Goal: Task Accomplishment & Management: Manage account settings

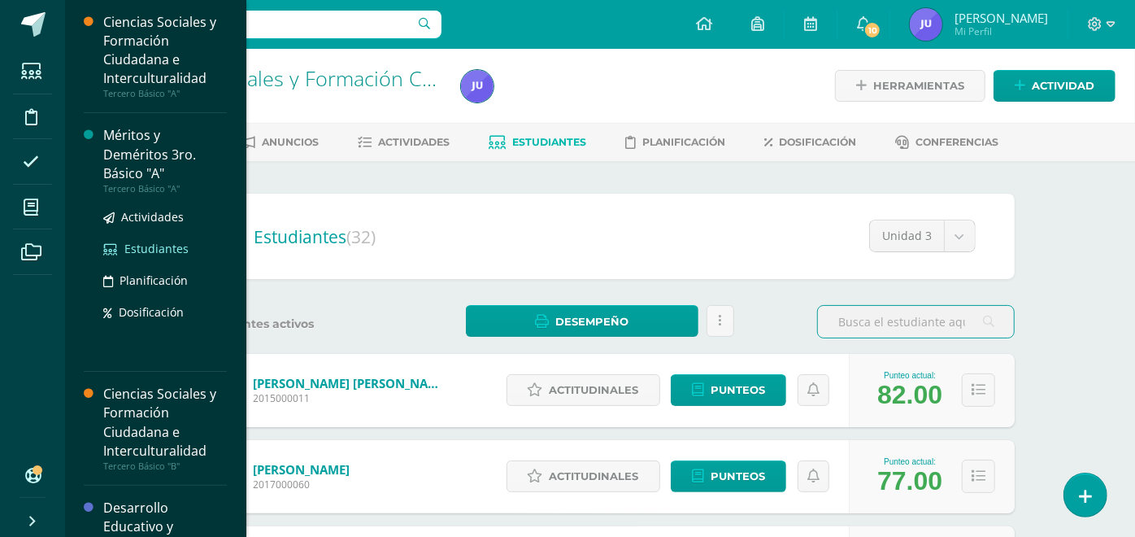
click at [137, 246] on span "Estudiantes" at bounding box center [156, 248] width 64 height 15
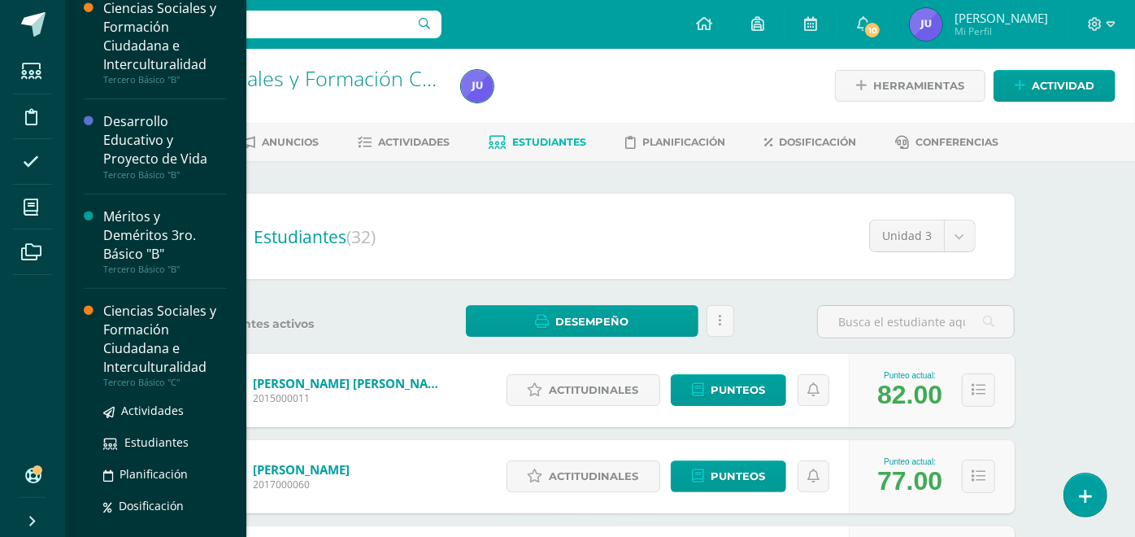
scroll to position [222, 0]
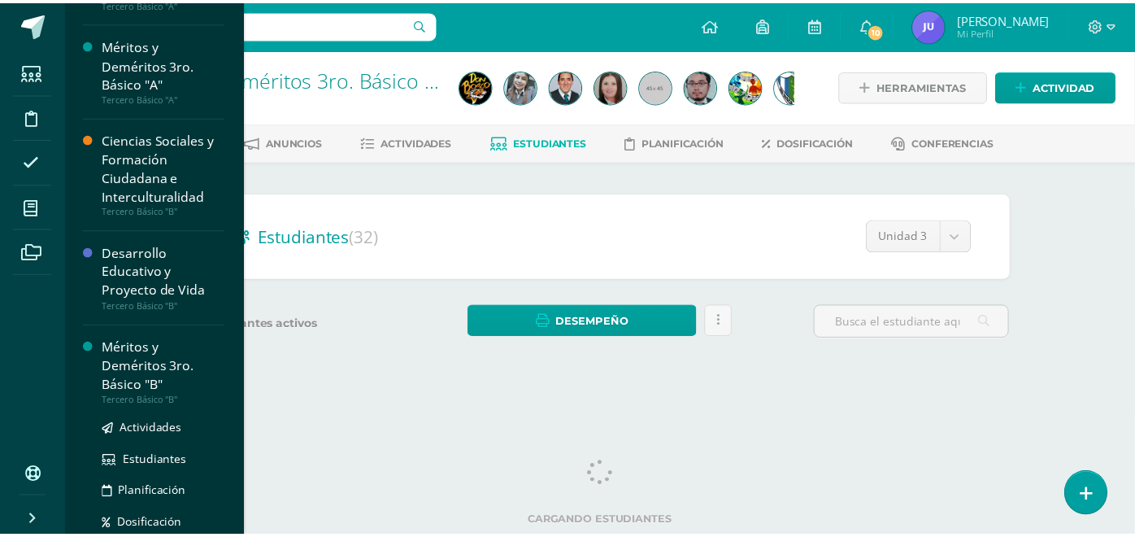
scroll to position [271, 0]
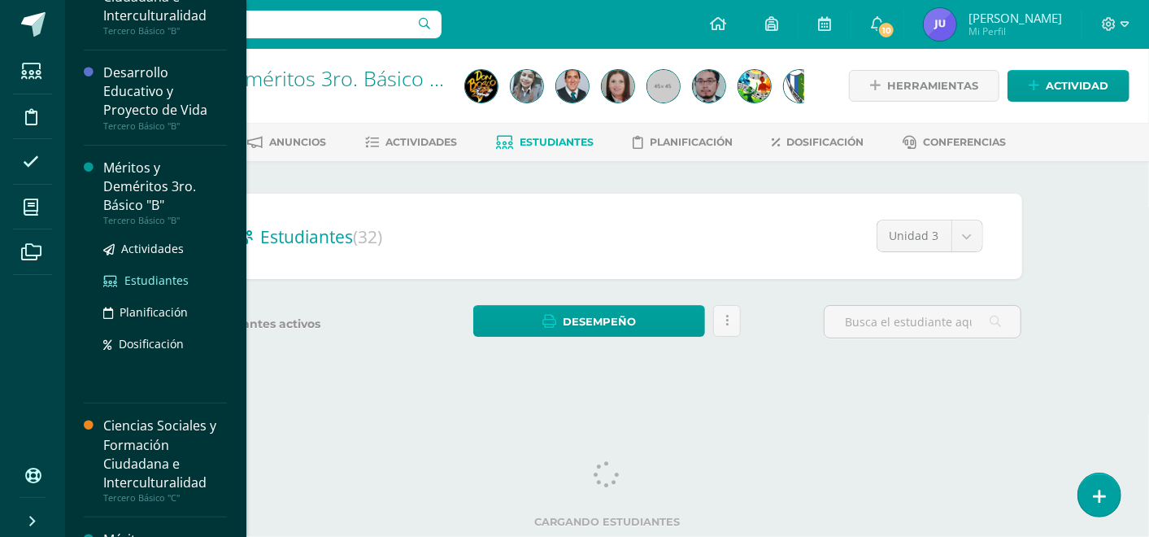
click at [132, 276] on span "Estudiantes" at bounding box center [156, 279] width 64 height 15
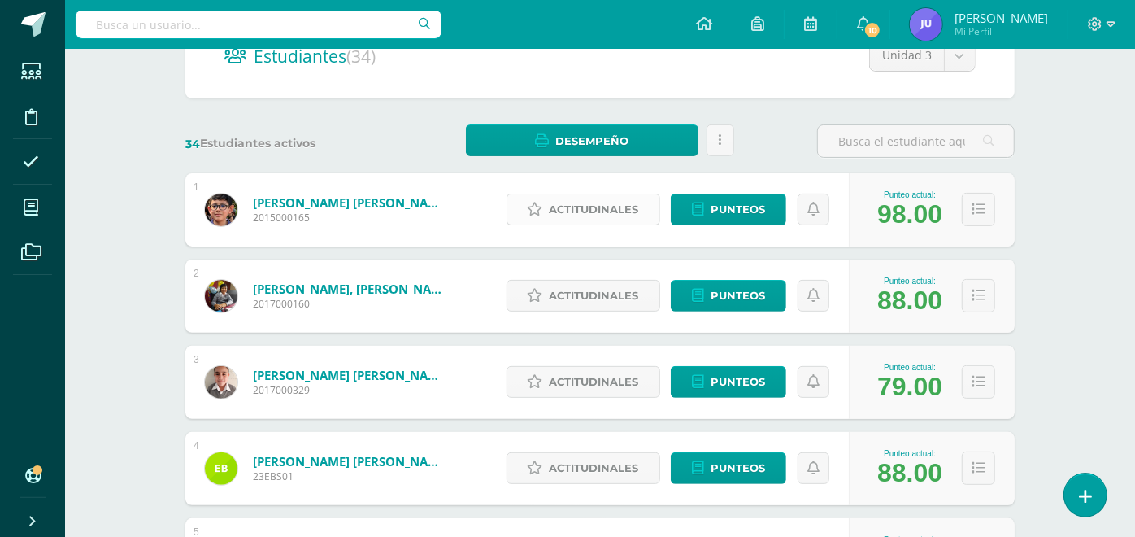
scroll to position [271, 0]
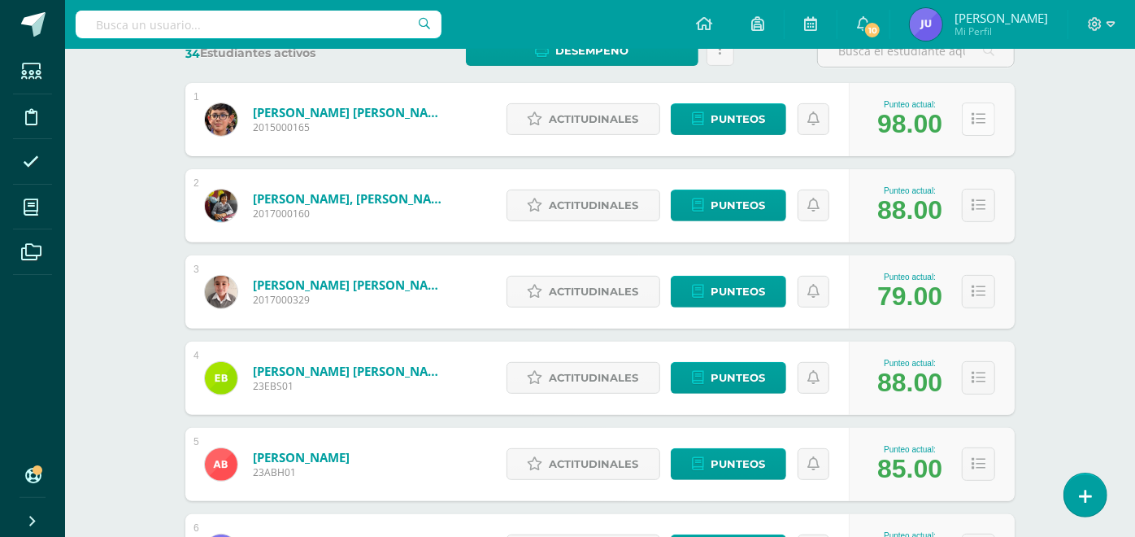
click at [982, 119] on icon at bounding box center [978, 119] width 14 height 14
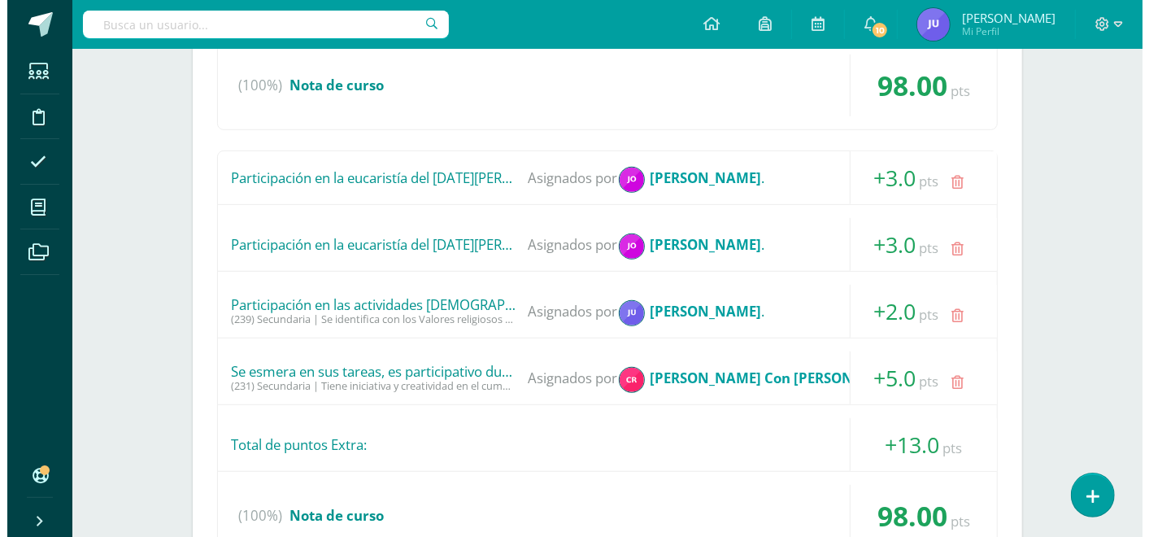
scroll to position [722, 0]
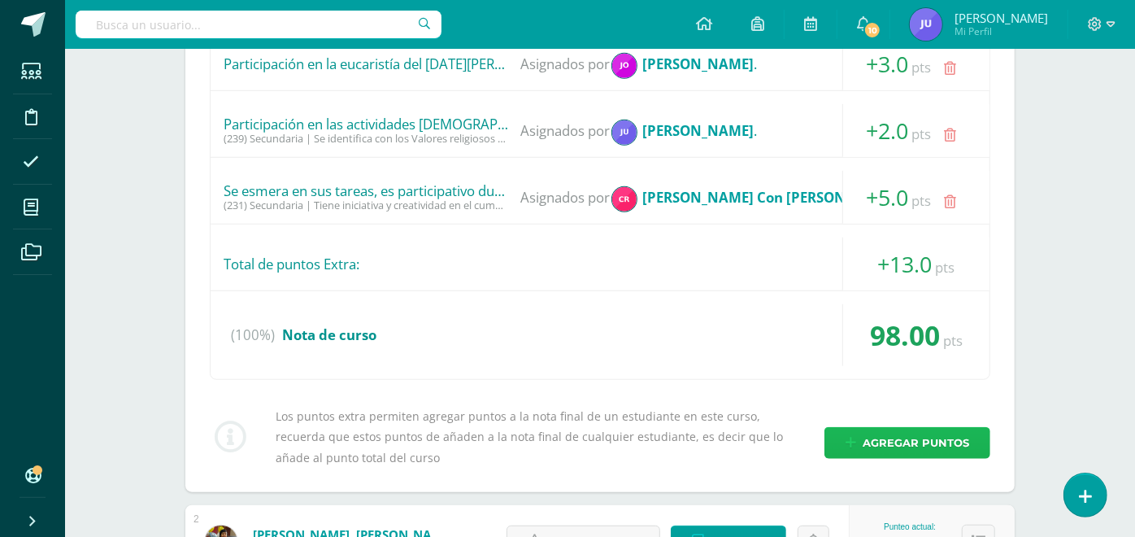
click at [876, 437] on span "Agregar puntos" at bounding box center [916, 443] width 106 height 30
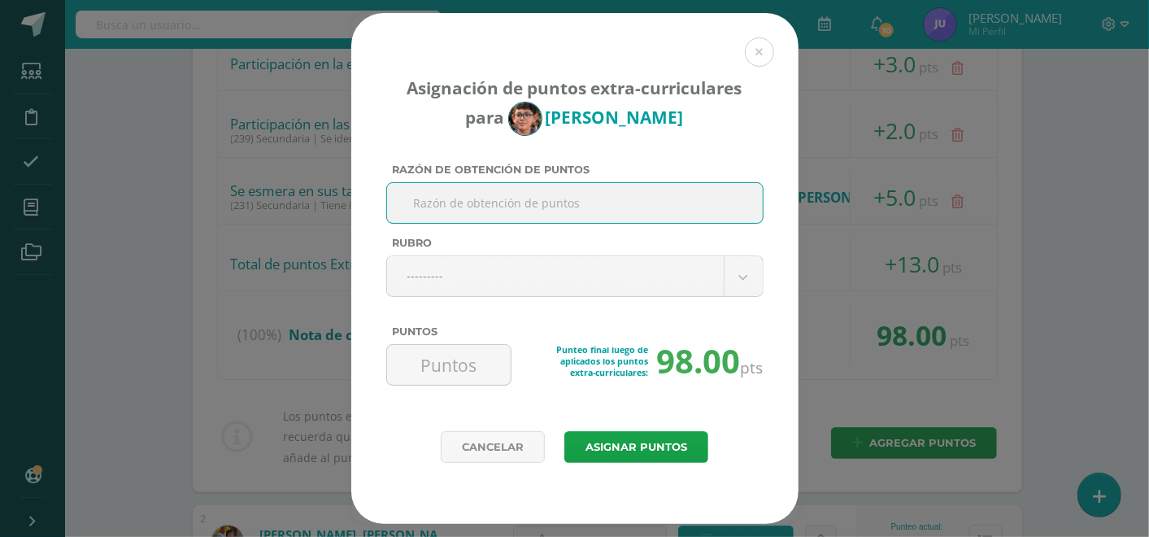
click at [567, 211] on input "Razón de obtención de puntos" at bounding box center [574, 203] width 363 height 40
type input "Revista Escolar"
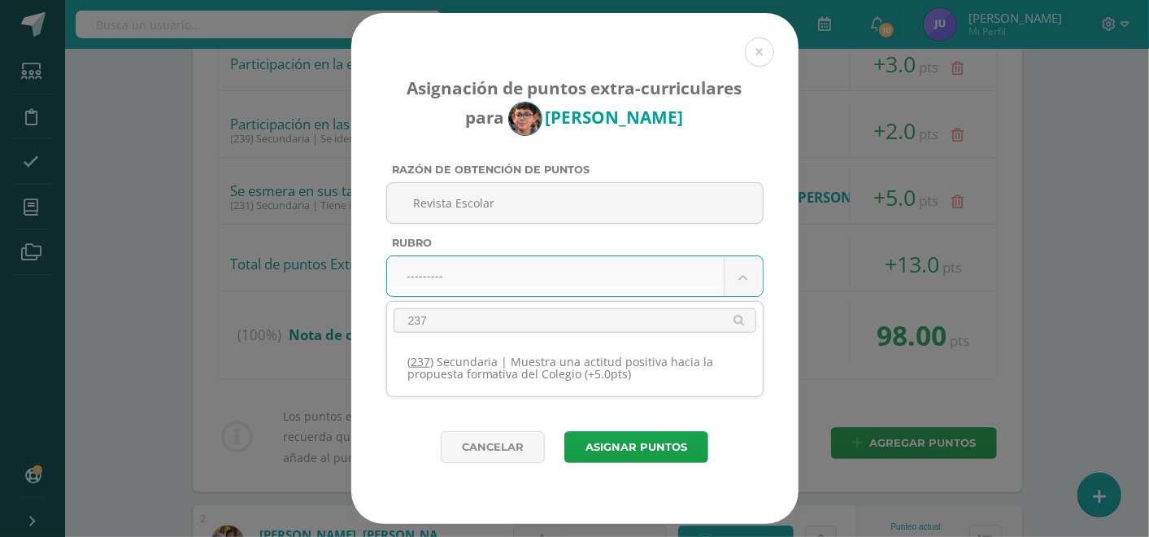
type input "237"
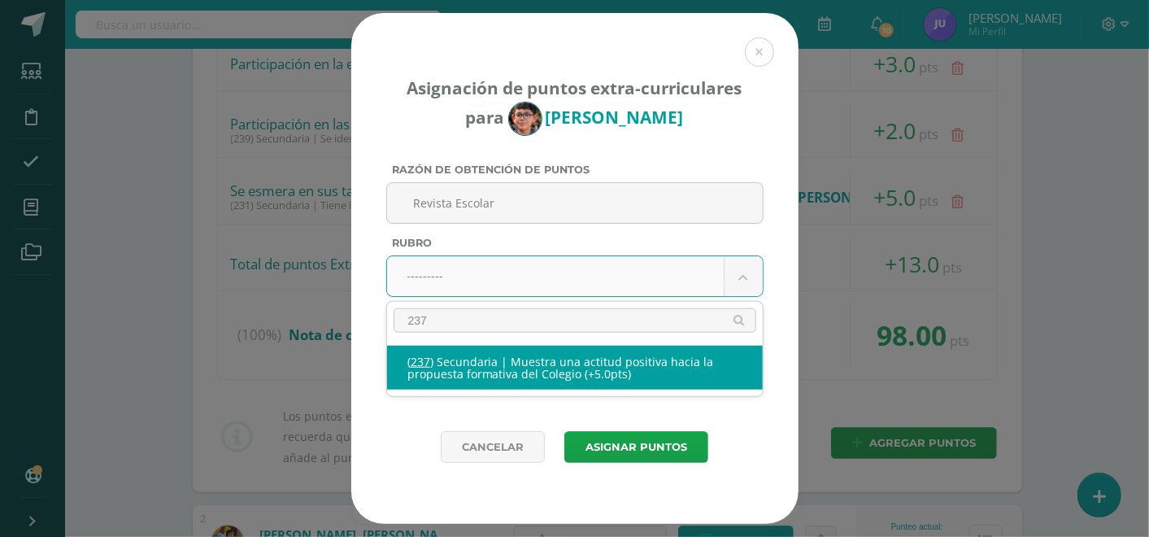
select select "268"
type input "5"
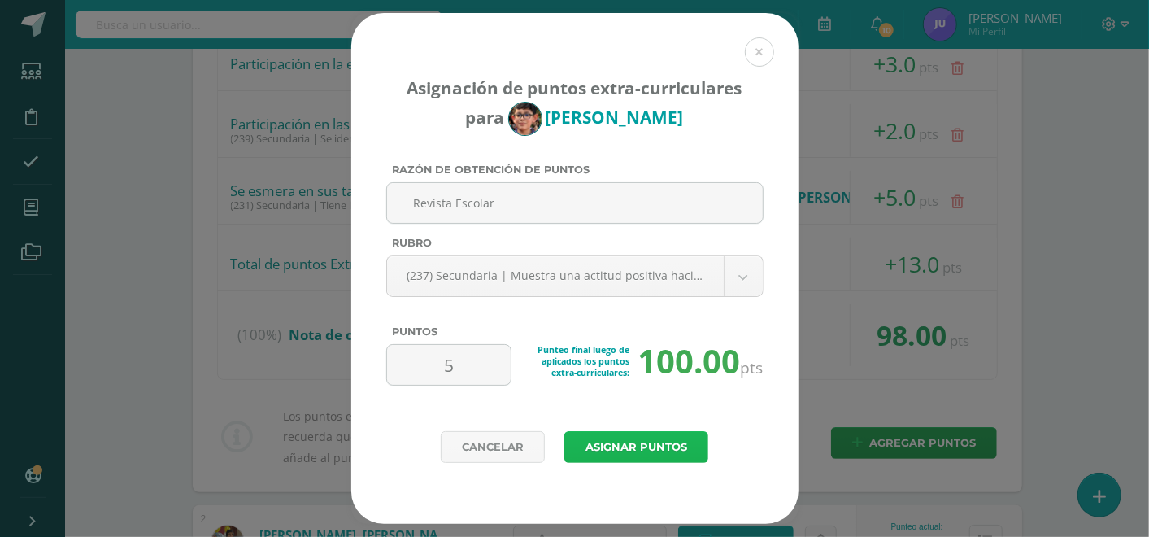
click at [631, 442] on button "Asignar puntos" at bounding box center [636, 447] width 144 height 32
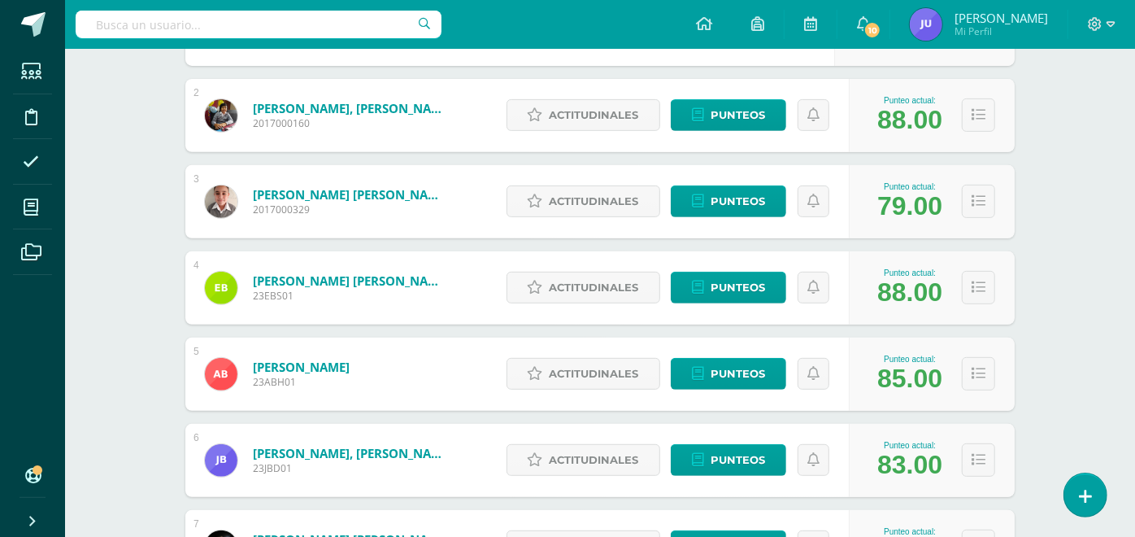
scroll to position [451, 0]
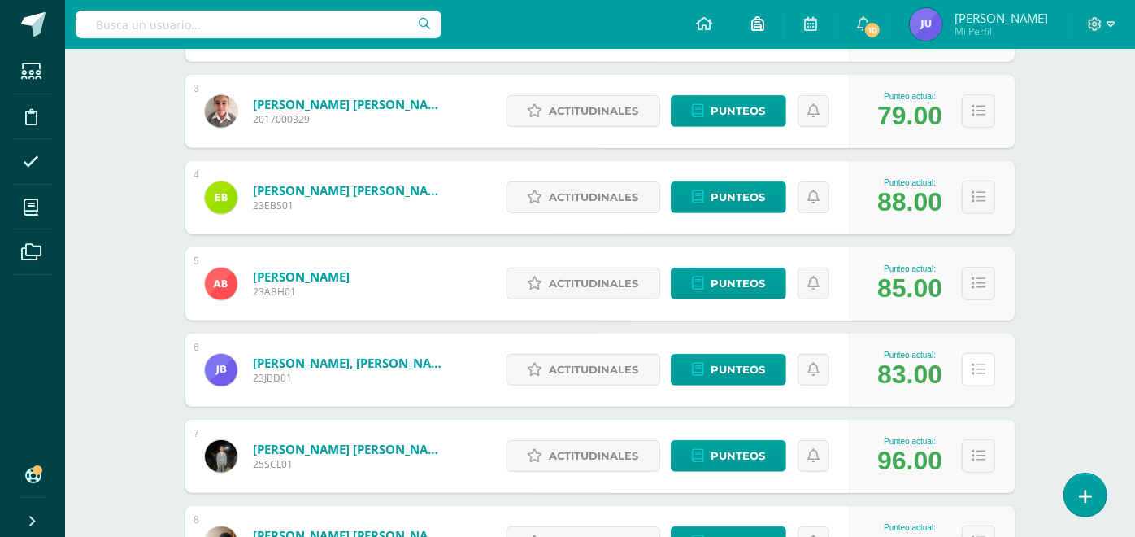
click at [976, 357] on button at bounding box center [978, 369] width 33 height 33
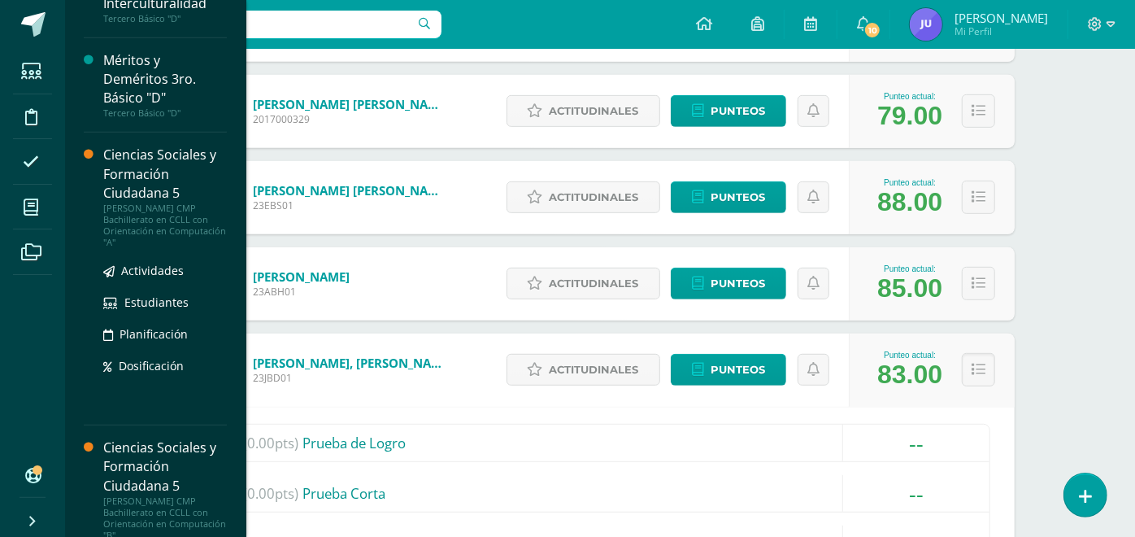
scroll to position [884, 0]
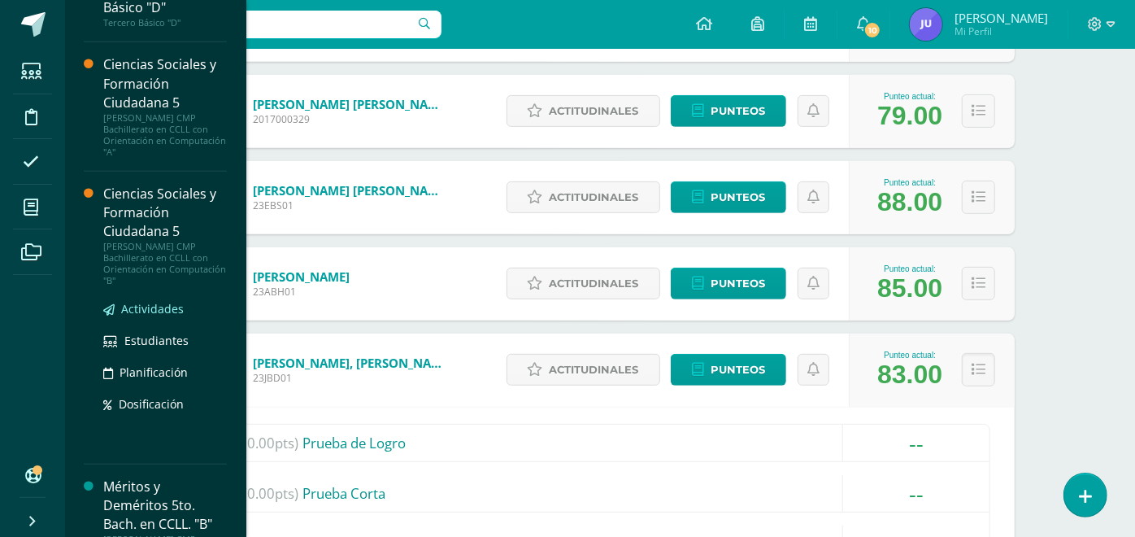
click at [151, 299] on link "Actividades" at bounding box center [165, 308] width 124 height 19
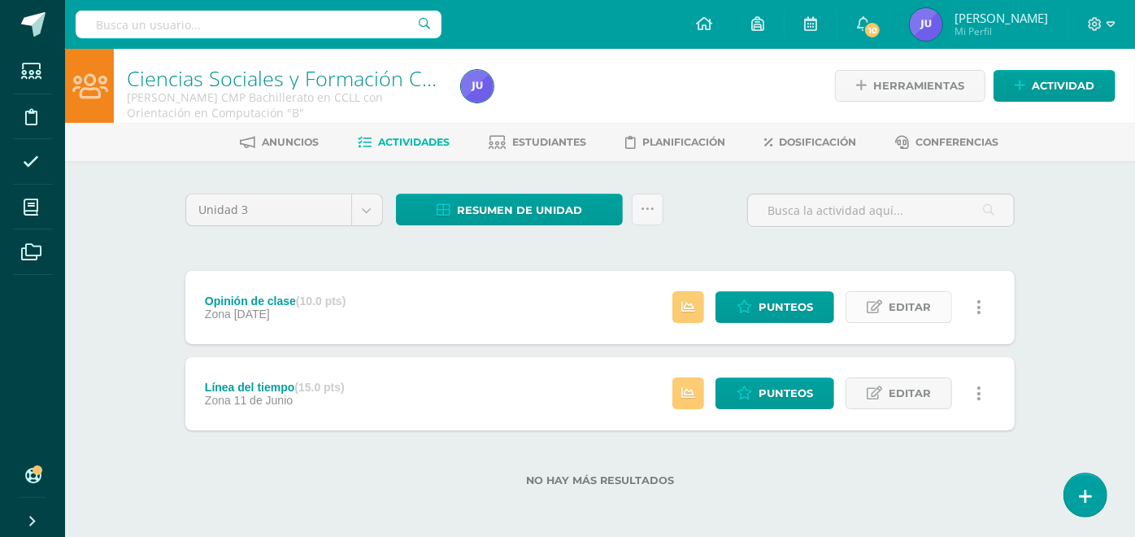
click at [923, 310] on span "Editar" at bounding box center [910, 307] width 42 height 30
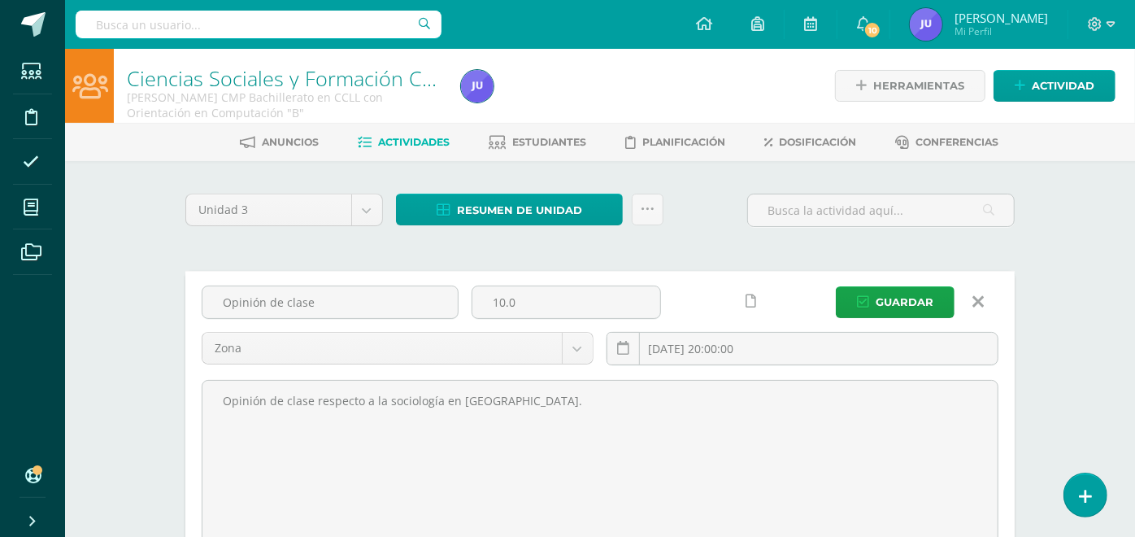
drag, startPoint x: 518, startPoint y: 297, endPoint x: 432, endPoint y: 319, distance: 89.1
click at [432, 319] on div "Opinión de clase 10.0 Zona Zona Prueba de Logro Parcial [DATE] 20:00:00 [GEOGRA…" at bounding box center [600, 331] width 810 height 93
type input "5"
click at [898, 293] on span "Guardar" at bounding box center [905, 302] width 58 height 30
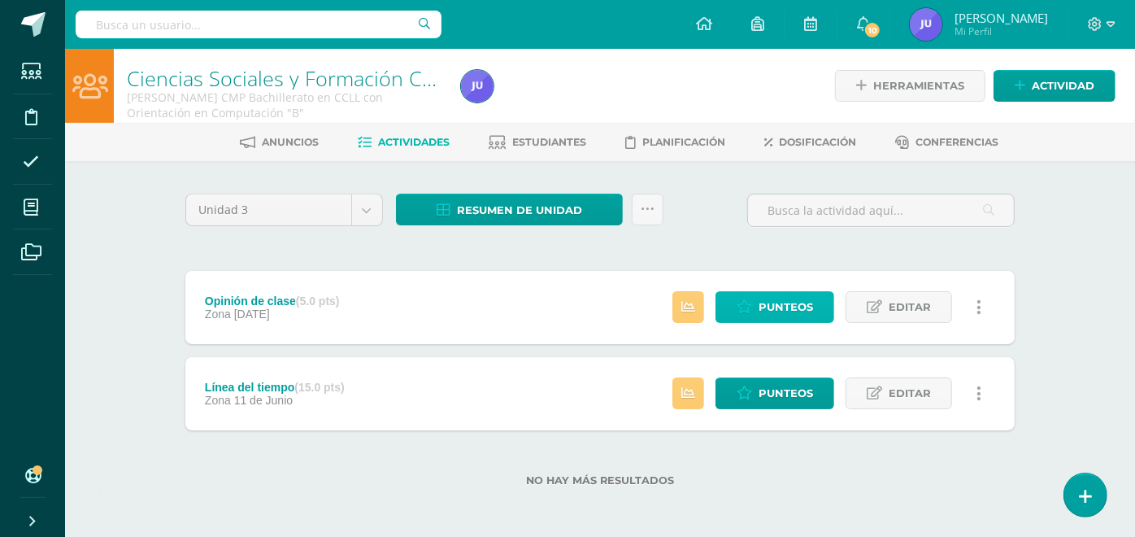
click at [794, 300] on span "Punteos" at bounding box center [785, 307] width 54 height 30
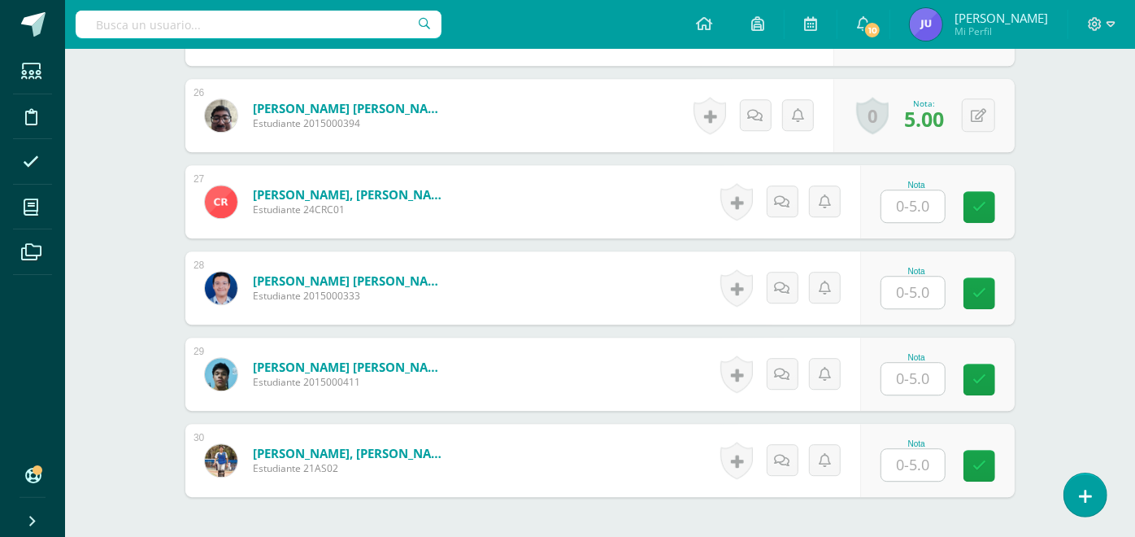
scroll to position [2746, 0]
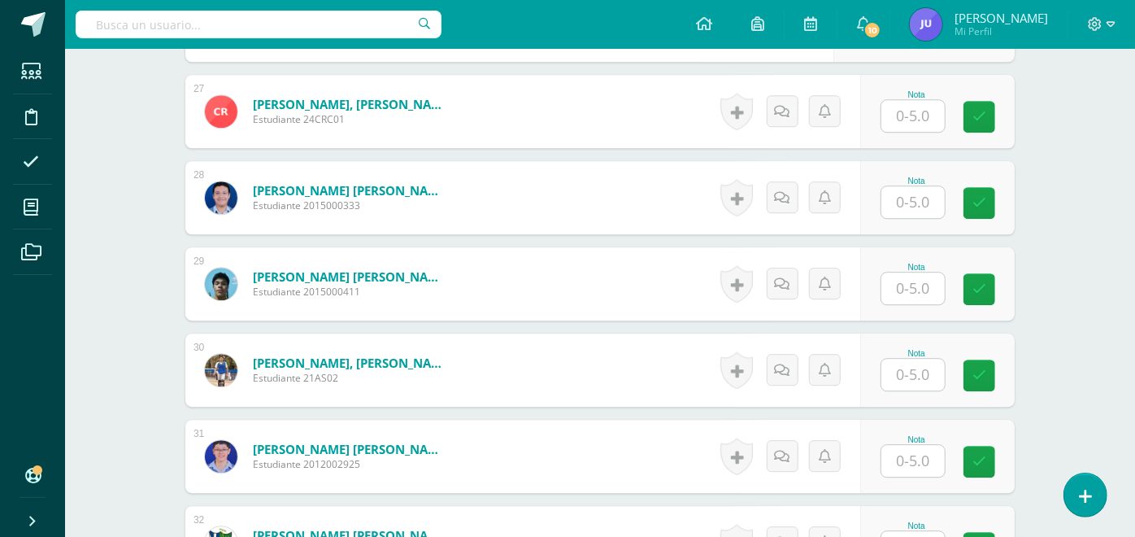
click at [898, 373] on input "text" at bounding box center [912, 375] width 63 height 32
type input "5"
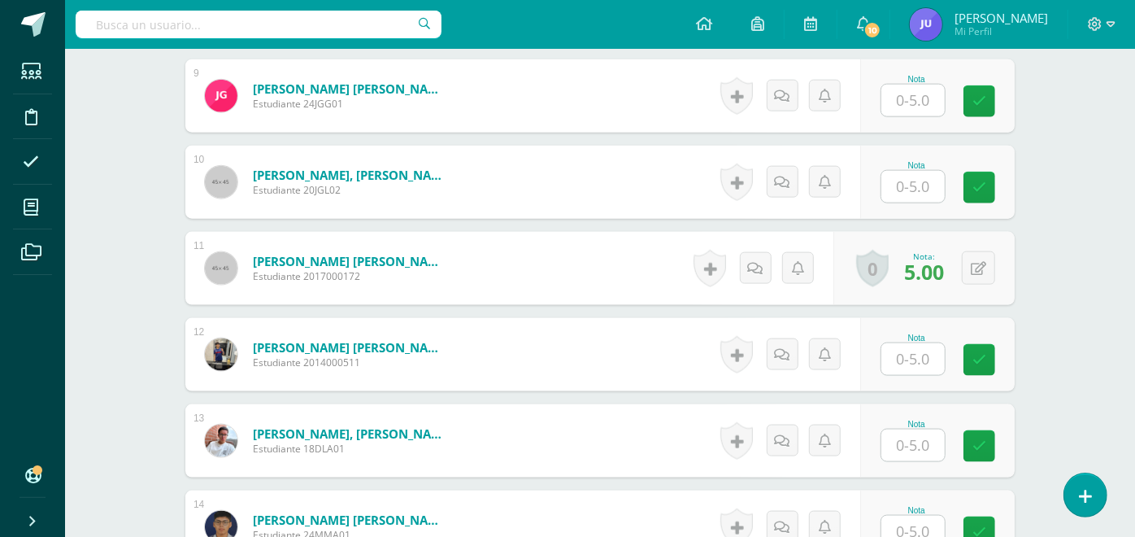
scroll to position [850, 0]
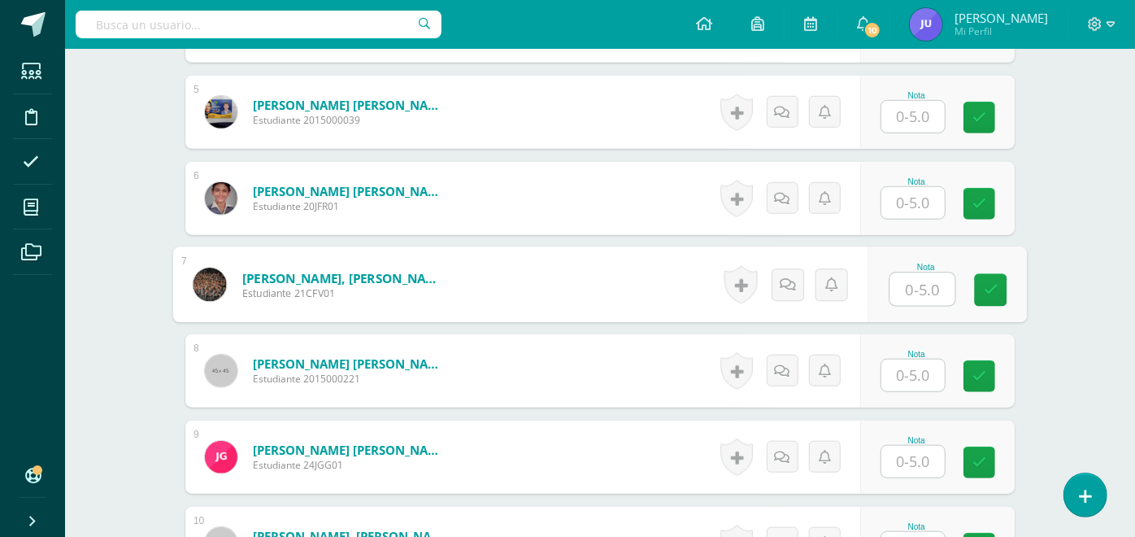
click at [930, 289] on input "text" at bounding box center [922, 289] width 65 height 33
type input "5"
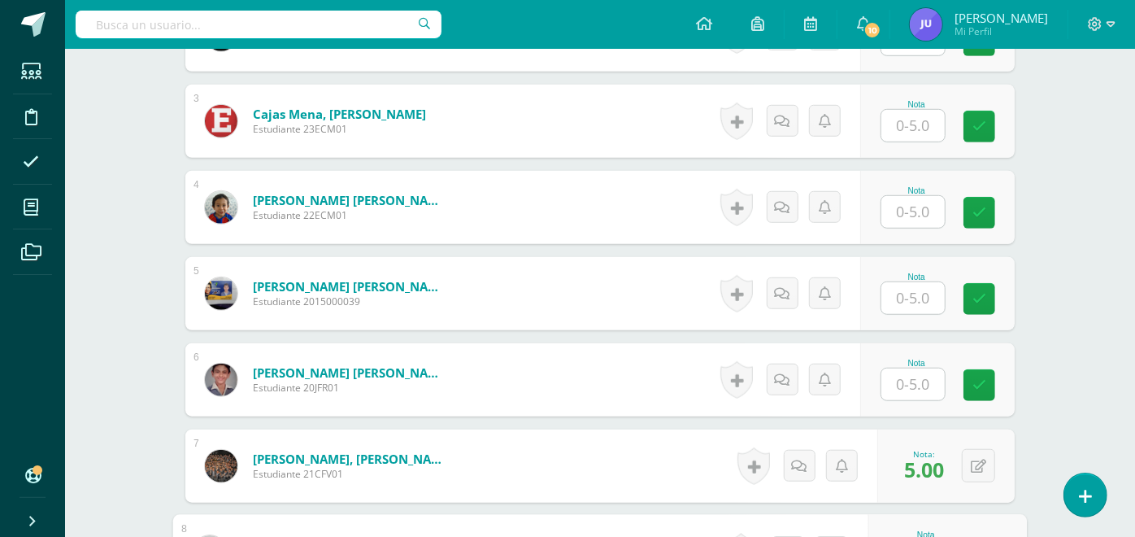
scroll to position [578, 0]
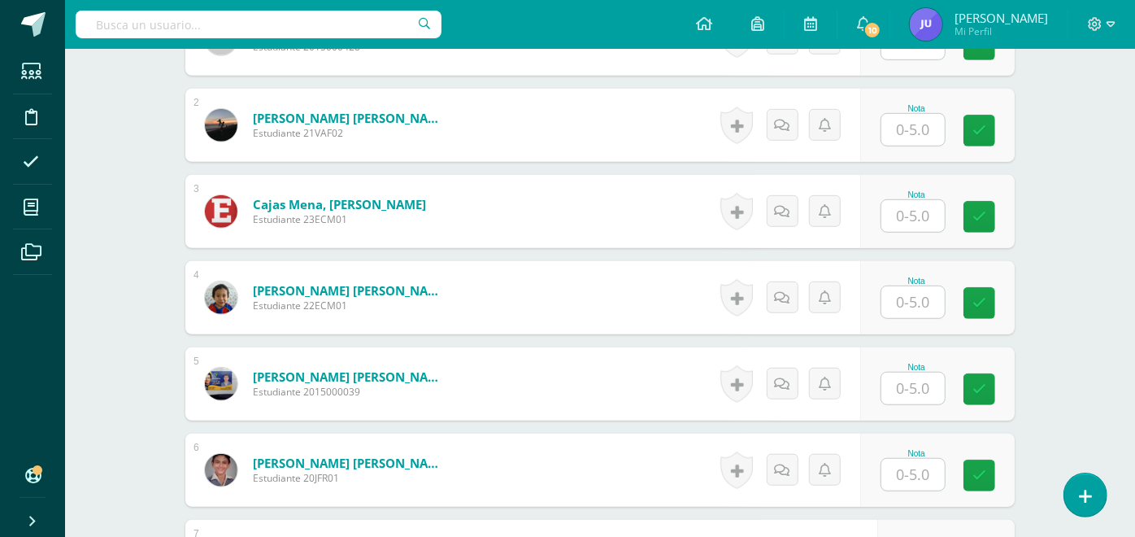
click at [924, 209] on input "text" at bounding box center [912, 216] width 63 height 32
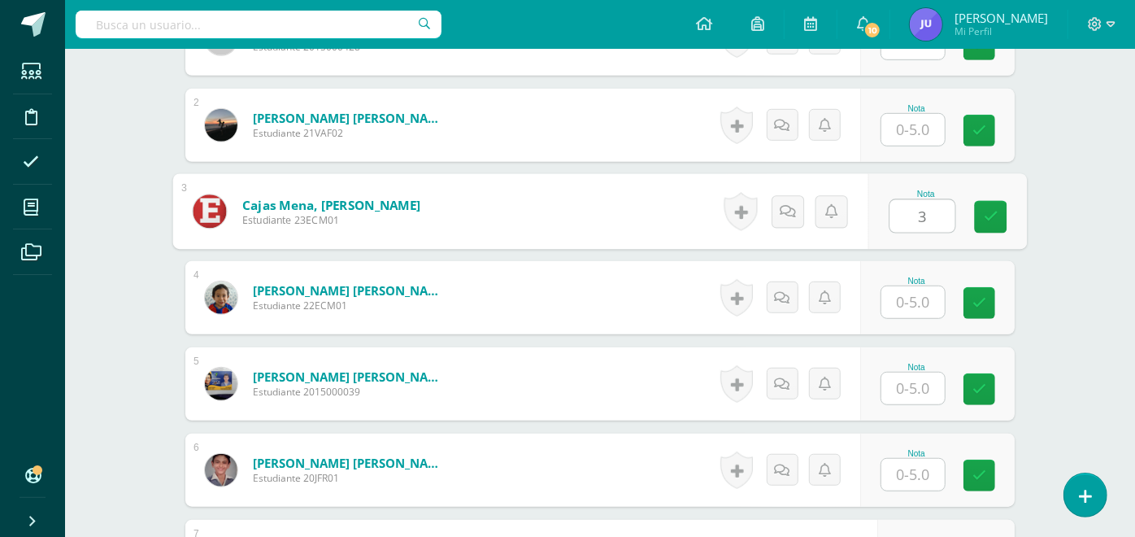
type input "3"
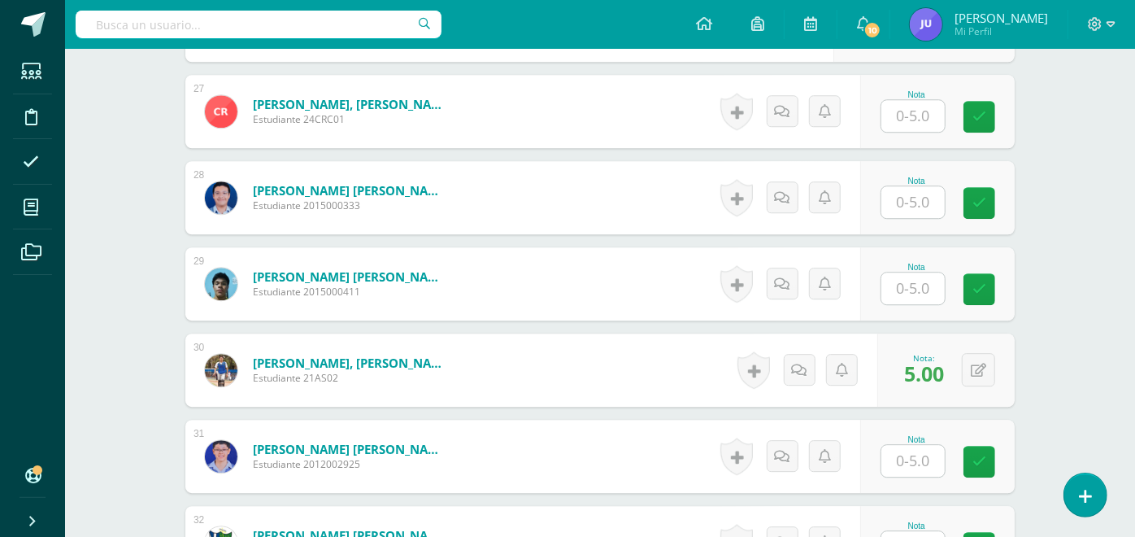
scroll to position [2927, 0]
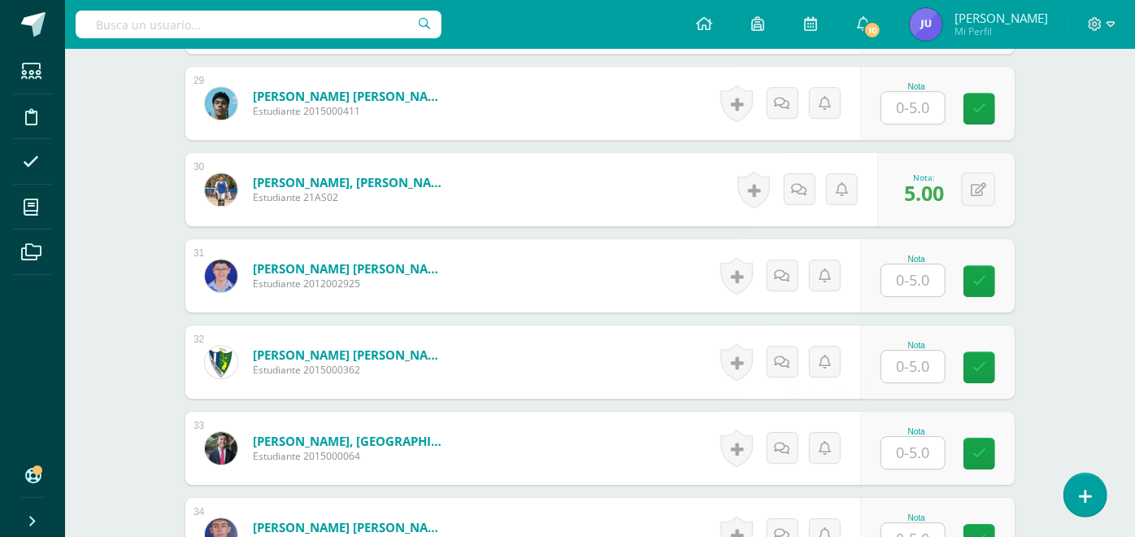
click at [910, 365] on input "text" at bounding box center [912, 366] width 63 height 32
type input "3"
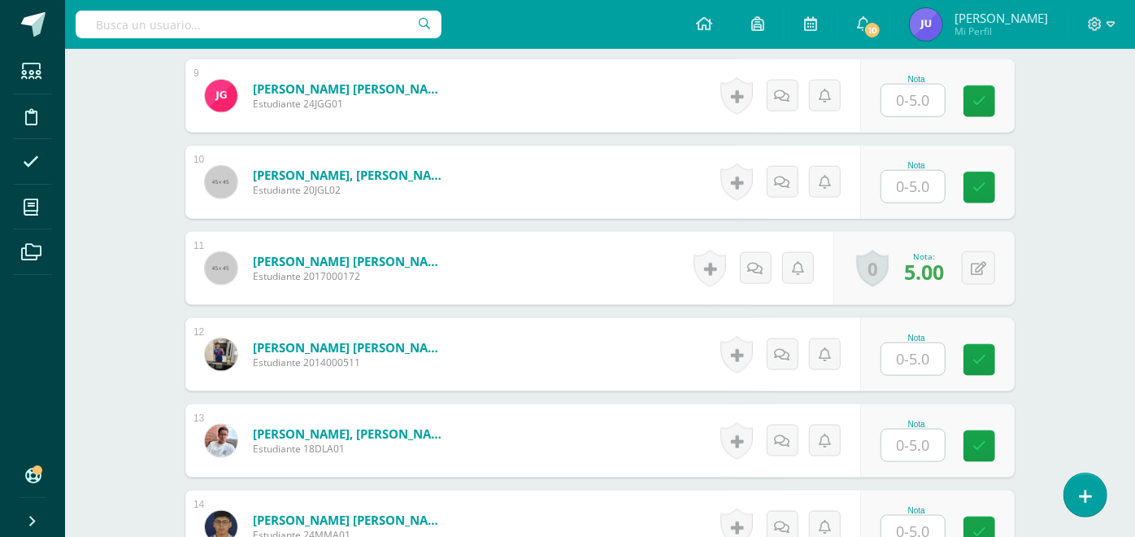
scroll to position [1120, 0]
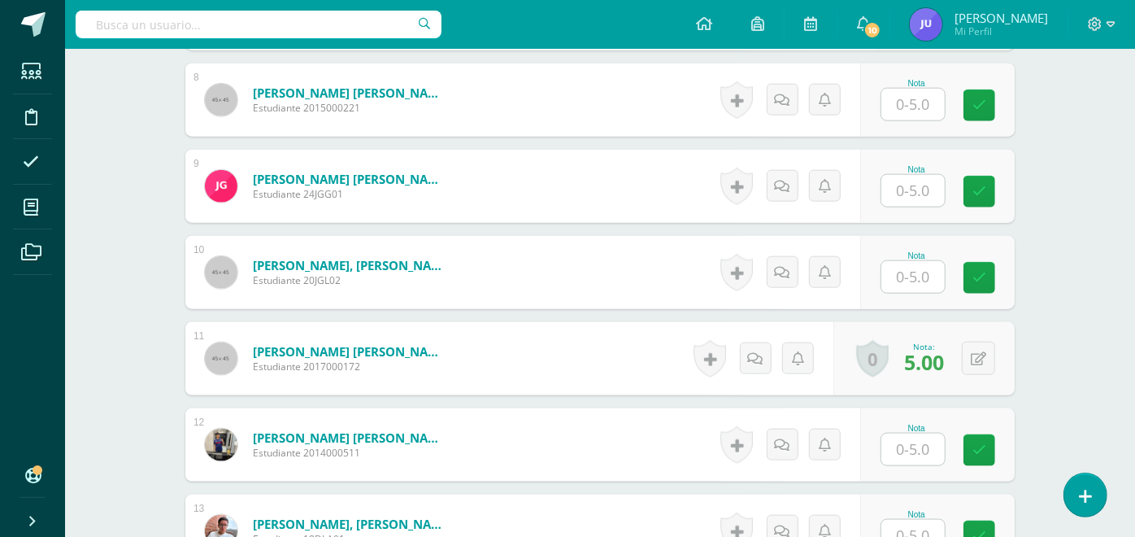
click at [958, 356] on div "0 Logros Logros obtenidos Aún no hay logros agregados Nota: 5.00" at bounding box center [923, 358] width 181 height 73
click at [911, 267] on input "text" at bounding box center [912, 277] width 63 height 32
type input "3"
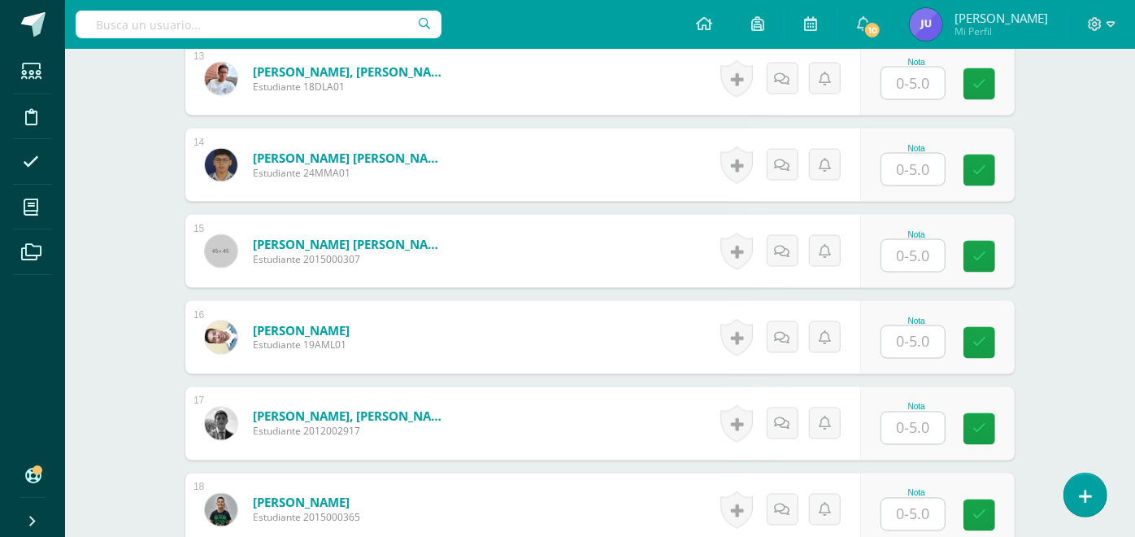
scroll to position [1663, 0]
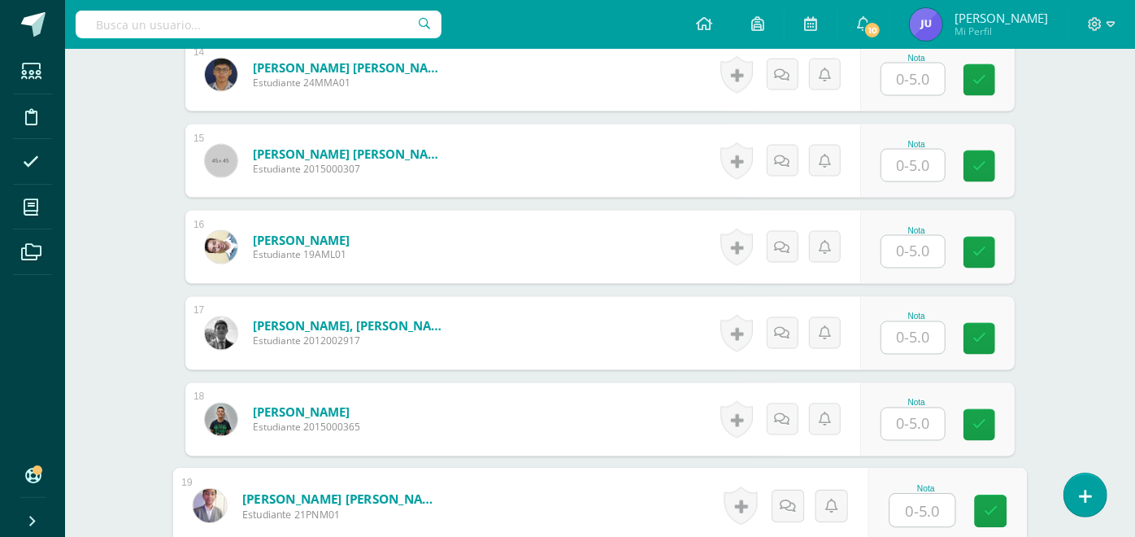
click at [927, 508] on input "text" at bounding box center [922, 510] width 65 height 33
type input "5"
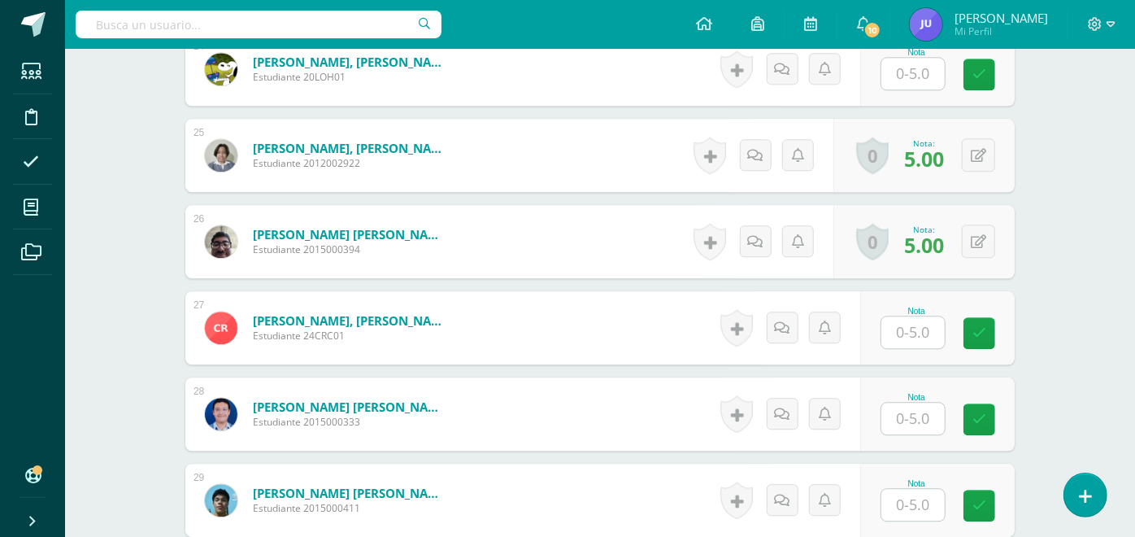
scroll to position [2710, 0]
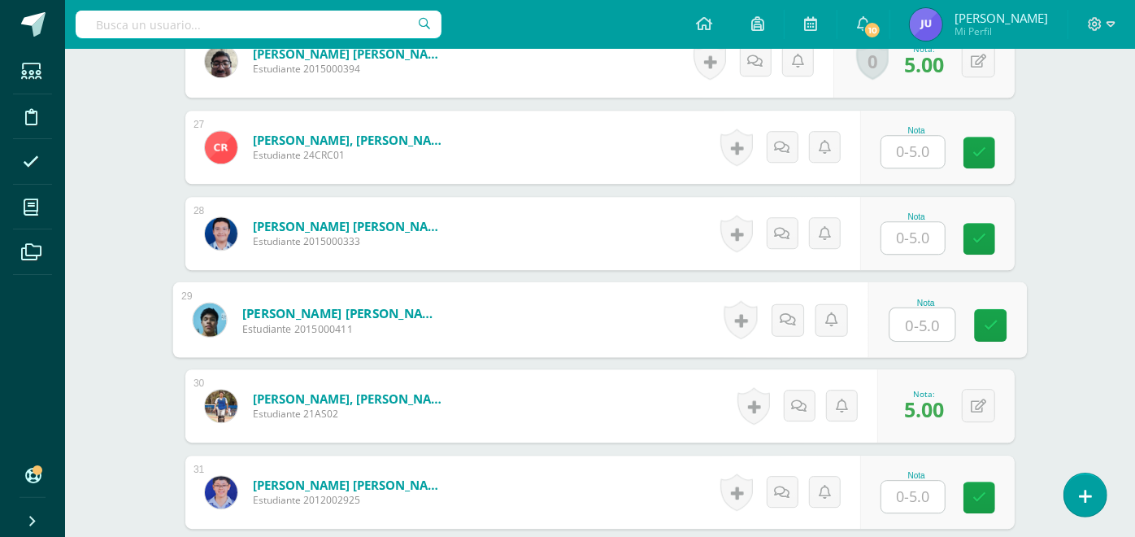
click at [891, 327] on input "text" at bounding box center [922, 324] width 65 height 33
type input "3"
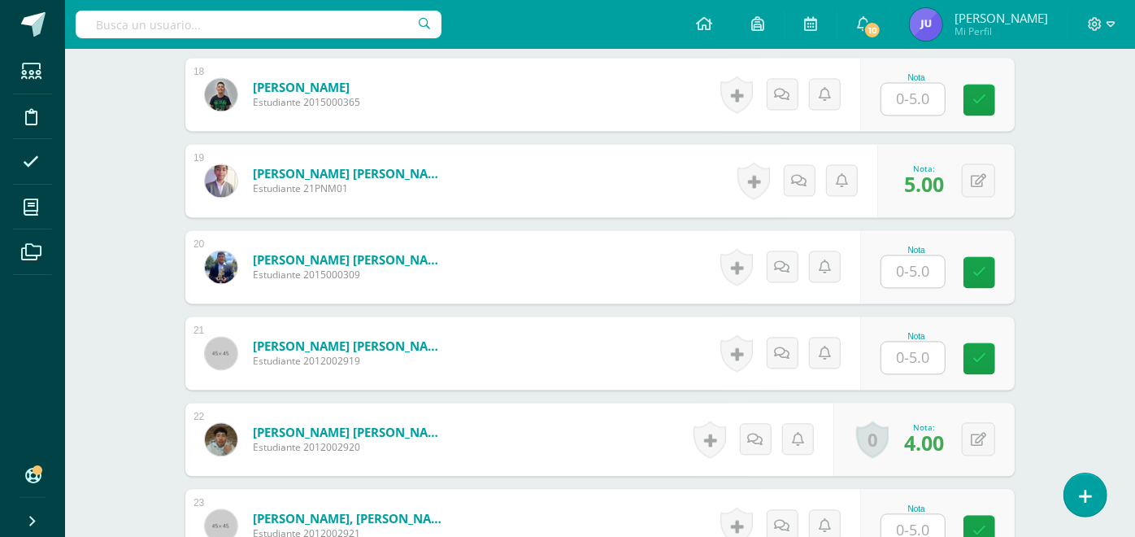
scroll to position [1627, 0]
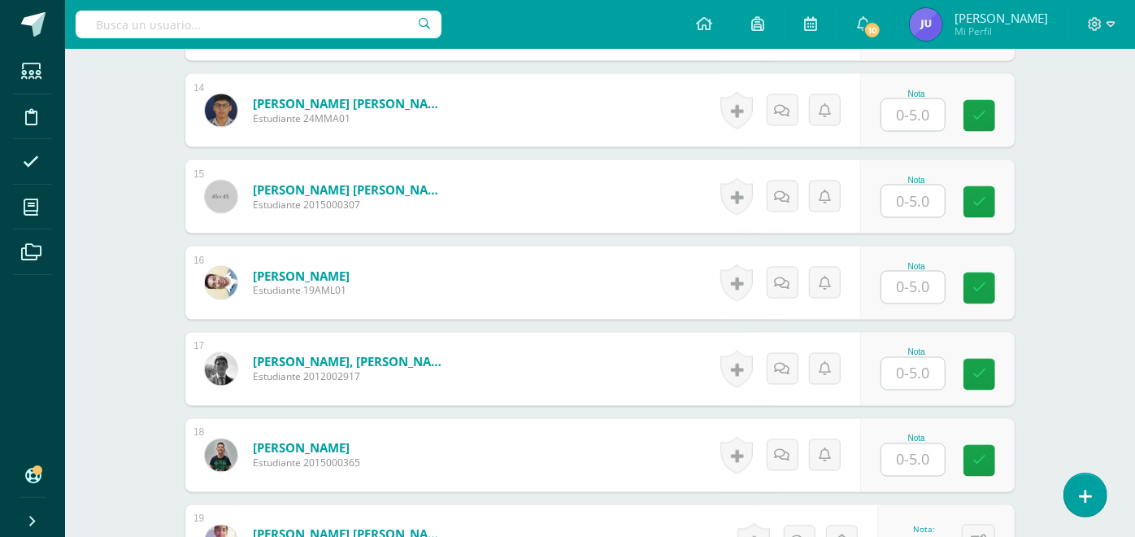
click at [911, 201] on input "text" at bounding box center [912, 201] width 63 height 32
type input "3"
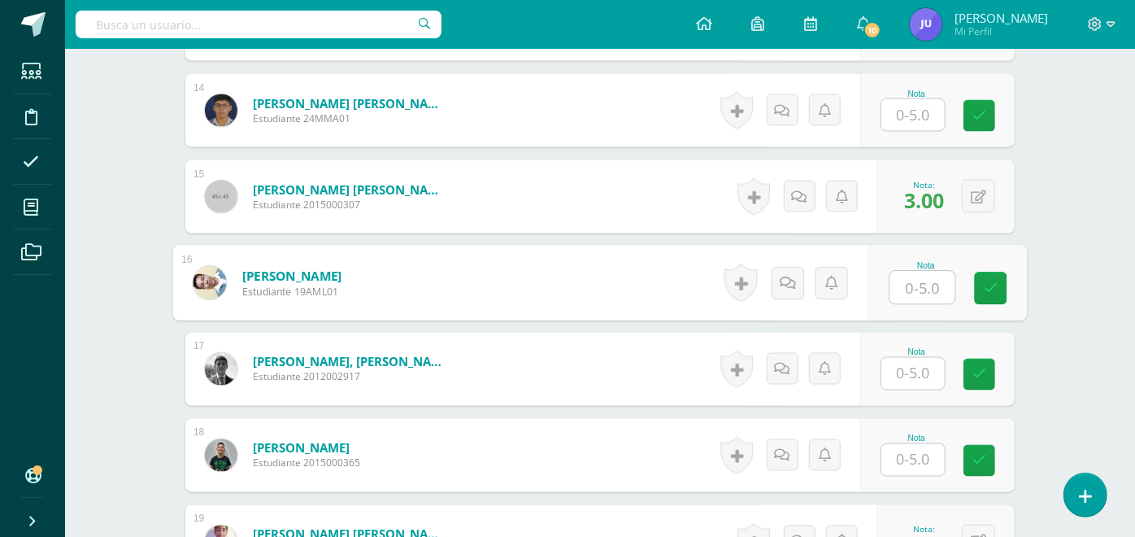
click at [1054, 280] on div "Ciencias Sociales y Formación Ciudadana 5 Quinto Bachillerato CMP Bachillerato …" at bounding box center [600, 411] width 1070 height 3979
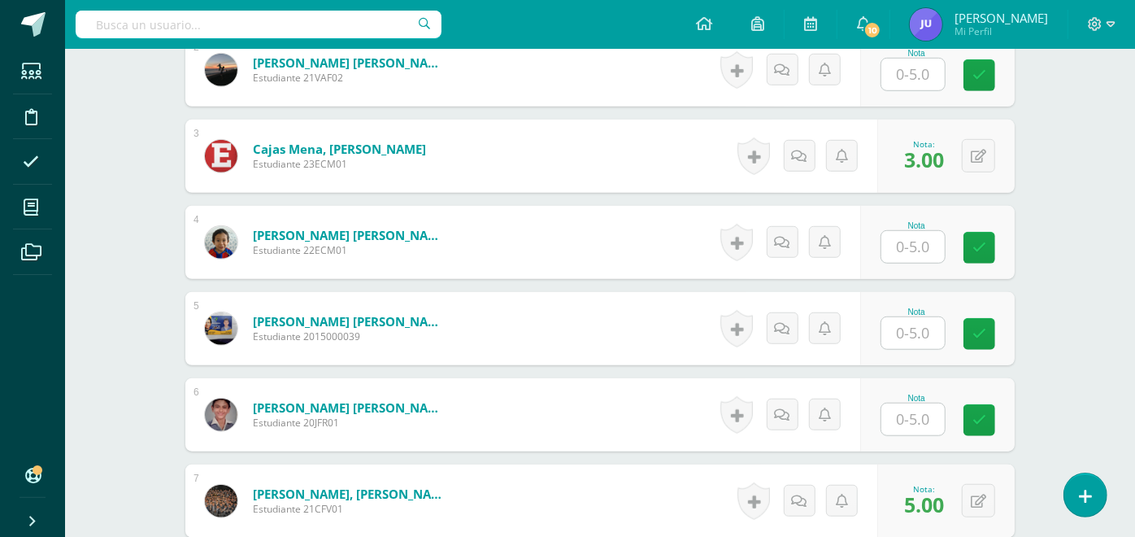
scroll to position [904, 0]
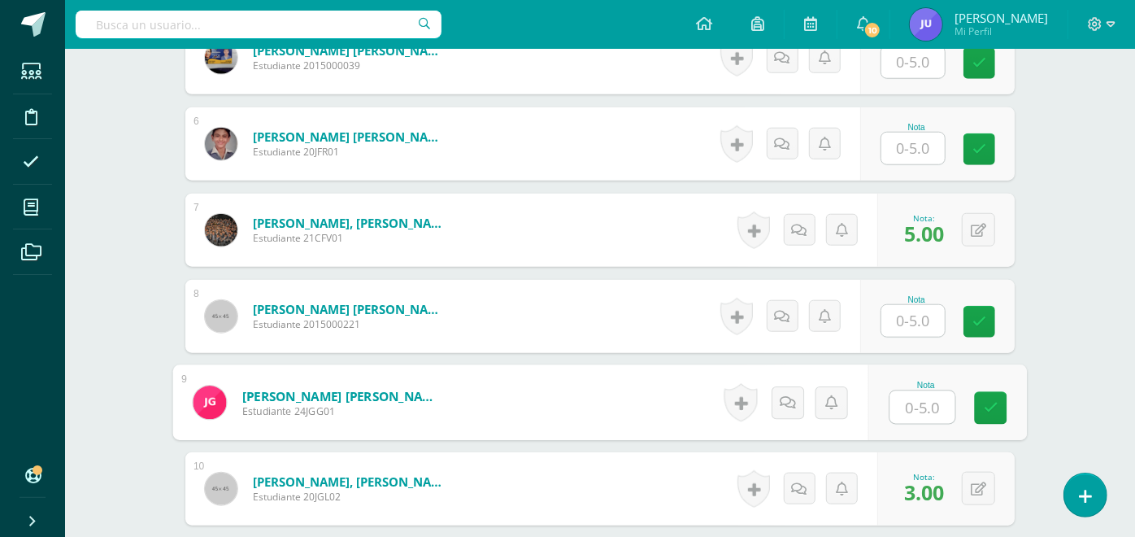
click at [899, 397] on input "text" at bounding box center [922, 407] width 65 height 33
type input "3"
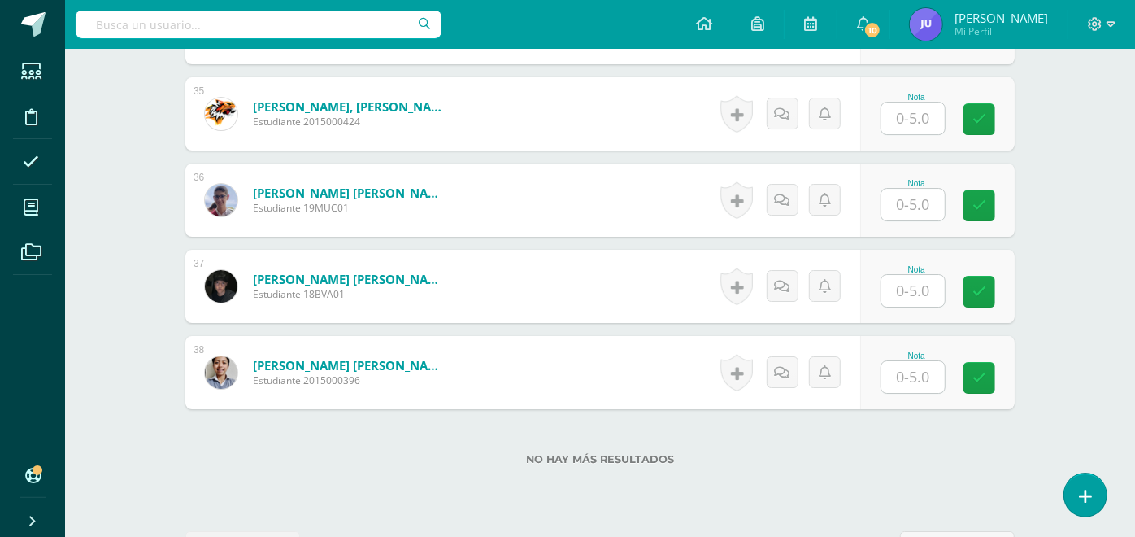
scroll to position [3490, 0]
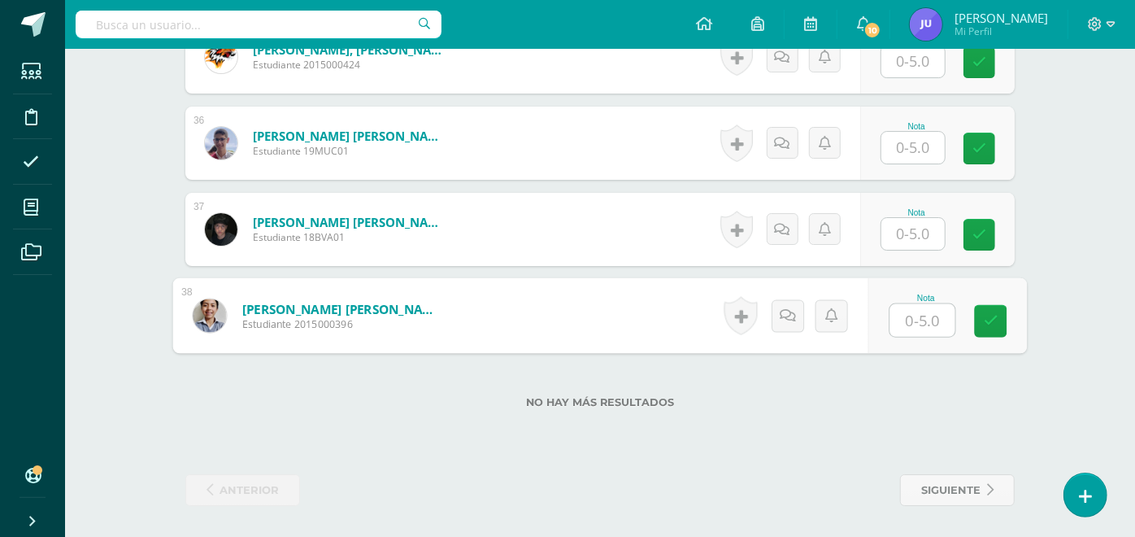
click at [928, 318] on input "text" at bounding box center [922, 320] width 65 height 33
type input "3"
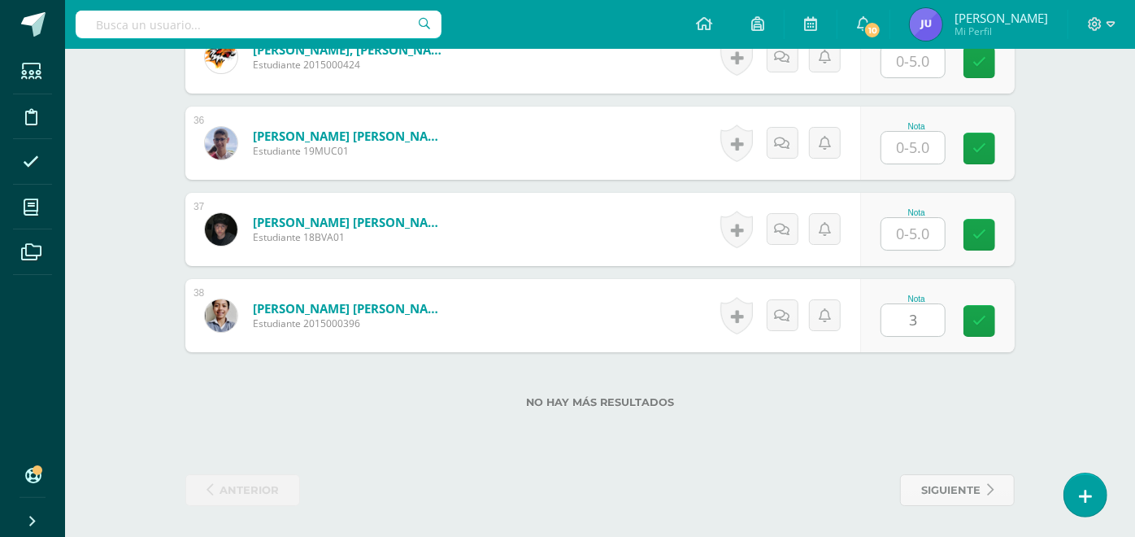
click at [1014, 388] on div "No hay más resultados" at bounding box center [599, 390] width 829 height 76
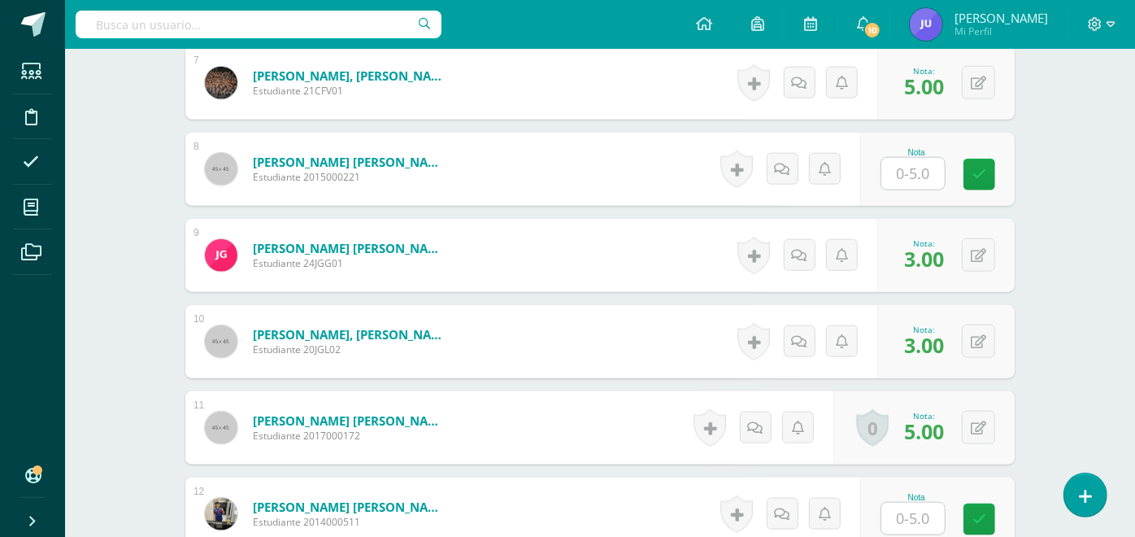
scroll to position [961, 0]
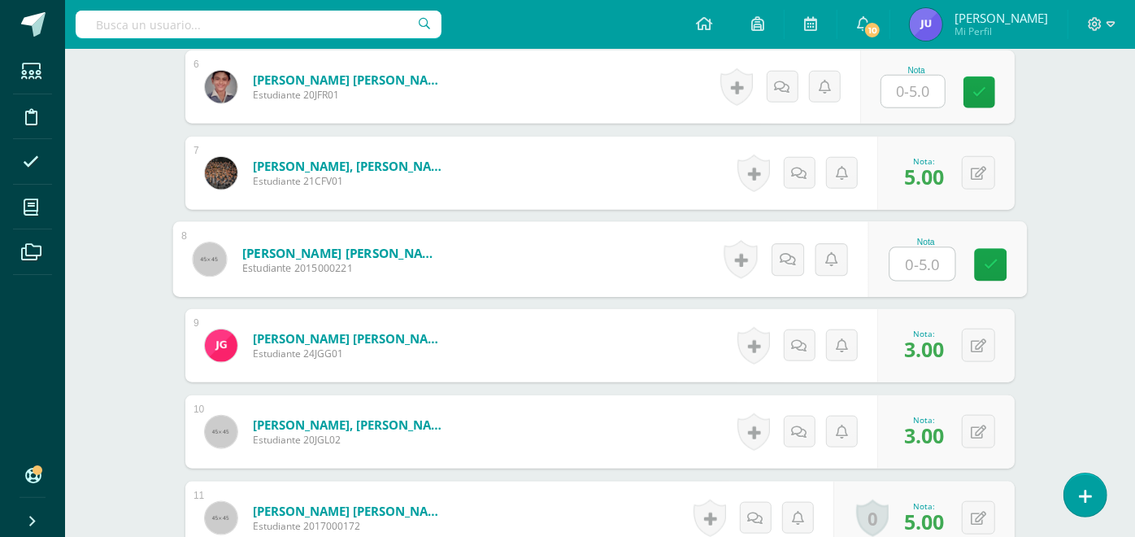
click at [905, 264] on input "text" at bounding box center [922, 264] width 65 height 33
type input "3"
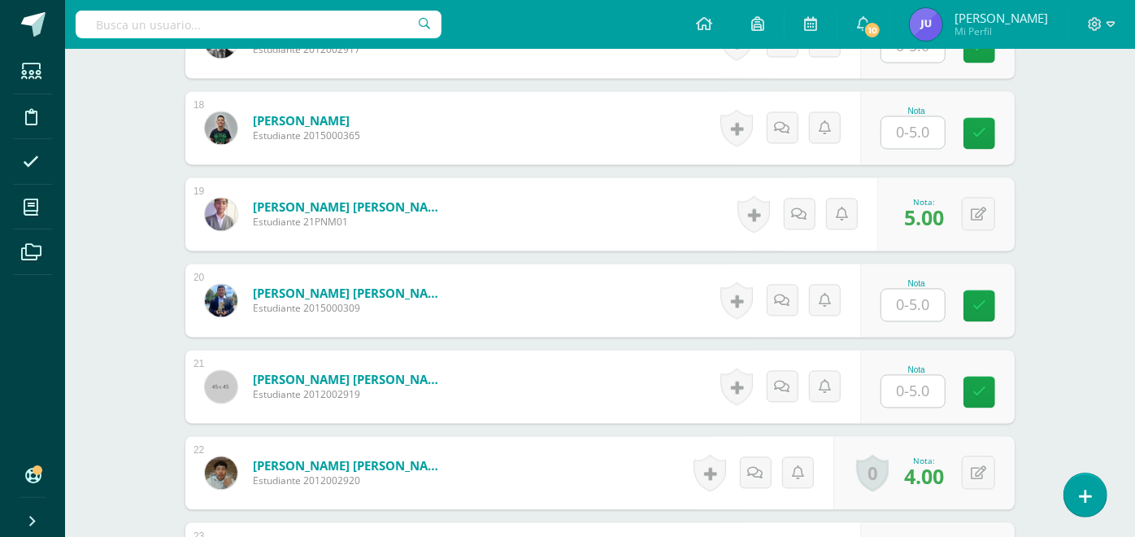
scroll to position [2315, 0]
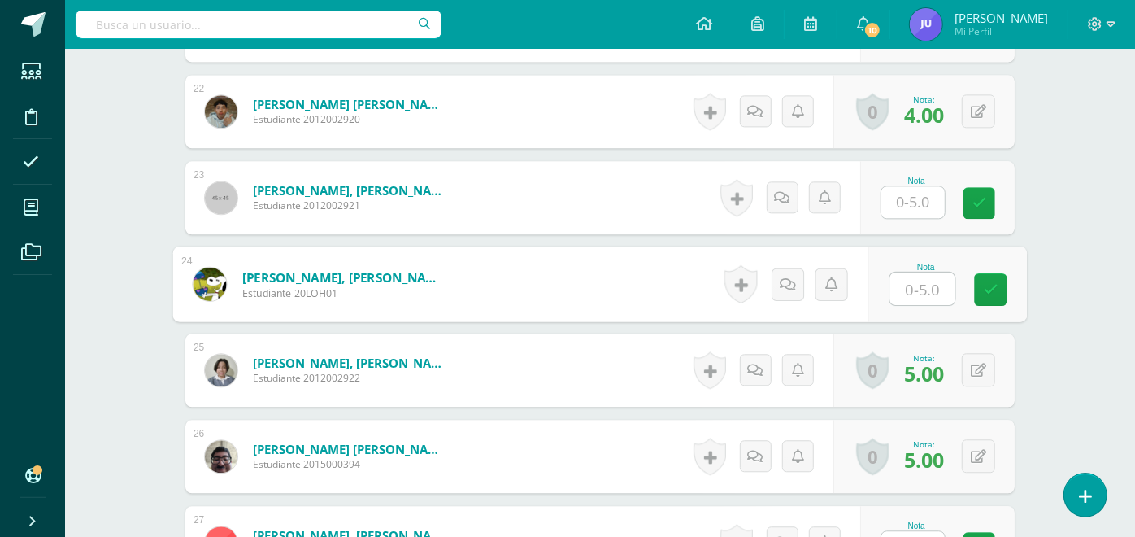
click at [926, 272] on input "text" at bounding box center [922, 288] width 65 height 33
type input "3"
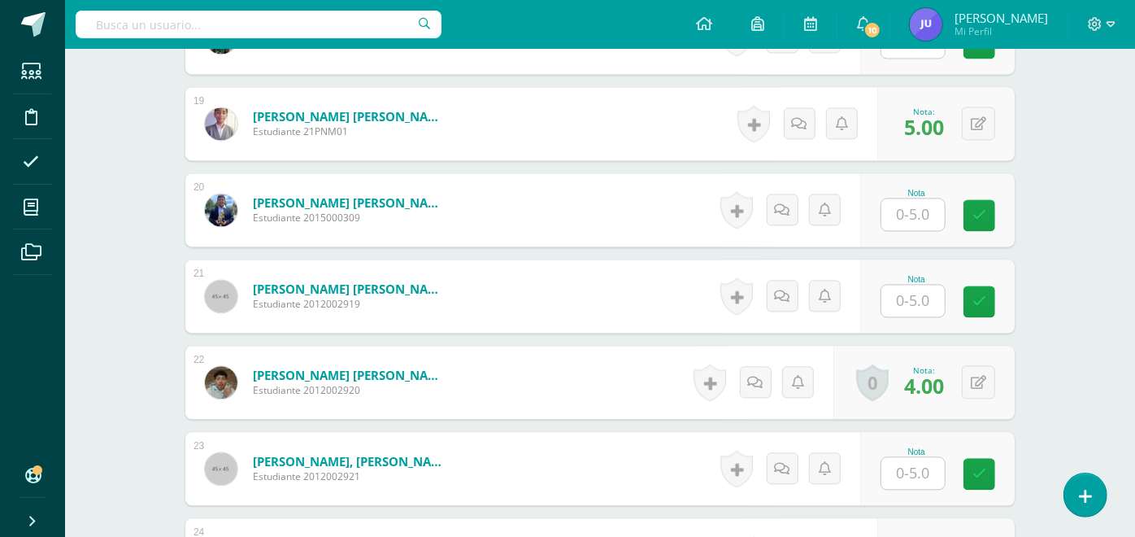
scroll to position [1593, 0]
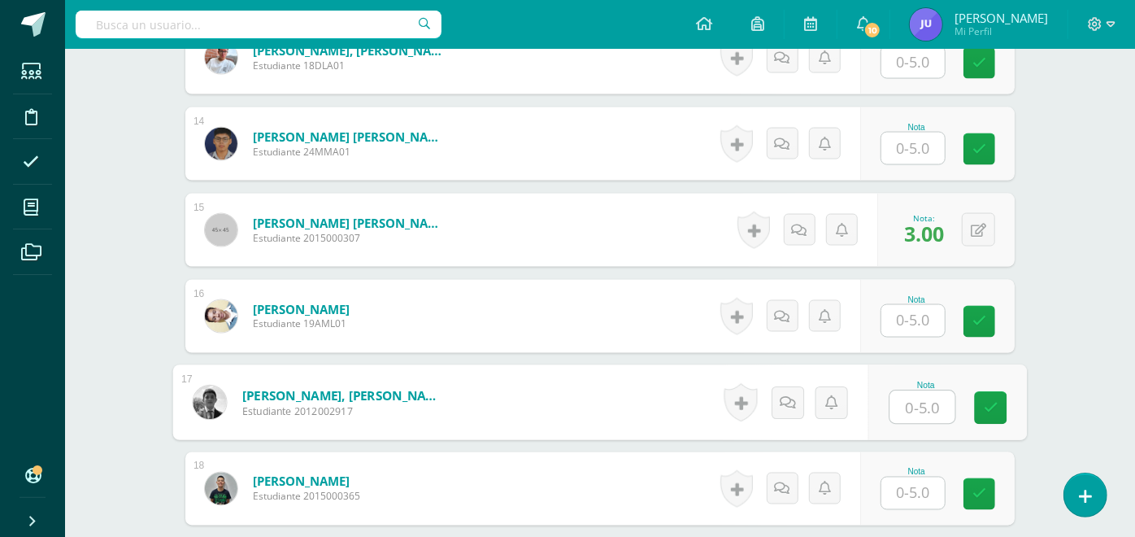
click at [925, 411] on input "text" at bounding box center [922, 407] width 65 height 33
type input "3"
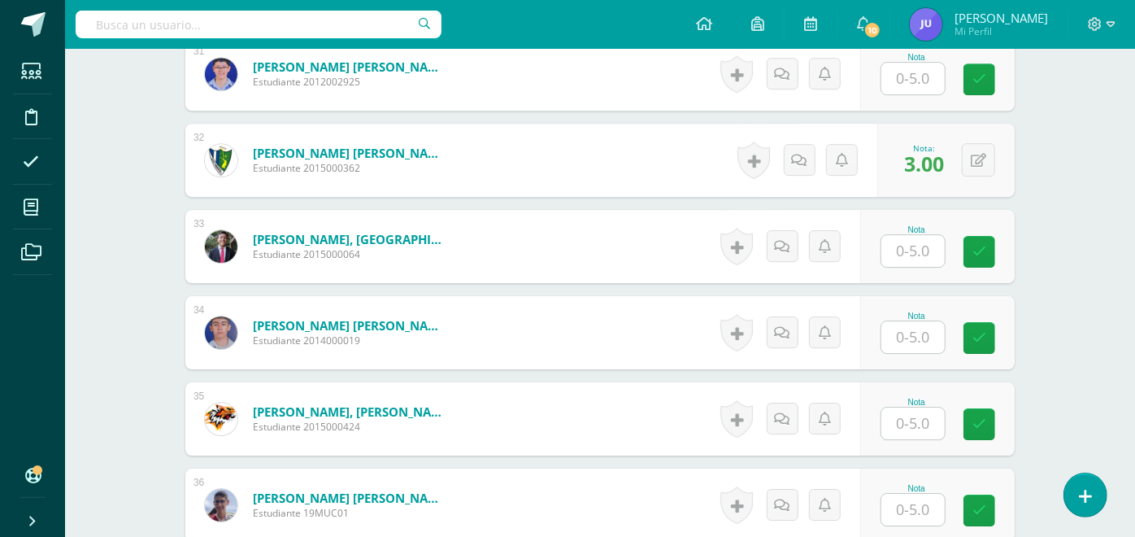
scroll to position [3219, 0]
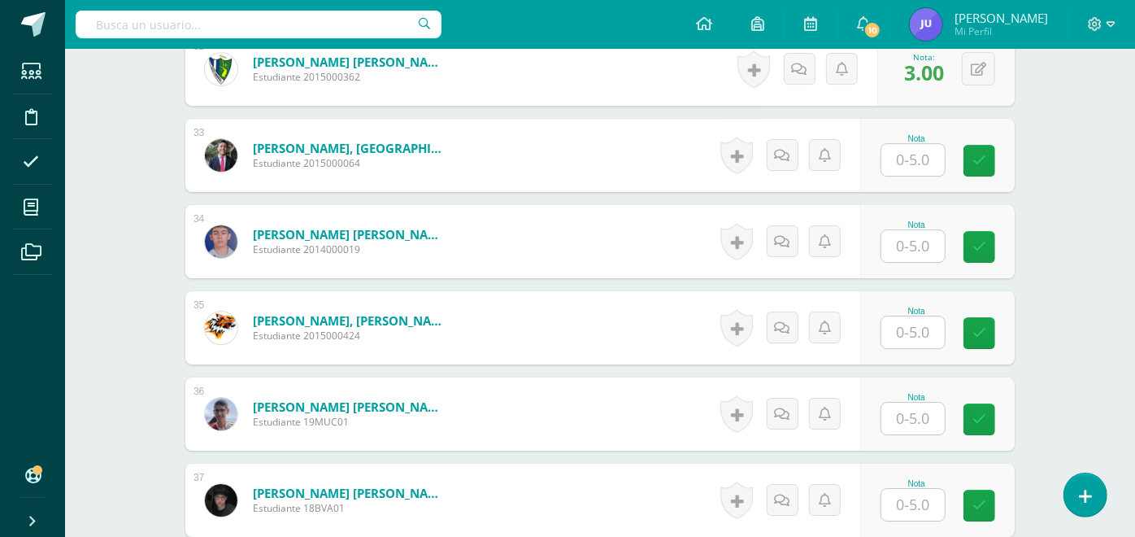
click at [911, 161] on input "text" at bounding box center [912, 160] width 63 height 32
type input "3"
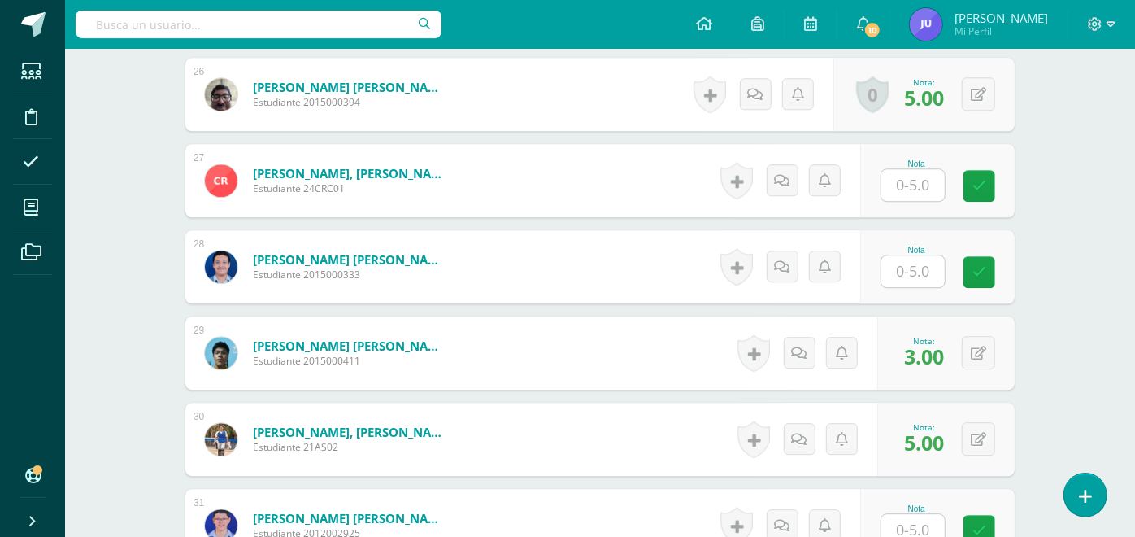
scroll to position [2406, 0]
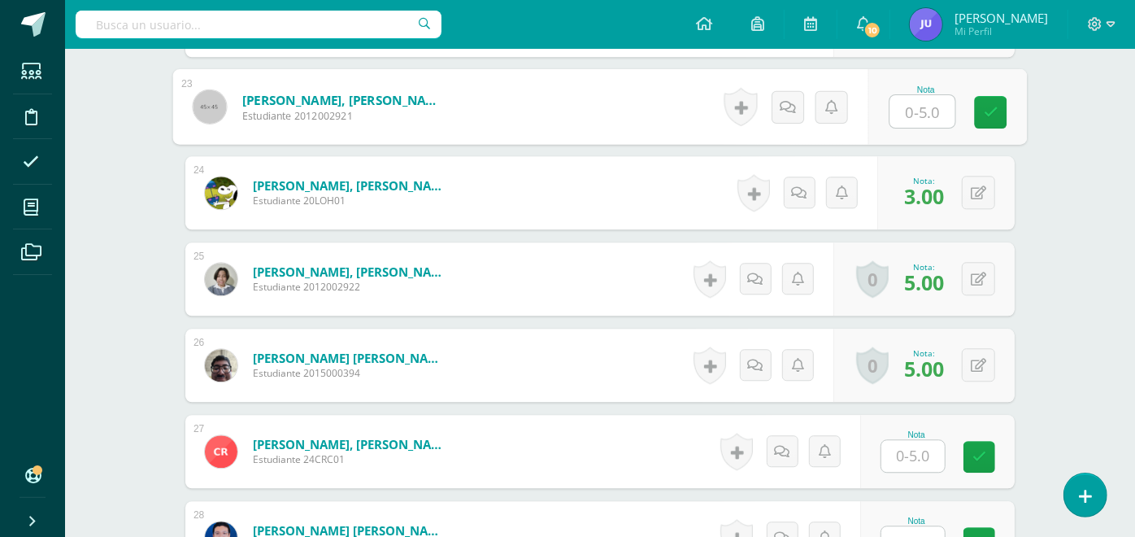
click at [922, 102] on input "text" at bounding box center [922, 111] width 65 height 33
type input "3"
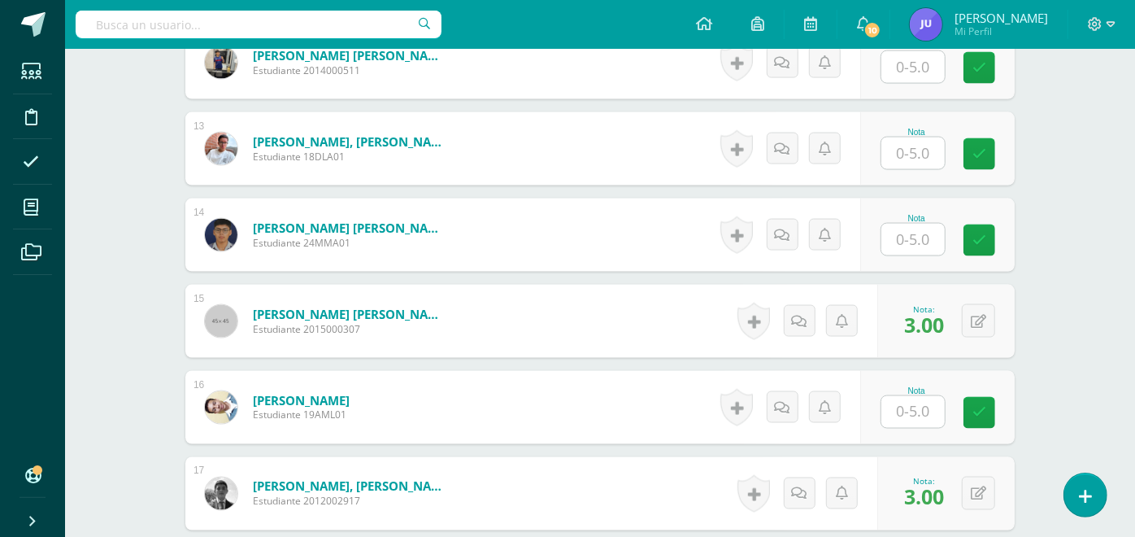
scroll to position [1322, 0]
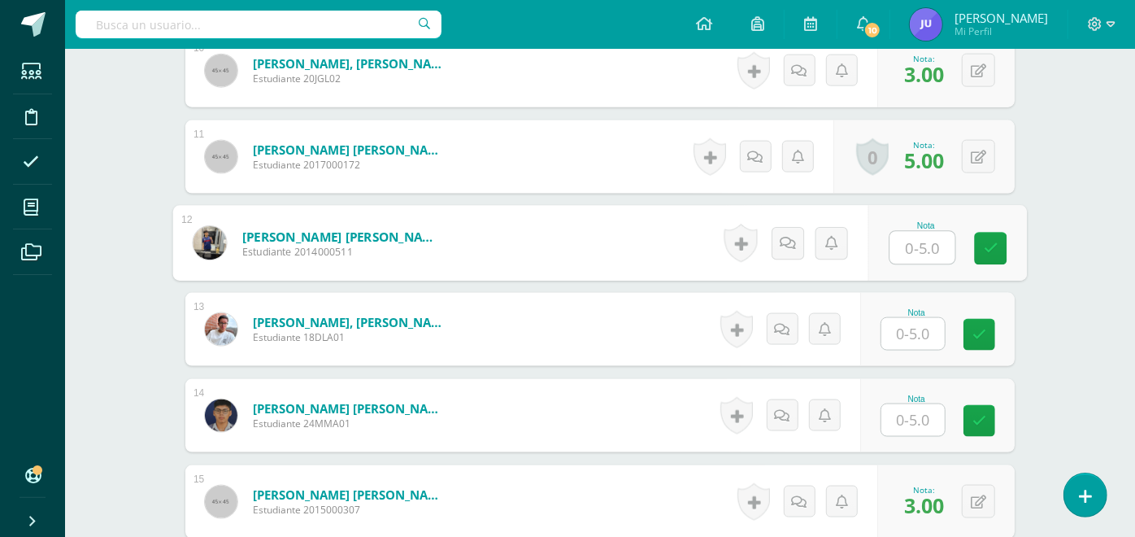
click at [902, 244] on input "text" at bounding box center [922, 248] width 65 height 33
type input "3"
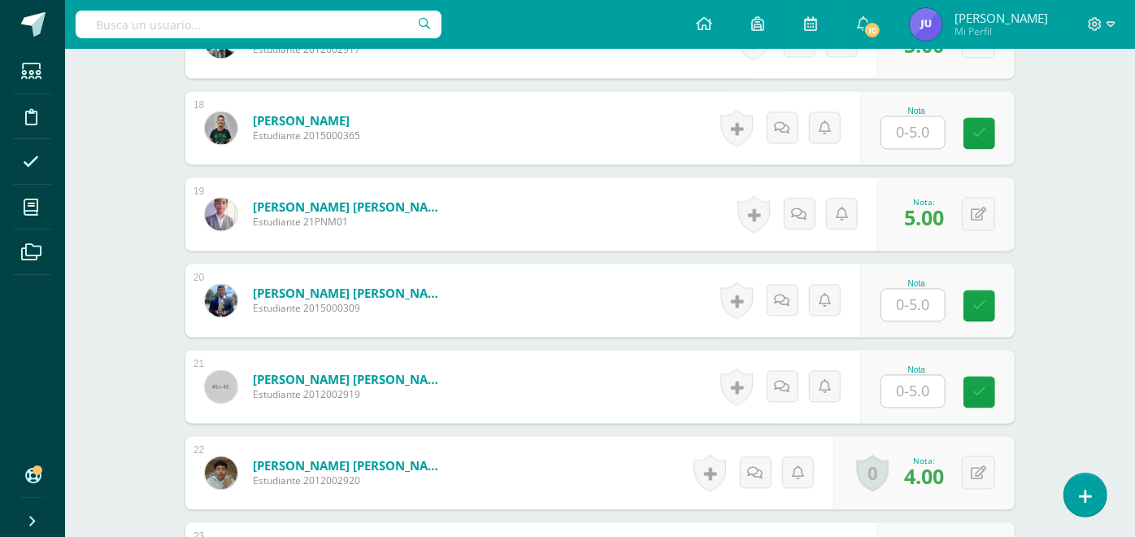
scroll to position [2135, 0]
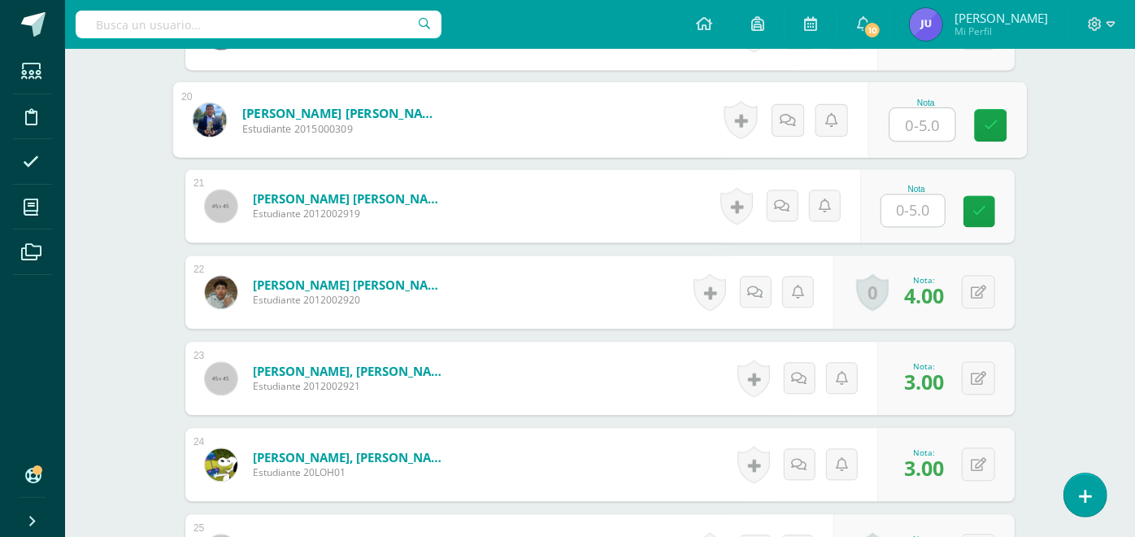
click at [912, 125] on input "text" at bounding box center [922, 124] width 65 height 33
type input "3"
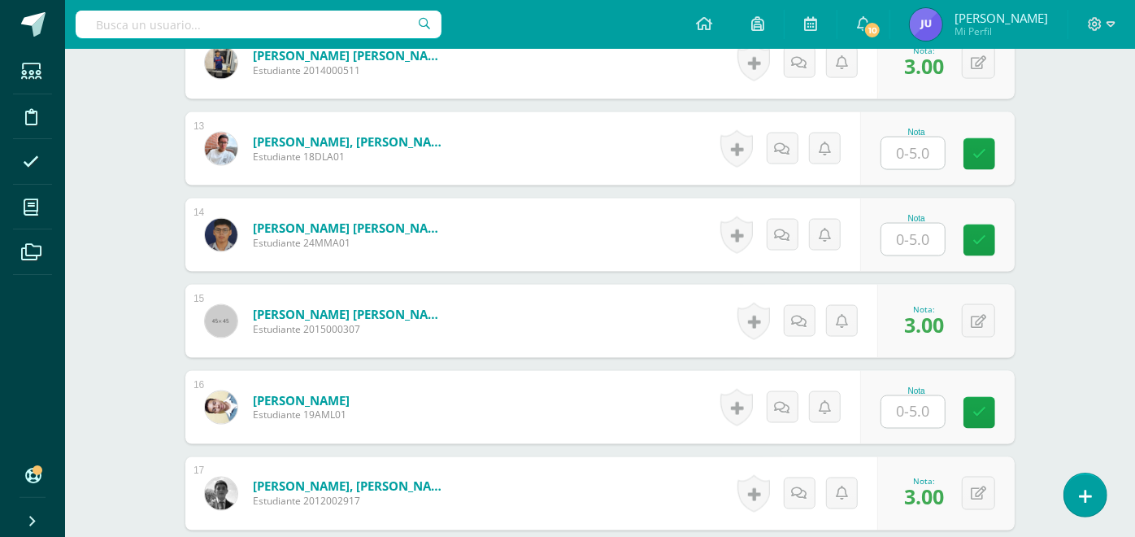
scroll to position [1412, 0]
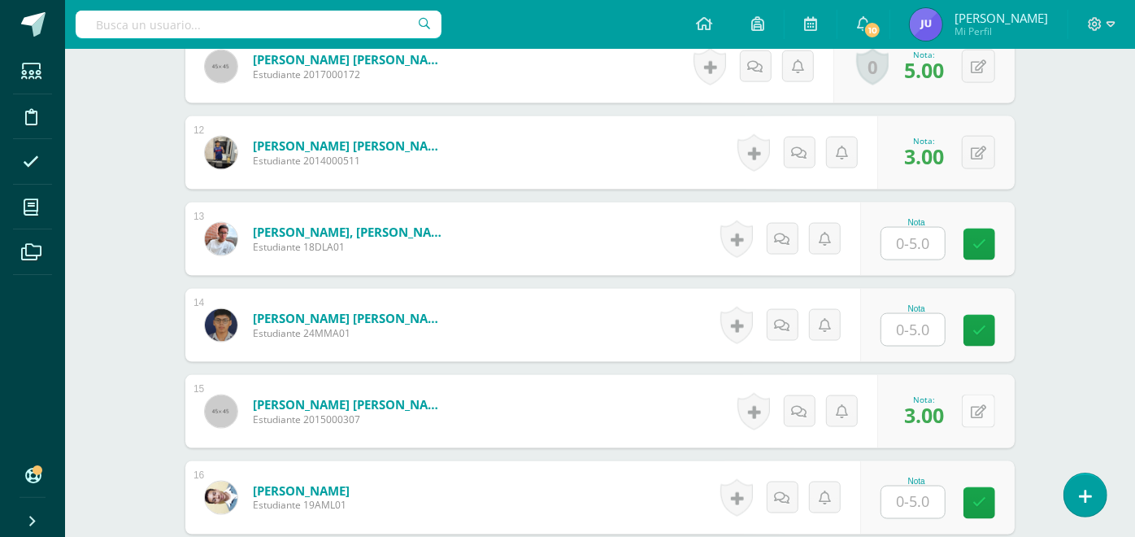
click at [985, 408] on icon at bounding box center [978, 412] width 15 height 14
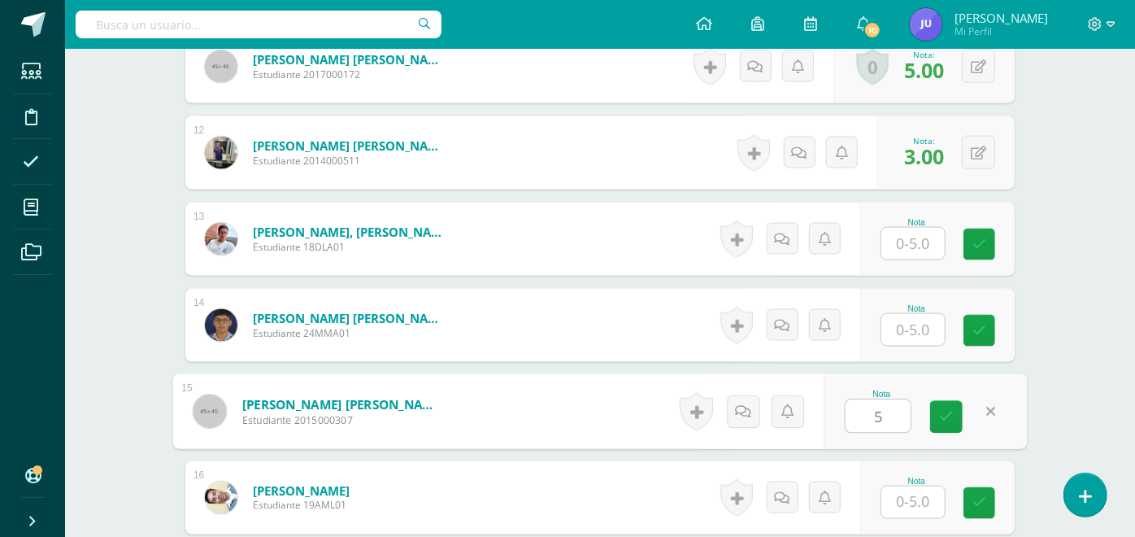
type input "5"
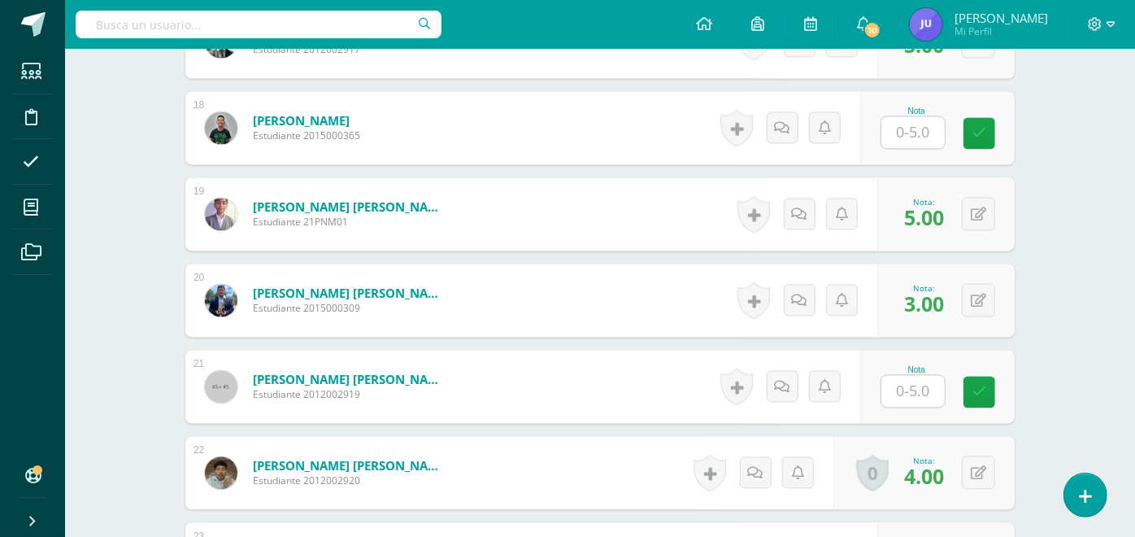
scroll to position [2045, 0]
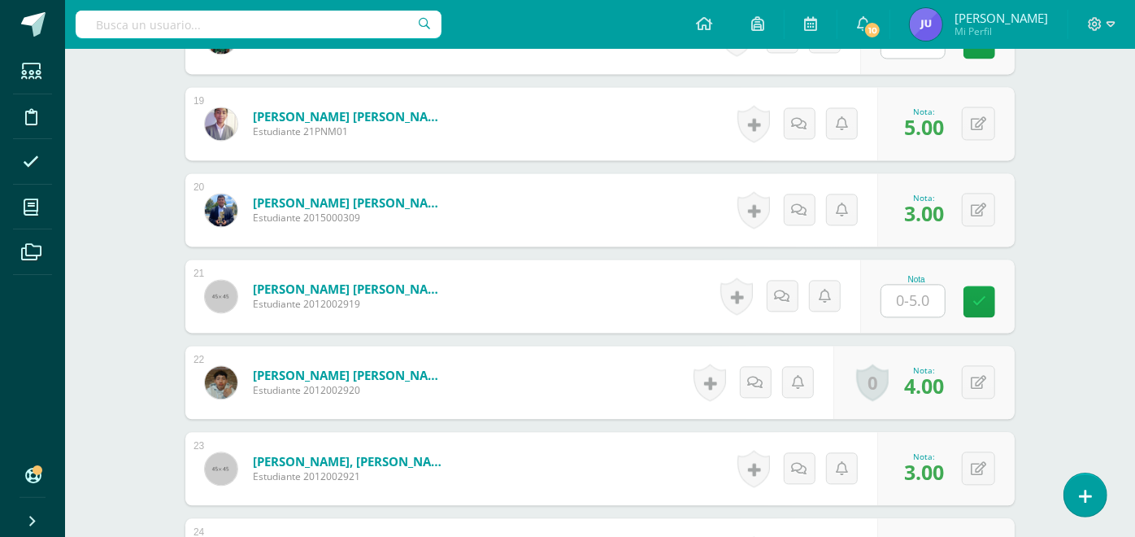
click at [897, 301] on input "text" at bounding box center [912, 301] width 63 height 32
type input "3"
click at [1035, 312] on div "¿Estás seguro que quieres eliminar esta actividad? Esto borrará la actividad y …" at bounding box center [600, 49] width 894 height 3867
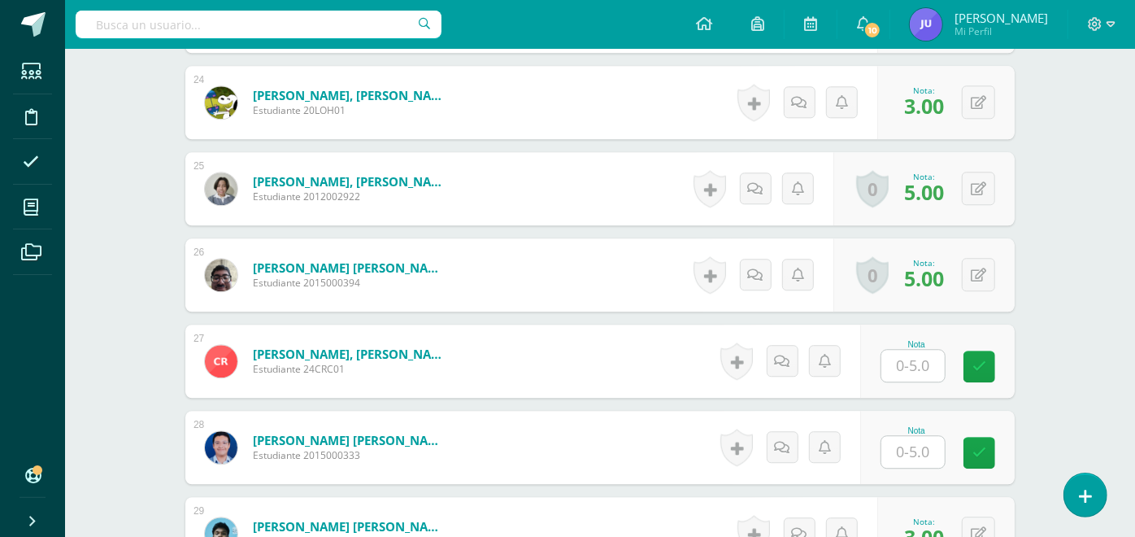
scroll to position [2767, 0]
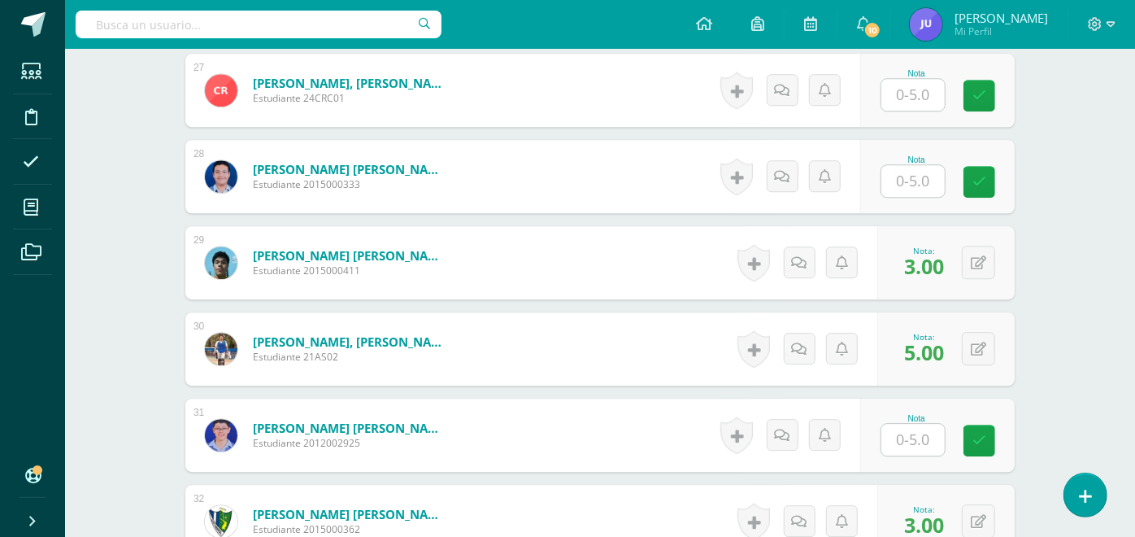
click at [890, 435] on input "text" at bounding box center [912, 440] width 63 height 32
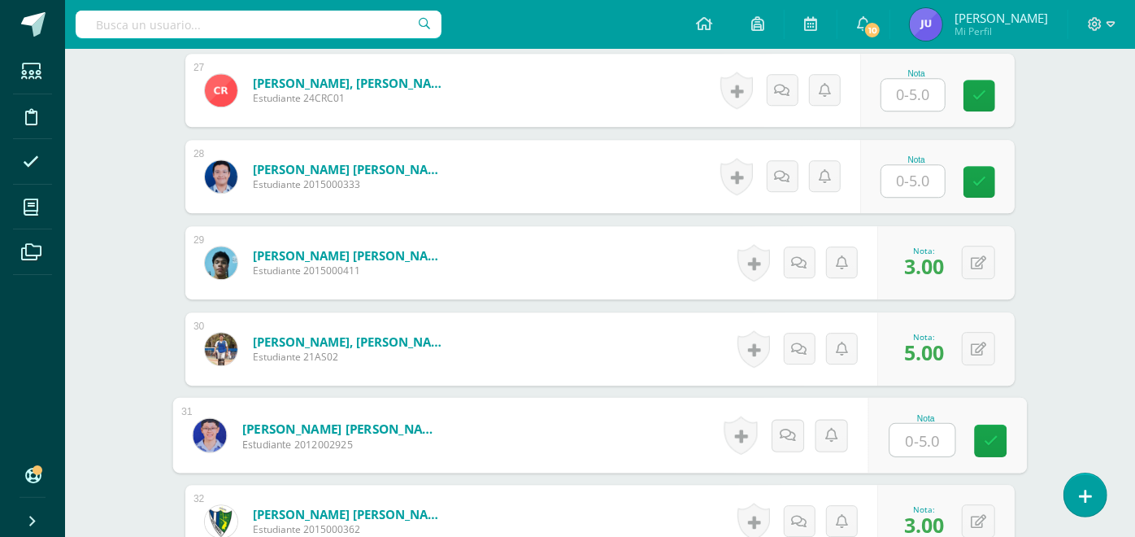
type input "5"
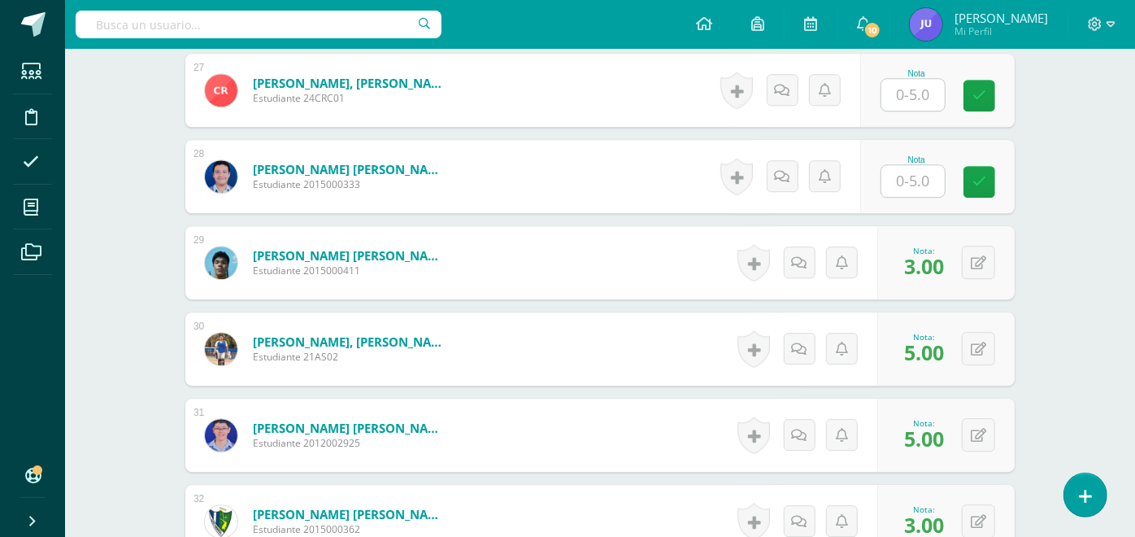
scroll to position [3219, 0]
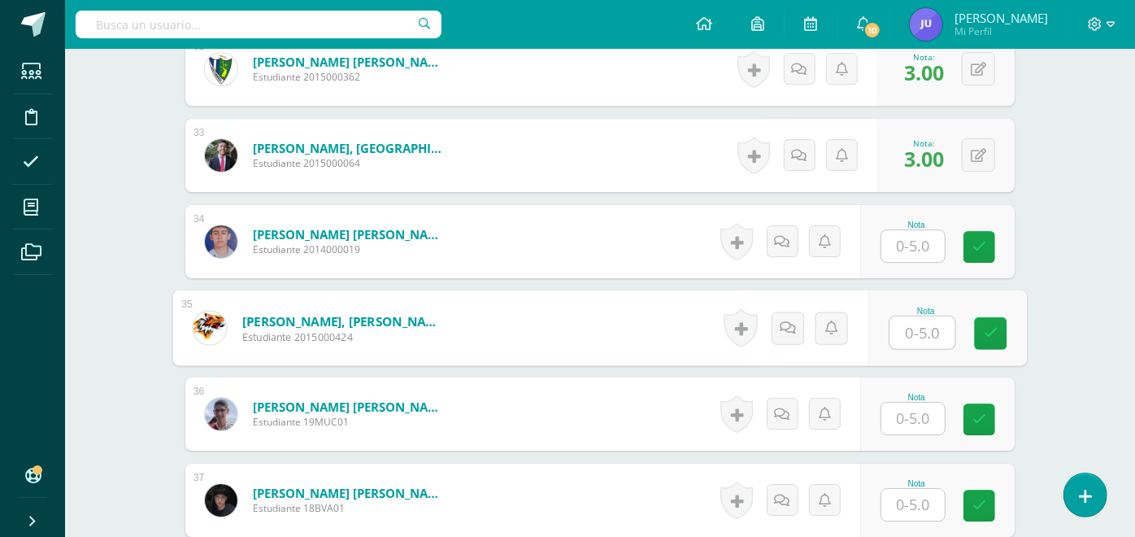
click at [928, 330] on input "text" at bounding box center [922, 332] width 65 height 33
type input "3"
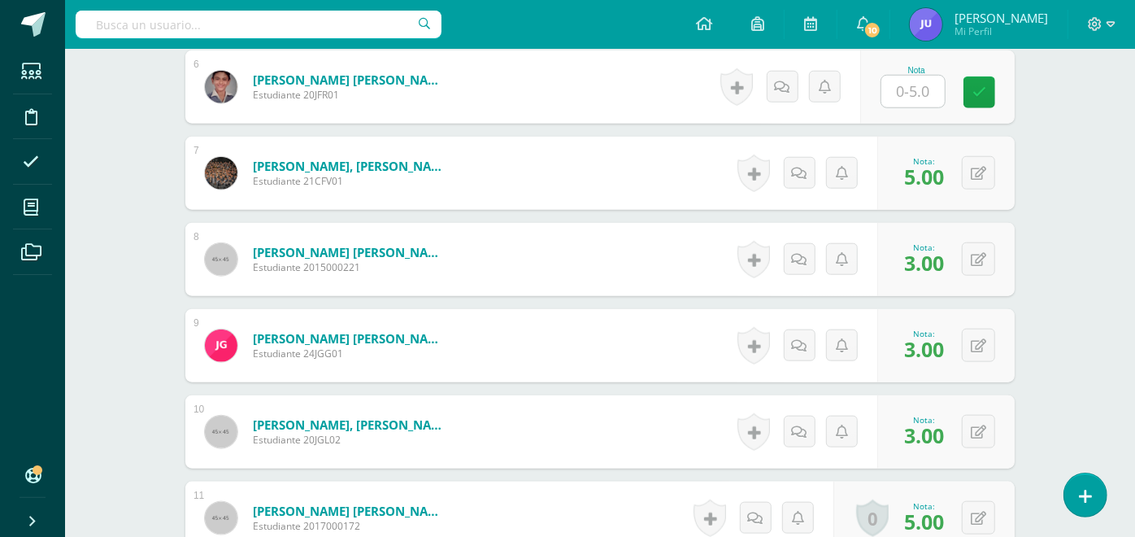
scroll to position [780, 0]
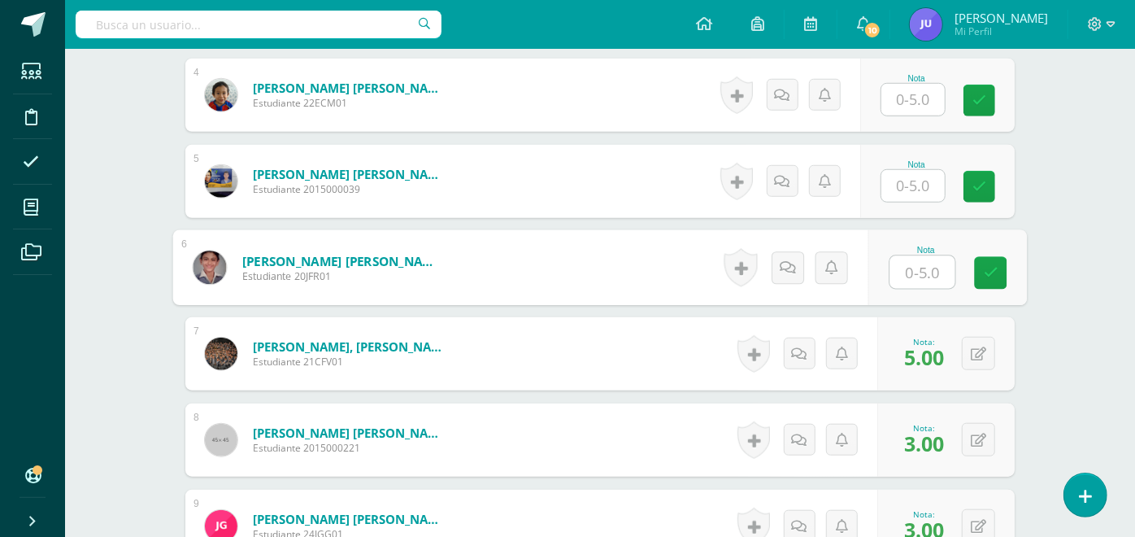
click at [924, 268] on input "text" at bounding box center [922, 272] width 65 height 33
type input "3"
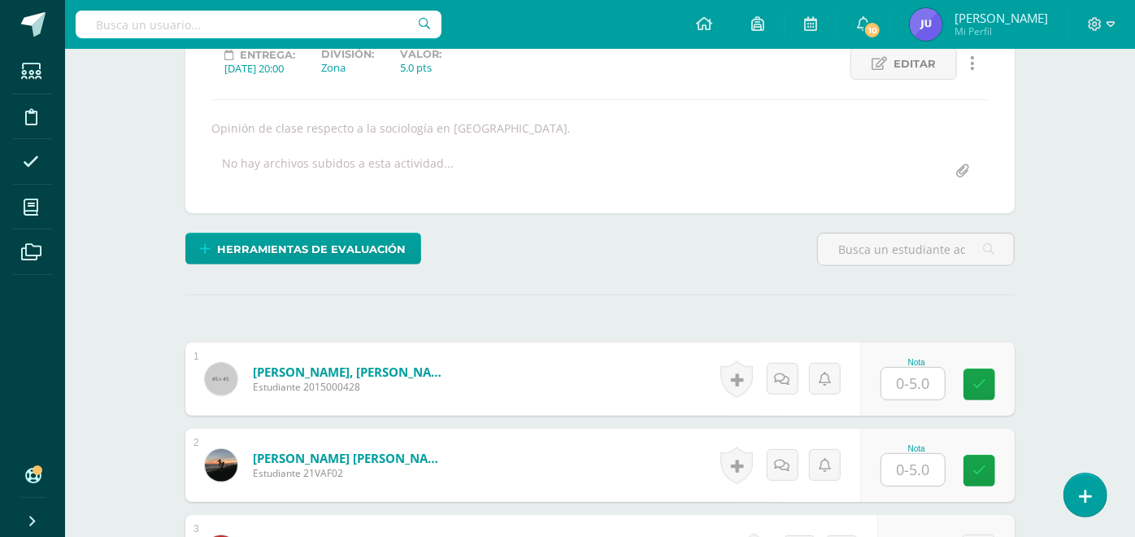
scroll to position [328, 0]
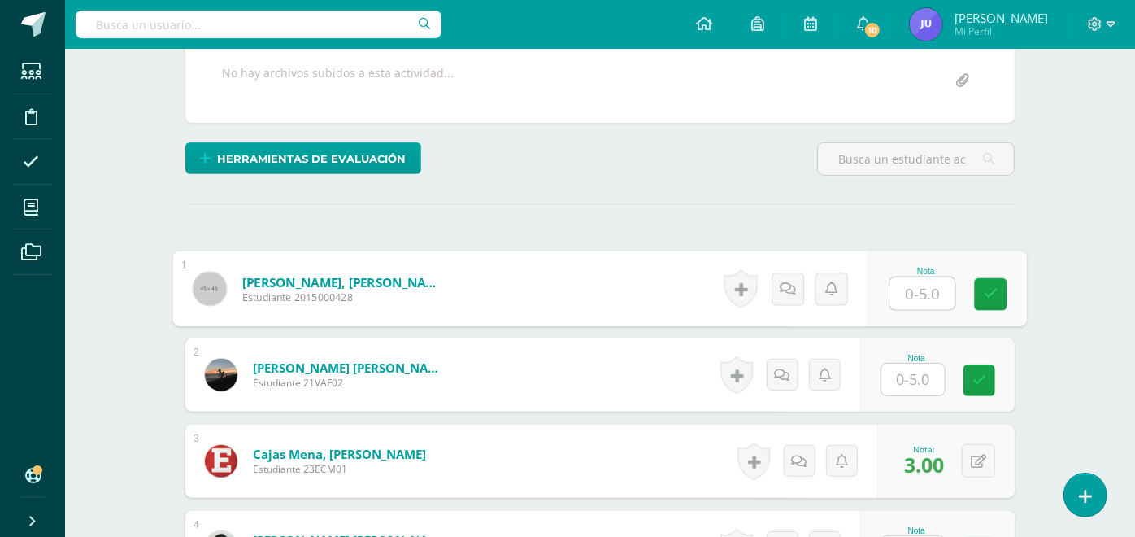
click at [908, 297] on input "text" at bounding box center [922, 293] width 65 height 33
click at [919, 385] on input "text" at bounding box center [912, 379] width 63 height 32
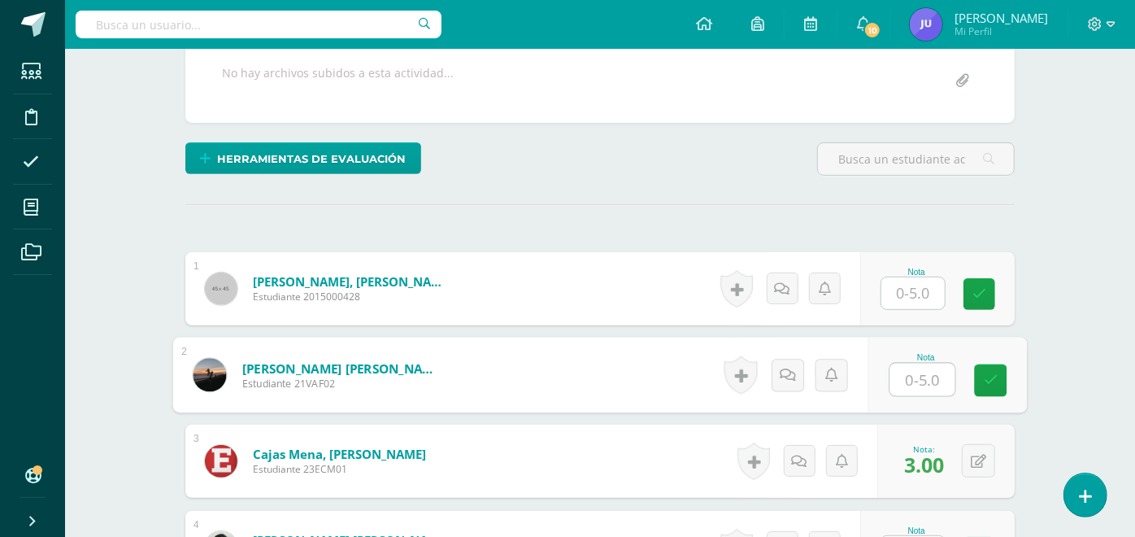
type input "2"
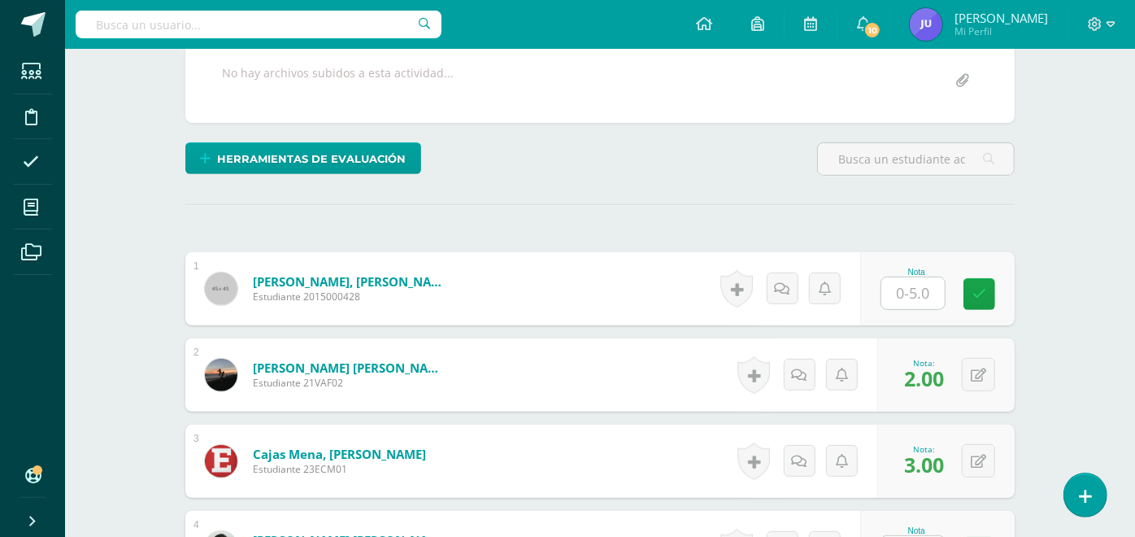
click at [914, 272] on div "Nota" at bounding box center [916, 271] width 72 height 9
click at [919, 280] on input "text" at bounding box center [922, 293] width 65 height 33
type input "0"
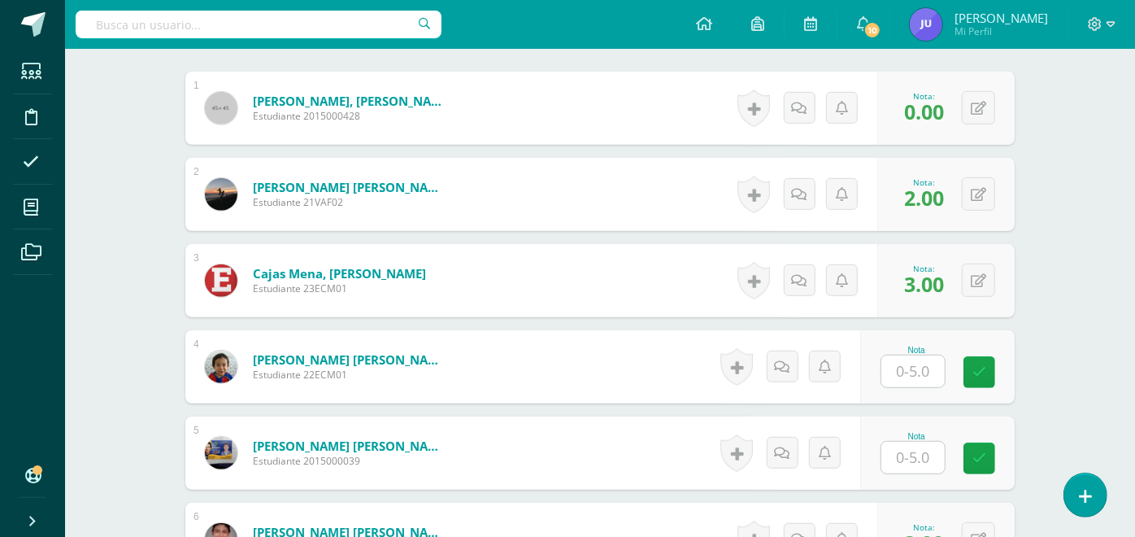
scroll to position [599, 0]
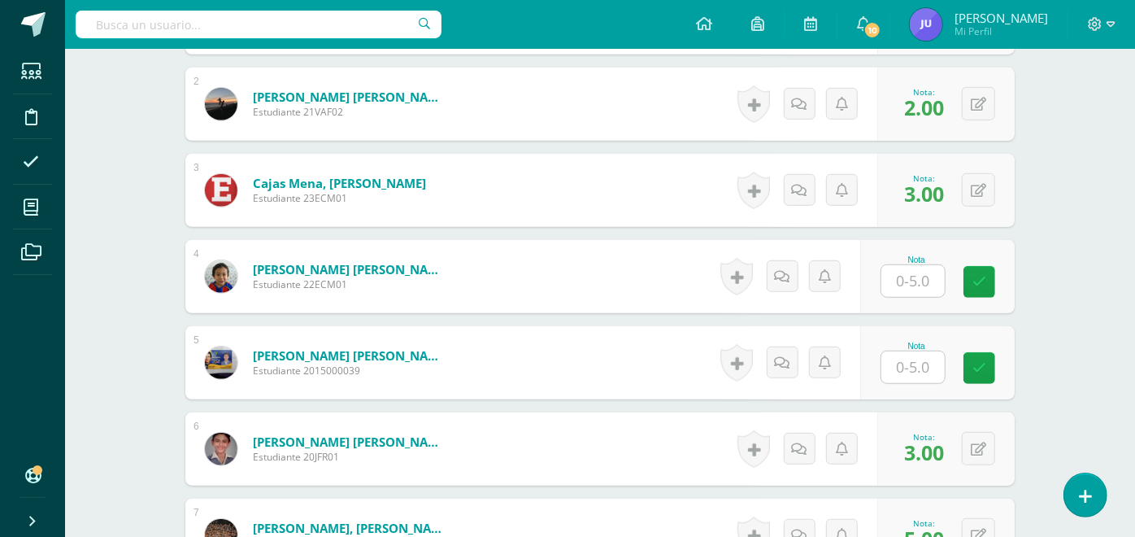
click at [920, 285] on input "text" at bounding box center [912, 281] width 63 height 32
type input "0"
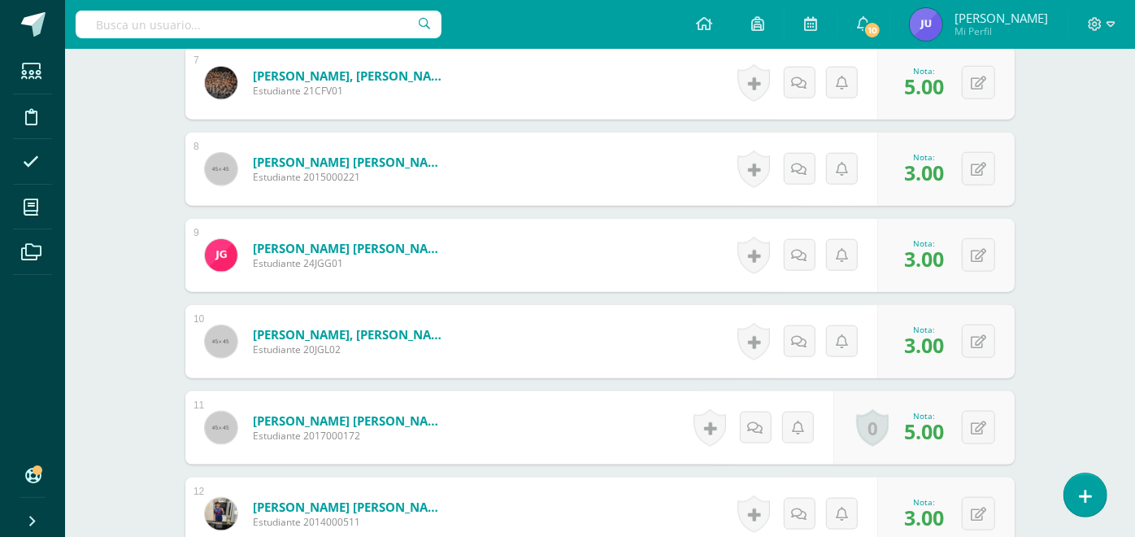
scroll to position [1322, 0]
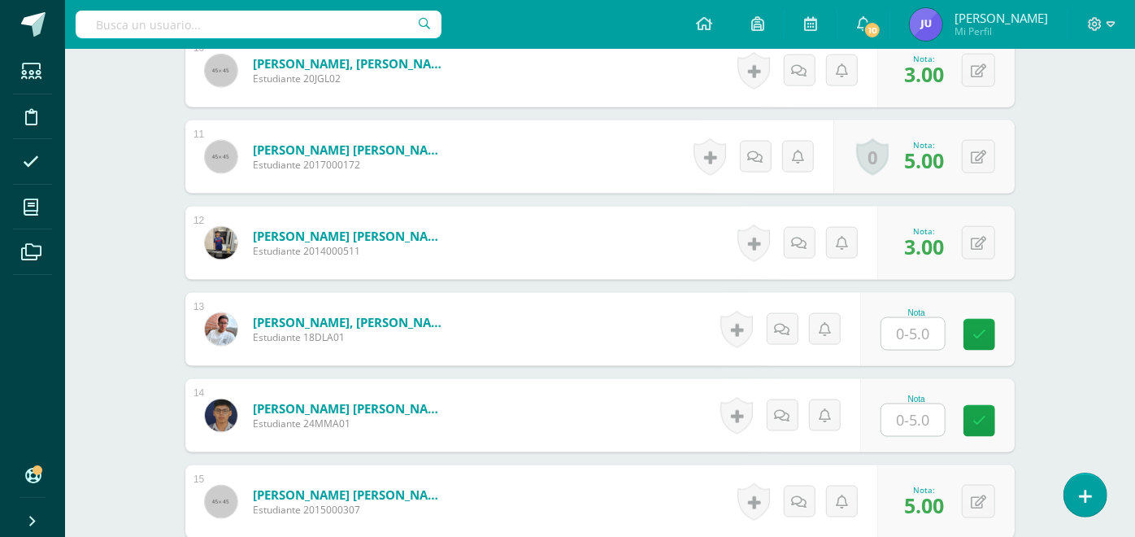
type input "0"
click at [923, 334] on input "text" at bounding box center [912, 334] width 63 height 32
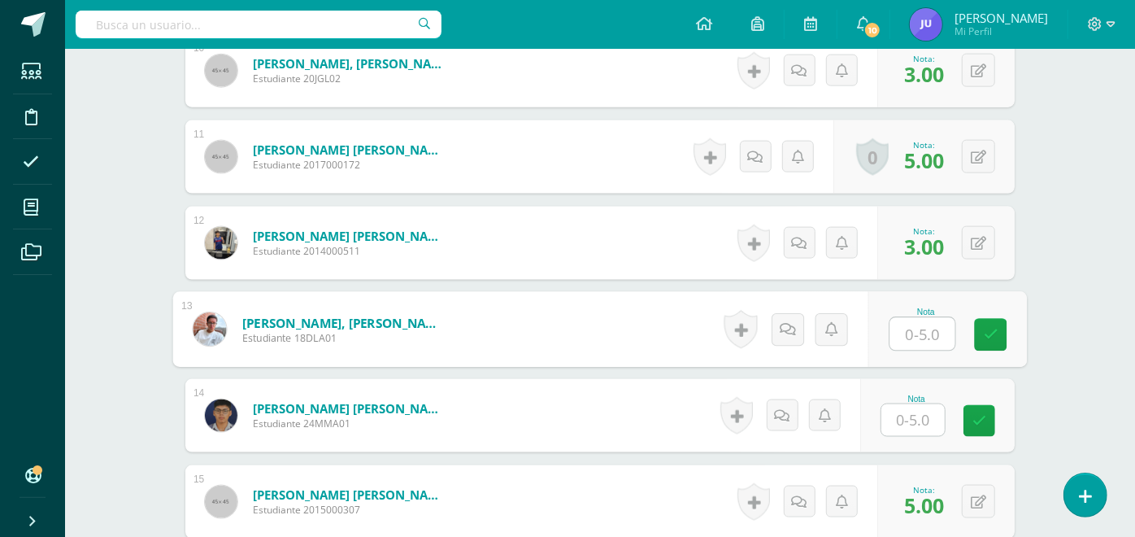
type input "0"
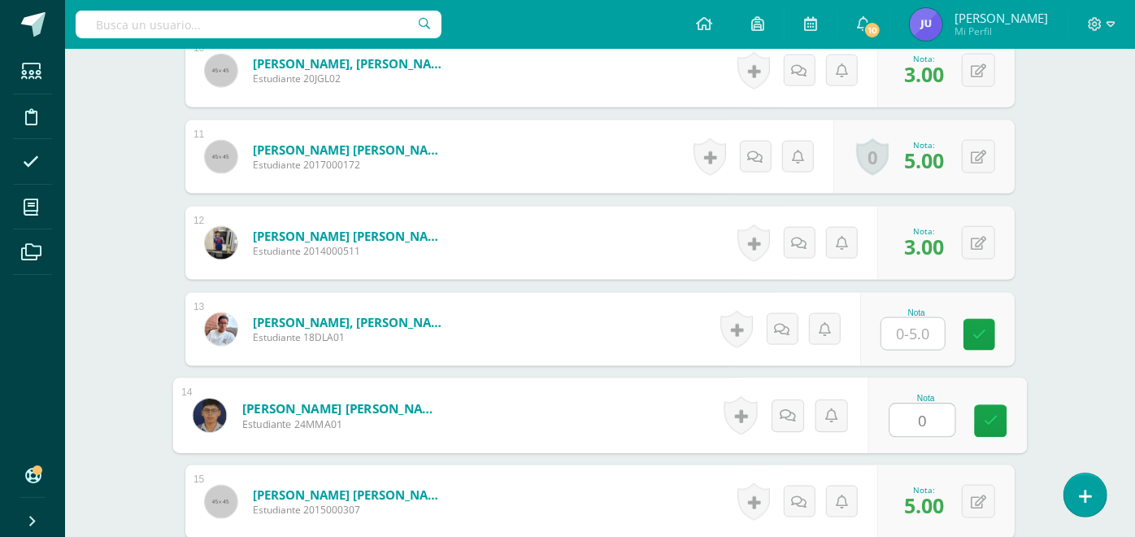
type input "0"
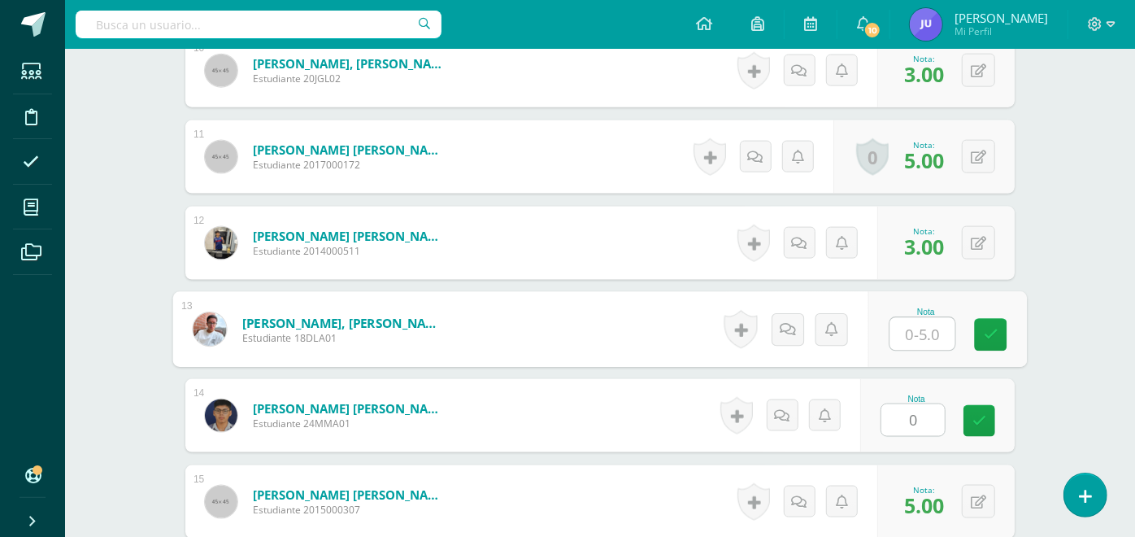
click at [923, 334] on input "text" at bounding box center [922, 334] width 65 height 33
type input "3"
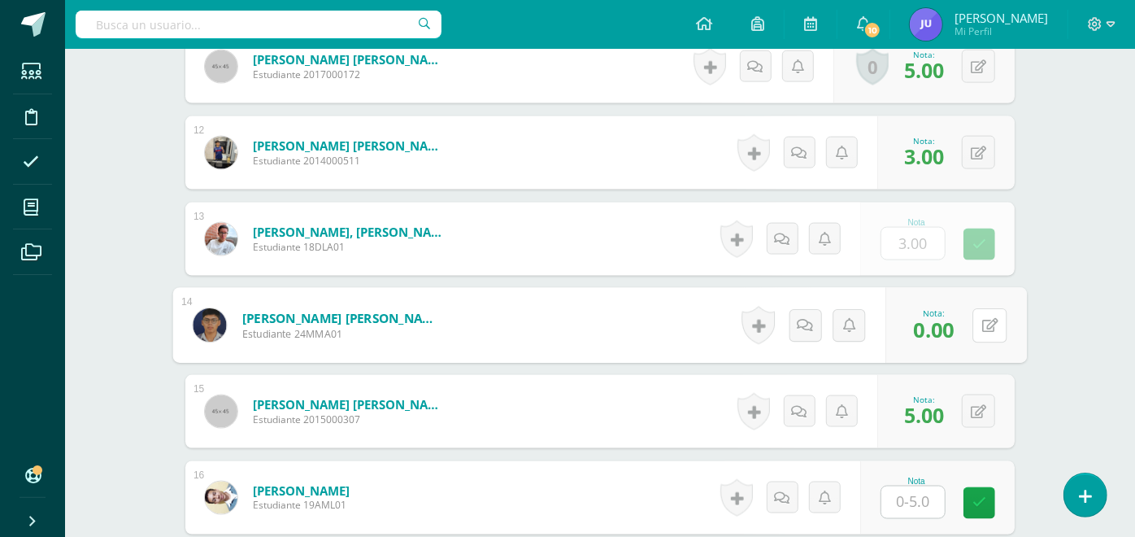
scroll to position [1684, 0]
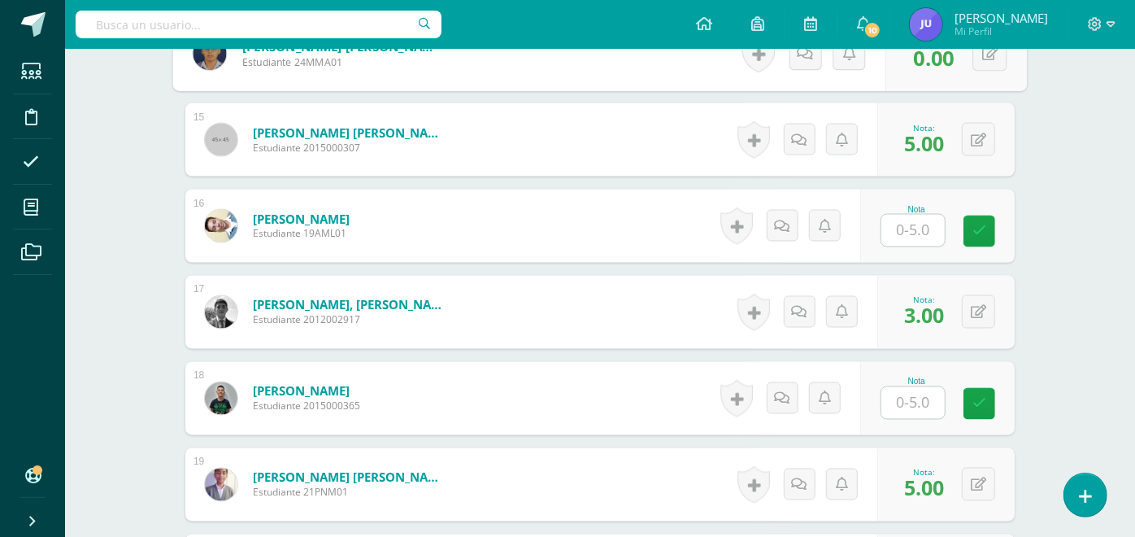
click at [921, 222] on input "text" at bounding box center [912, 231] width 63 height 32
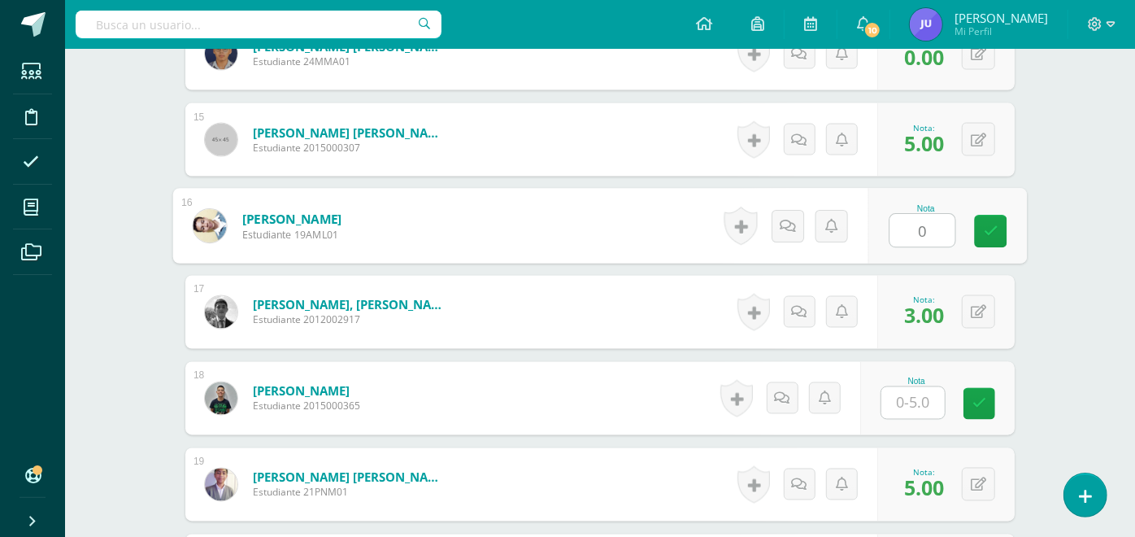
type input "0"
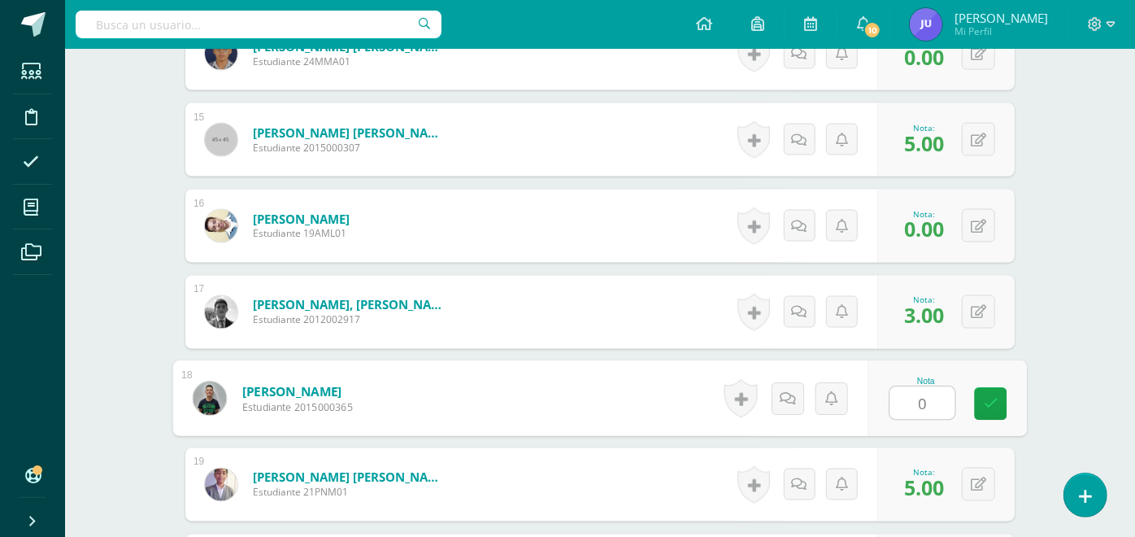
type input "0"
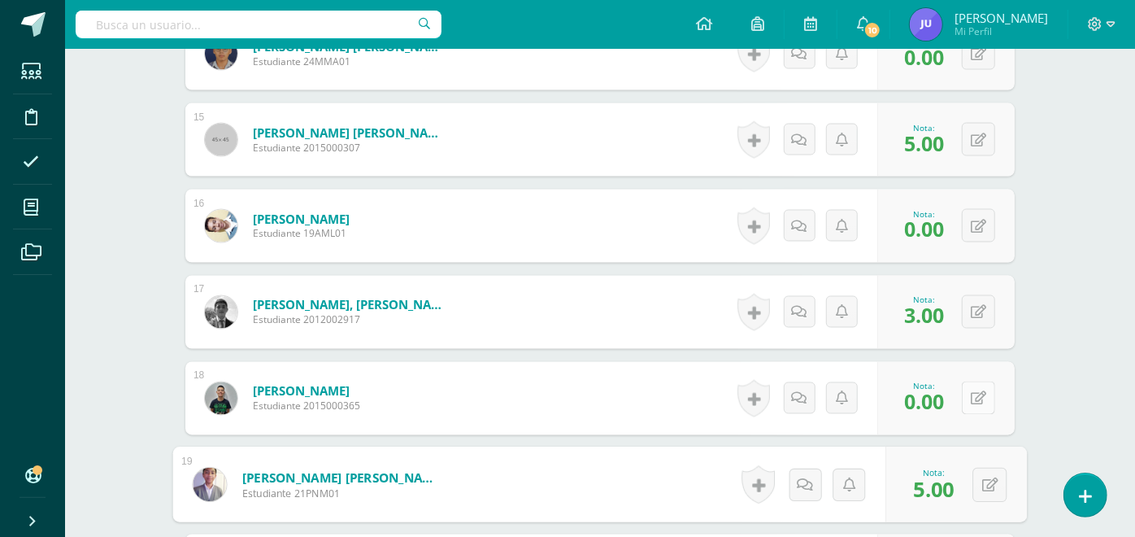
click at [973, 392] on button at bounding box center [978, 397] width 33 height 33
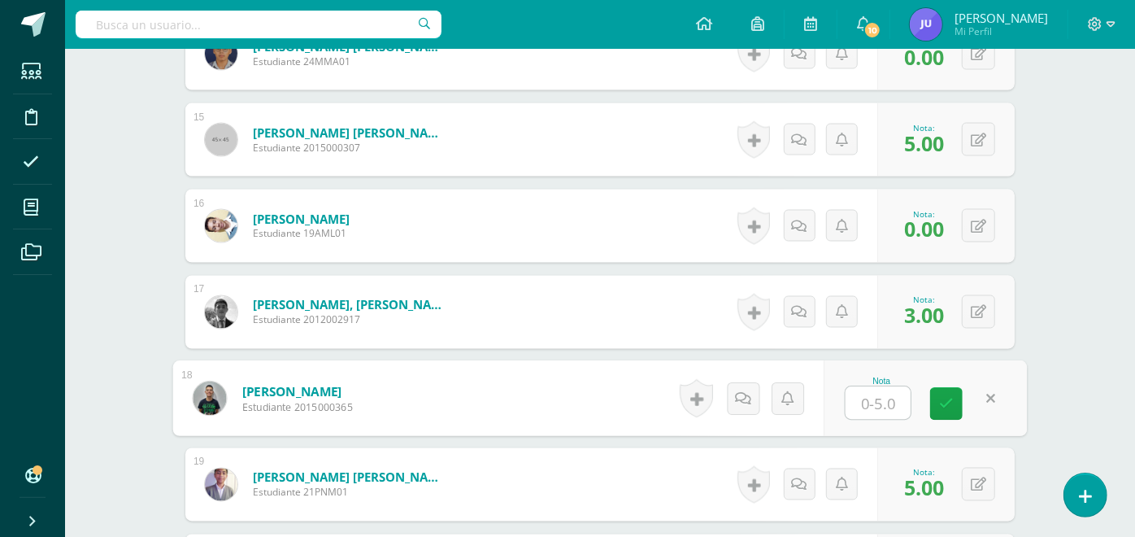
type input "5"
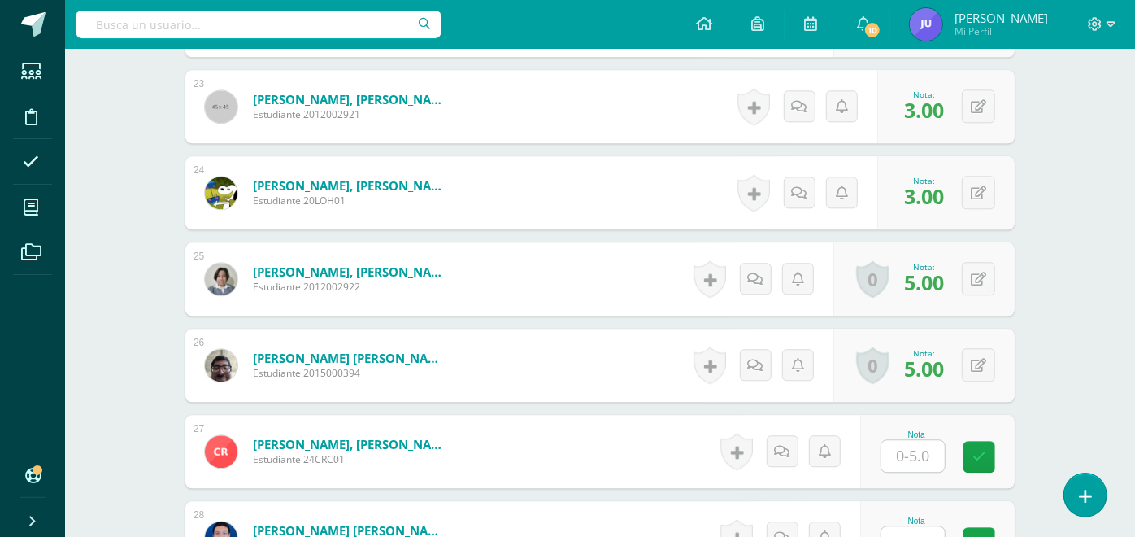
scroll to position [2497, 0]
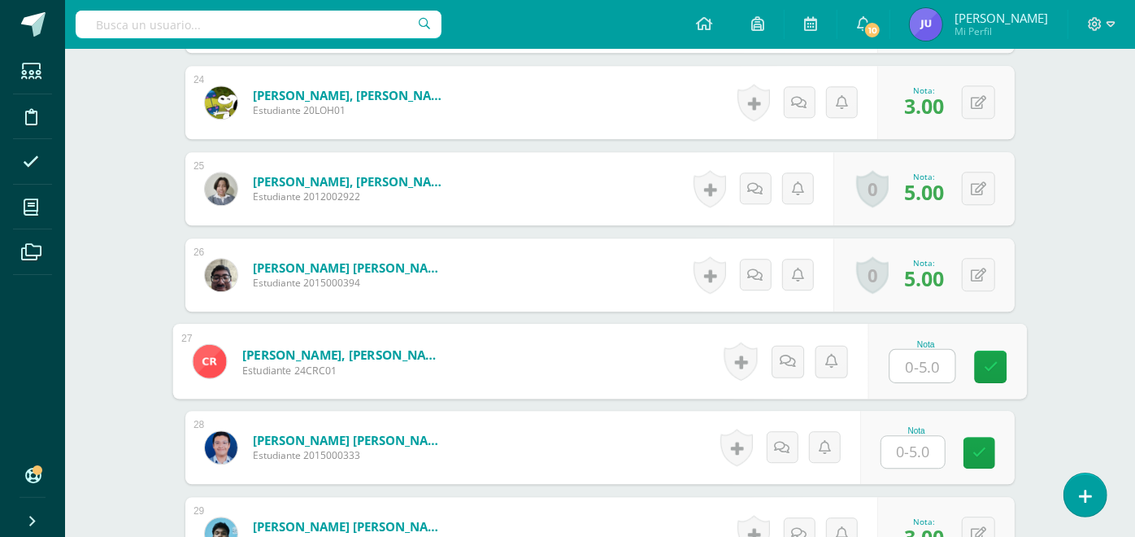
click at [925, 361] on input "text" at bounding box center [922, 366] width 65 height 33
type input "0"
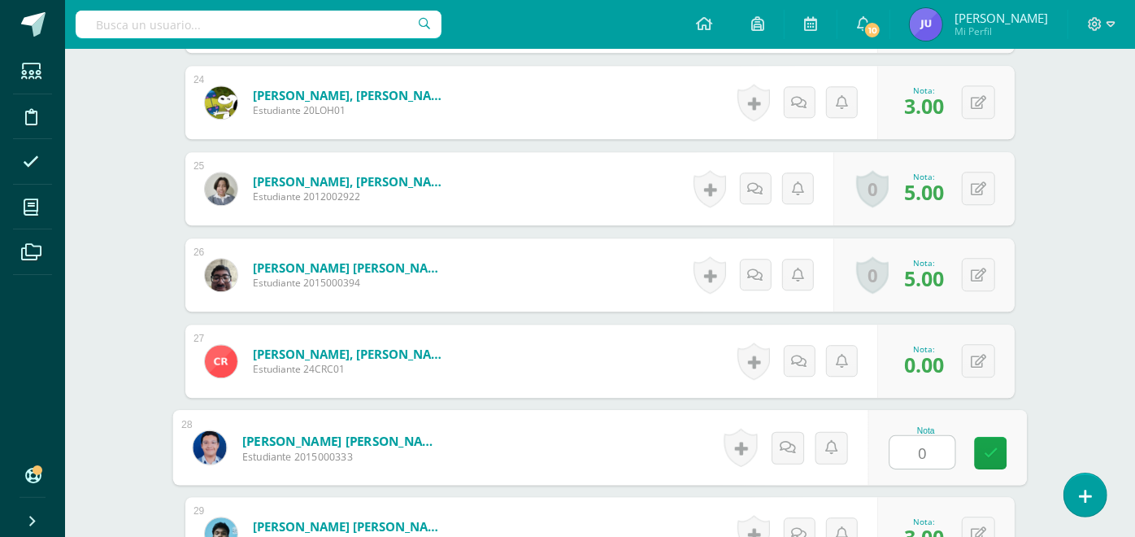
type input "0"
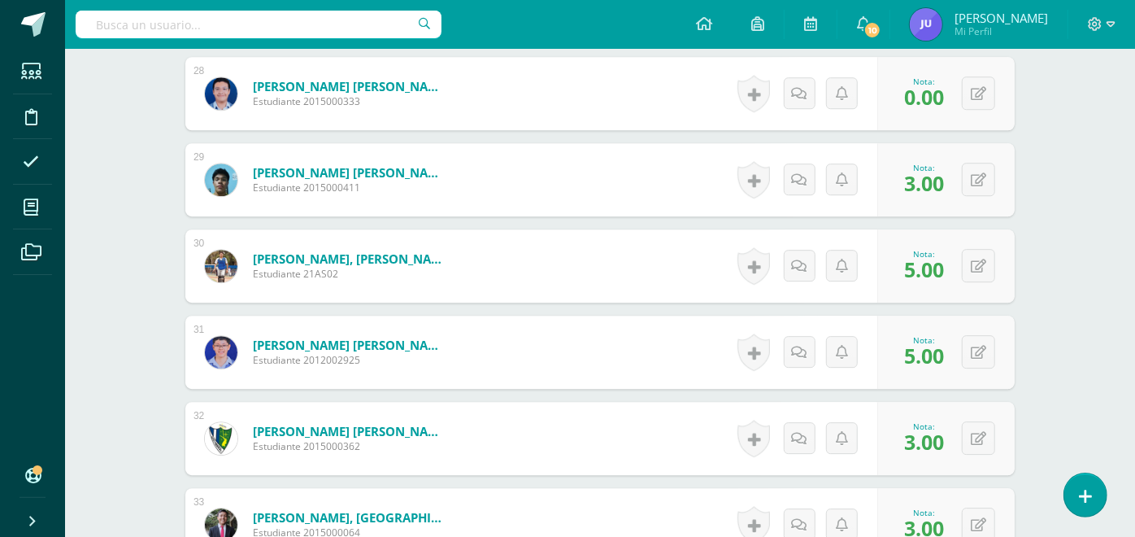
scroll to position [3194, 0]
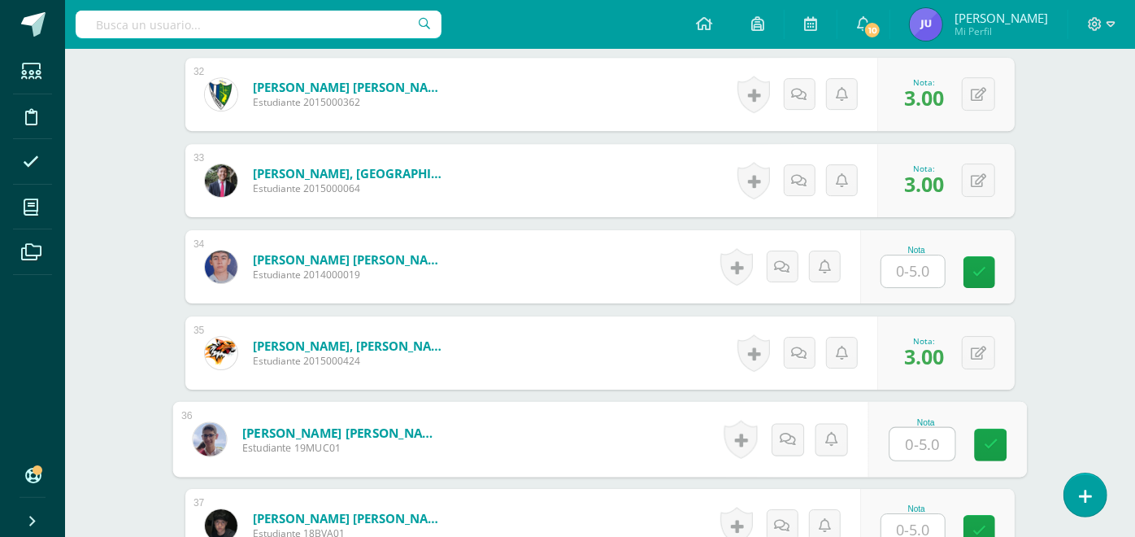
click at [930, 255] on input "text" at bounding box center [912, 271] width 63 height 32
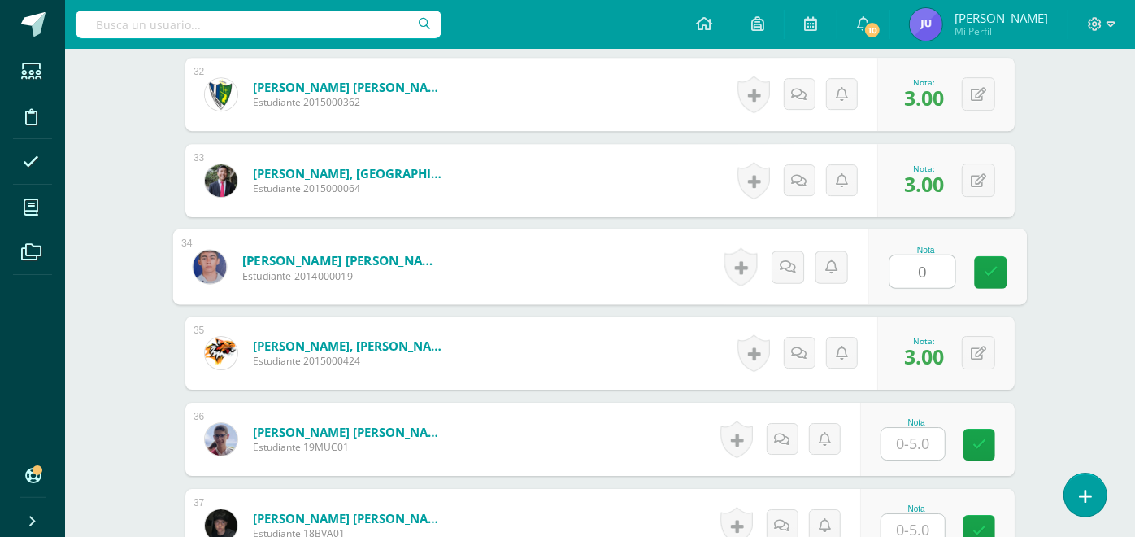
type input "0"
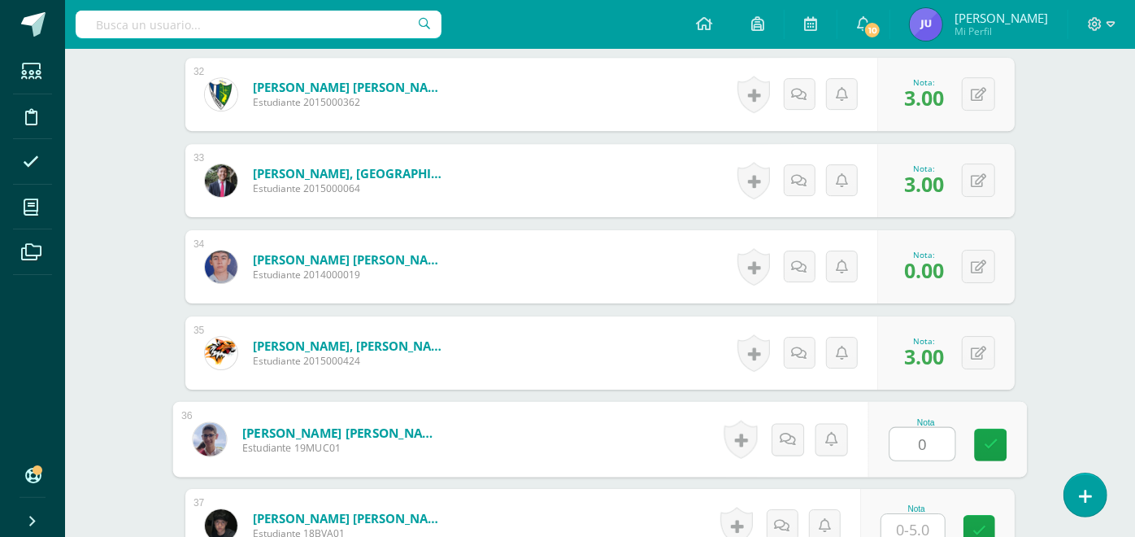
type input "0"
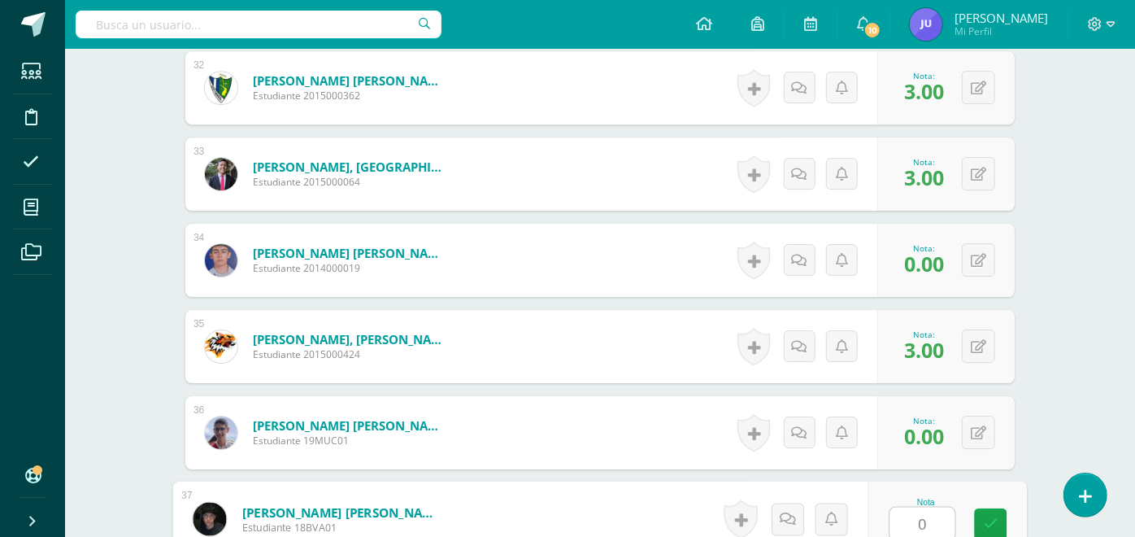
type input "0"
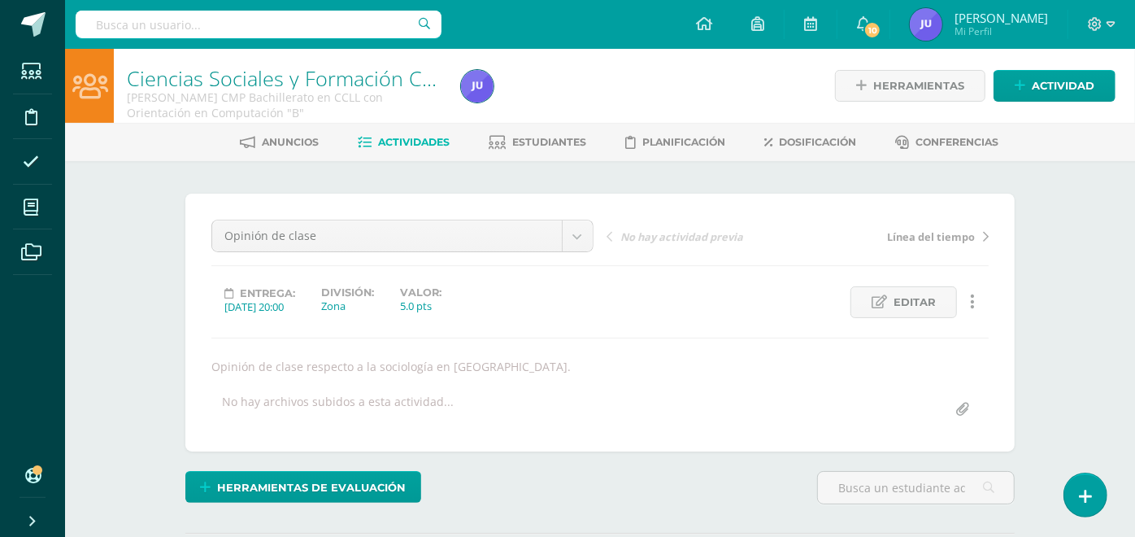
scroll to position [180, 0]
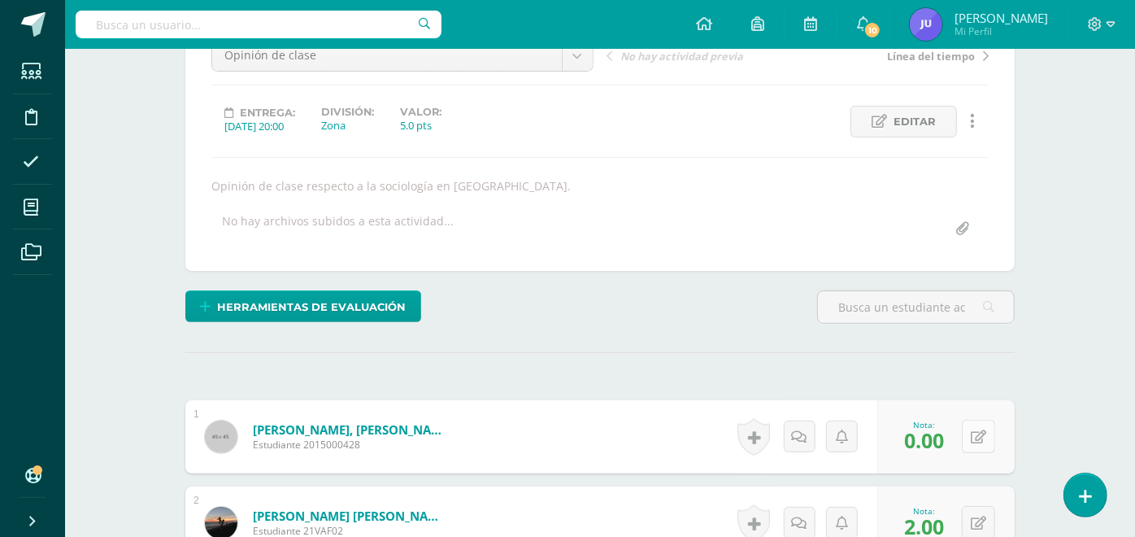
click at [976, 441] on icon at bounding box center [978, 437] width 15 height 14
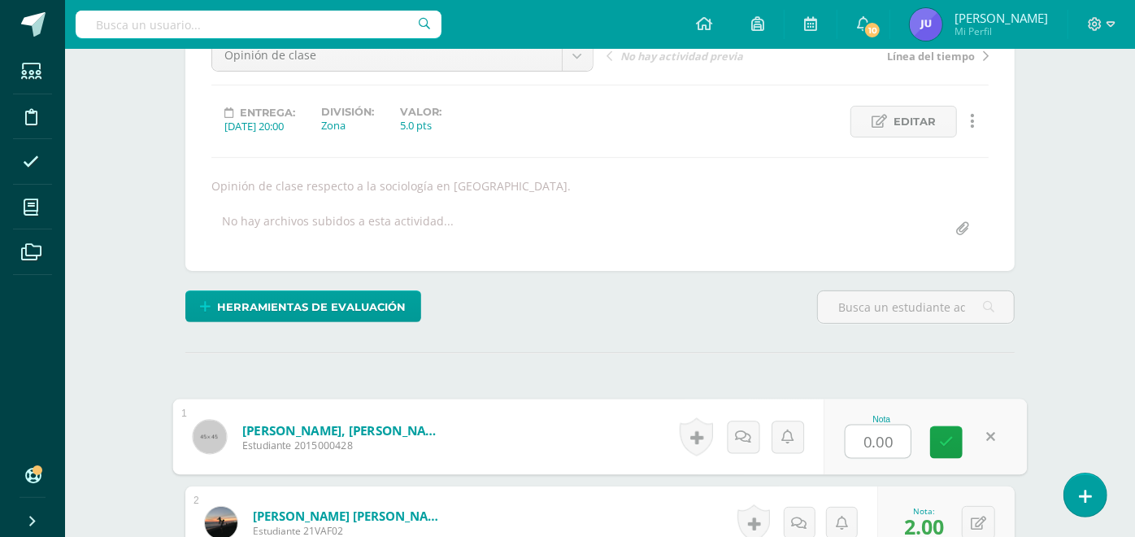
type input "1"
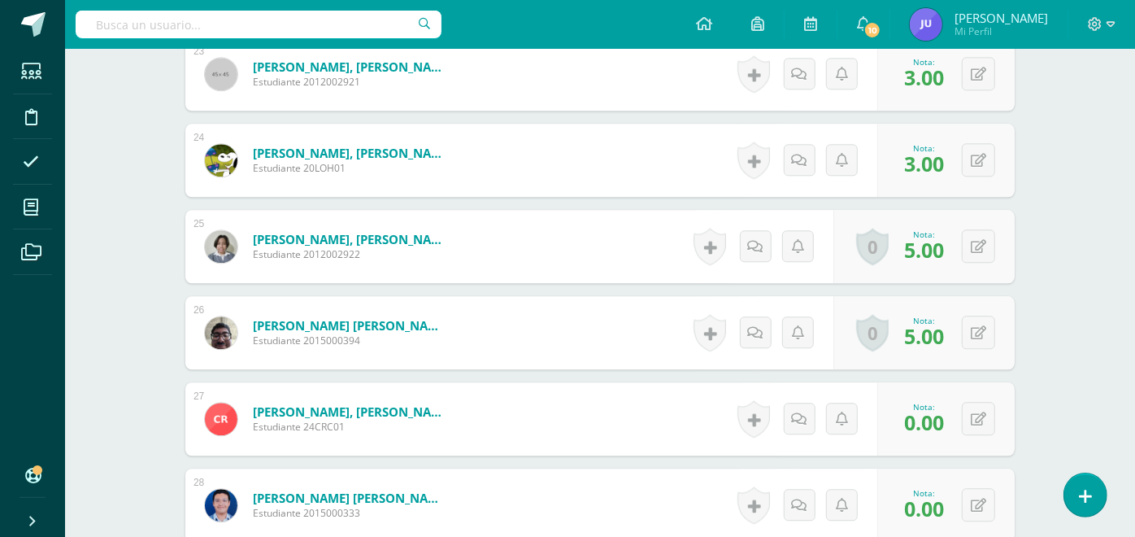
scroll to position [2619, 0]
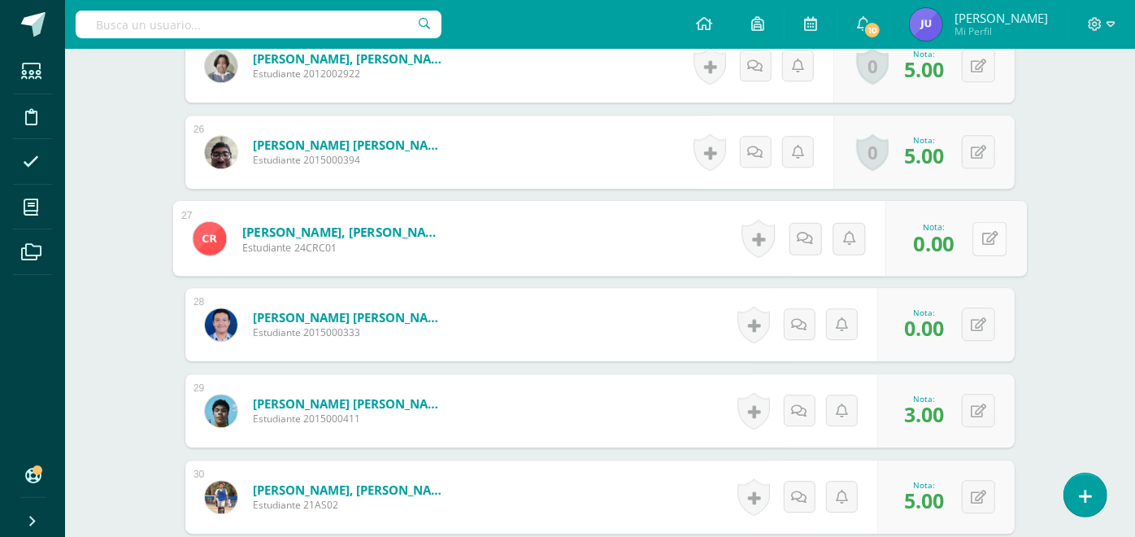
click at [972, 233] on button at bounding box center [989, 238] width 34 height 34
type input "3"
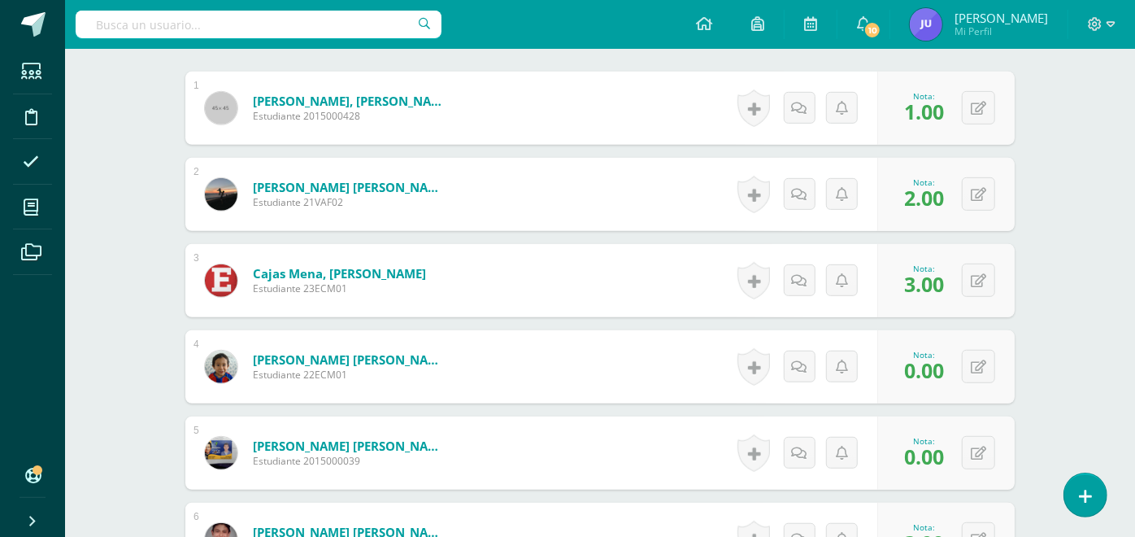
scroll to position [780, 0]
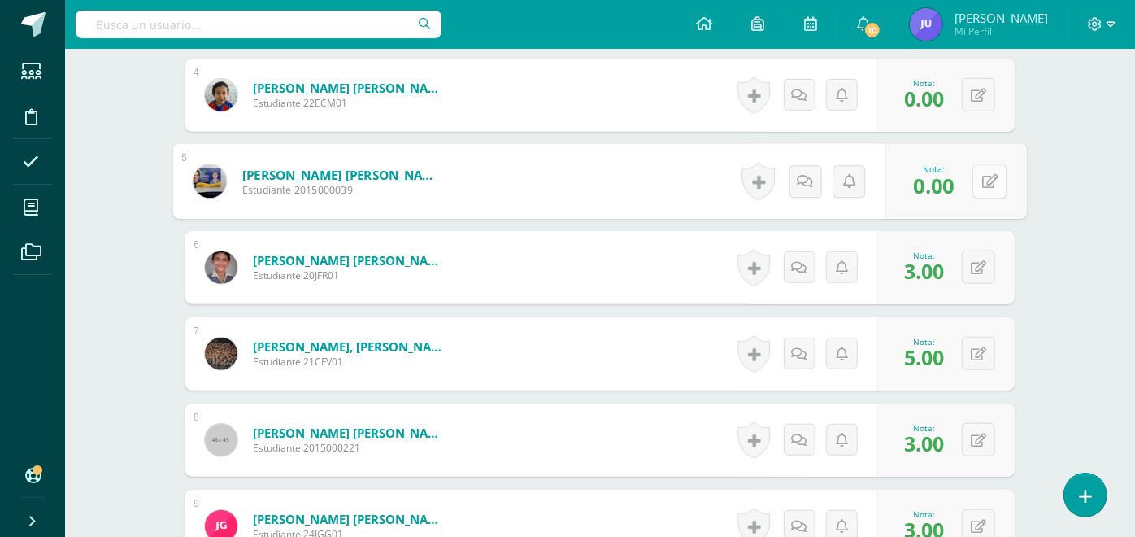
click at [977, 180] on button at bounding box center [989, 181] width 34 height 34
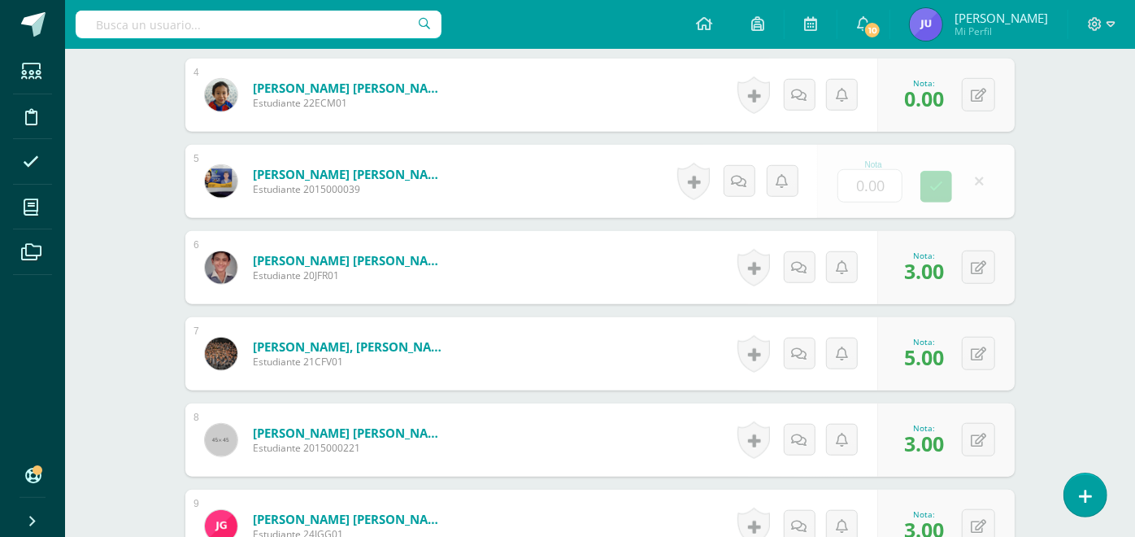
type input "2"
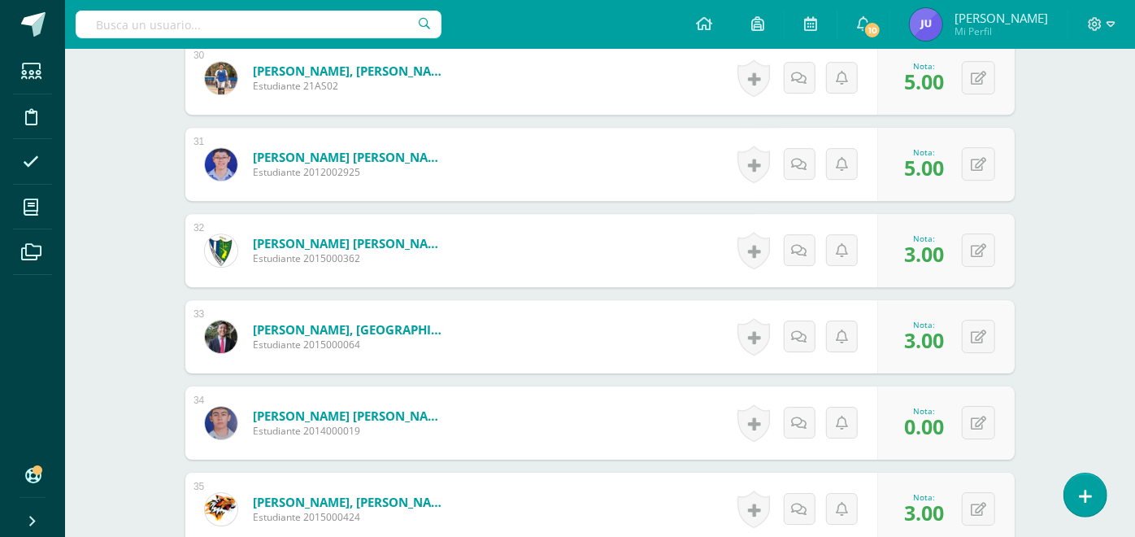
scroll to position [3490, 0]
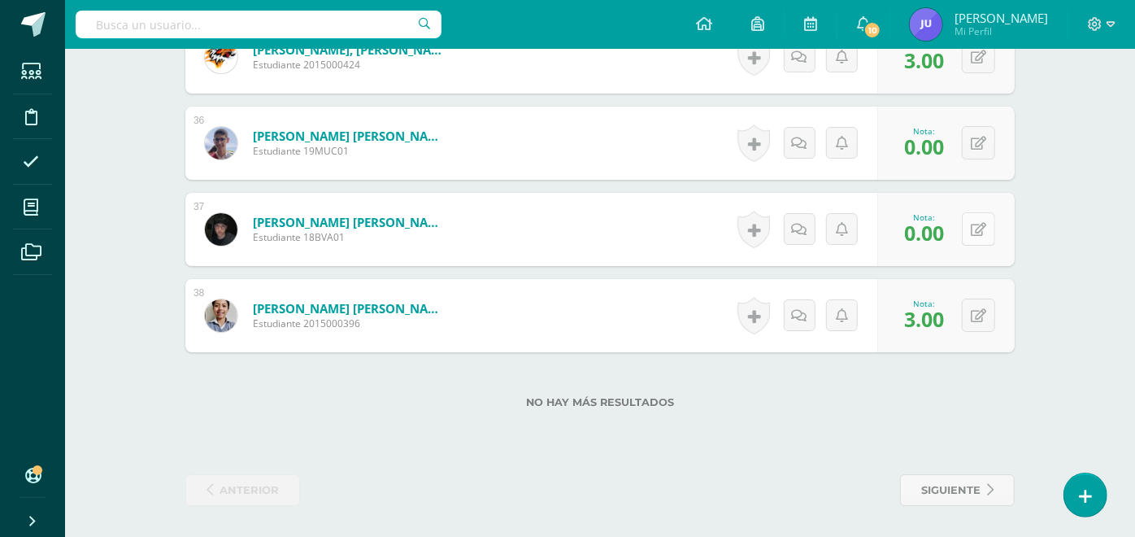
click at [973, 215] on button at bounding box center [978, 228] width 33 height 33
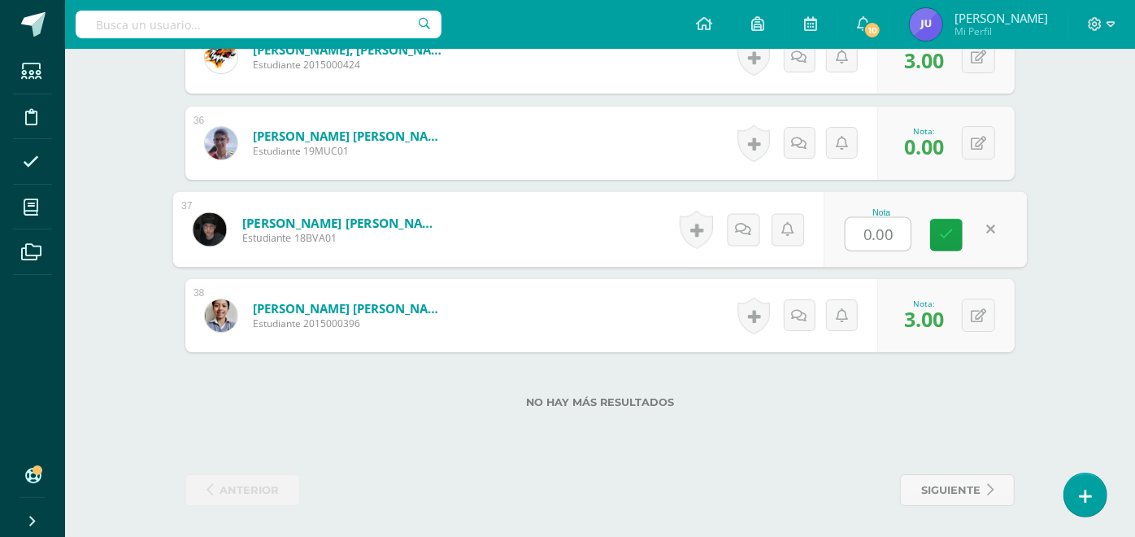
type input "3"
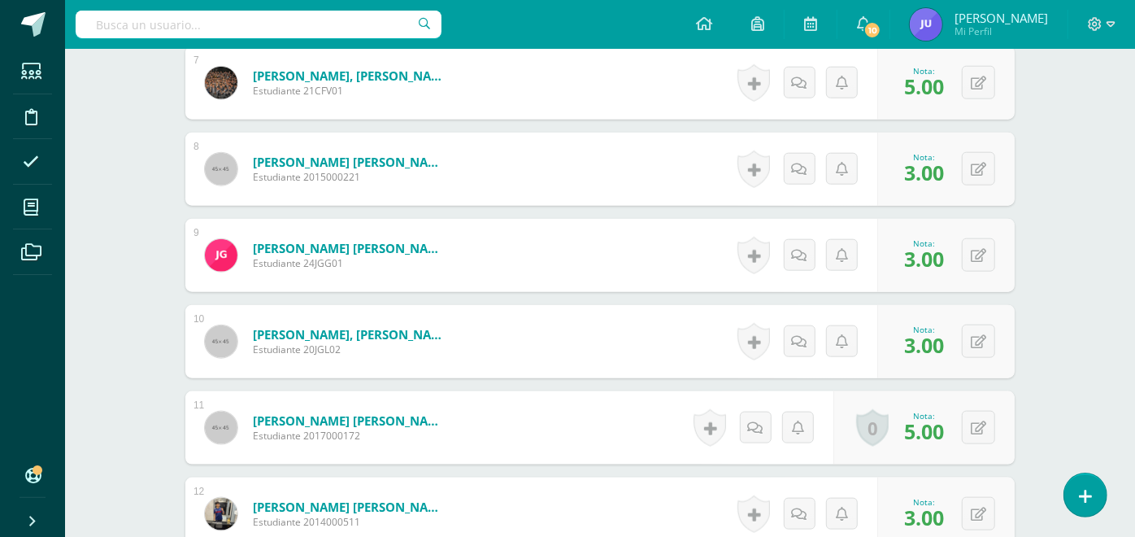
scroll to position [689, 0]
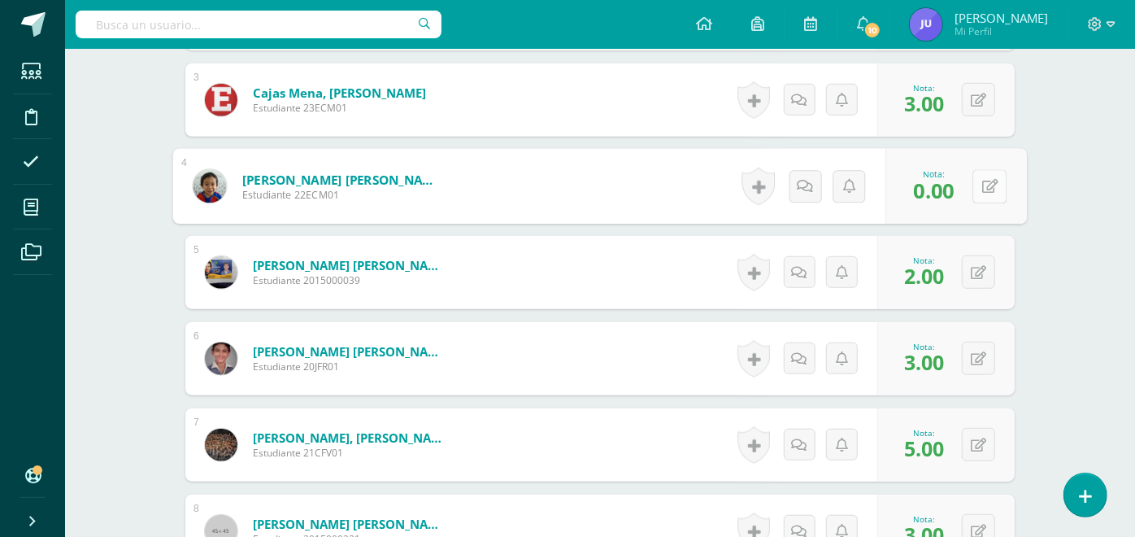
click at [973, 189] on button at bounding box center [989, 186] width 34 height 34
type input "3"
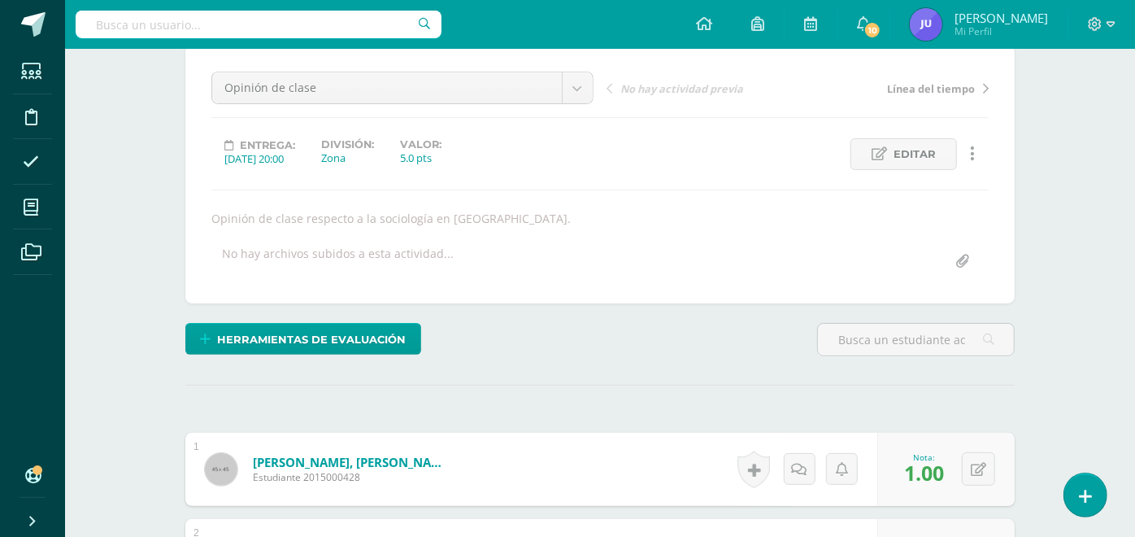
scroll to position [0, 0]
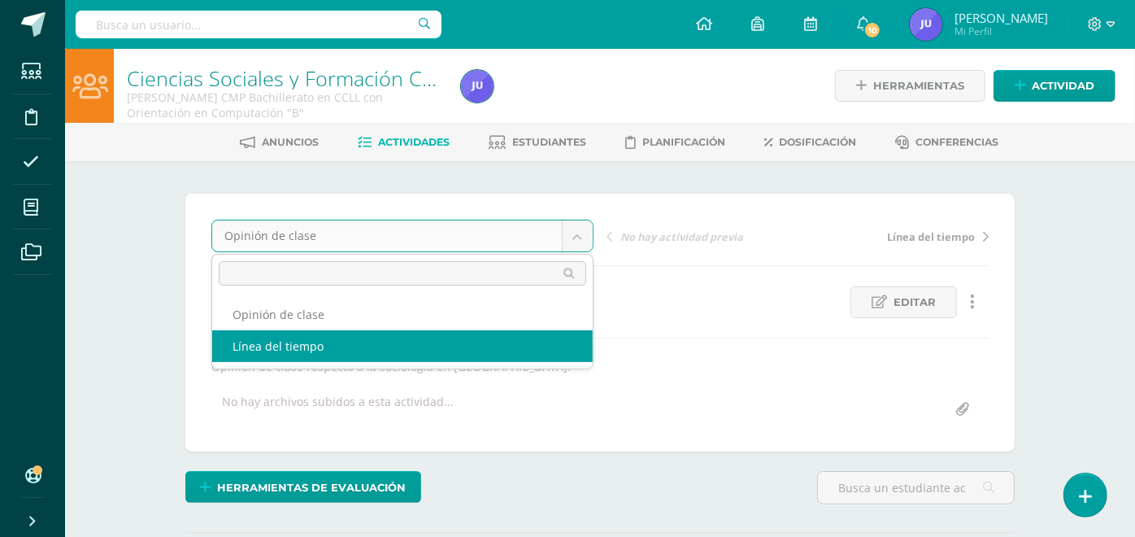
select select "/dashboard/teacher/grade-activity/174612/"
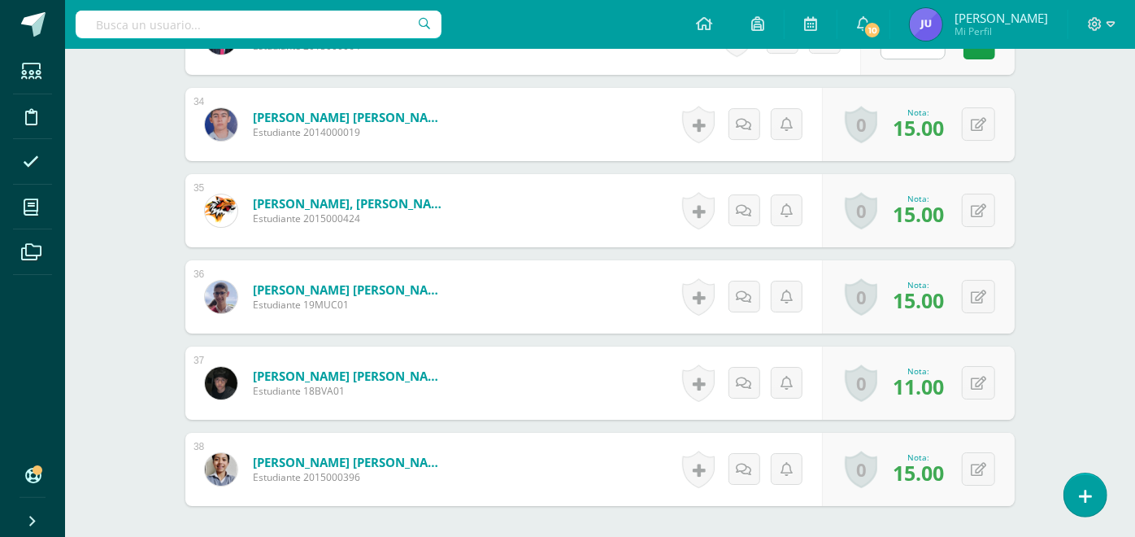
scroll to position [3066, 0]
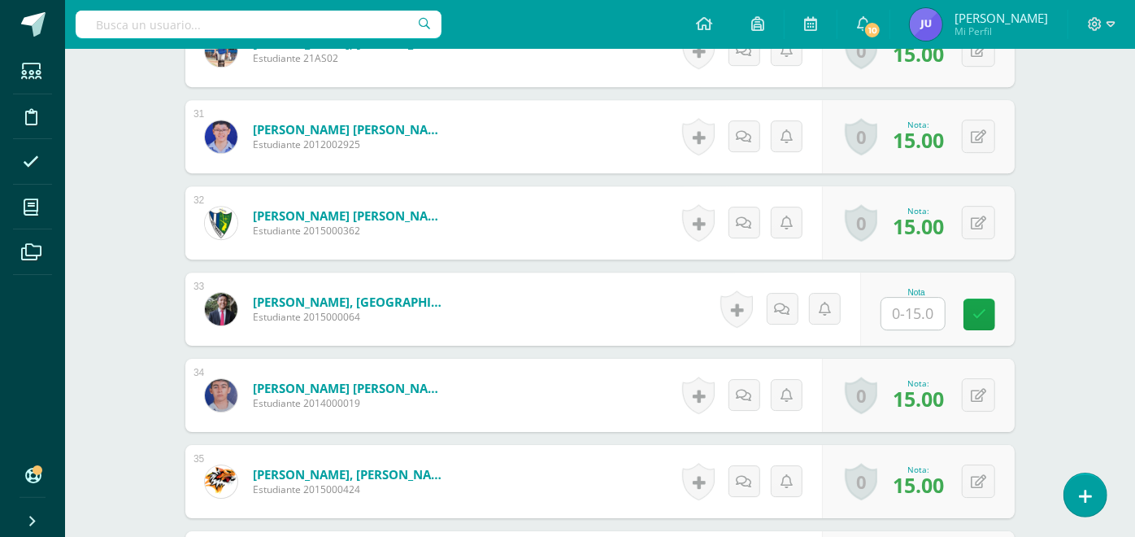
drag, startPoint x: 934, startPoint y: 274, endPoint x: 927, endPoint y: 285, distance: 13.5
click at [934, 274] on div "Nota" at bounding box center [937, 308] width 154 height 73
click at [912, 300] on input "text" at bounding box center [912, 314] width 63 height 32
type input "0"
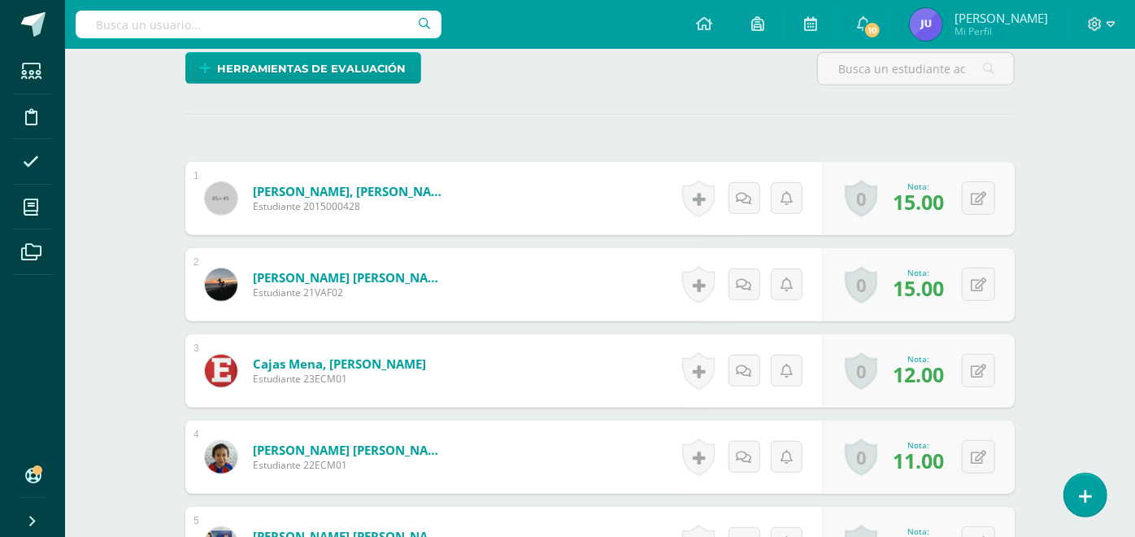
scroll to position [0, 0]
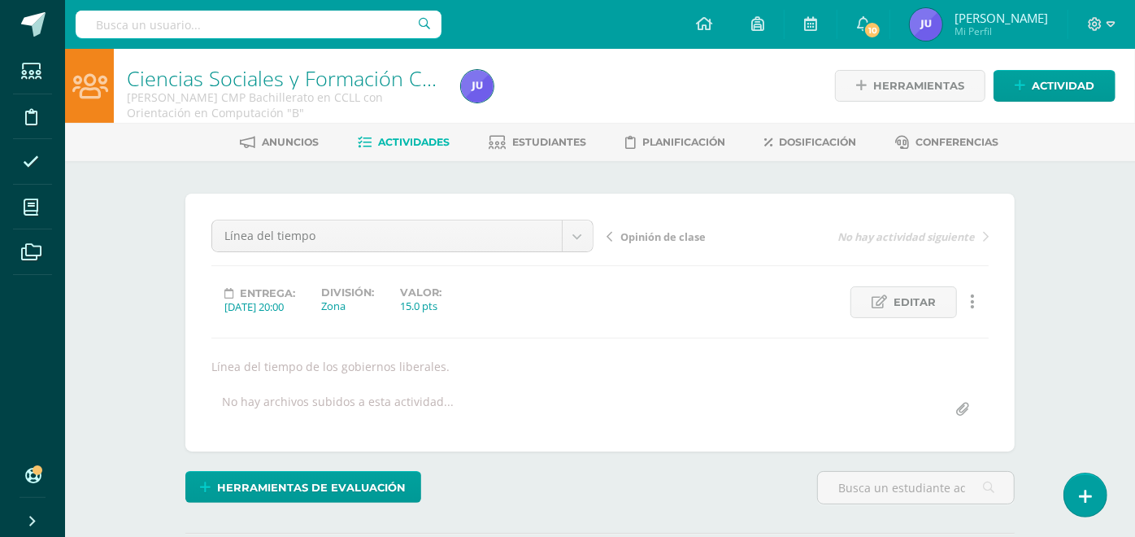
click at [418, 138] on span "Actividades" at bounding box center [415, 142] width 72 height 12
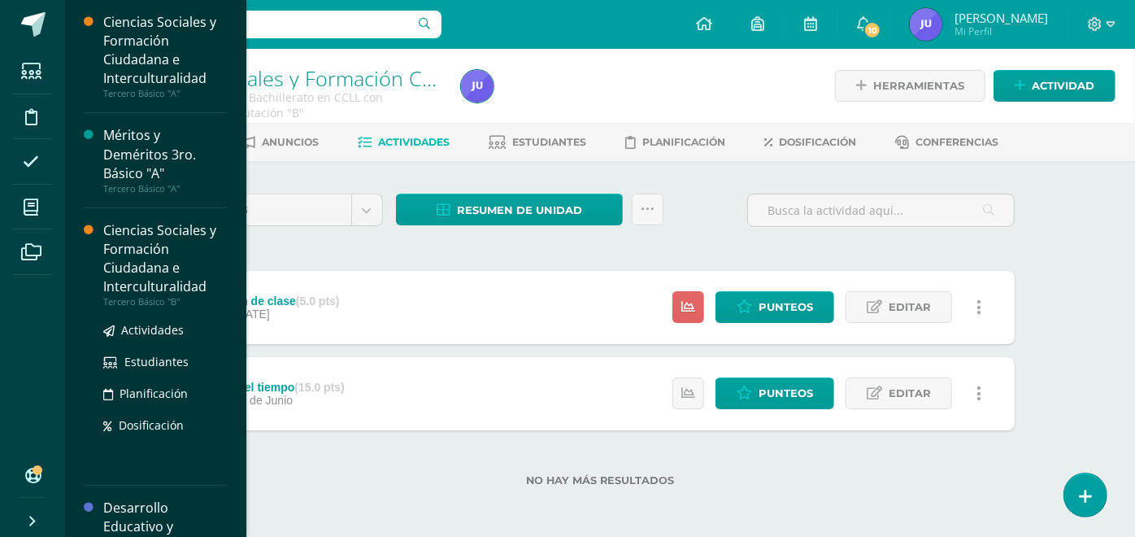
scroll to position [180, 0]
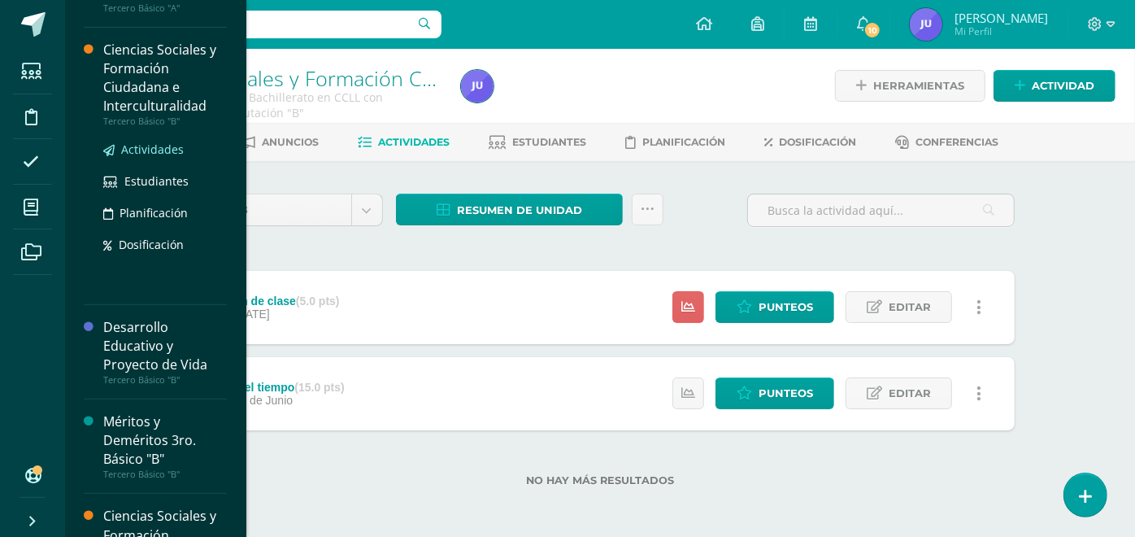
click at [150, 148] on span "Actividades" at bounding box center [152, 148] width 63 height 15
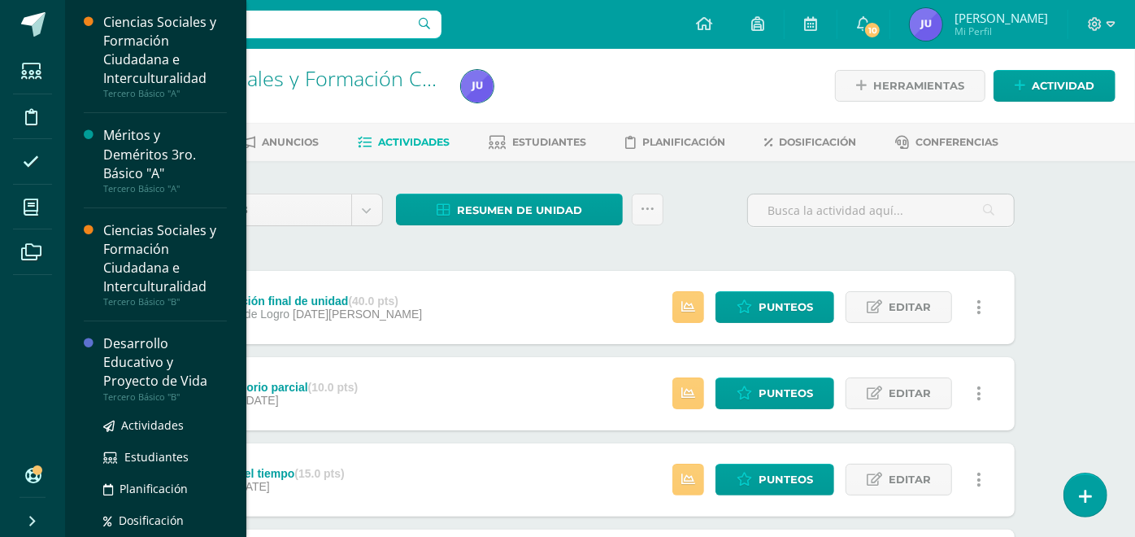
scroll to position [180, 0]
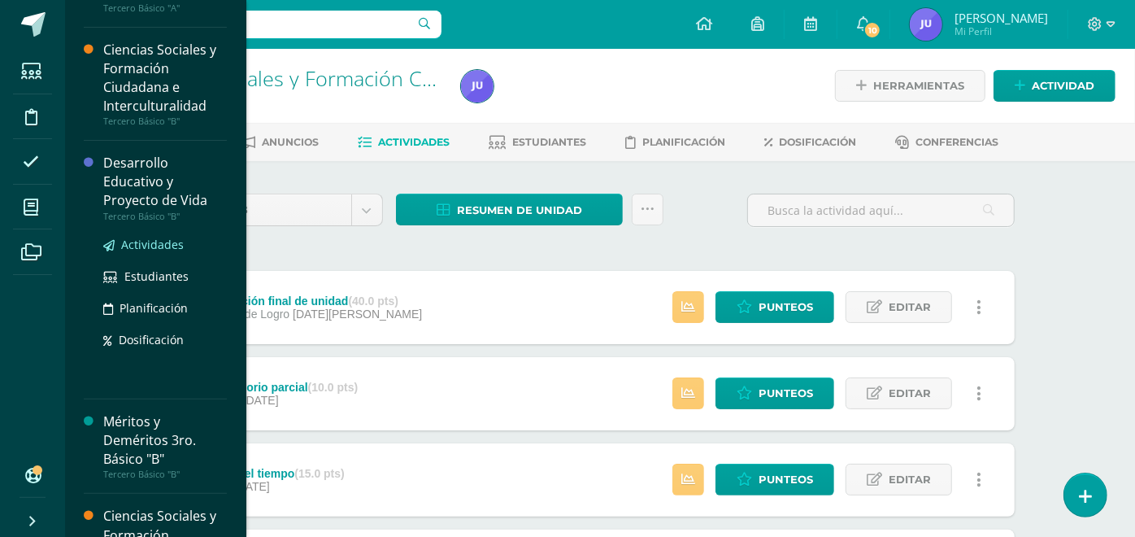
click at [150, 246] on span "Actividades" at bounding box center [152, 244] width 63 height 15
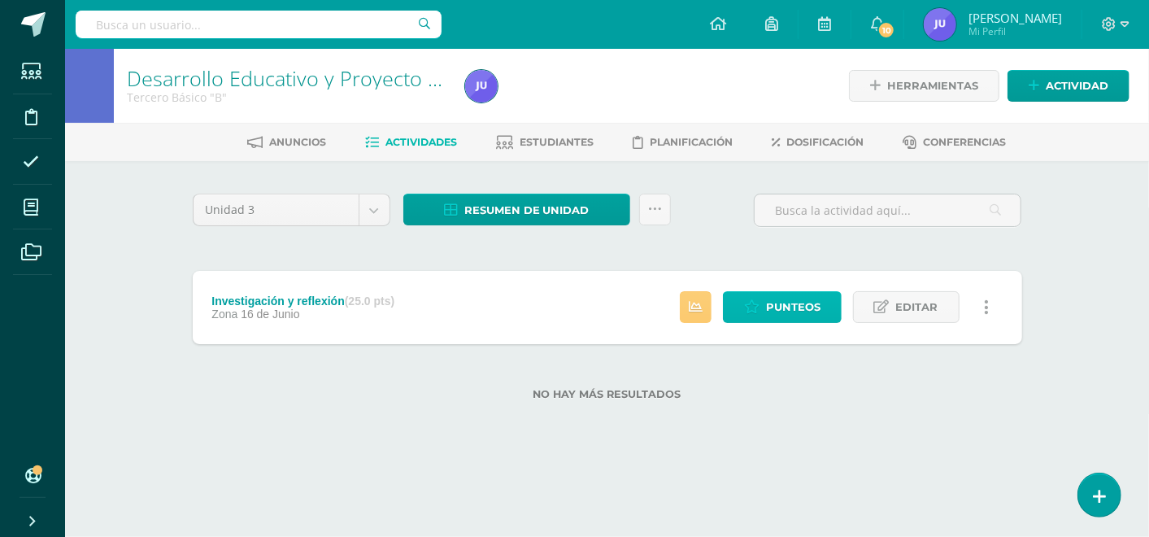
click at [780, 306] on span "Punteos" at bounding box center [793, 307] width 54 height 30
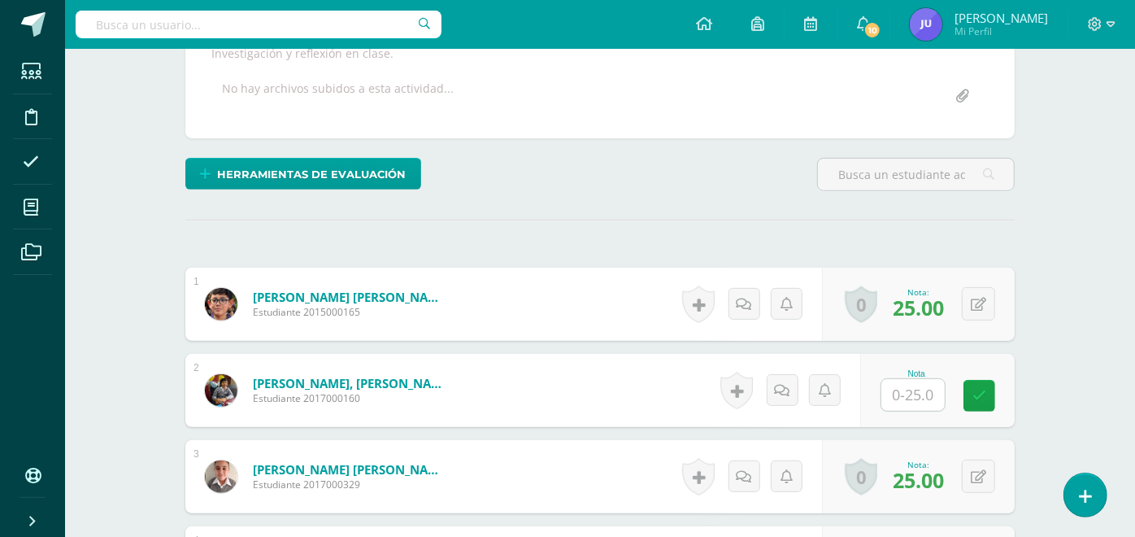
scroll to position [403, 0]
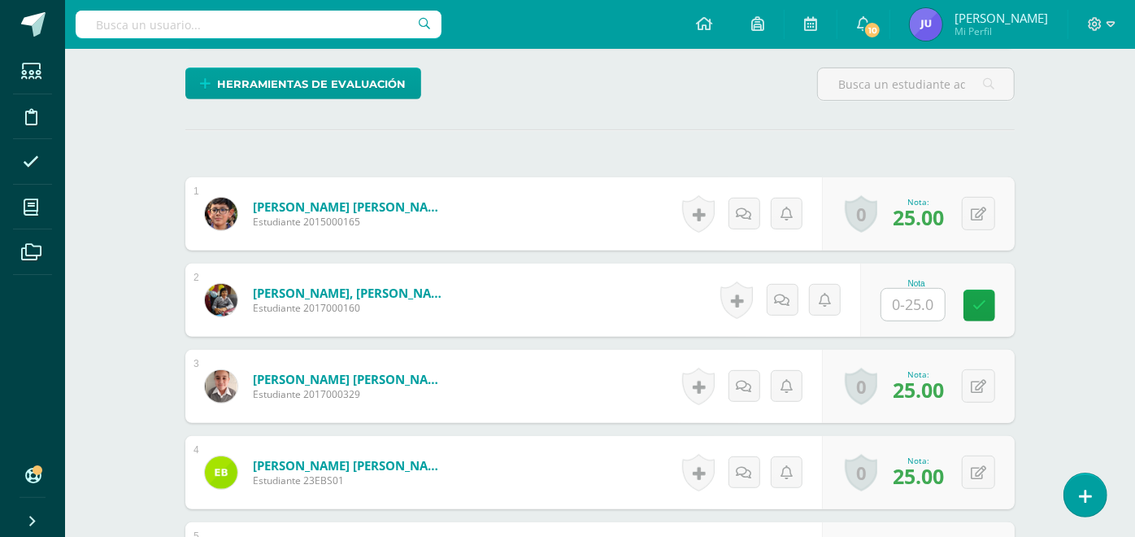
click at [891, 293] on input "text" at bounding box center [912, 305] width 63 height 32
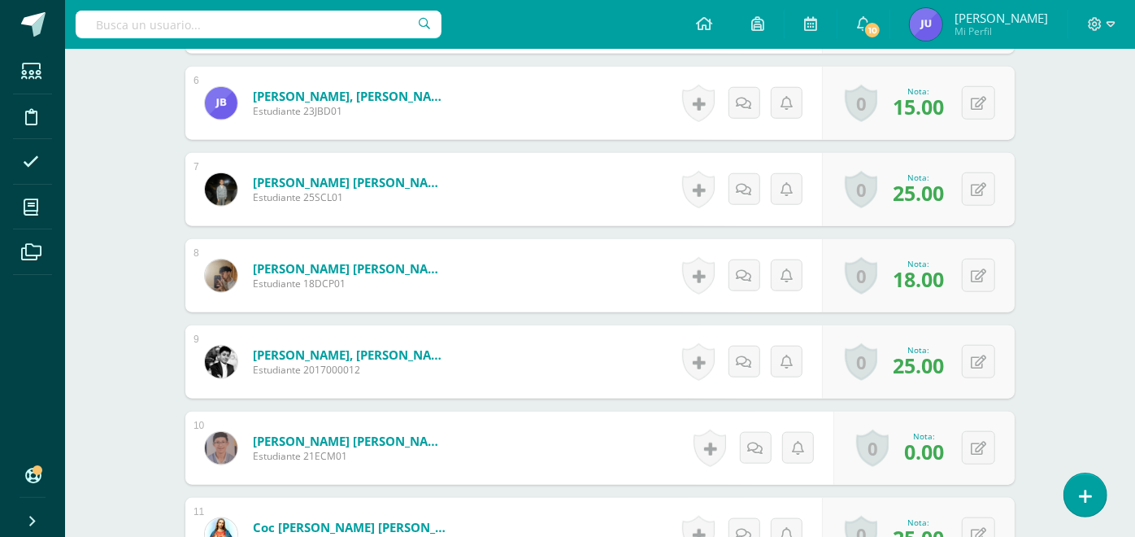
scroll to position [1036, 0]
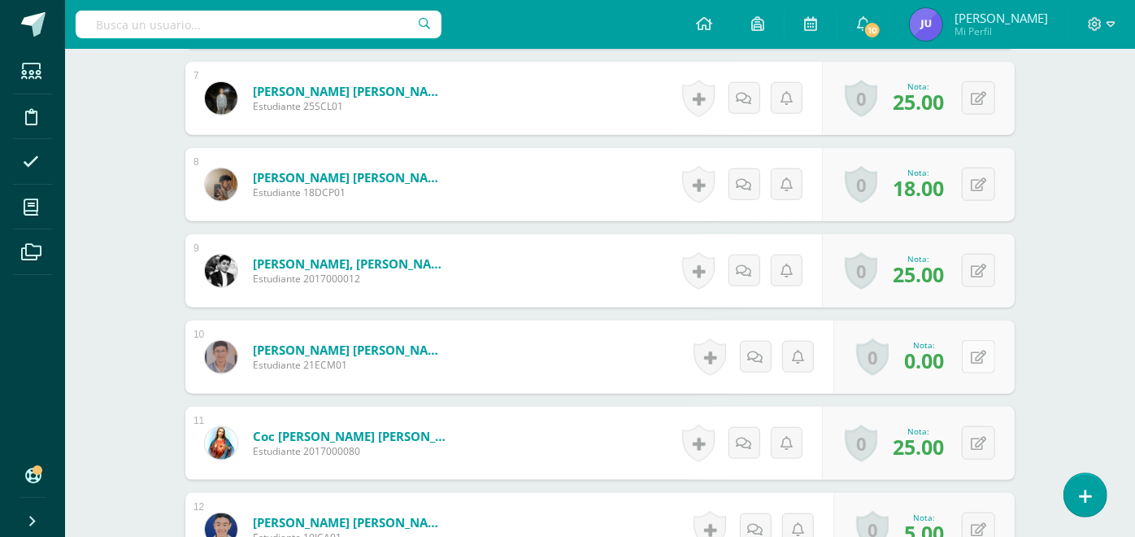
click at [983, 358] on icon at bounding box center [978, 357] width 15 height 14
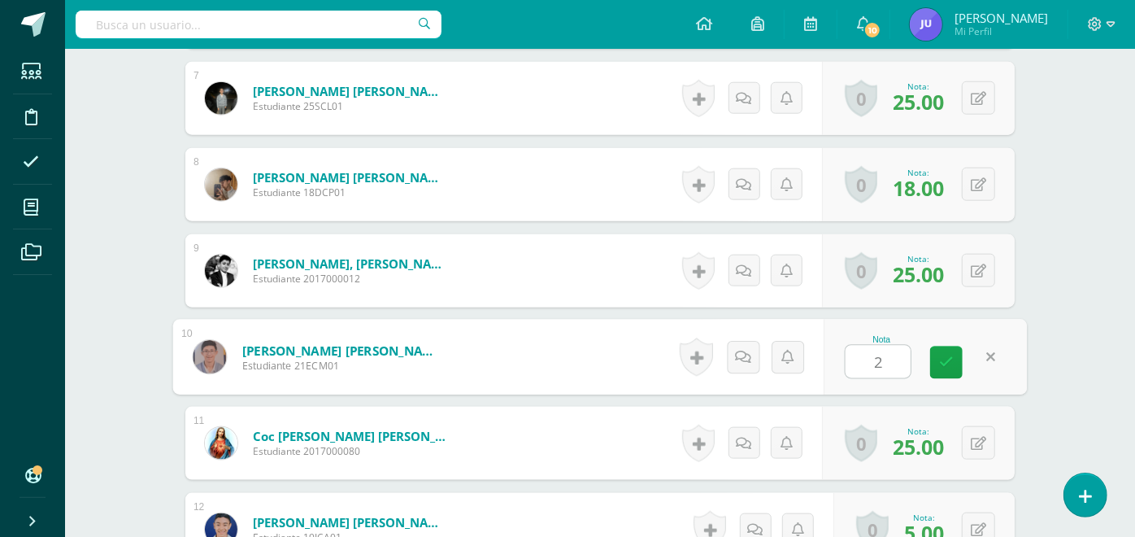
type input "20"
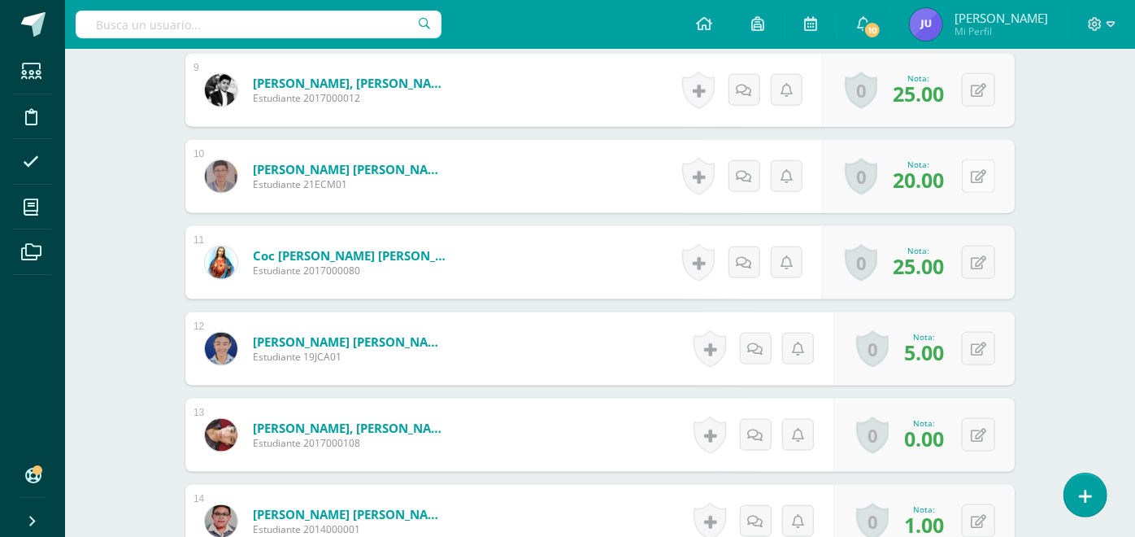
scroll to position [1306, 0]
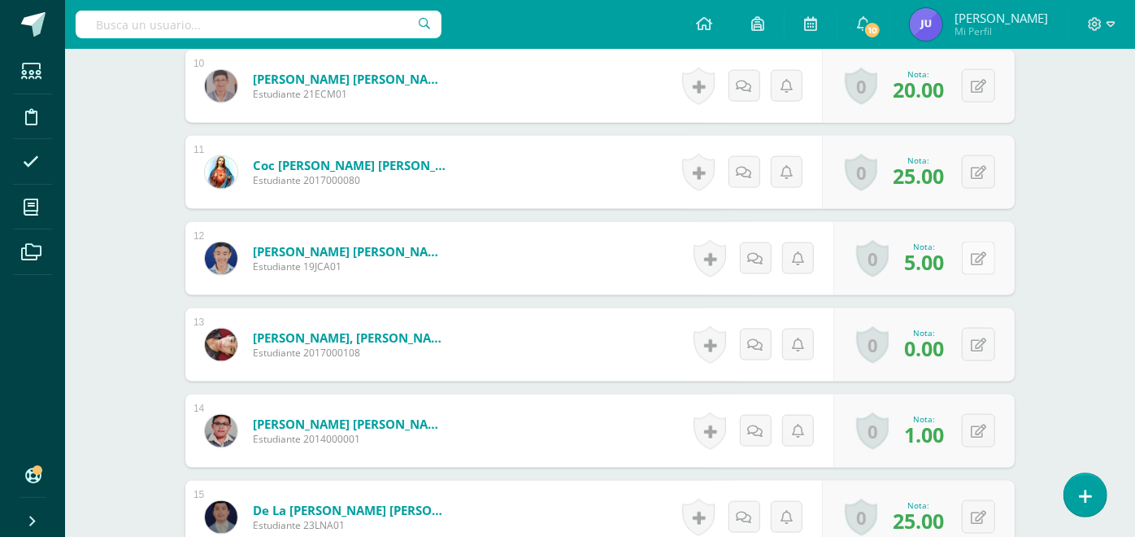
click at [977, 260] on button at bounding box center [978, 257] width 33 height 33
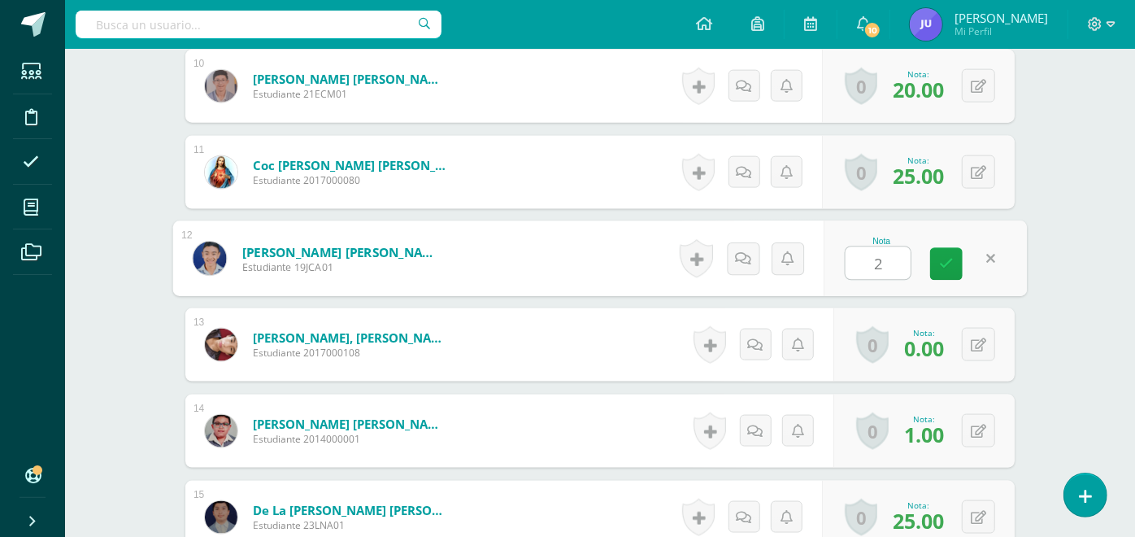
type input "20"
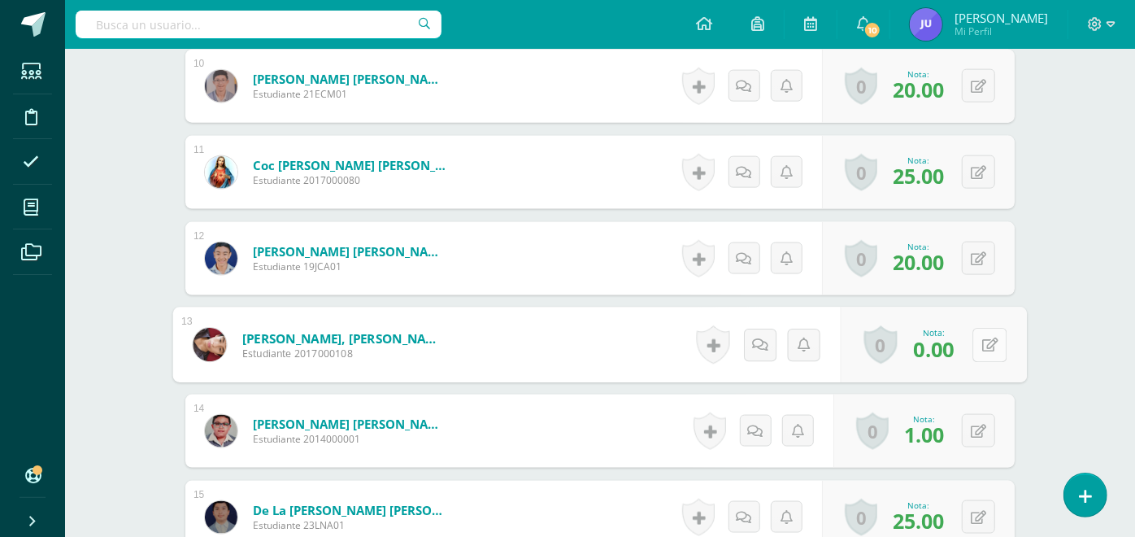
click at [967, 345] on div "0 Logros Logros obtenidos Aún no hay logros agregados Nota: 0.00" at bounding box center [934, 345] width 186 height 76
click at [994, 338] on icon at bounding box center [990, 344] width 16 height 14
type input "10"
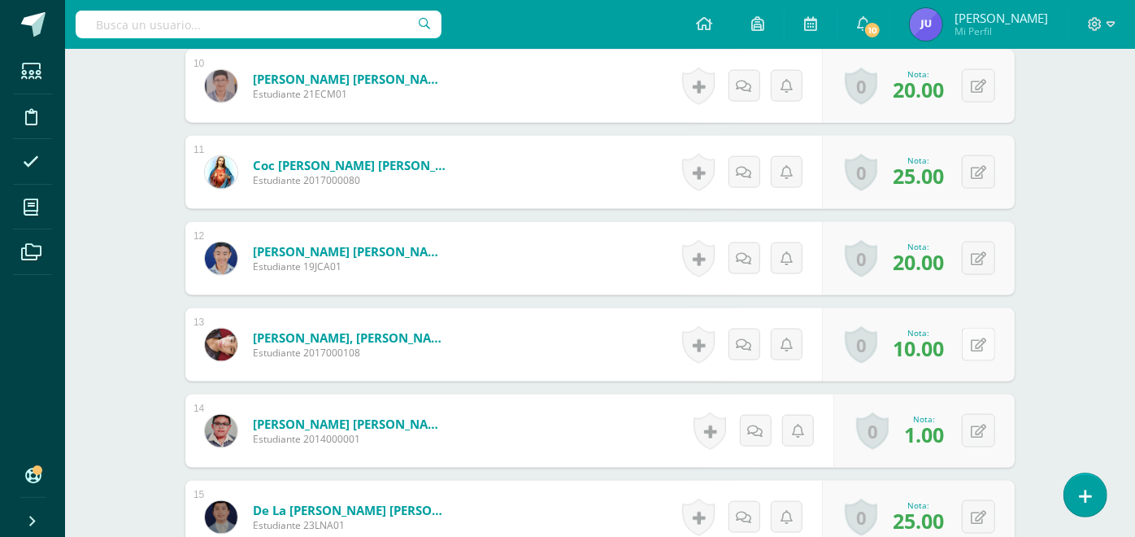
scroll to position [1397, 0]
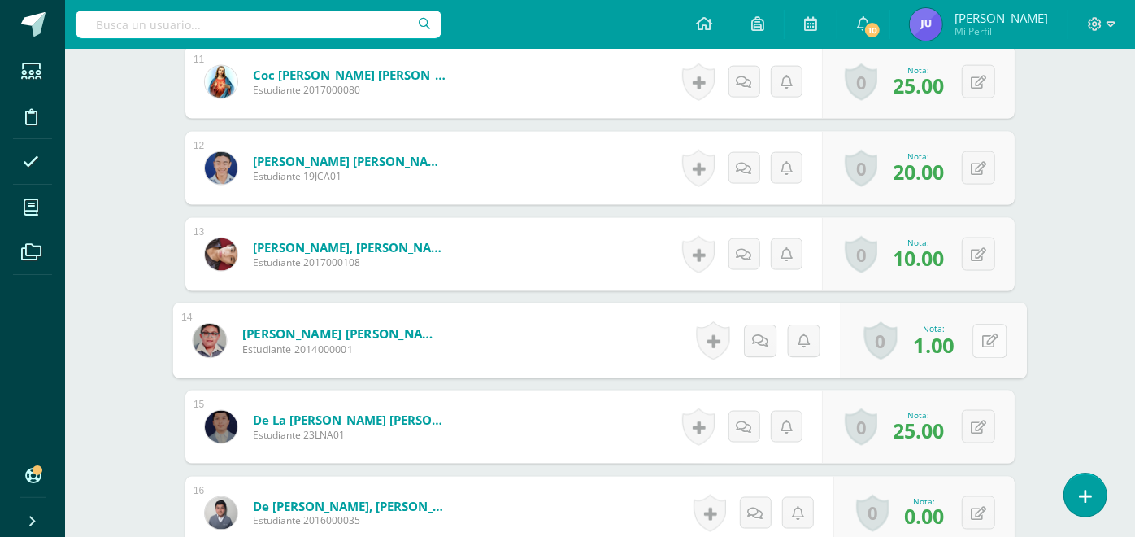
click at [984, 333] on icon at bounding box center [990, 340] width 16 height 14
type input "10"
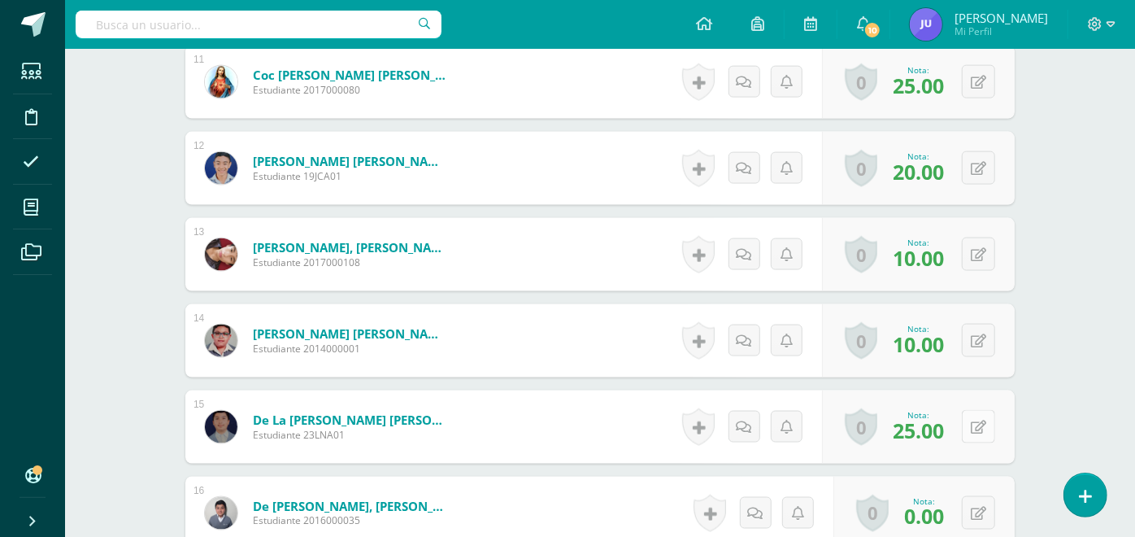
scroll to position [1487, 0]
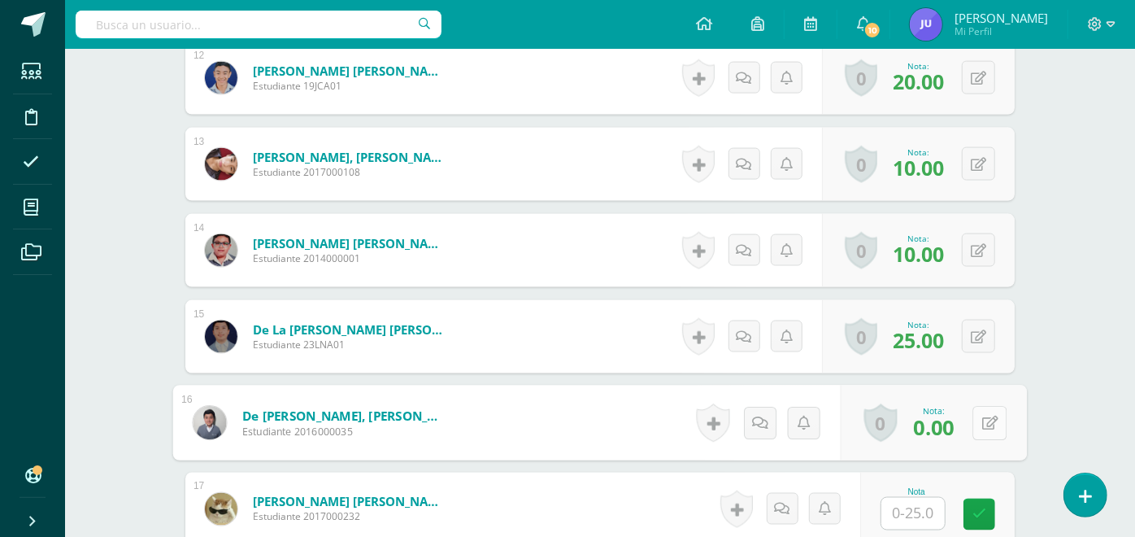
click at [976, 424] on button at bounding box center [989, 423] width 34 height 34
type input "10"
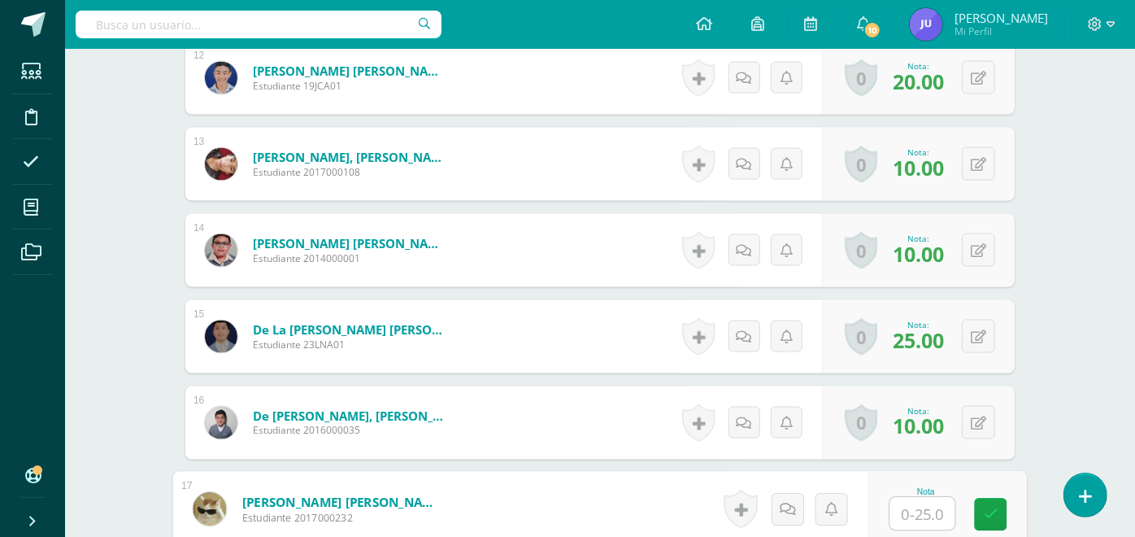
scroll to position [1667, 0]
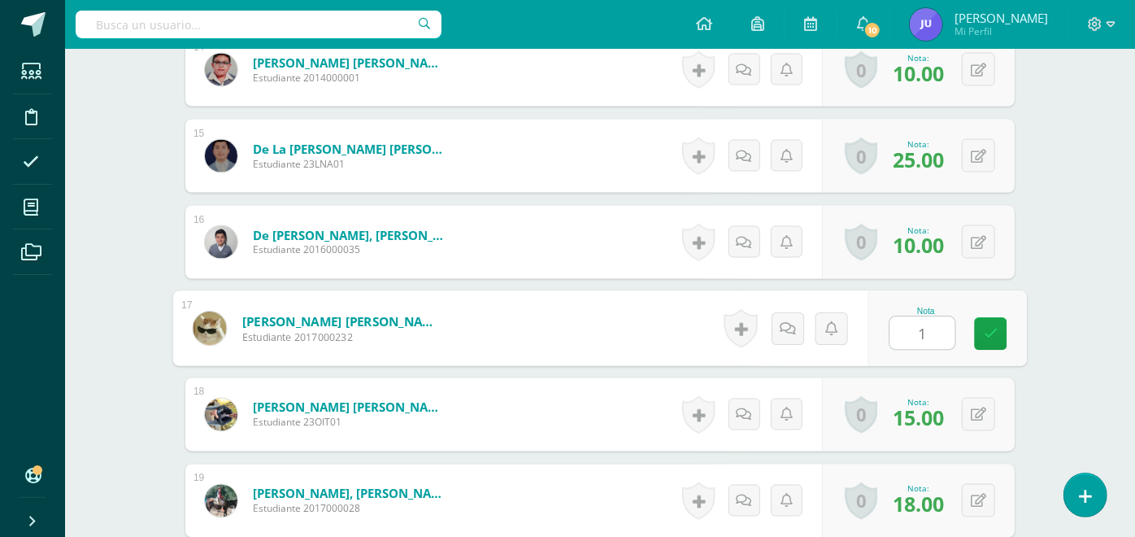
type input "10"
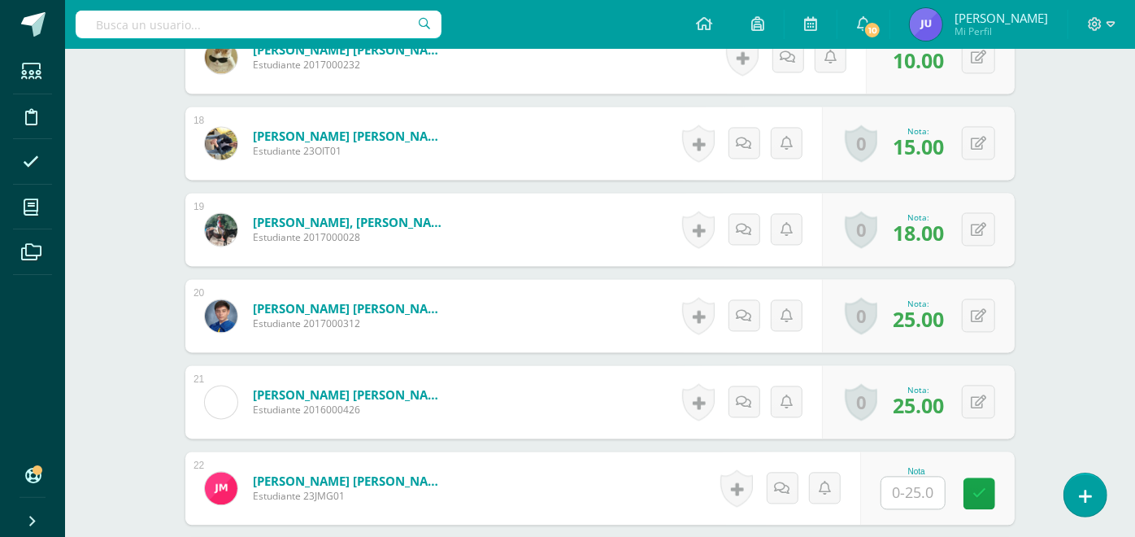
scroll to position [2029, 0]
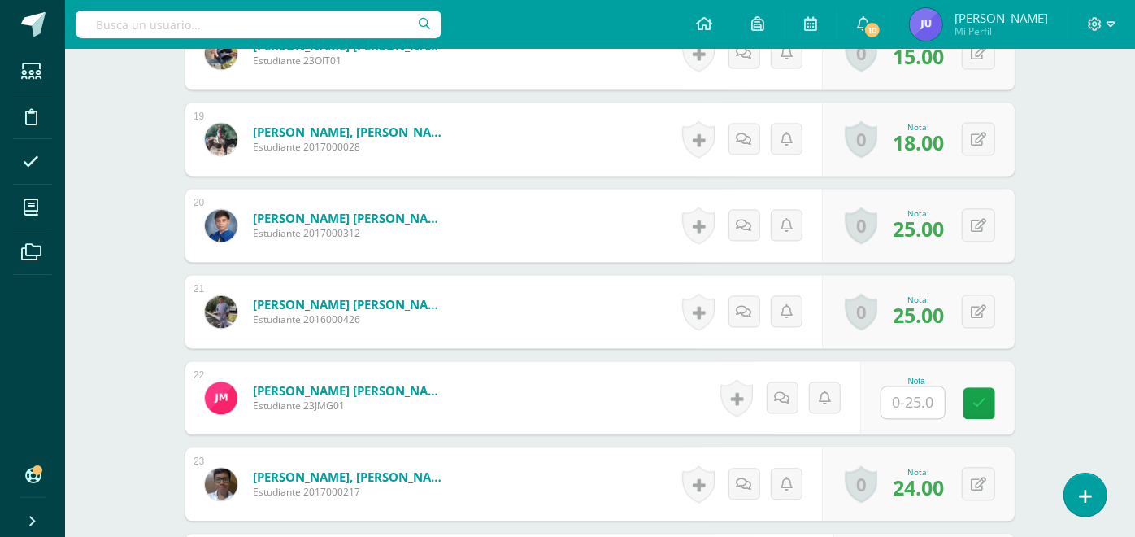
click at [917, 402] on input "text" at bounding box center [912, 402] width 63 height 32
type input "10"
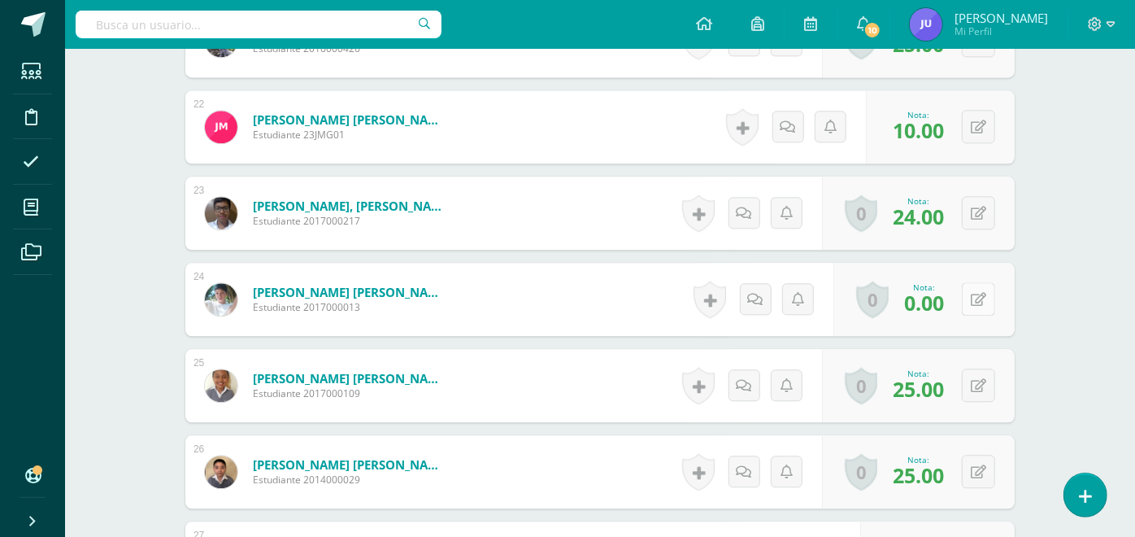
click at [977, 294] on button at bounding box center [978, 298] width 33 height 33
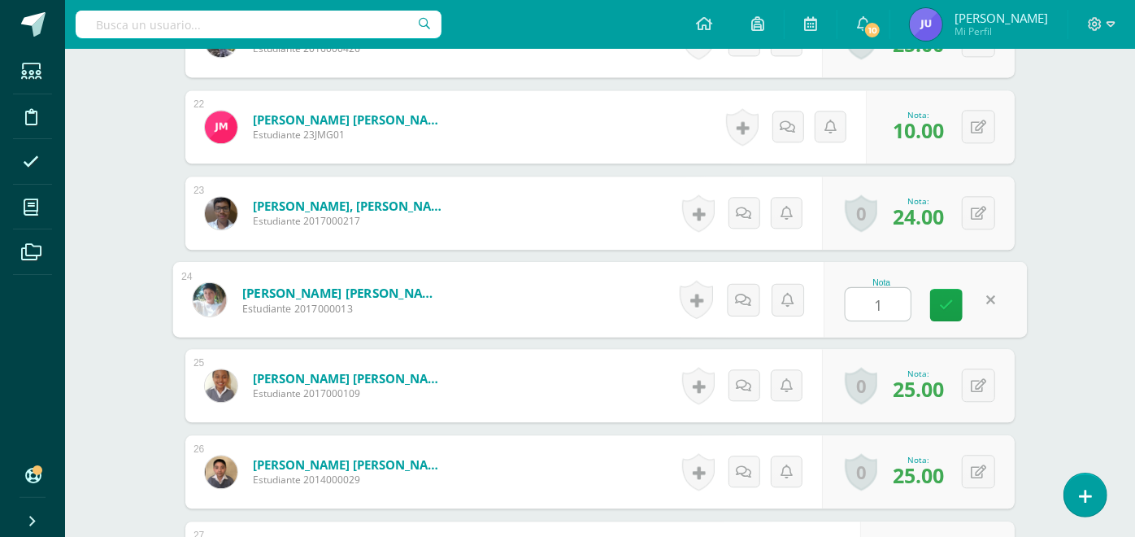
type input "10"
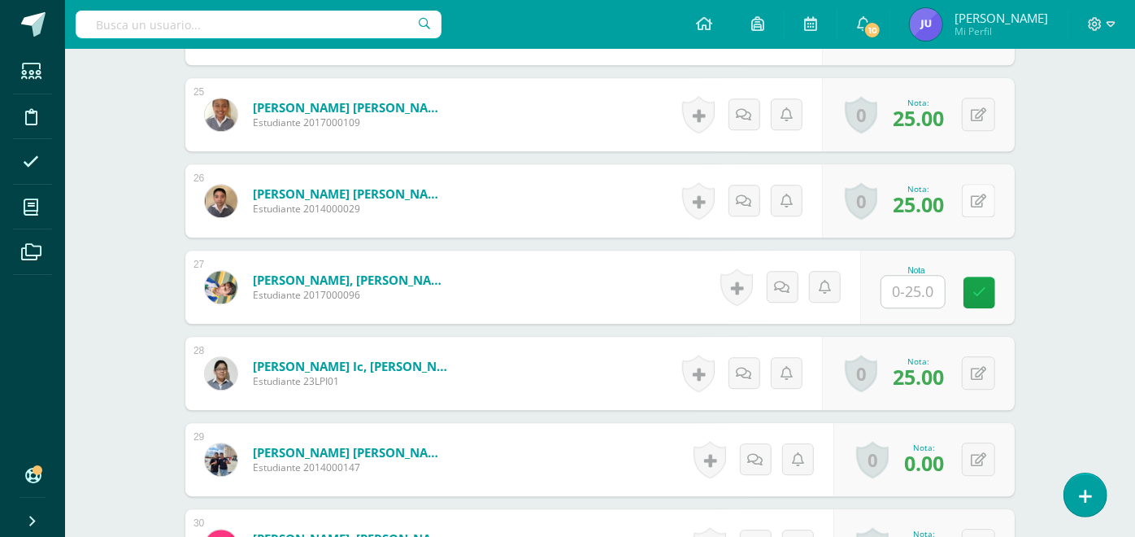
scroll to position [2662, 0]
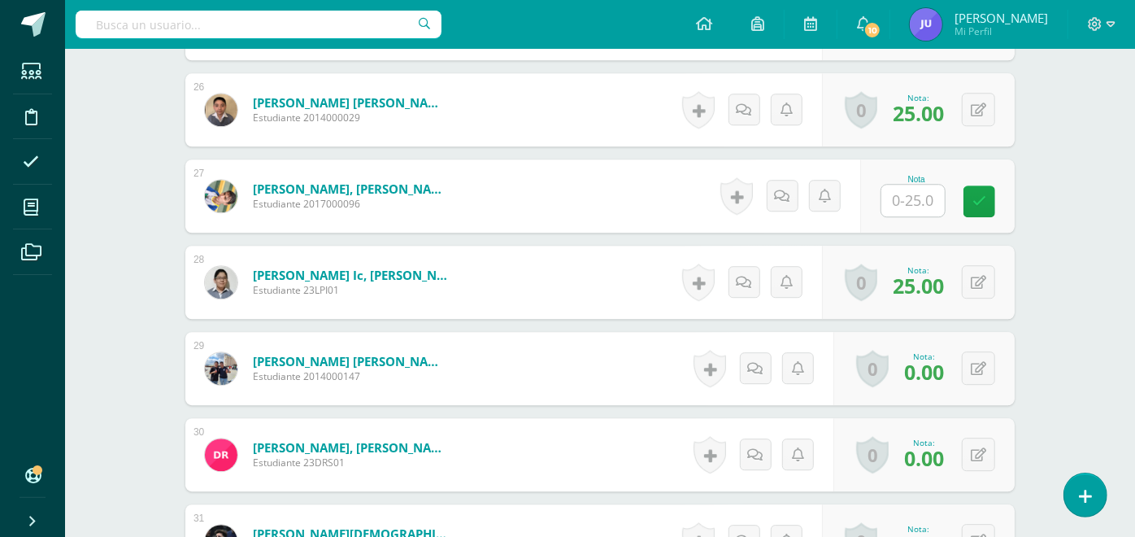
click at [903, 203] on input "text" at bounding box center [912, 201] width 63 height 32
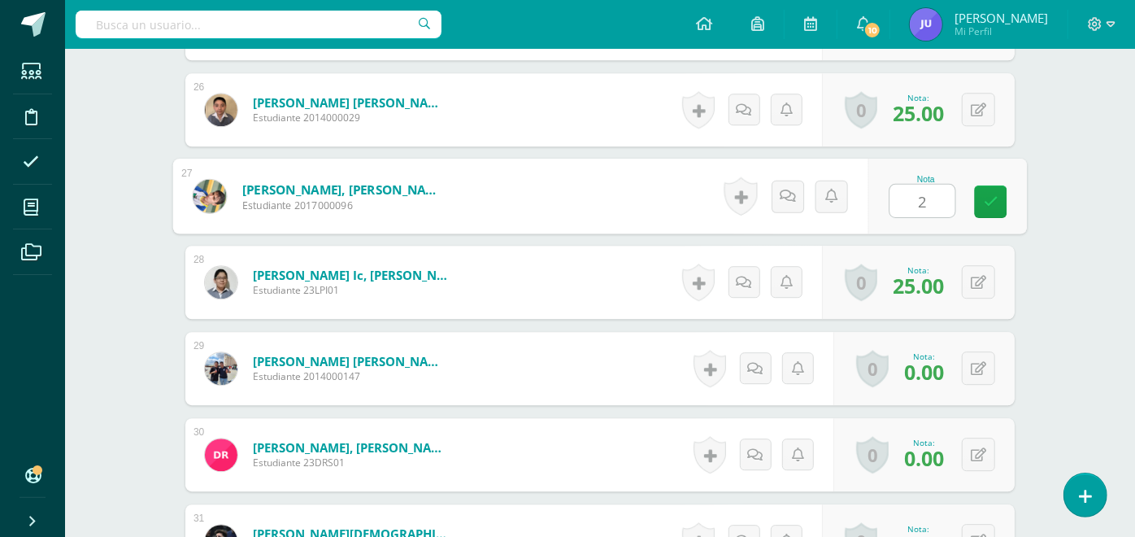
type input "25"
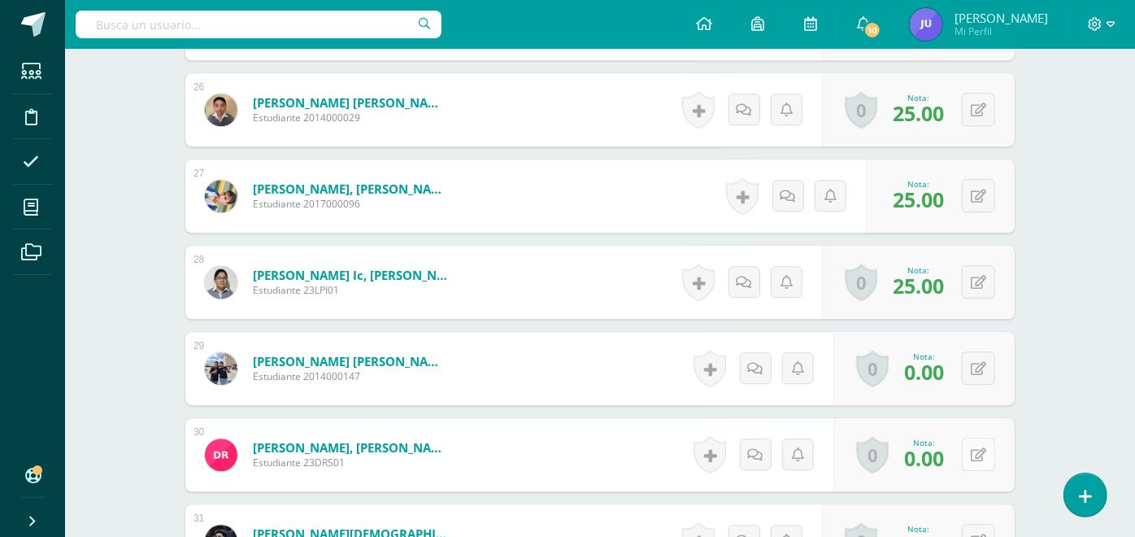
scroll to position [2752, 0]
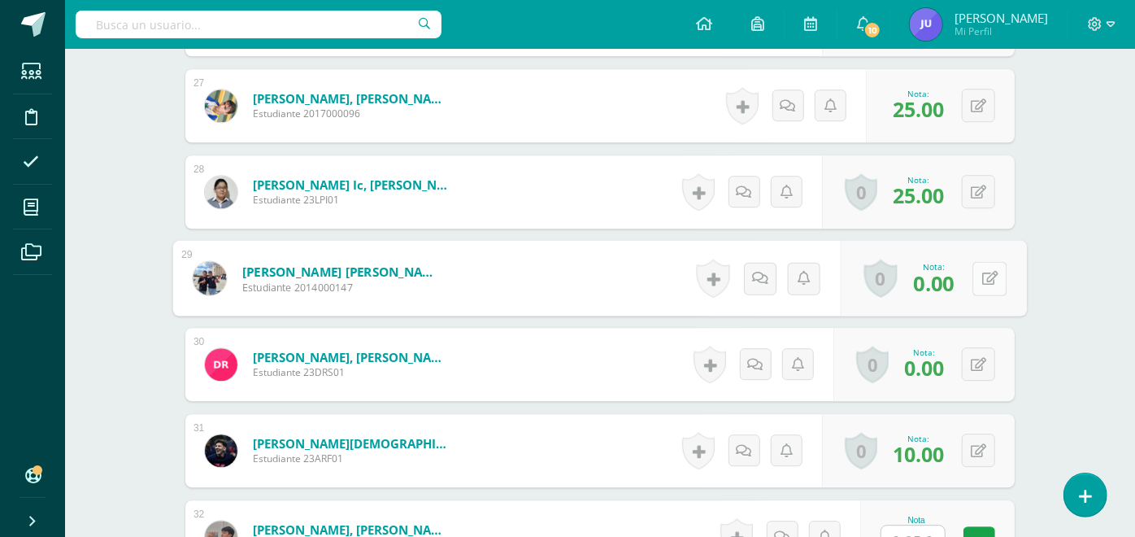
click at [989, 276] on button at bounding box center [989, 278] width 34 height 34
type input "10"
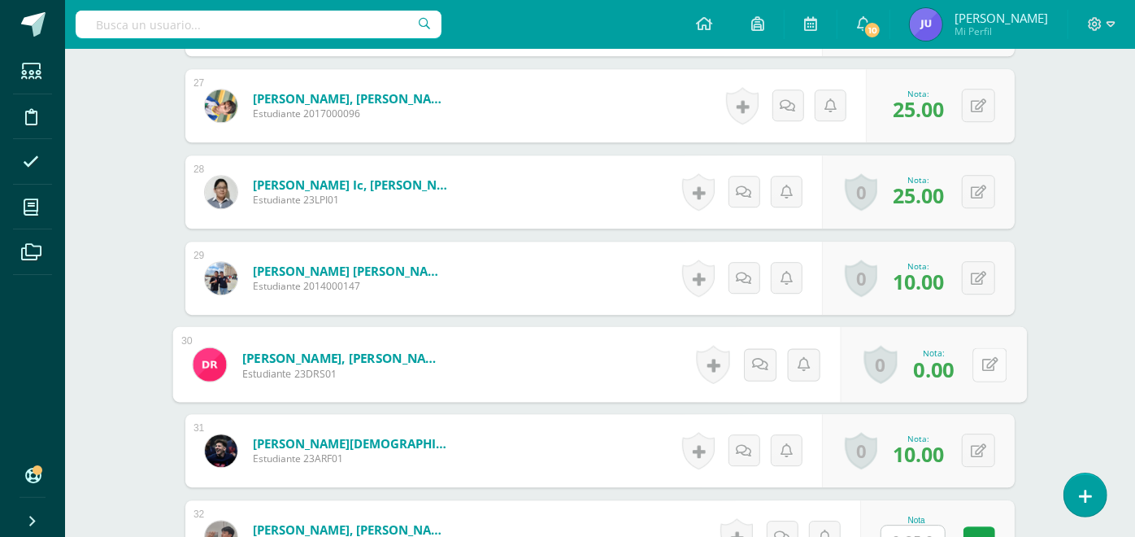
click at [989, 366] on button at bounding box center [989, 364] width 34 height 34
type input "10"
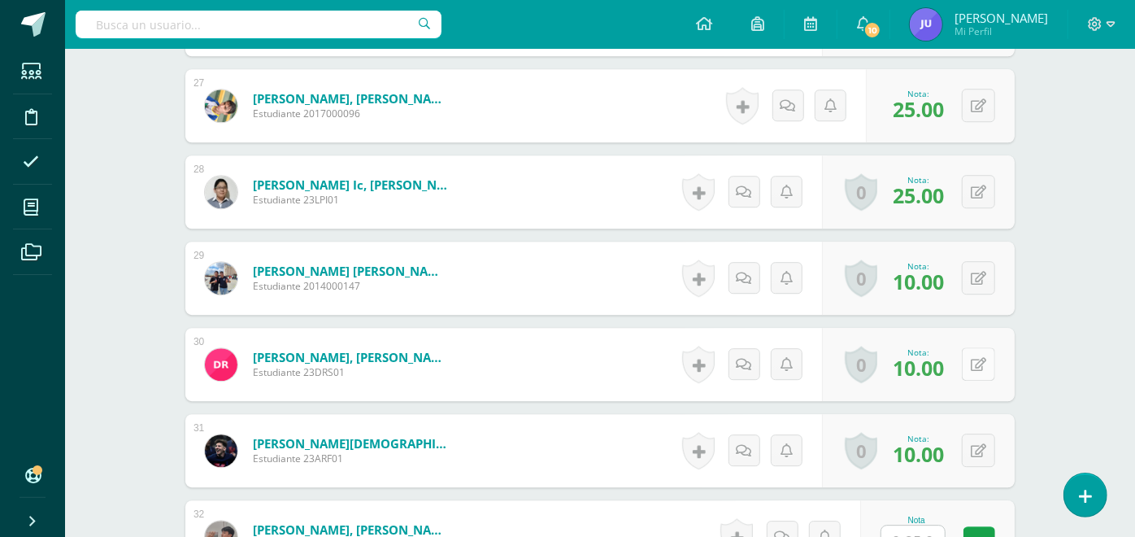
scroll to position [2842, 0]
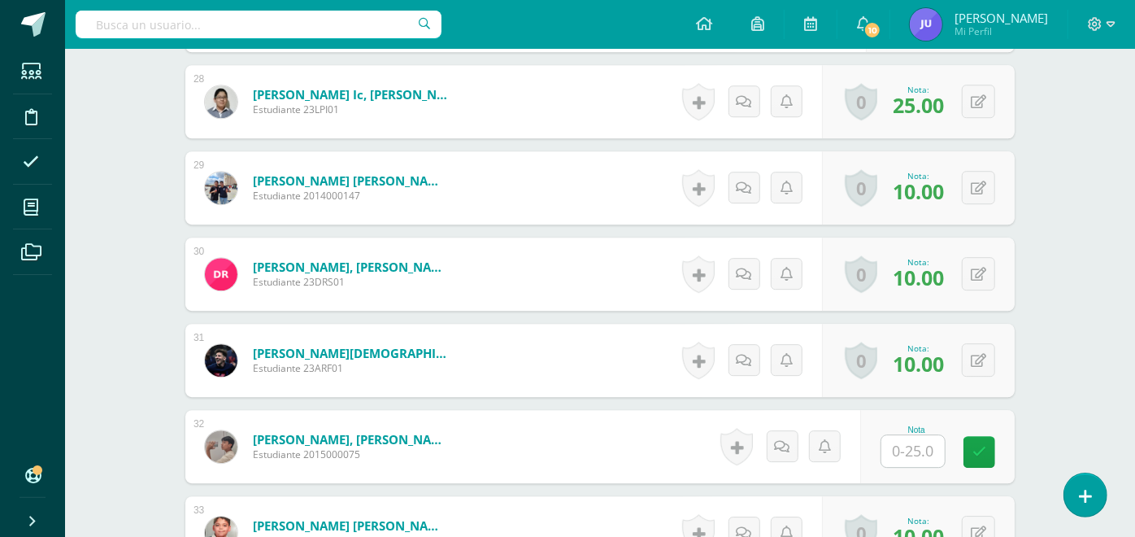
click at [911, 458] on input "text" at bounding box center [912, 451] width 63 height 32
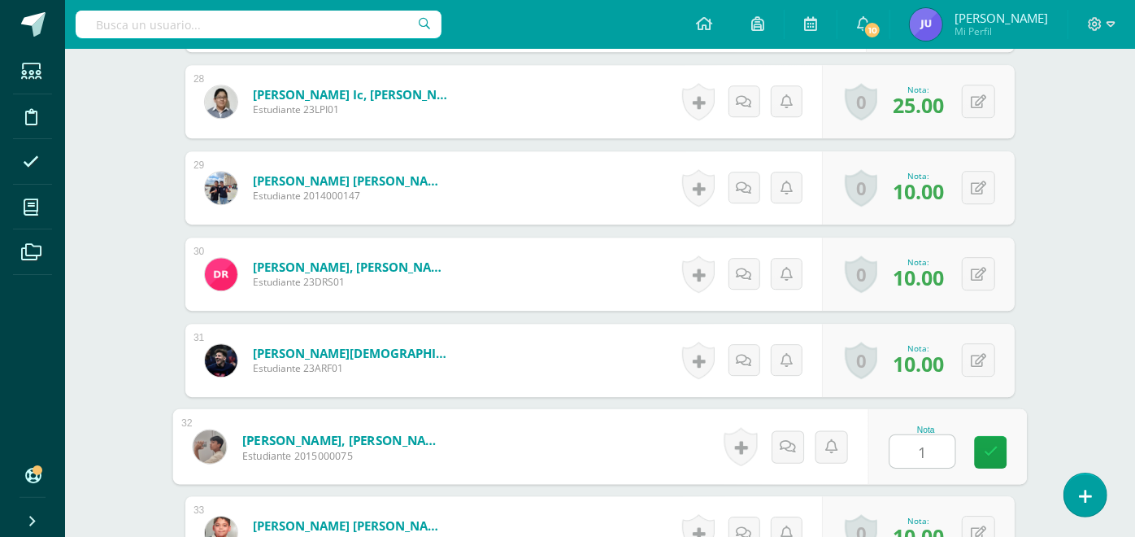
type input "10"
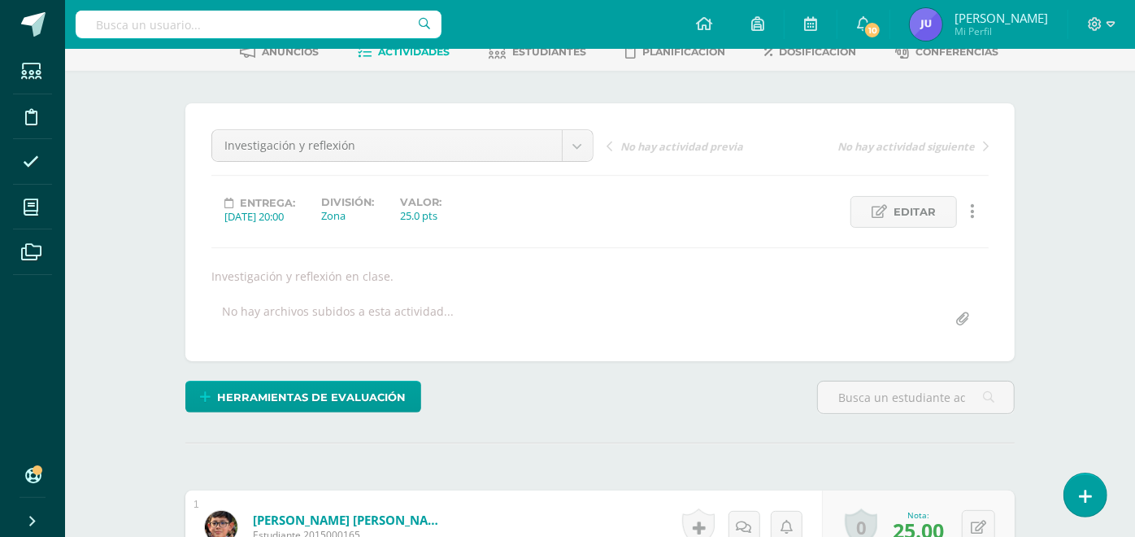
scroll to position [0, 0]
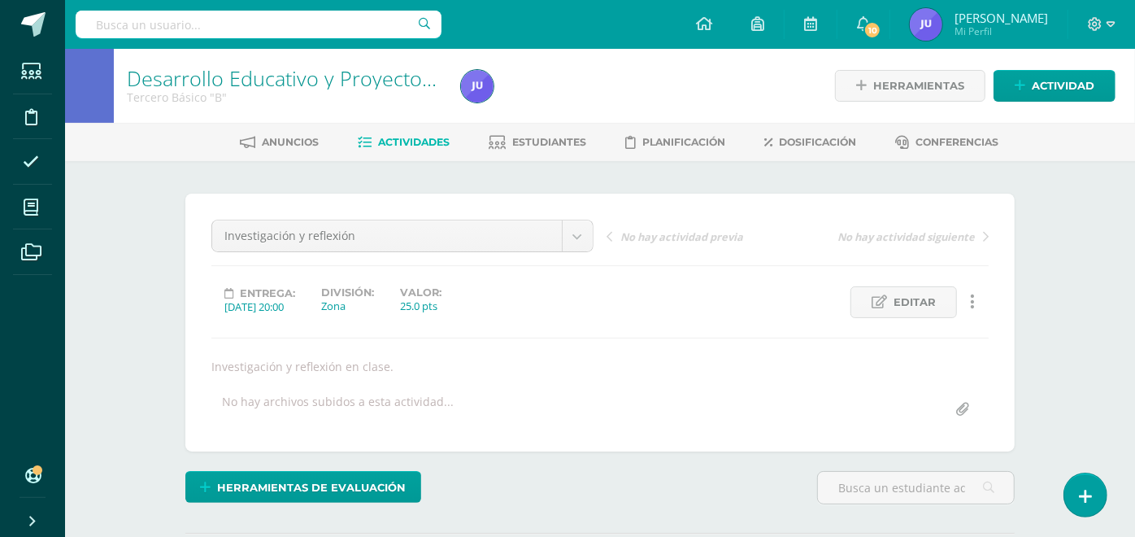
click at [397, 146] on span "Actividades" at bounding box center [415, 142] width 72 height 12
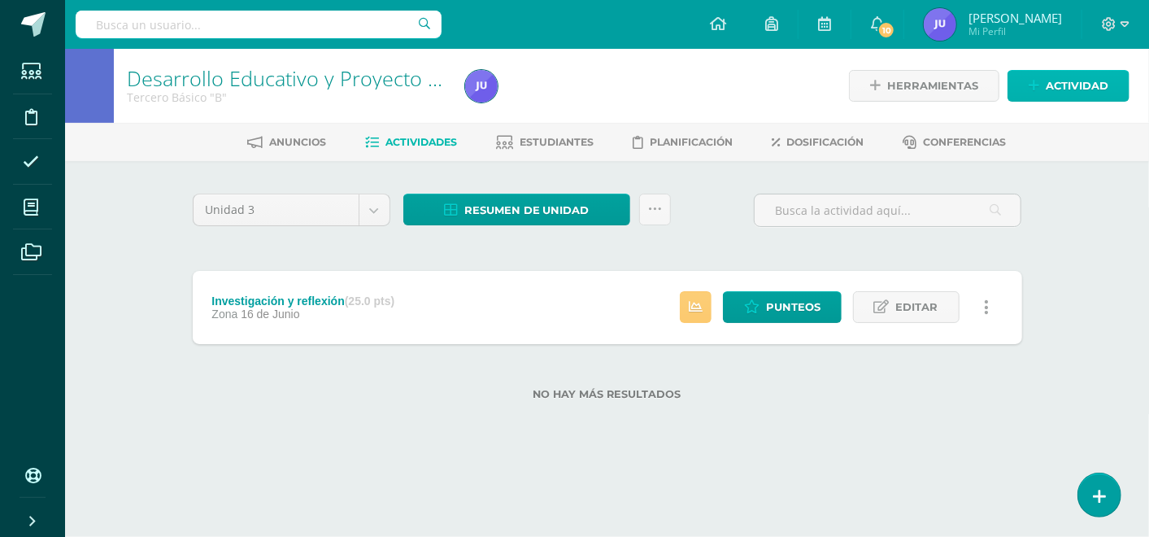
click at [1072, 89] on span "Actividad" at bounding box center [1076, 86] width 63 height 30
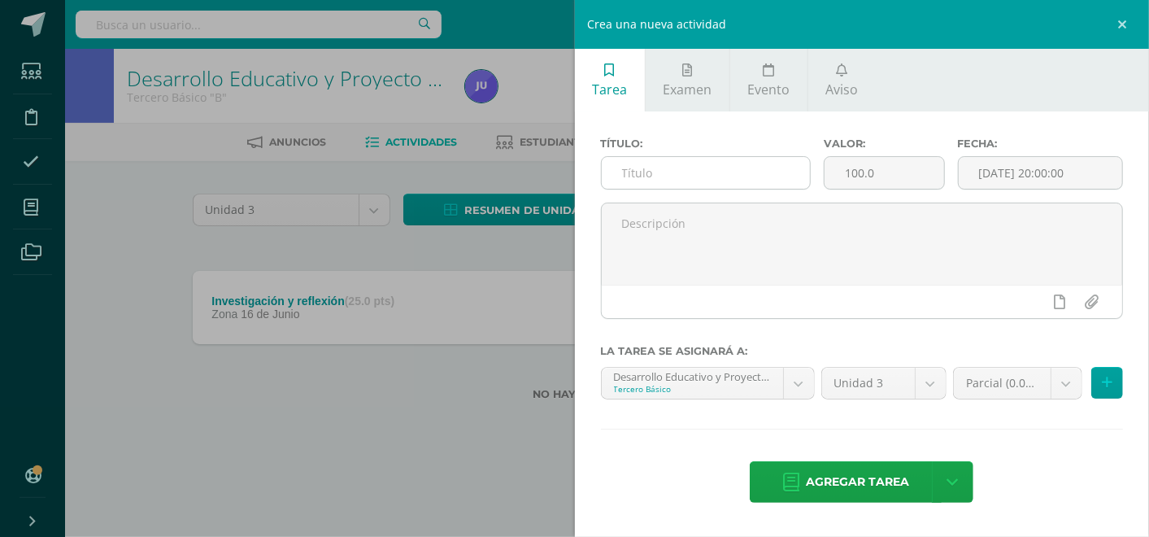
click at [692, 166] on input "text" at bounding box center [706, 173] width 208 height 32
click at [683, 174] on input "text" at bounding box center [706, 173] width 208 height 32
click at [329, 437] on div "Crea una nueva actividad Tarea Examen Evento Aviso Título: Valor: 100.0 Fecha: …" at bounding box center [574, 268] width 1149 height 537
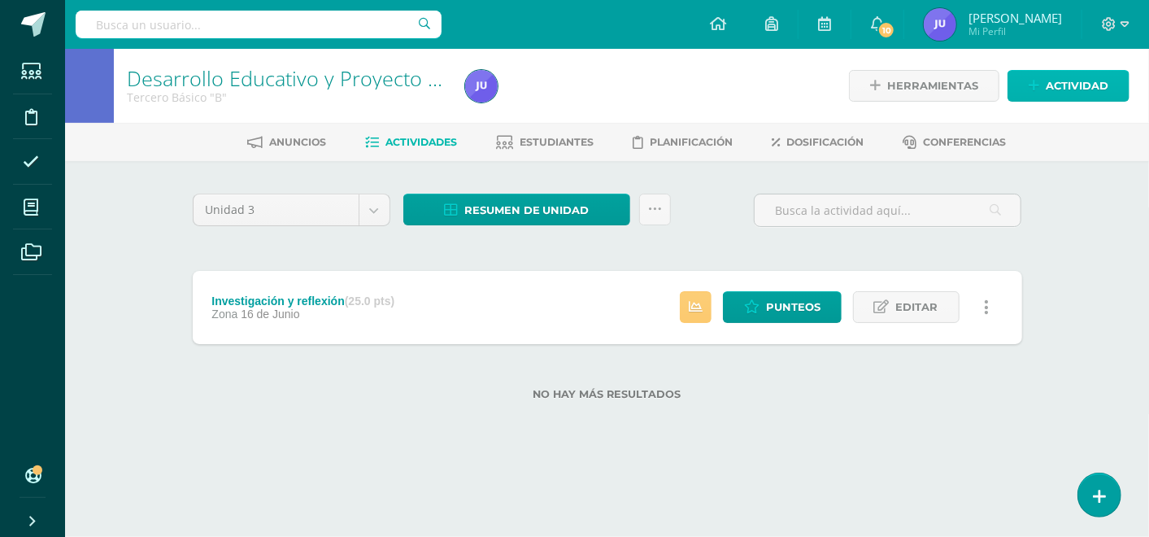
click at [1068, 85] on span "Actividad" at bounding box center [1076, 86] width 63 height 30
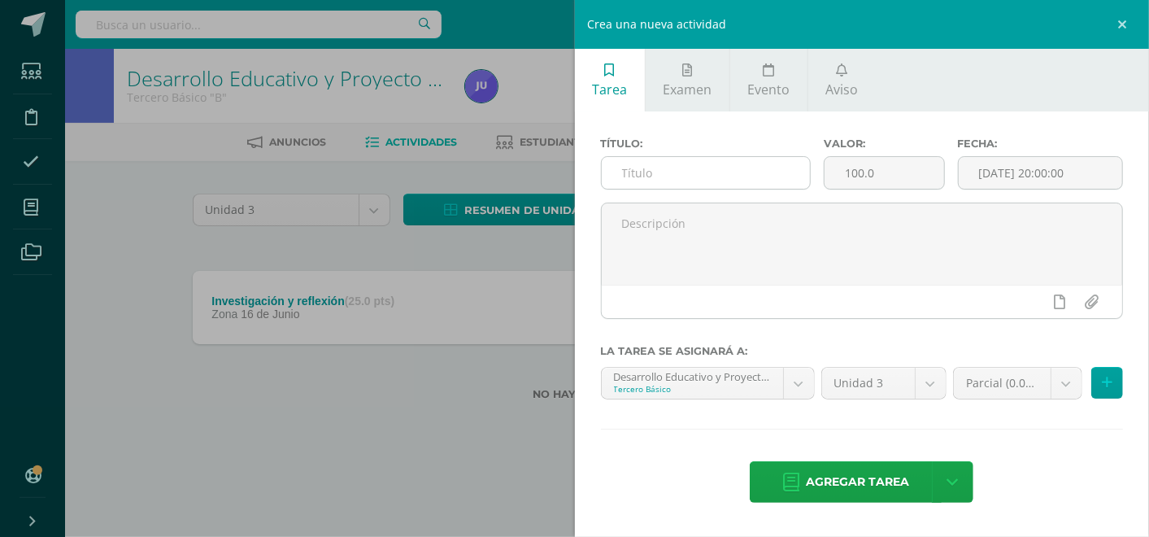
drag, startPoint x: 688, startPoint y: 174, endPoint x: 697, endPoint y: 180, distance: 10.6
click at [688, 174] on input "text" at bounding box center [706, 173] width 208 height 32
type input "S"
type input "Reflexión profe [PERSON_NAME]"
type input "25"
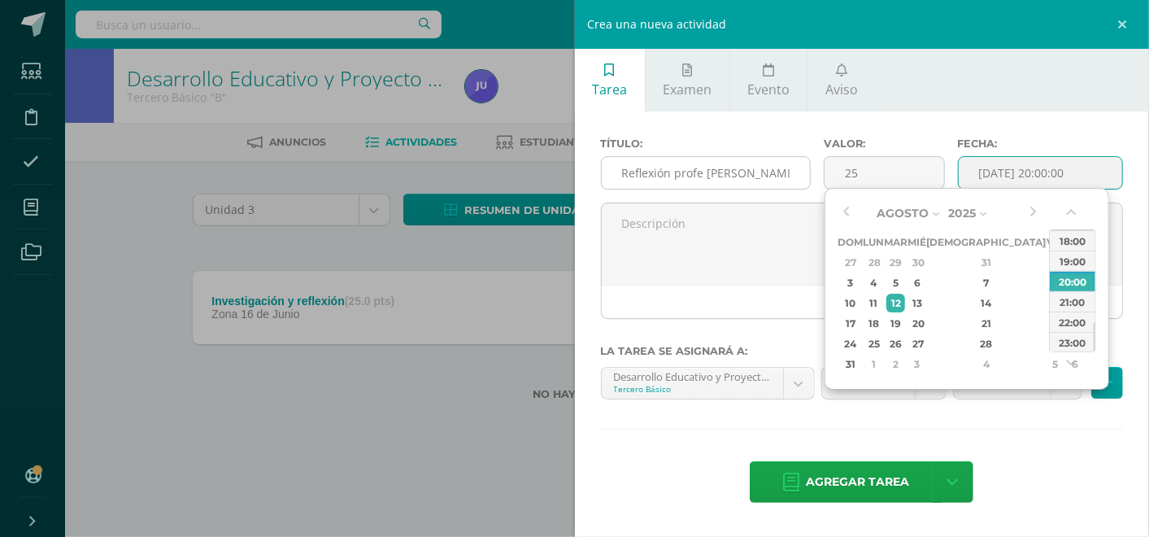
type input "[DATE] 20:00"
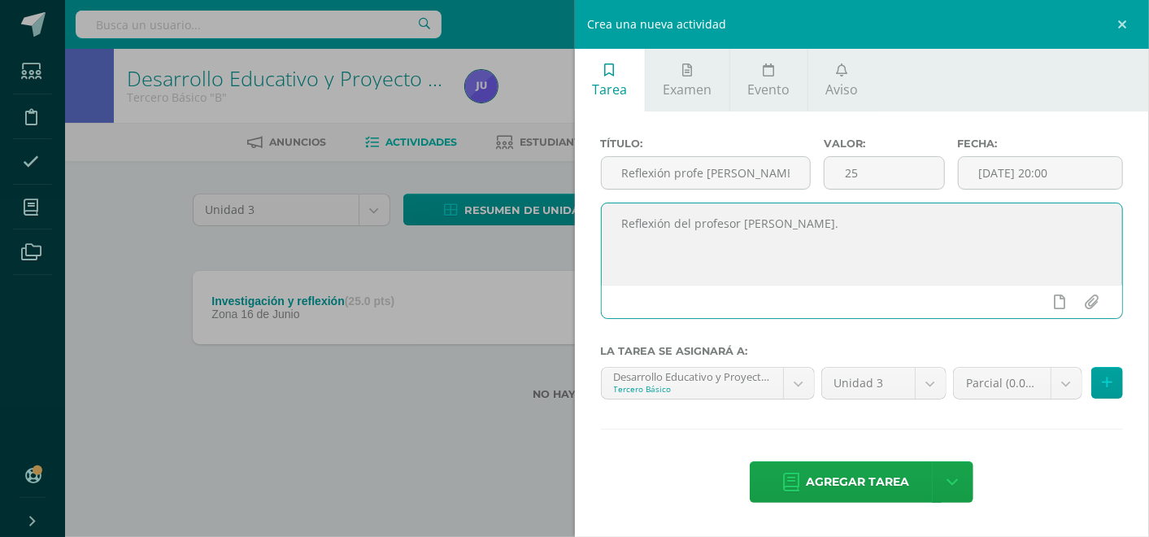
type textarea "Reflexión del profesor [PERSON_NAME]."
click at [1071, 399] on div "Parcial (0.0%) Parcial (0.0%) Prueba de Logro (0.0%) Zona (100.0%)" at bounding box center [1038, 390] width 176 height 46
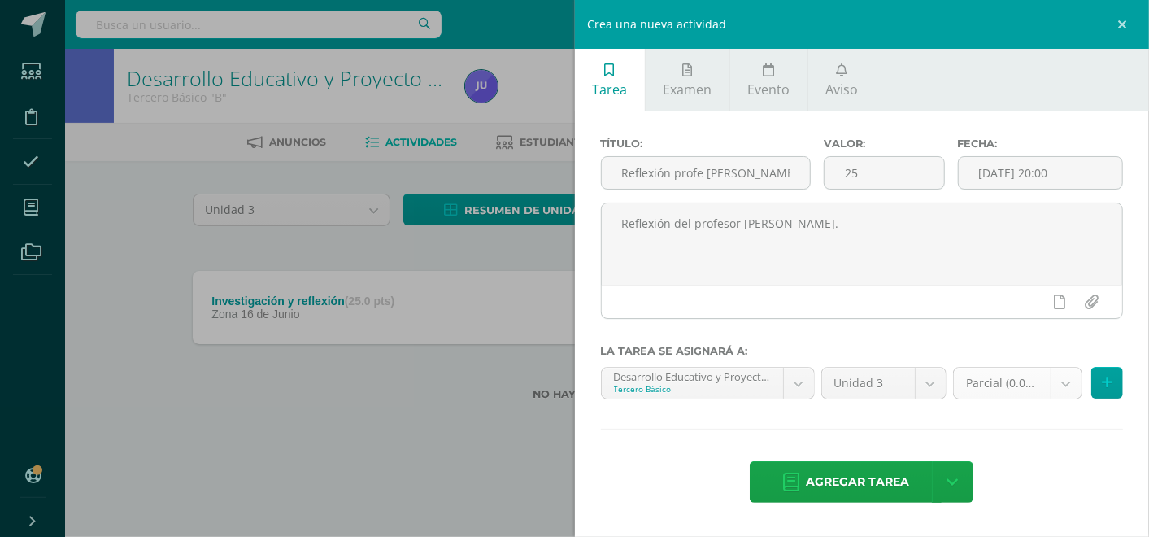
click at [1065, 389] on body "Estudiantes Disciplina Asistencia Mis cursos Archivos Soporte Centro de ayuda Ú…" at bounding box center [574, 226] width 1149 height 452
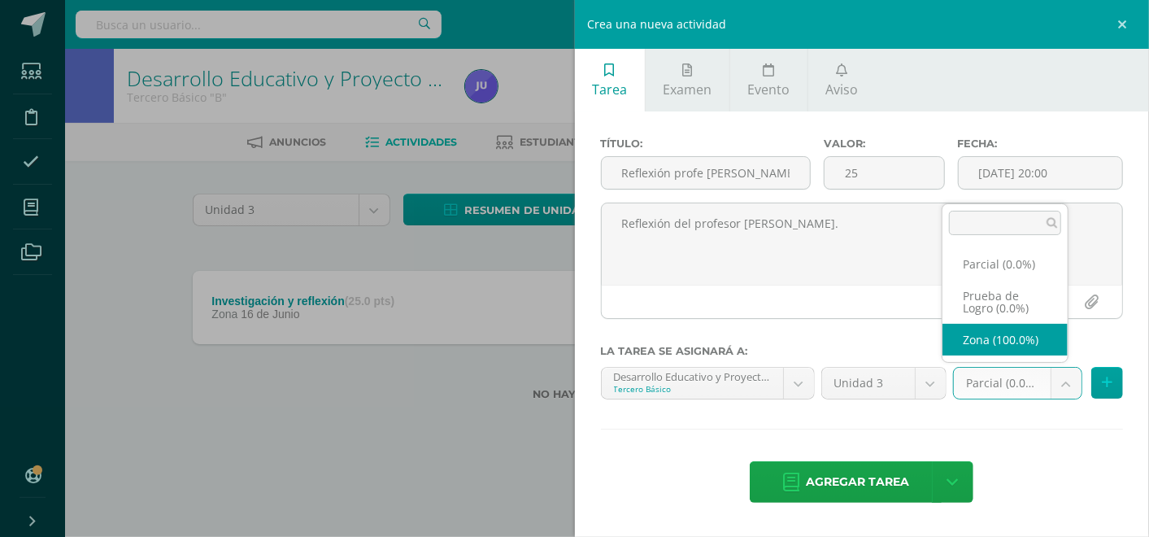
select select "160118"
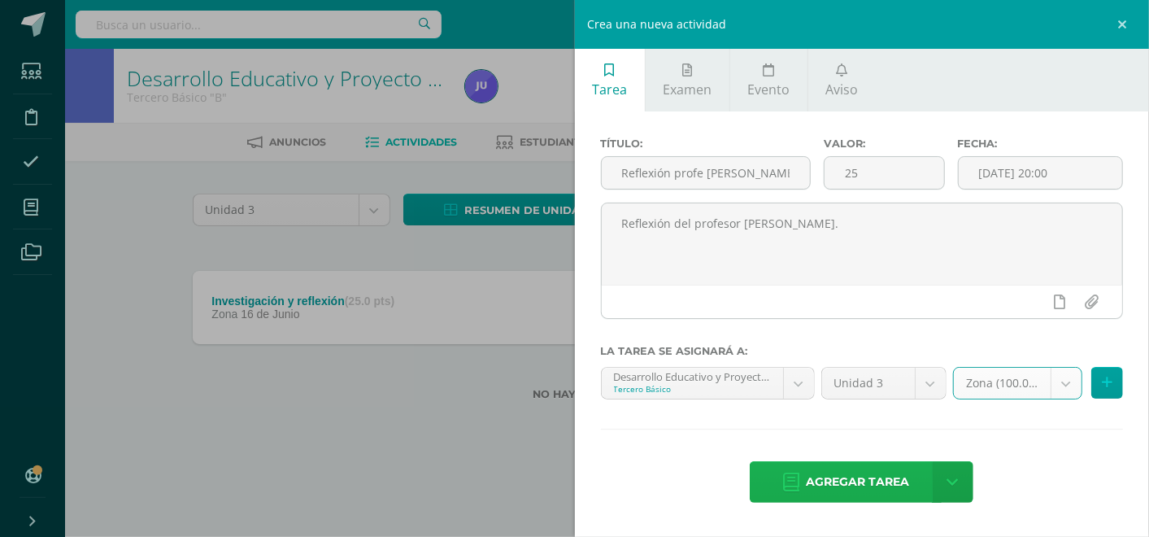
click at [862, 479] on span "Agregar tarea" at bounding box center [857, 482] width 103 height 40
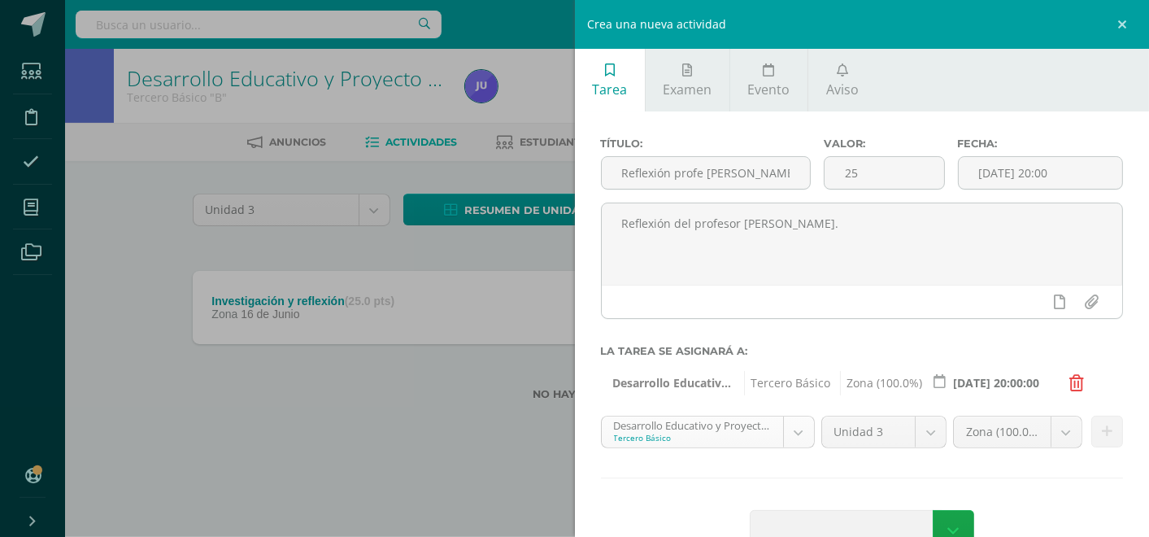
scroll to position [43, 0]
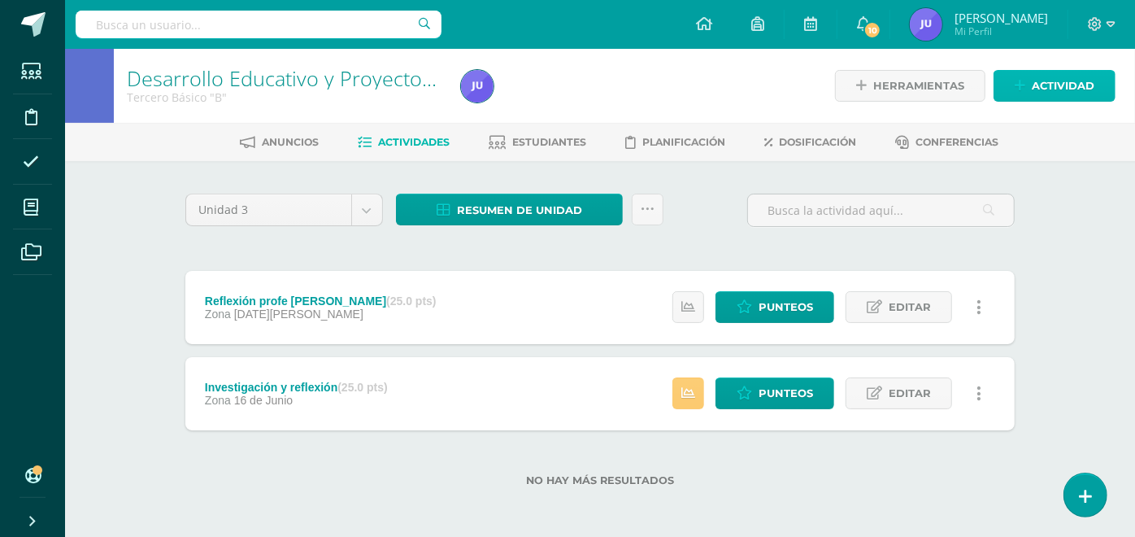
click at [1032, 95] on span "Actividad" at bounding box center [1063, 86] width 63 height 30
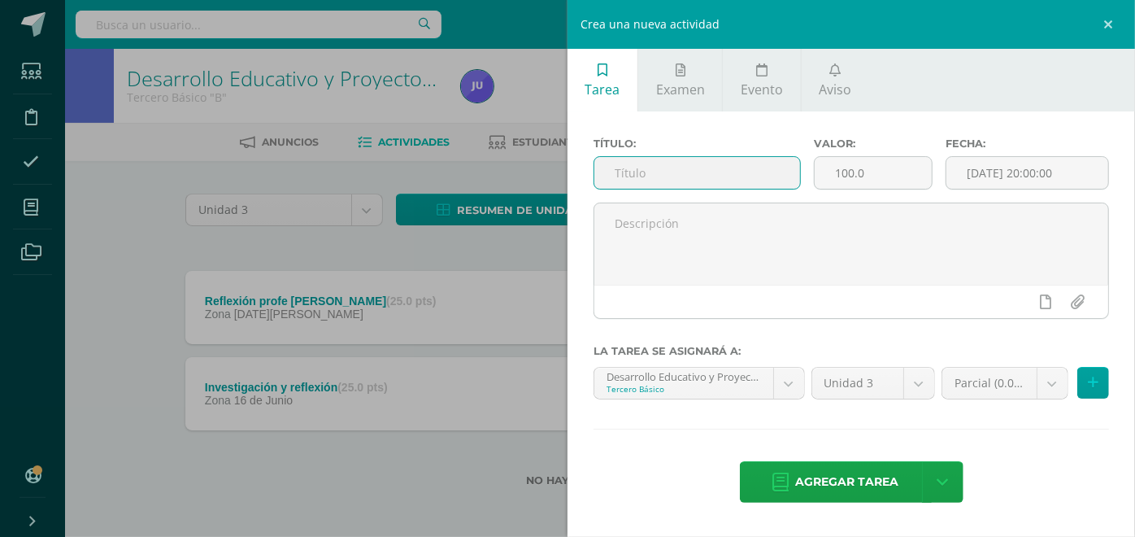
click at [622, 180] on input "text" at bounding box center [697, 173] width 206 height 32
type input "Actividades en clase"
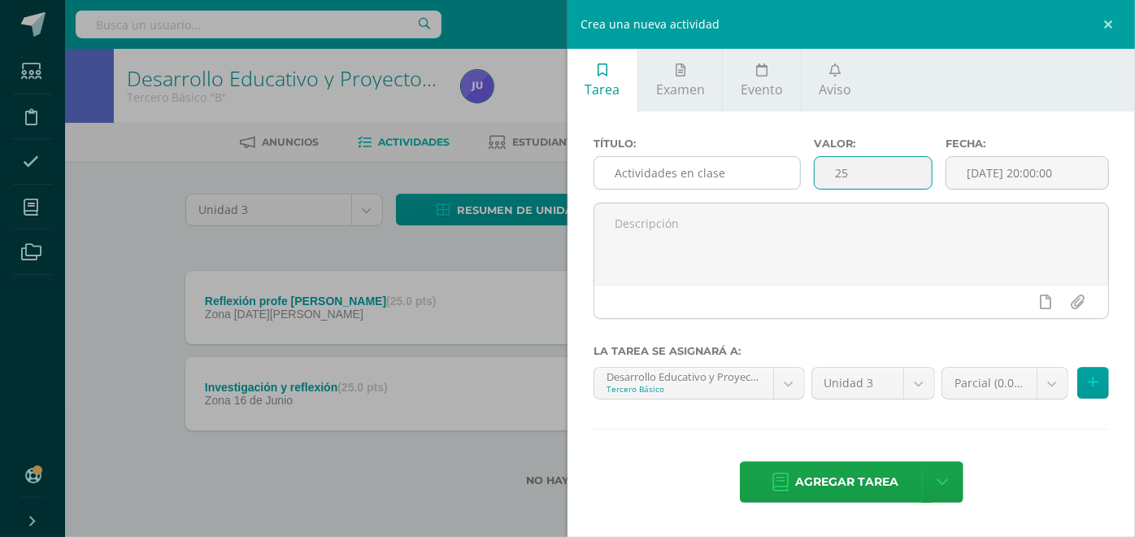
type input "25"
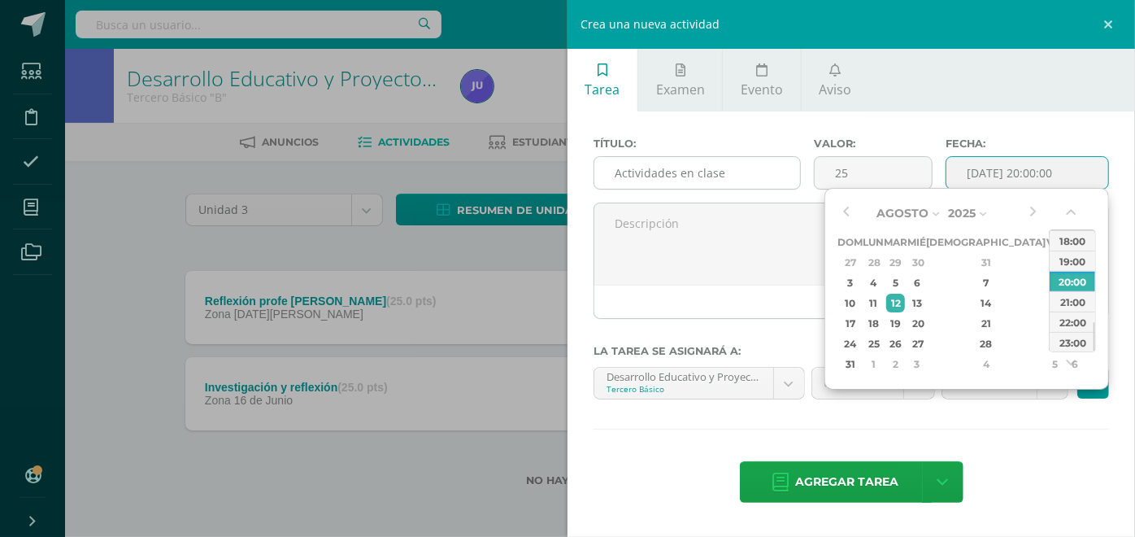
type input "[DATE] 20:00"
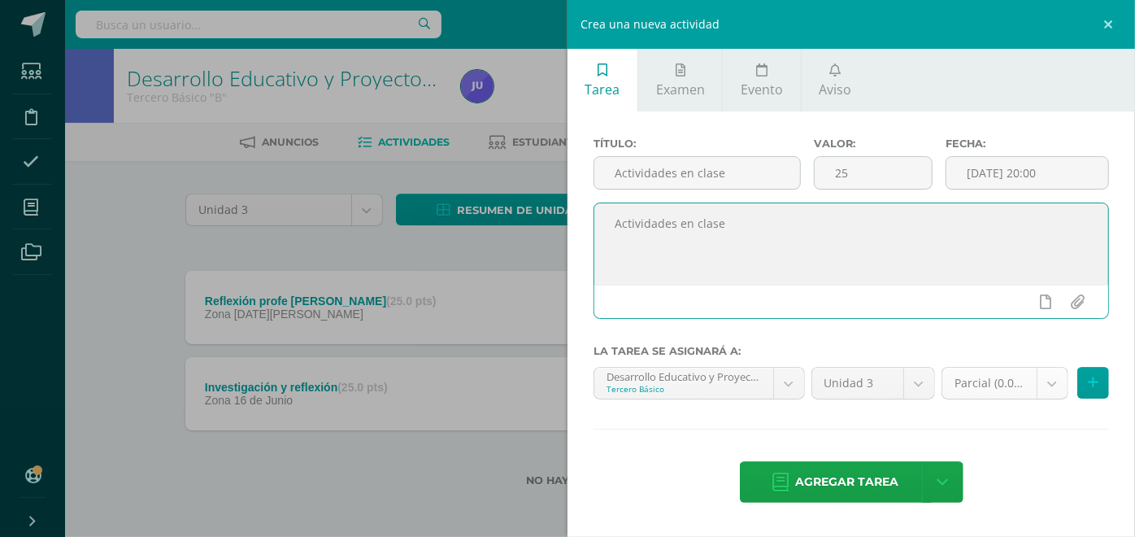
type textarea "Actividades en clase"
click at [1058, 380] on body "Tarea asignada exitosamente Estudiantes Disciplina Asistencia Mis cursos Archiv…" at bounding box center [567, 269] width 1135 height 538
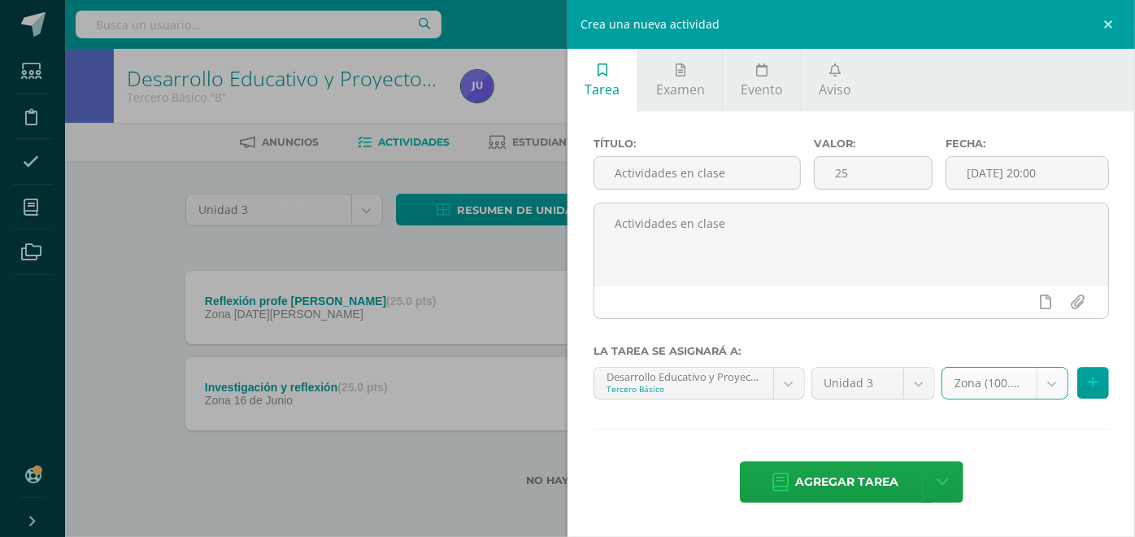
select select "160118"
click at [797, 484] on span "Agregar tarea" at bounding box center [847, 482] width 103 height 40
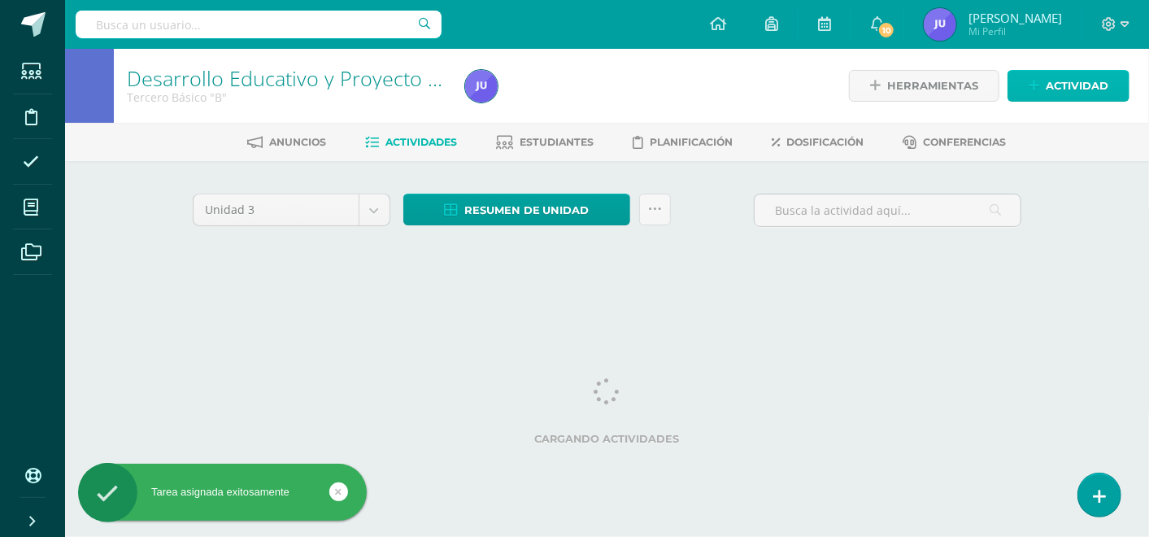
click at [1053, 85] on span "Actividad" at bounding box center [1076, 86] width 63 height 30
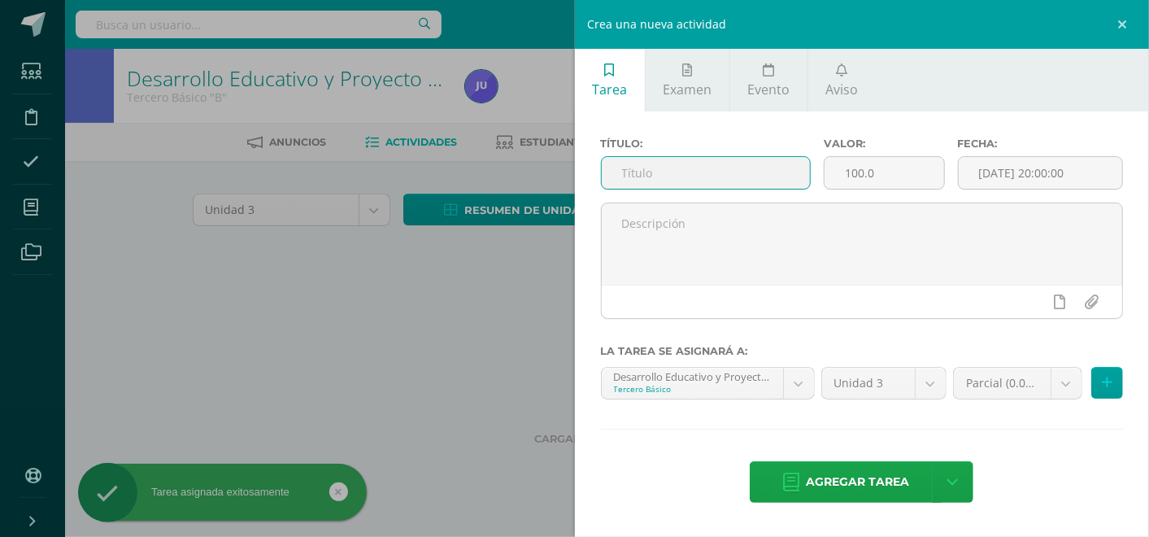
click at [708, 163] on input "text" at bounding box center [706, 173] width 208 height 32
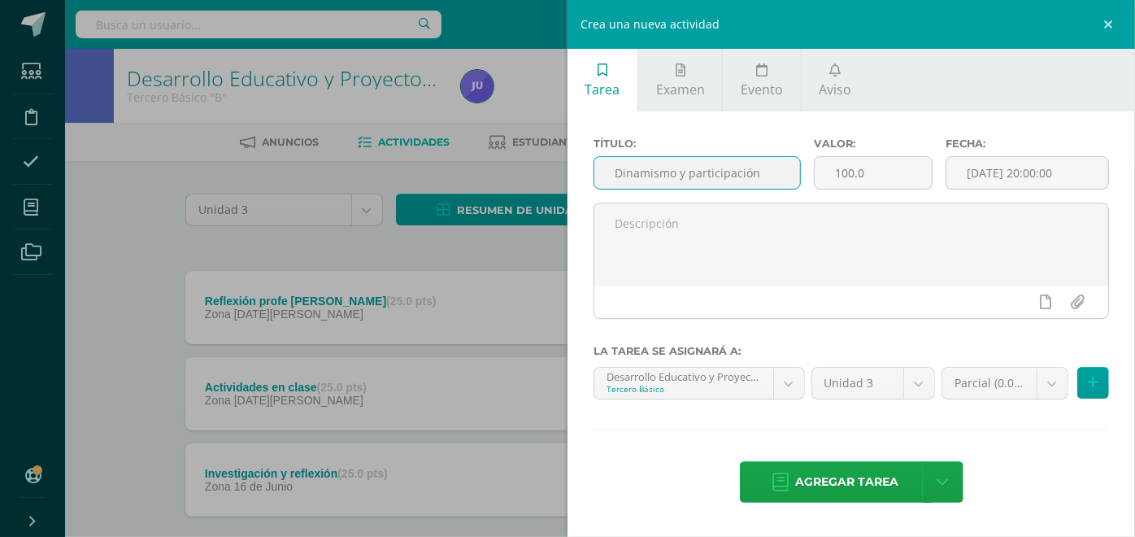
type input "Dinamismo y participación"
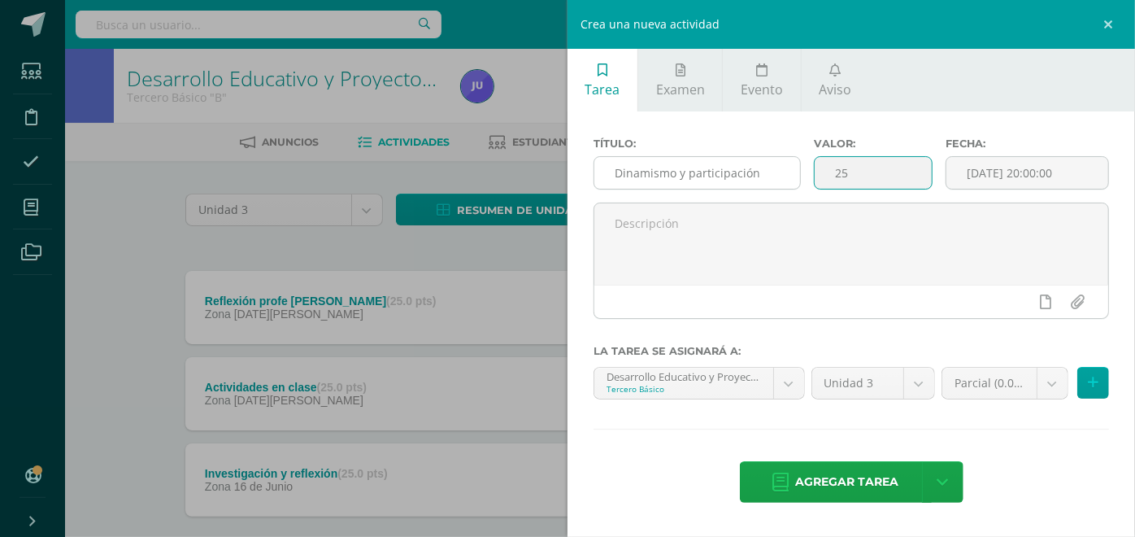
type input "25"
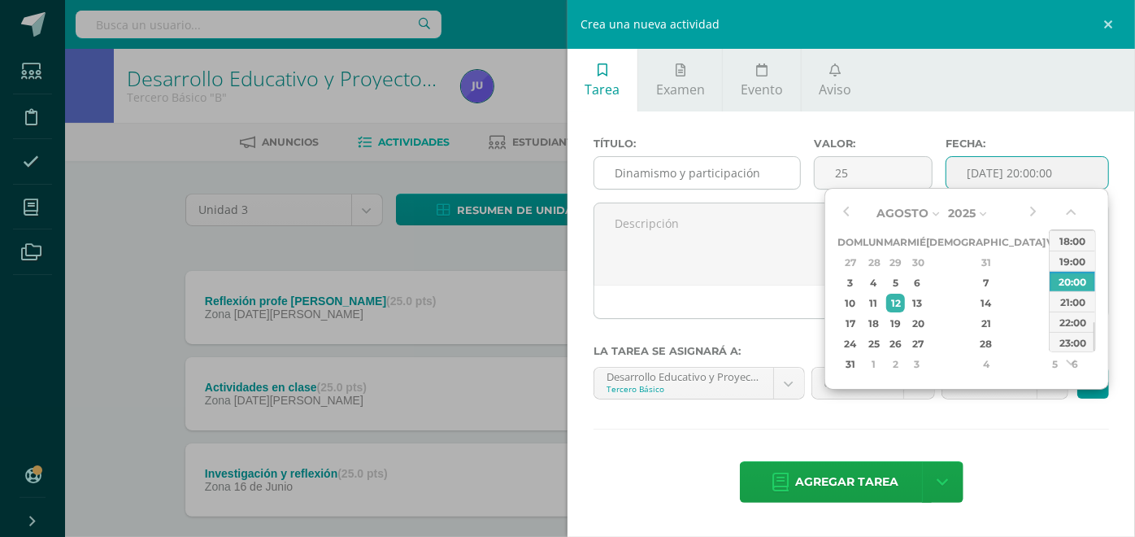
type input "2025-08-12 20:00"
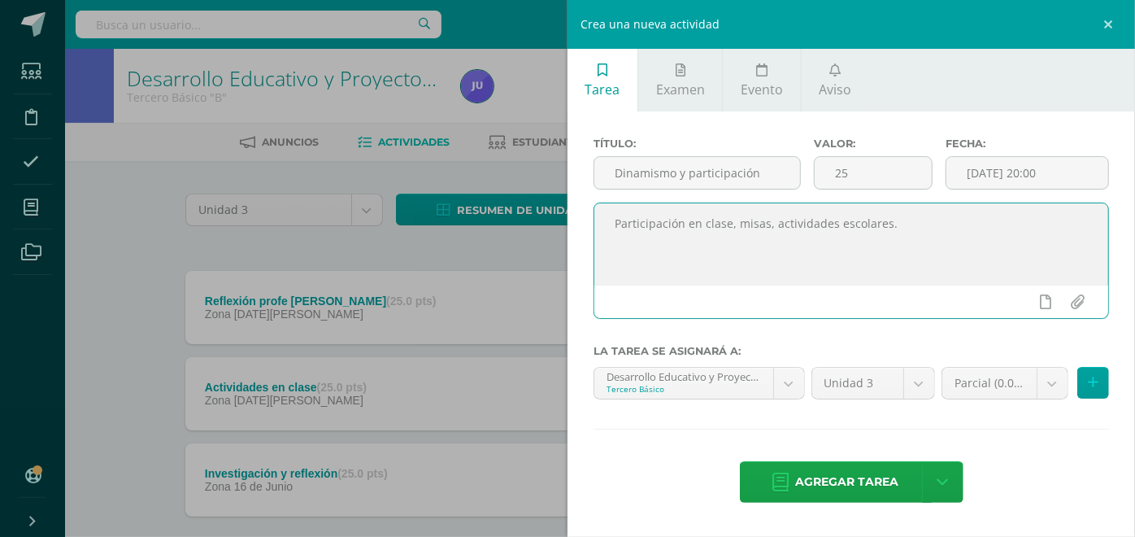
type textarea "Participación en clase, misas, actividades escolares."
click at [1047, 402] on div "Parcial (0.0%) Parcial (0.0%) Prueba de Logro (0.0%) Zona (100.0%)" at bounding box center [1025, 390] width 174 height 46
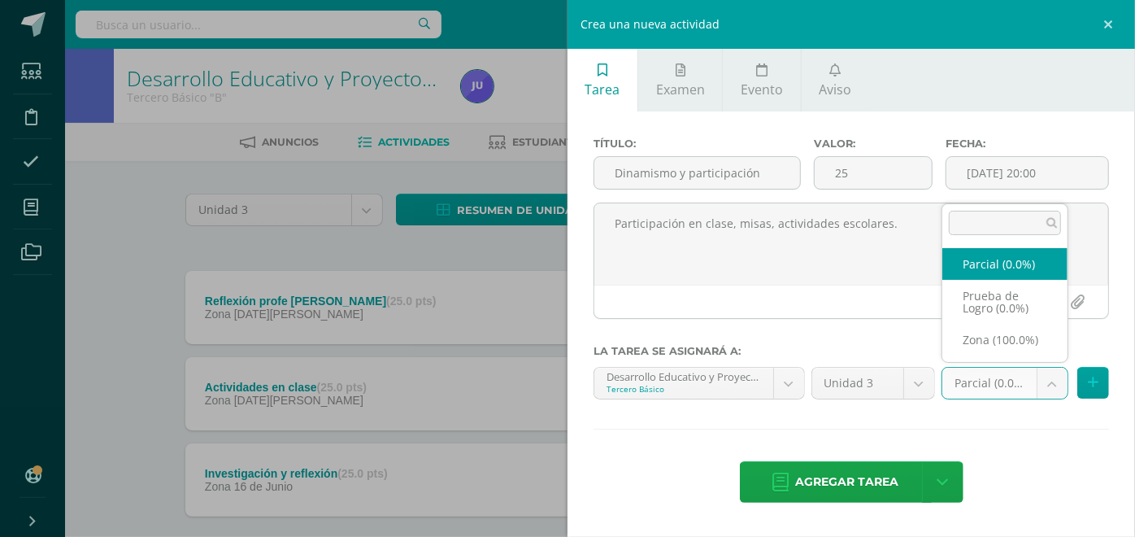
click at [1050, 385] on body "Tarea asignada exitosamente Estudiantes Disciplina Asistencia Mis cursos Archiv…" at bounding box center [567, 312] width 1135 height 624
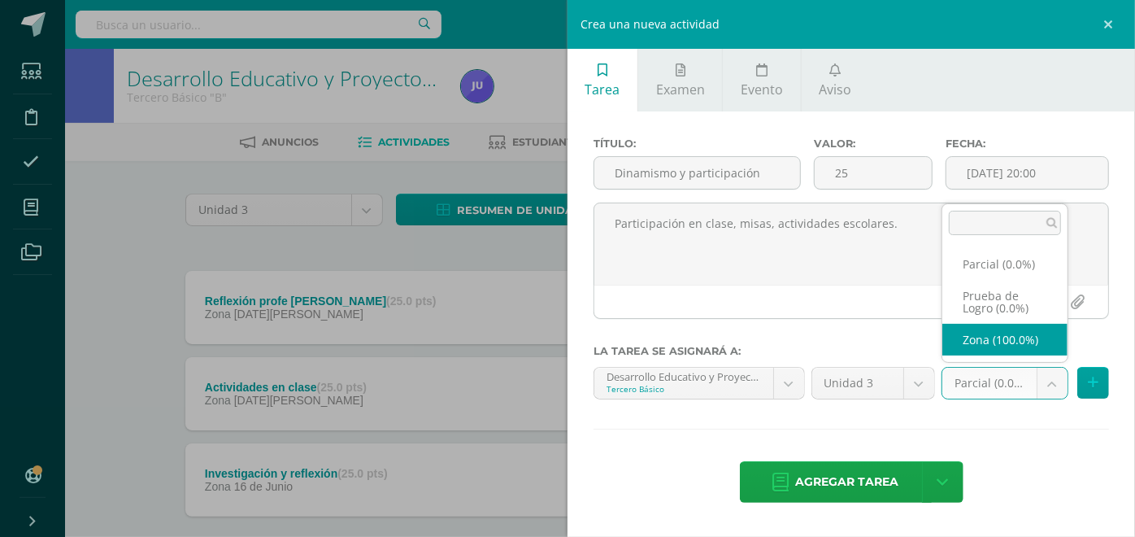
select select "160118"
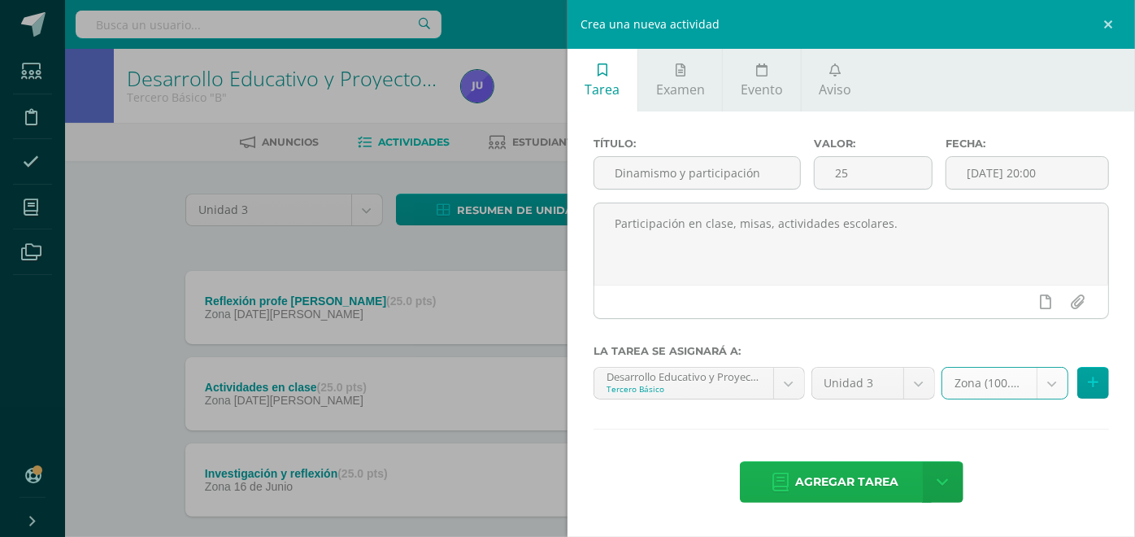
click at [822, 485] on span "Agregar tarea" at bounding box center [847, 482] width 103 height 40
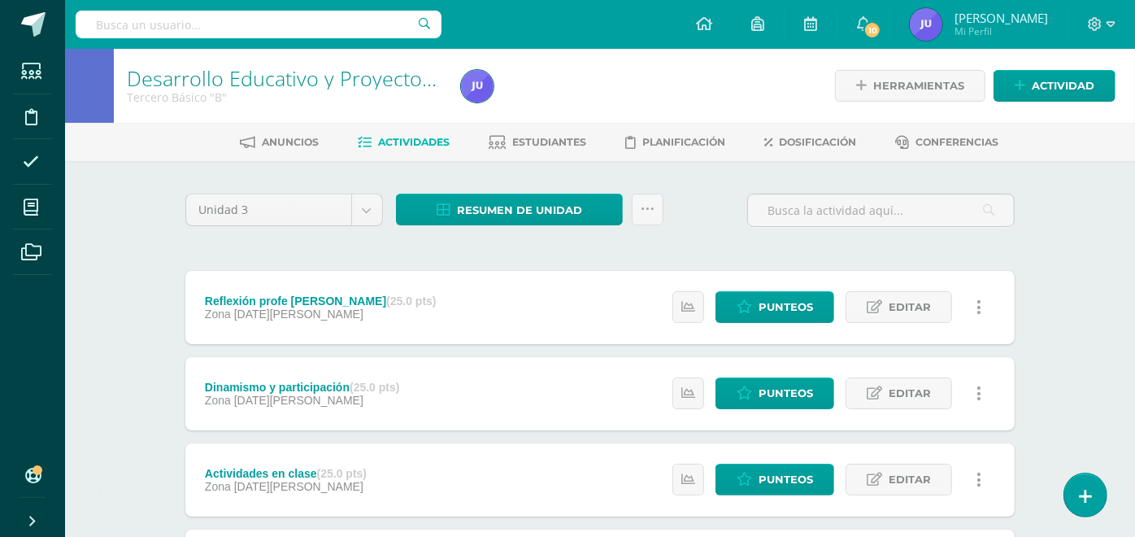
scroll to position [173, 0]
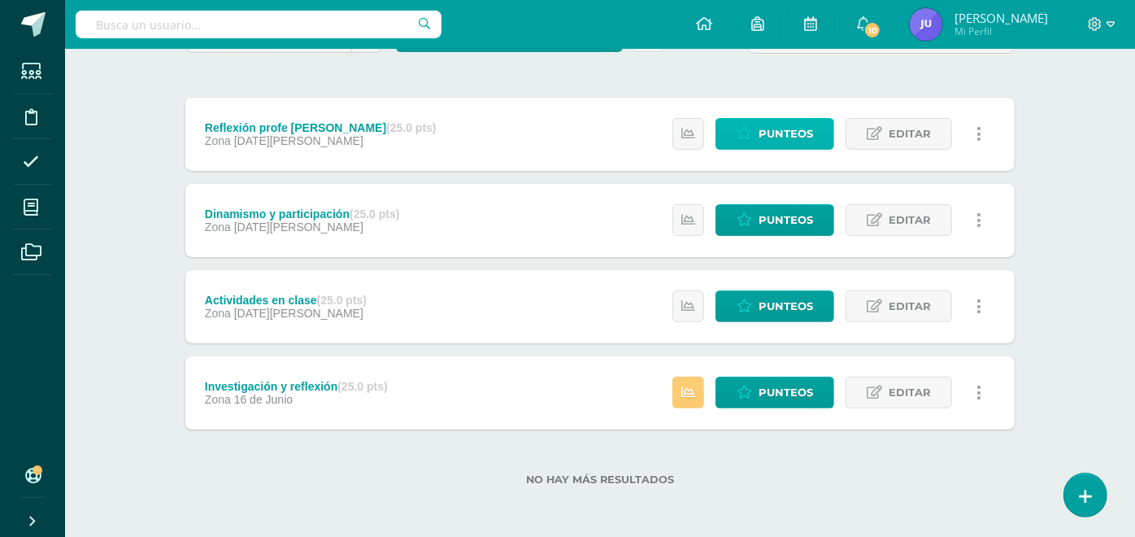
click at [766, 143] on span "Punteos" at bounding box center [785, 134] width 54 height 30
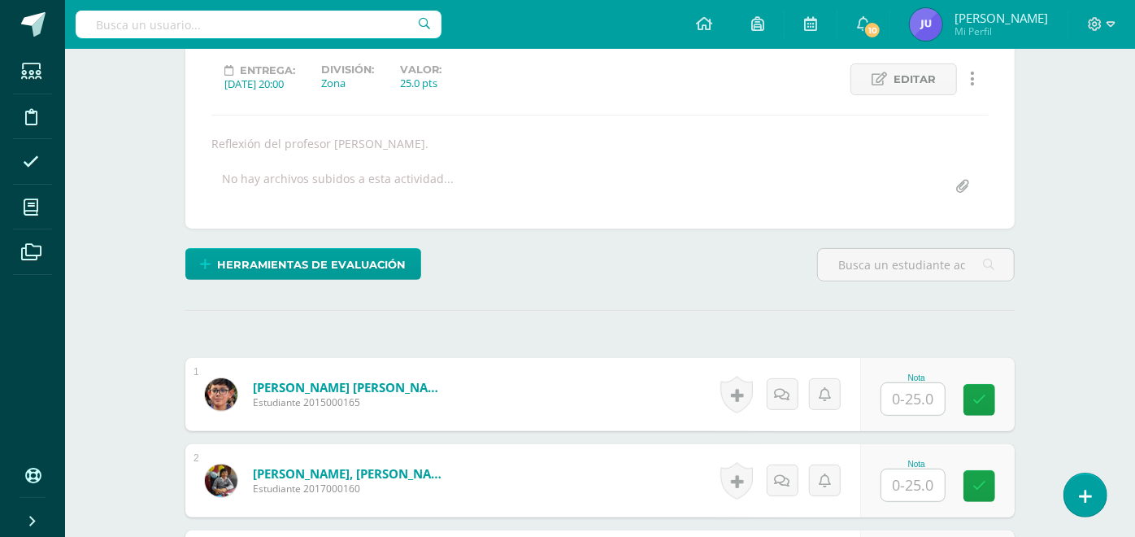
scroll to position [403, 0]
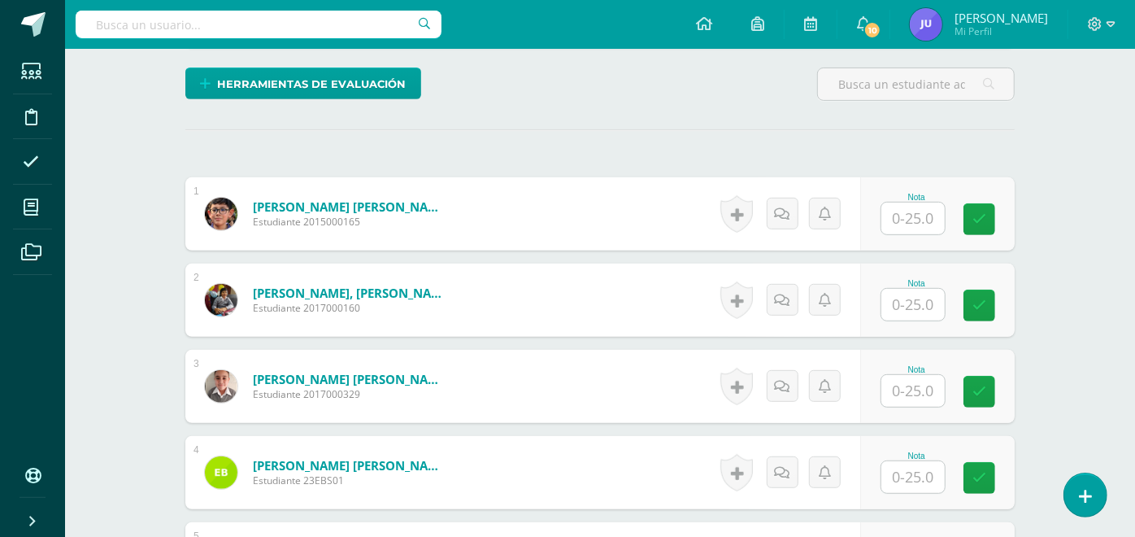
click at [914, 202] on input "text" at bounding box center [912, 218] width 63 height 32
type input "25"
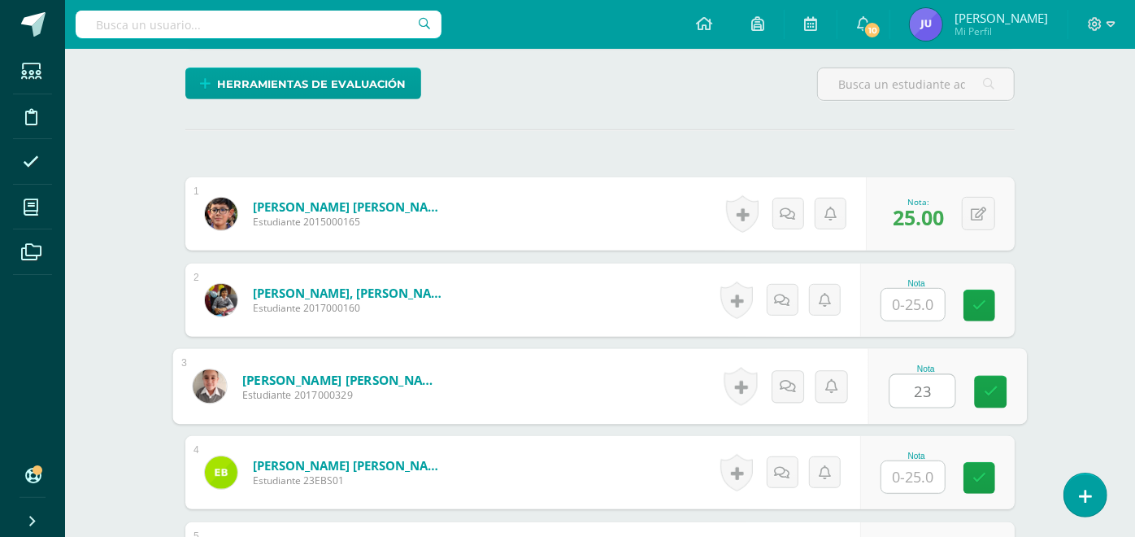
type input "23"
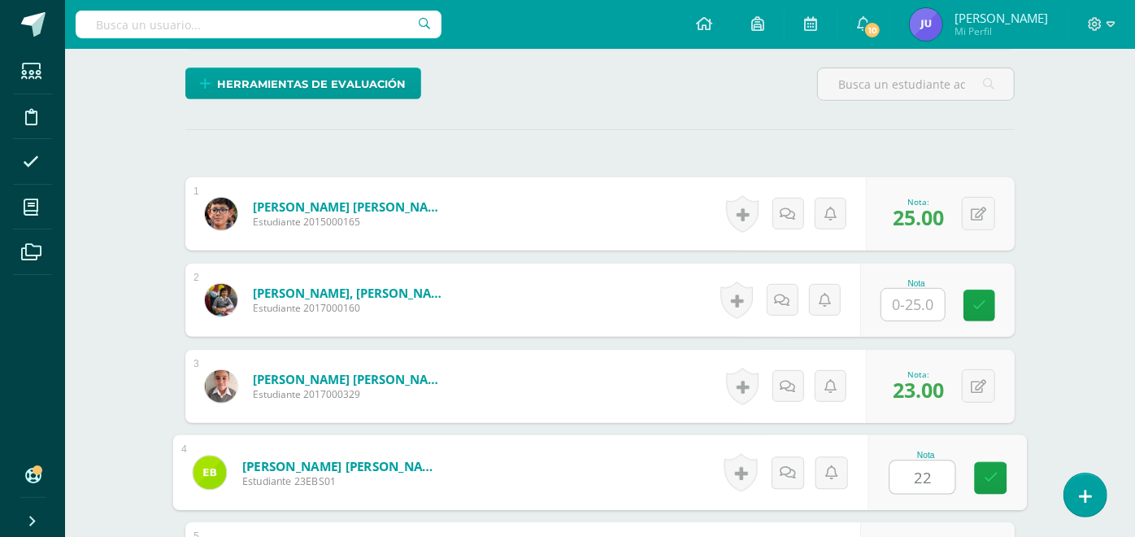
type input "22"
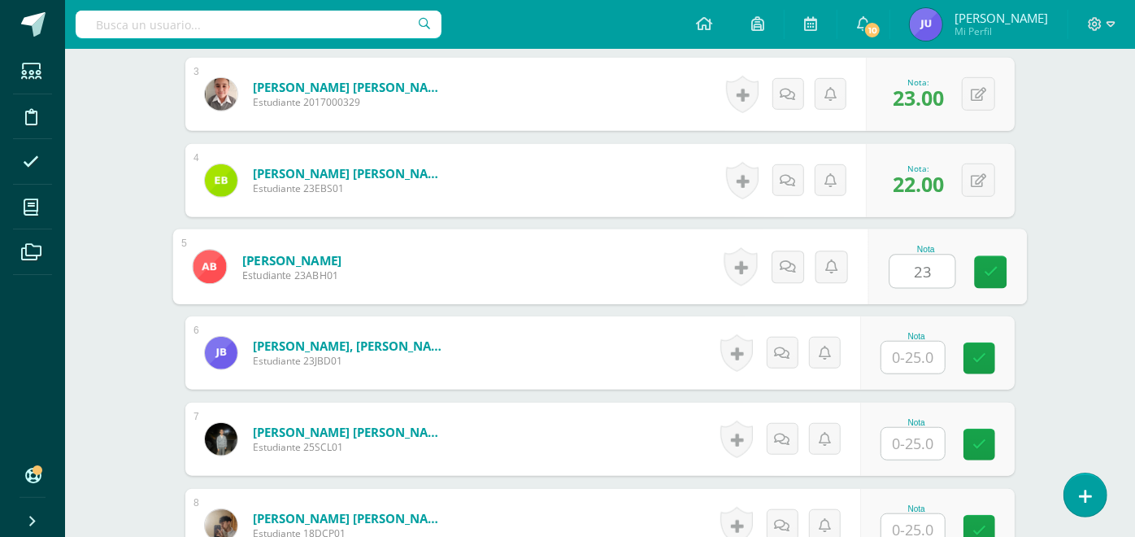
type input "23"
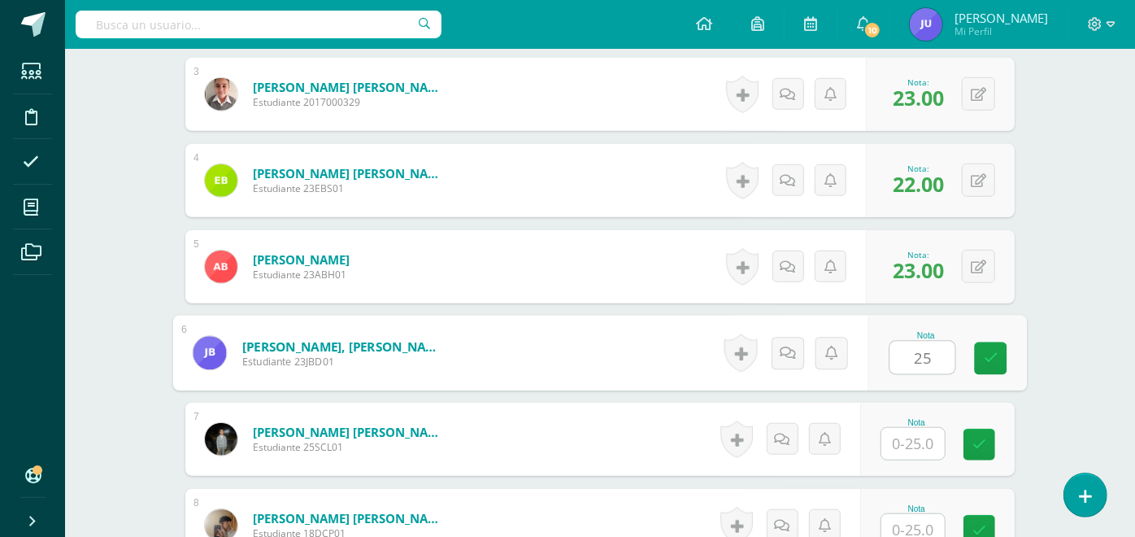
type input "25"
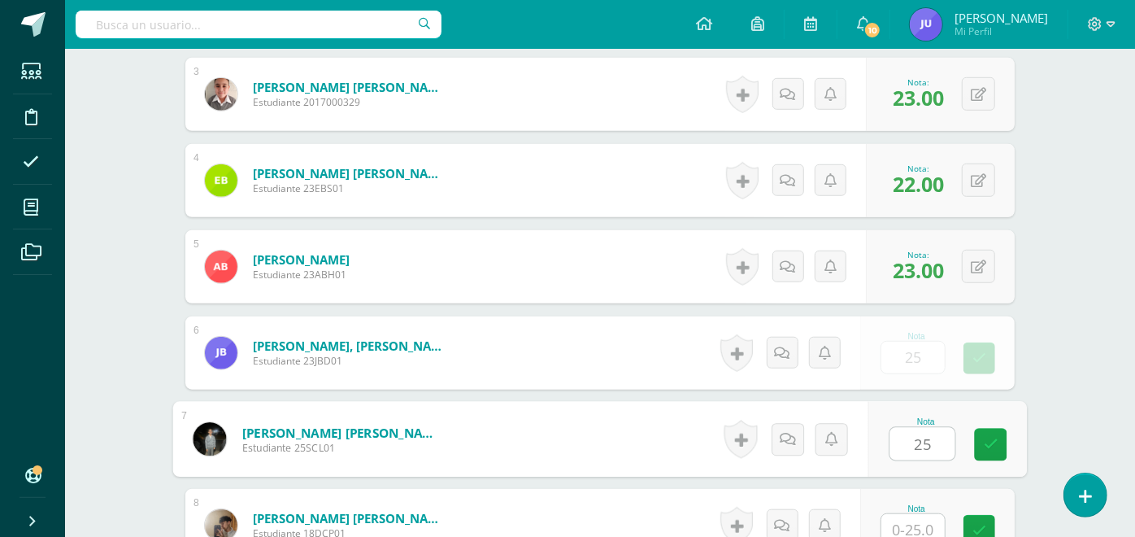
type input "25"
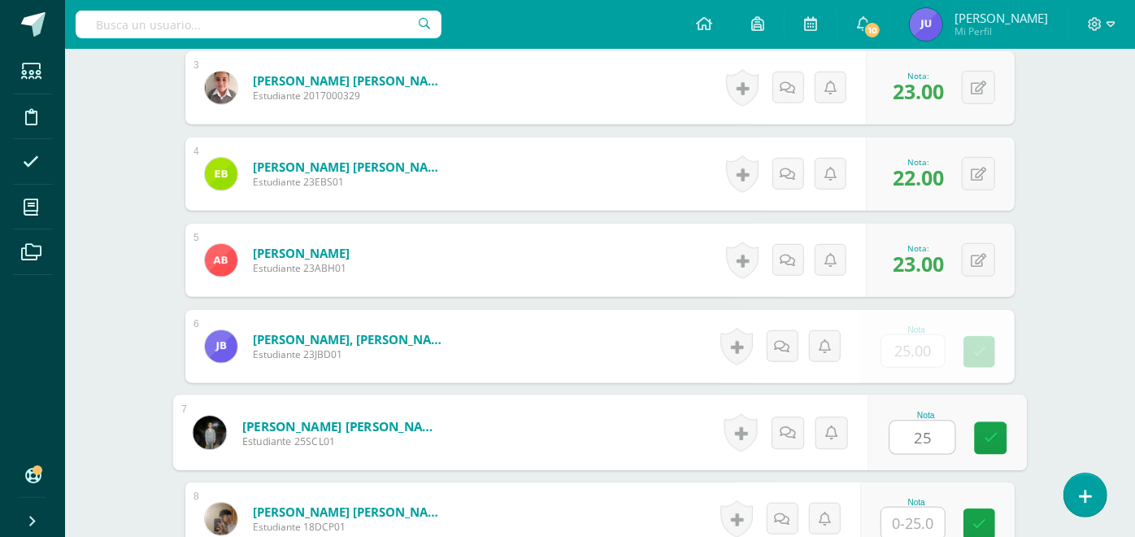
type input "3"
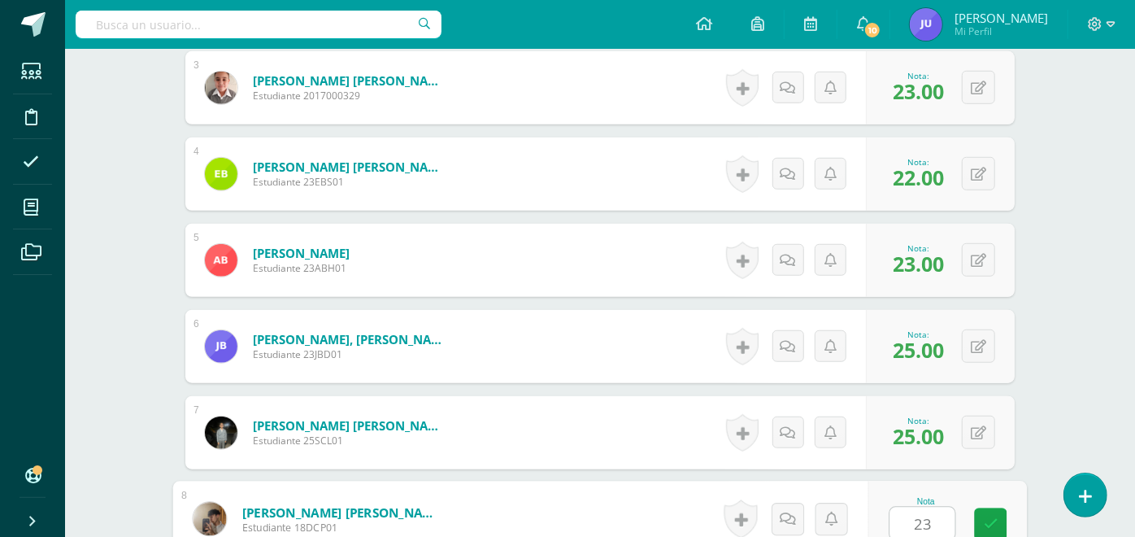
type input "23"
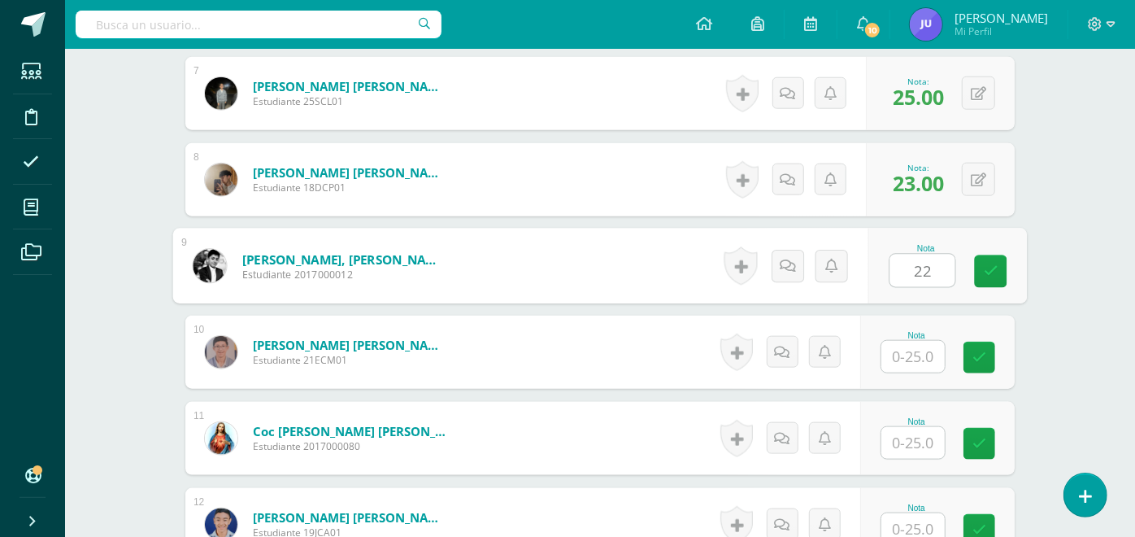
type input "22"
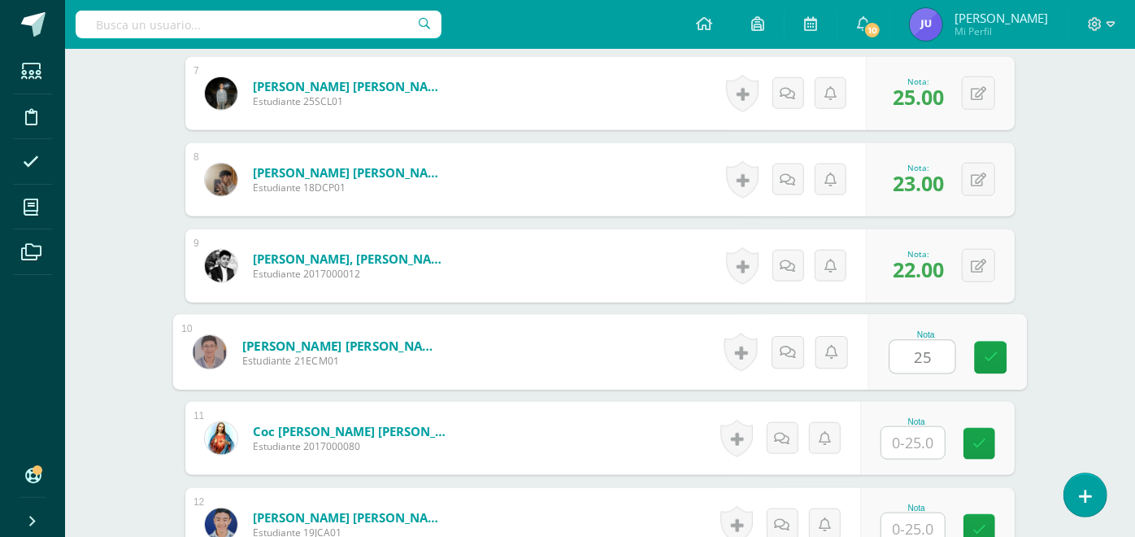
type input "25"
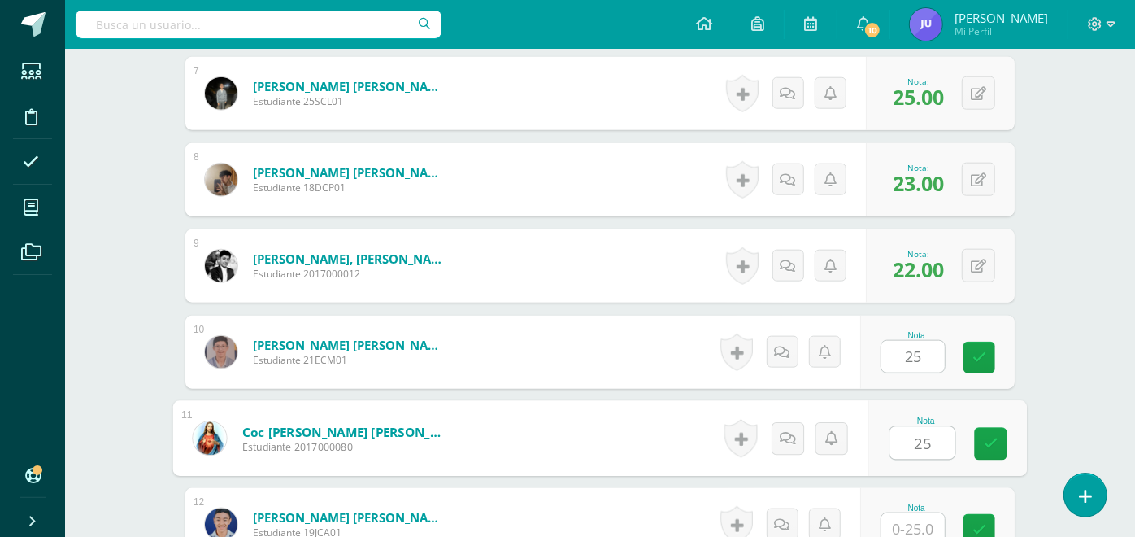
type input "25"
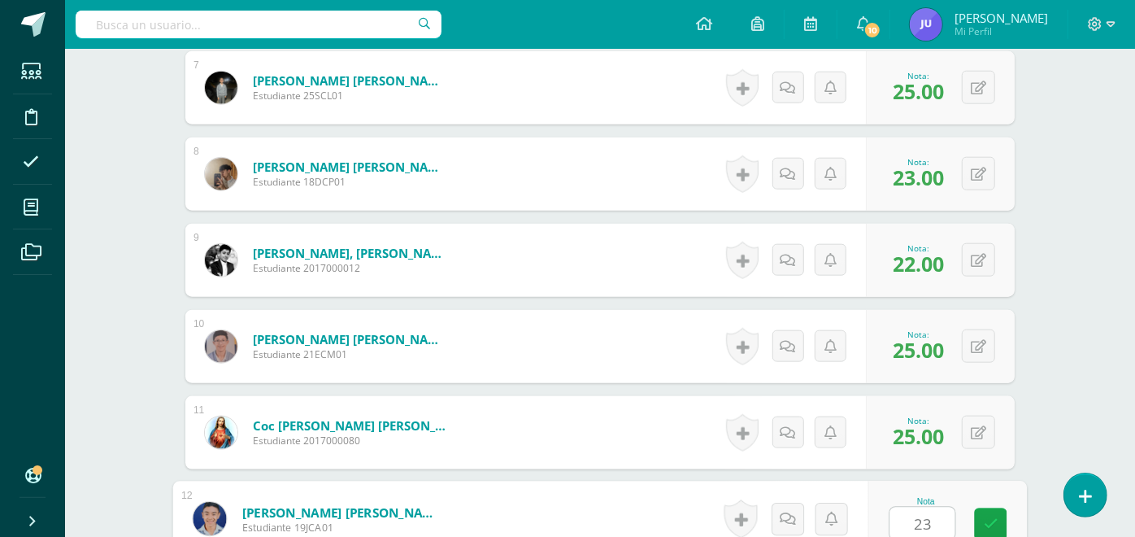
type input "23"
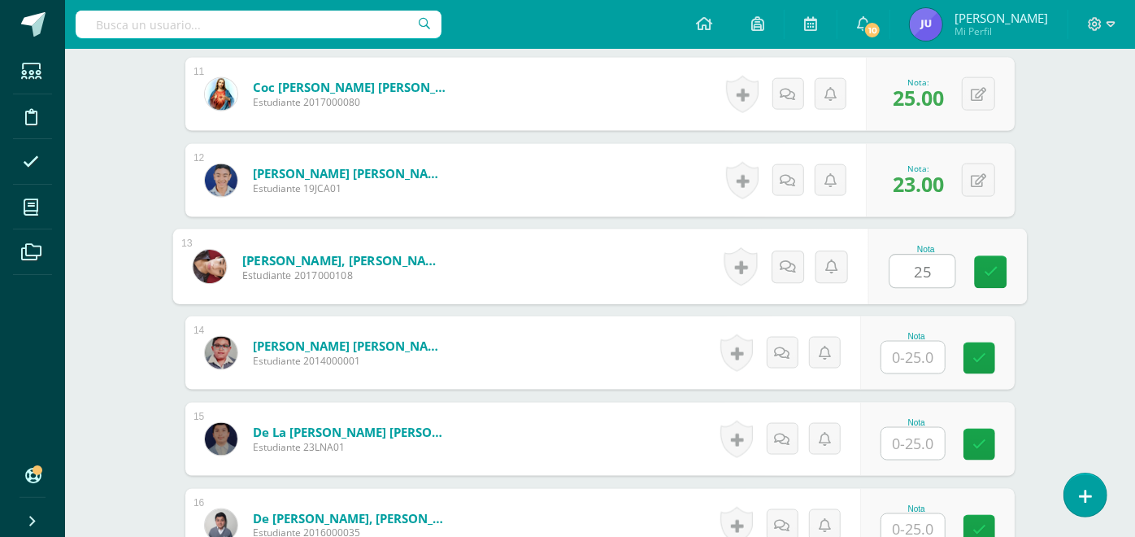
type input "25"
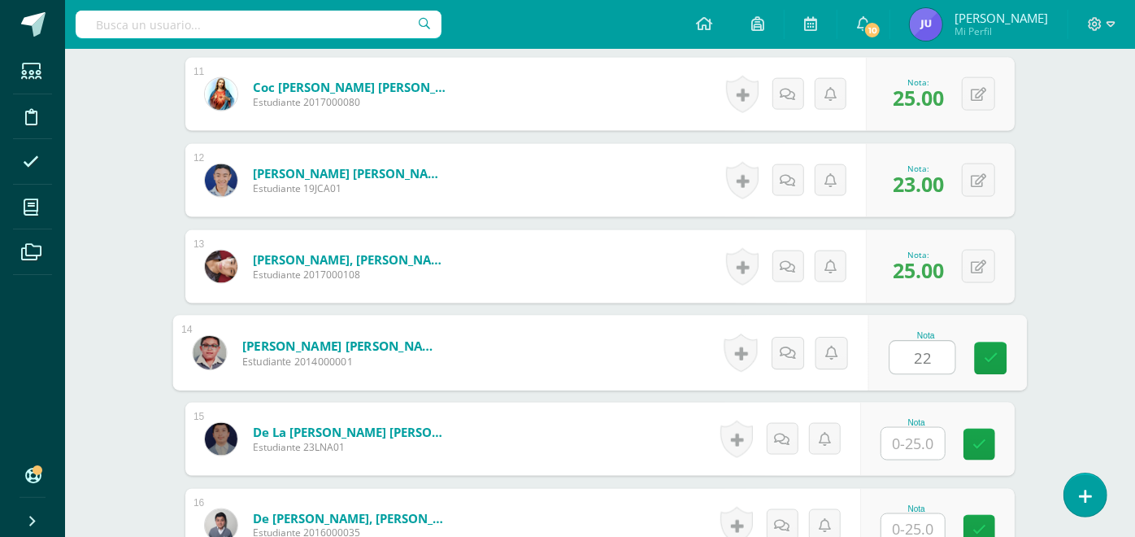
type input "22"
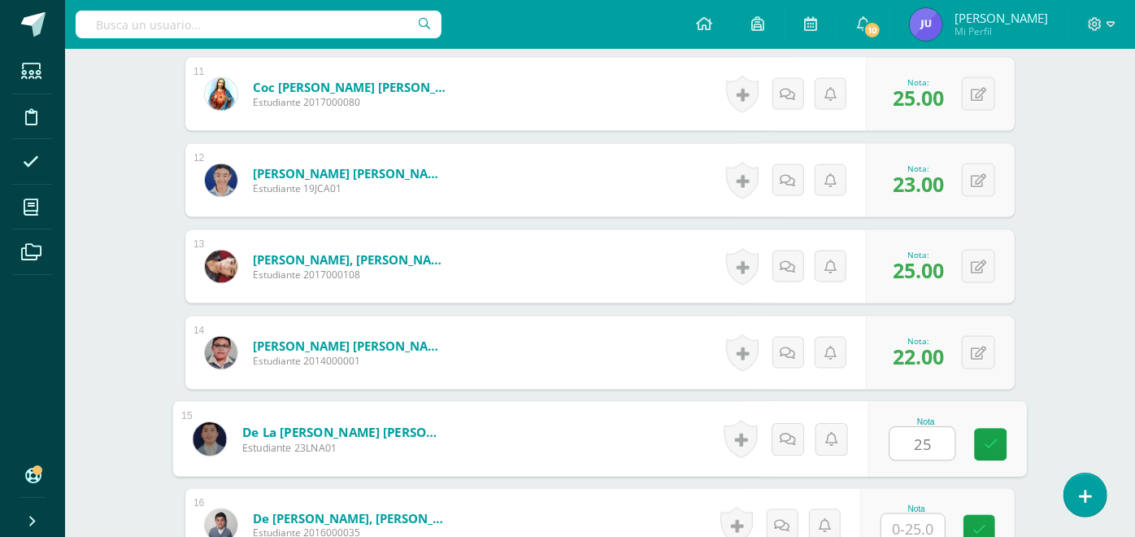
type input "25"
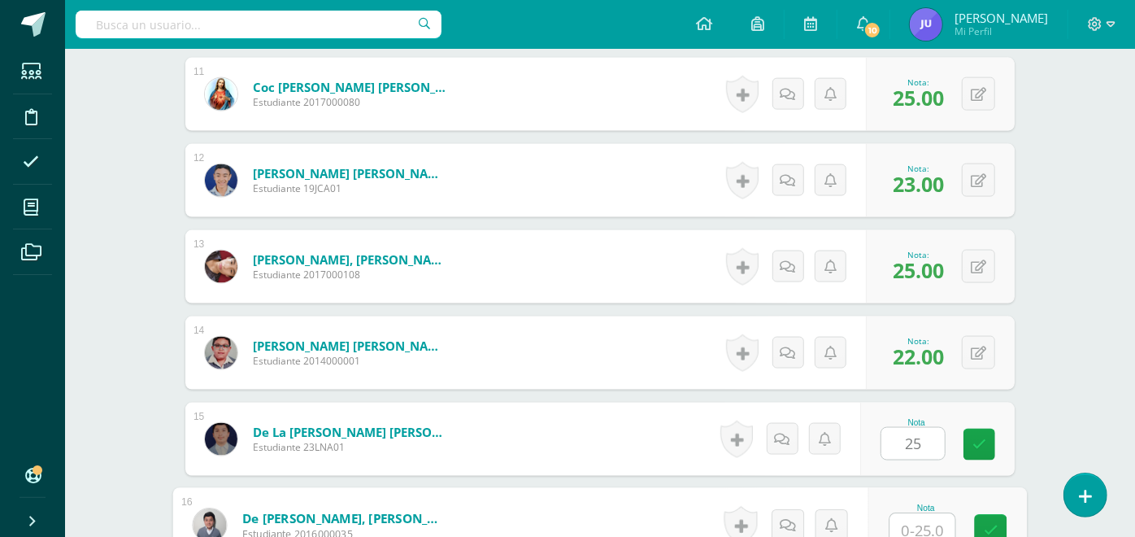
scroll to position [1391, 0]
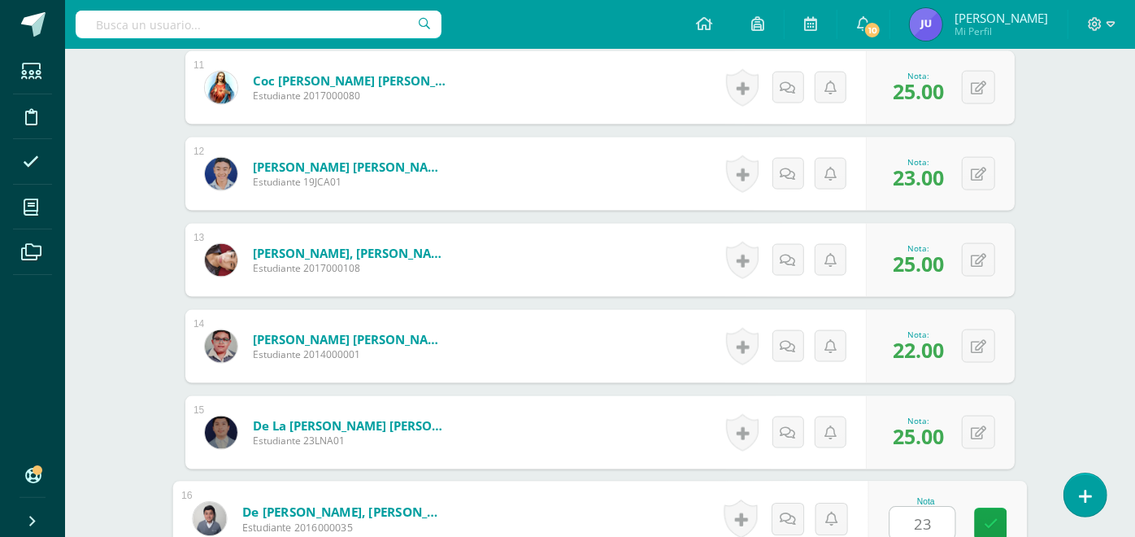
type input "23"
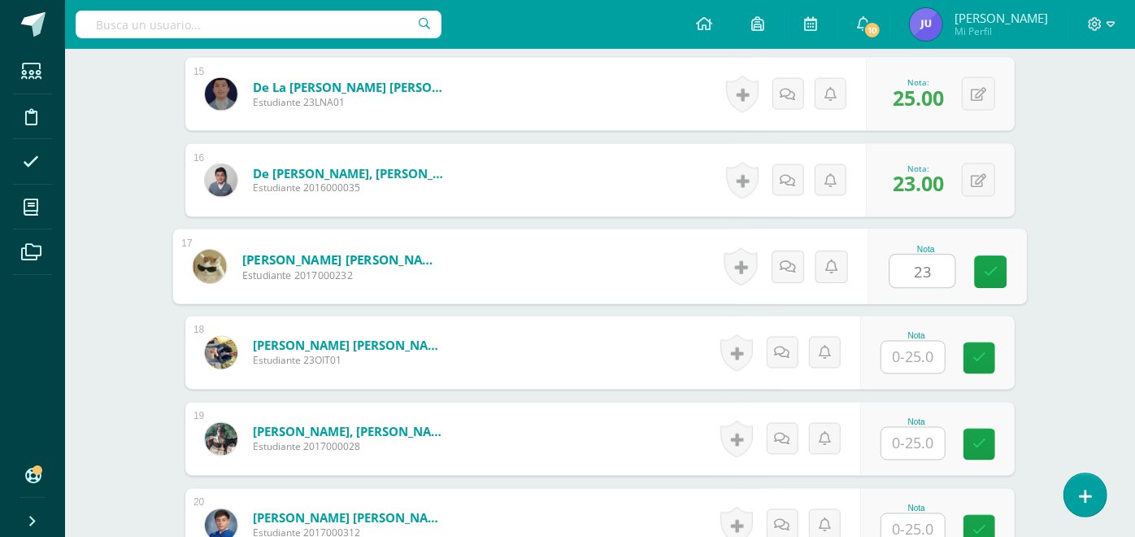
type input "23"
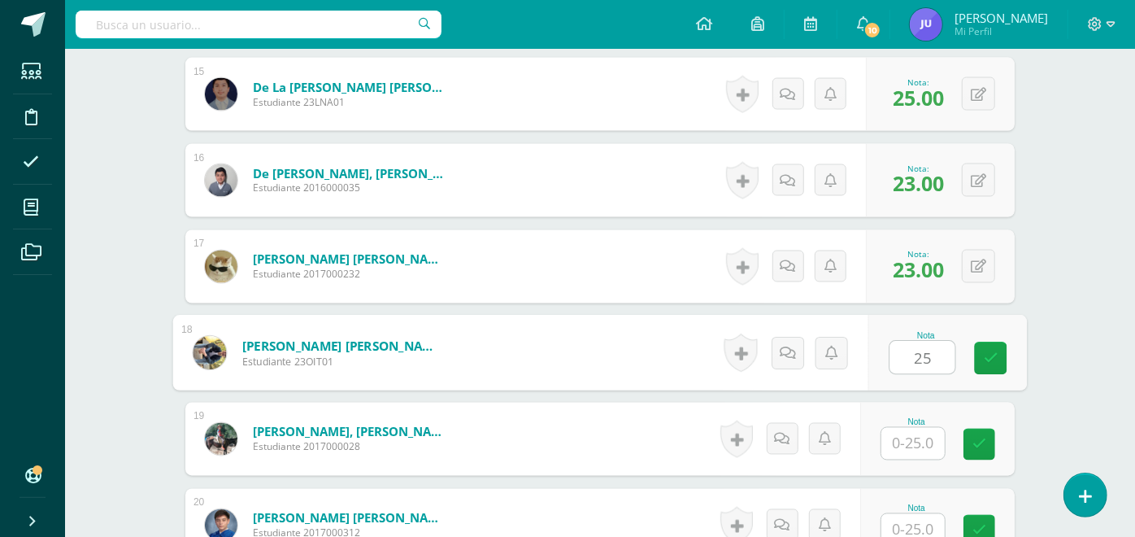
type input "25"
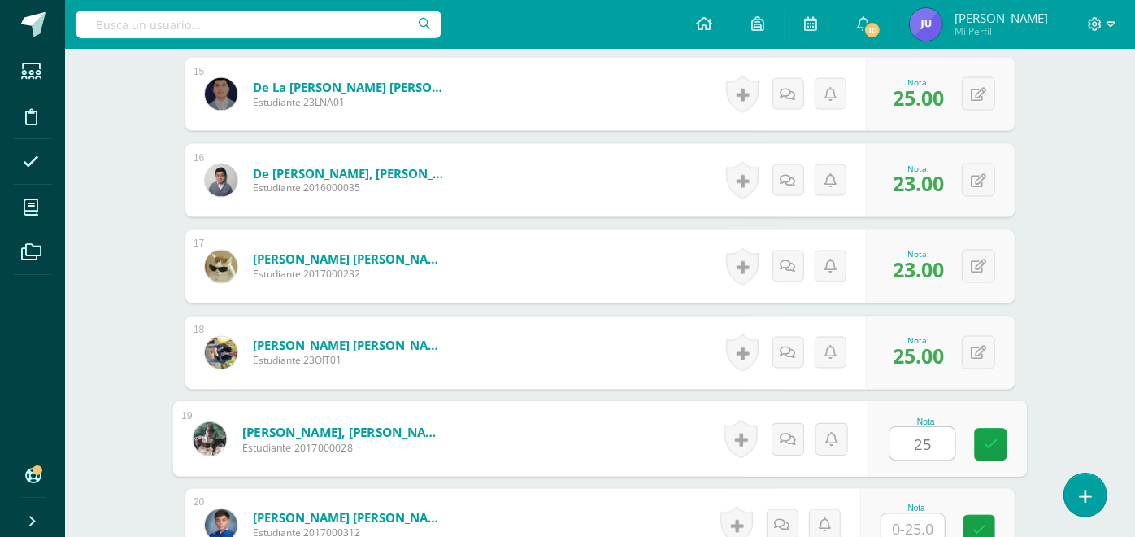
type input "25"
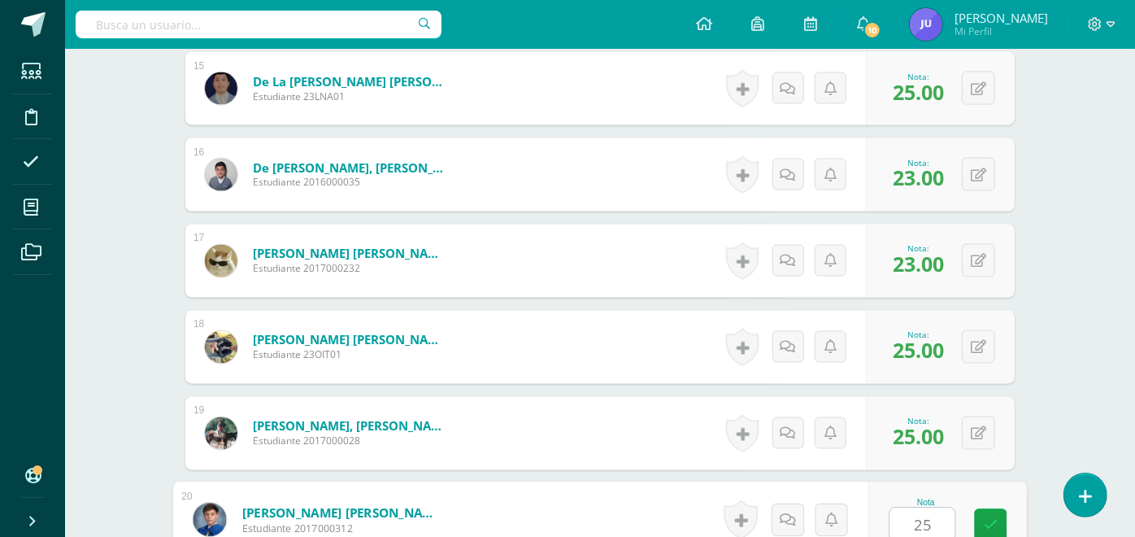
type input "25"
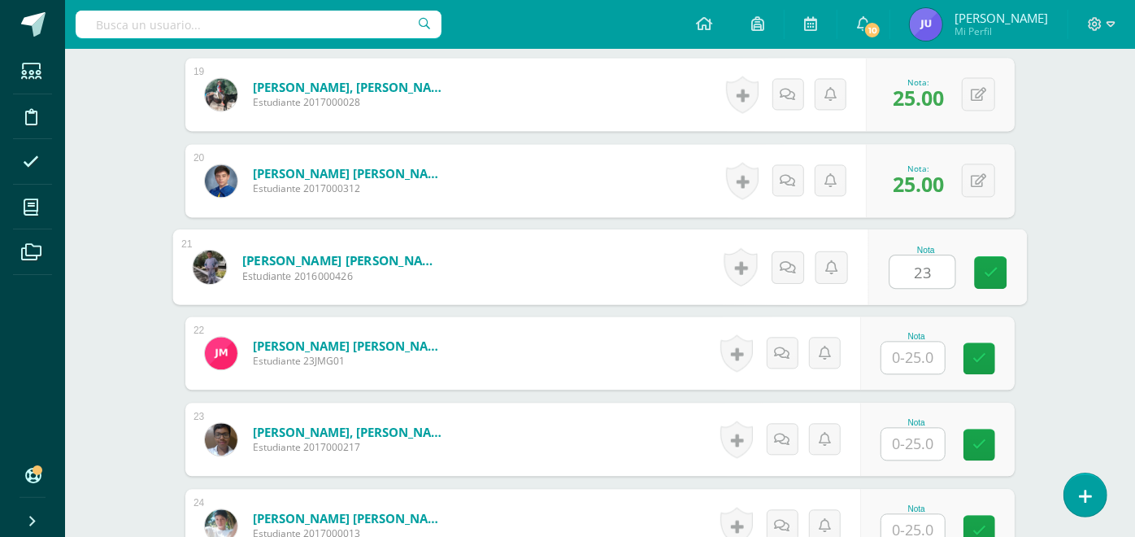
type input "23"
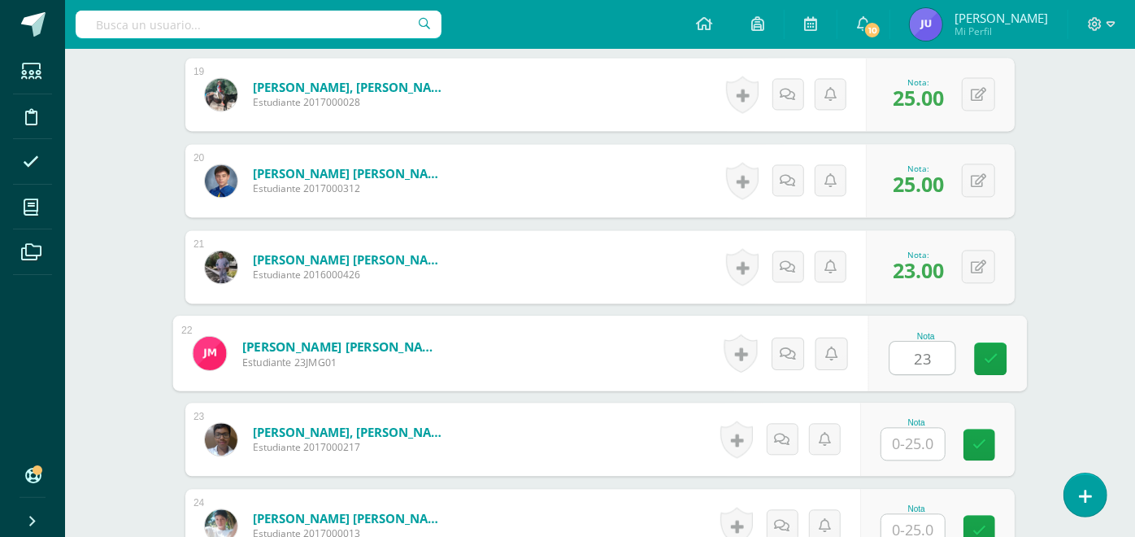
type input "23"
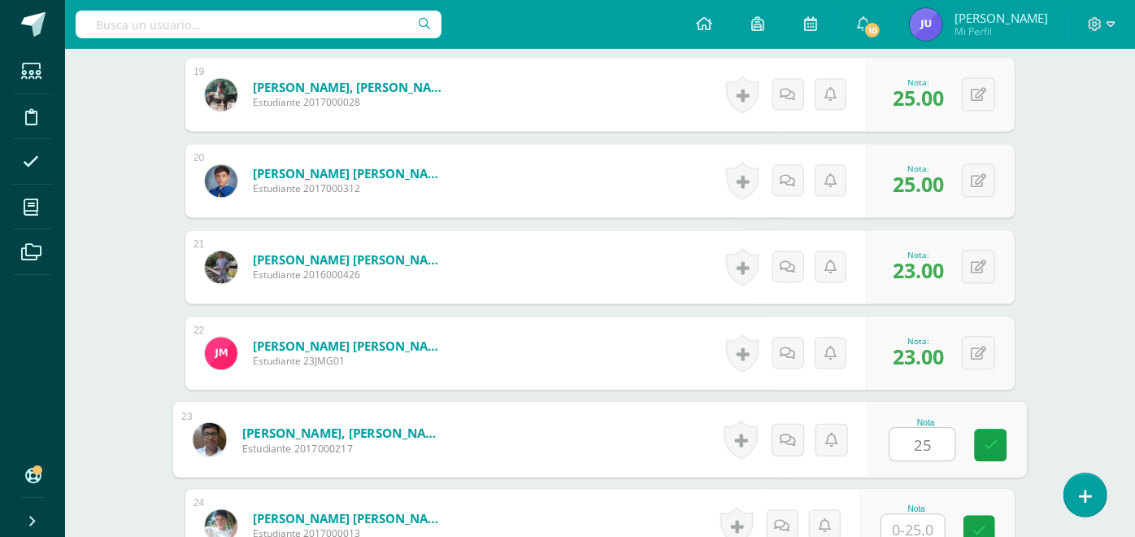
type input "25"
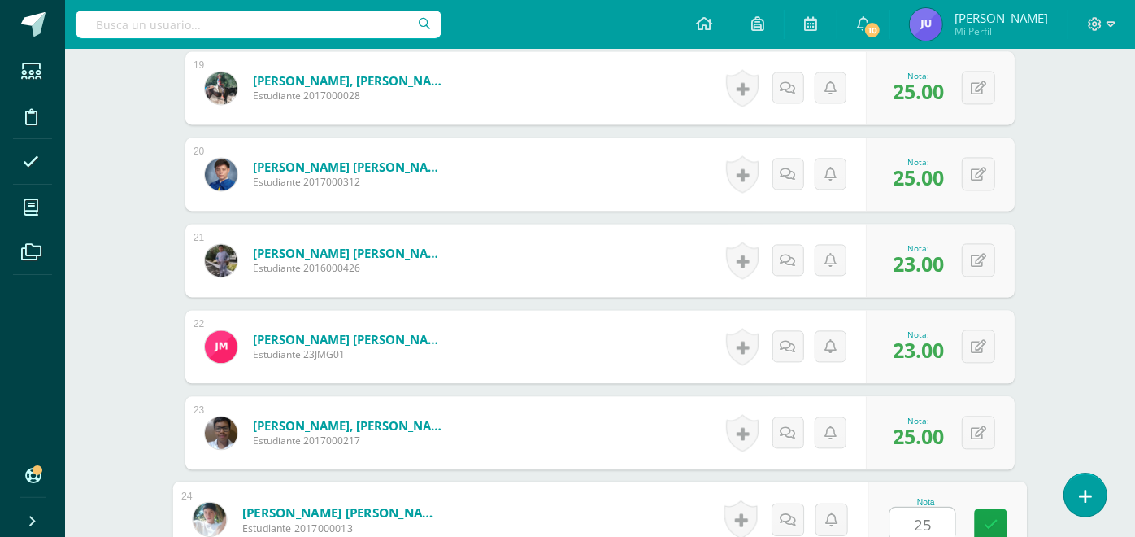
type input "25"
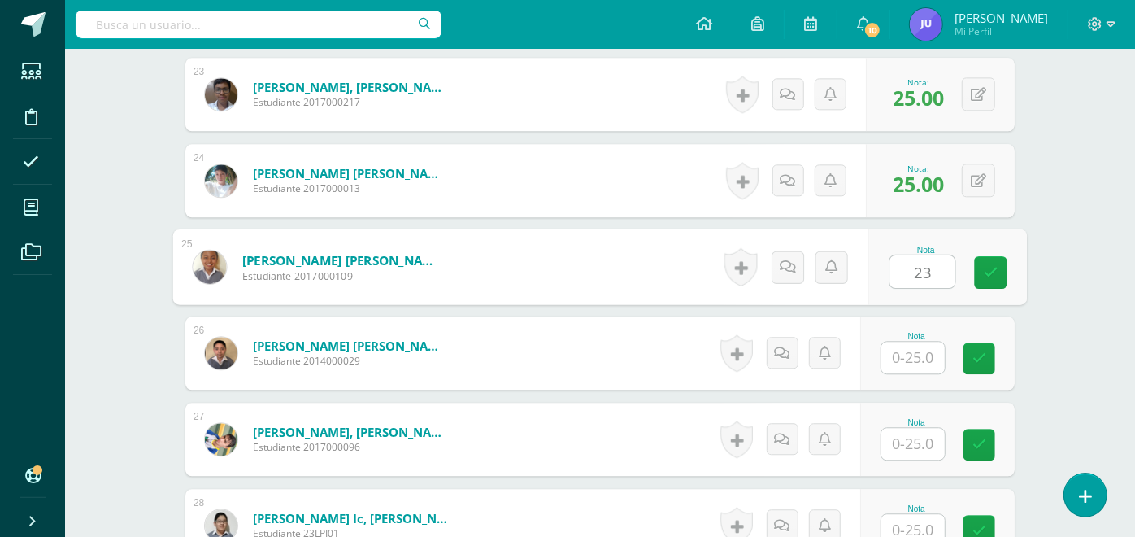
type input "23"
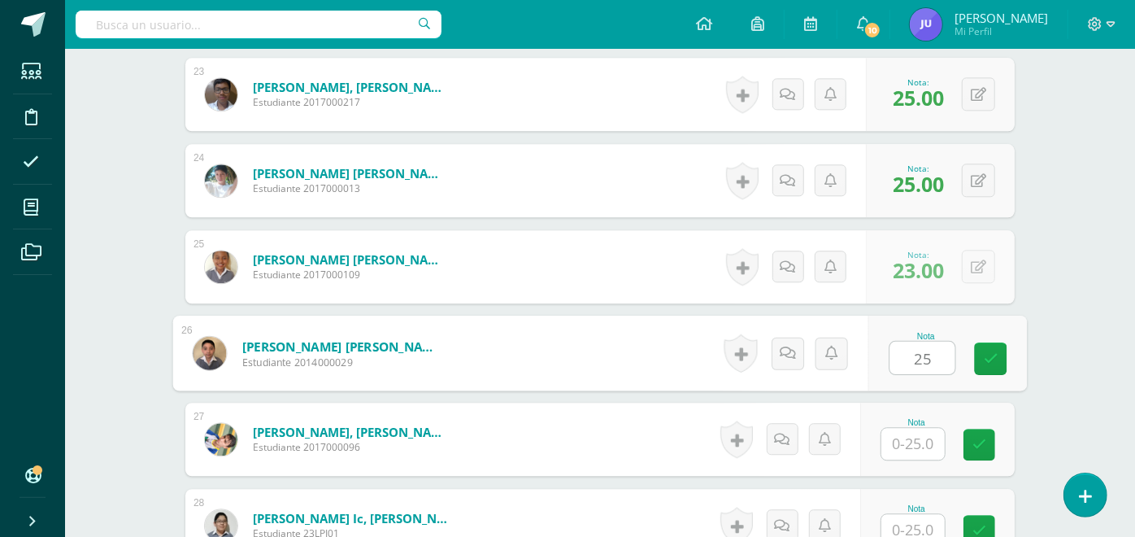
type input "25"
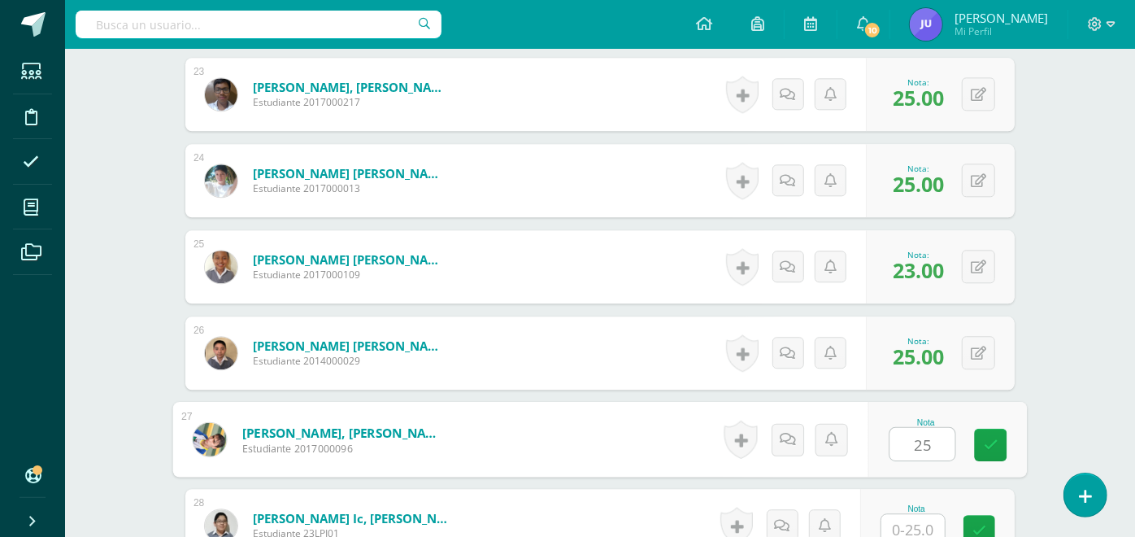
type input "25"
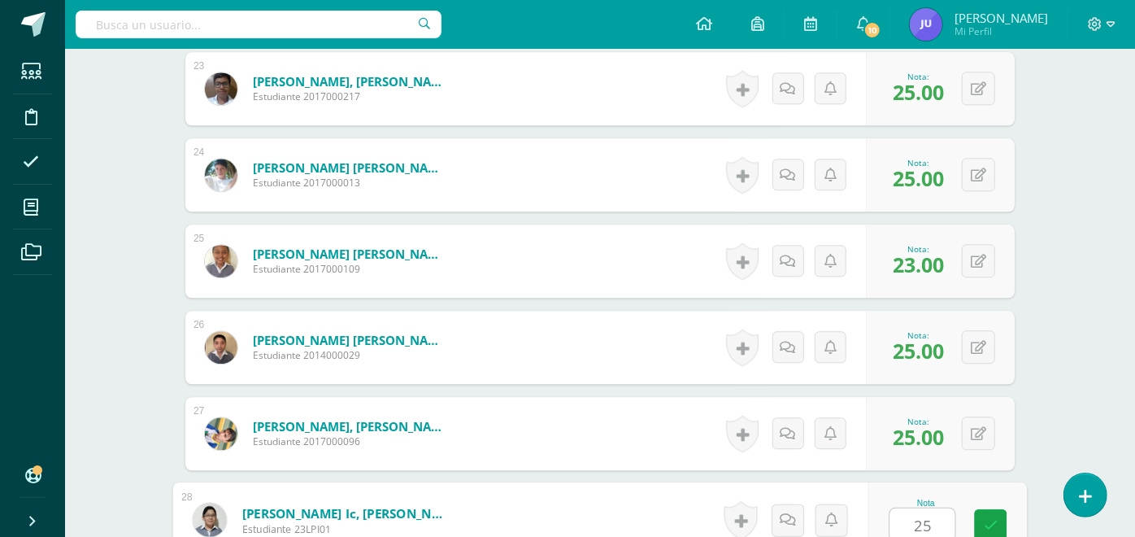
type input "25"
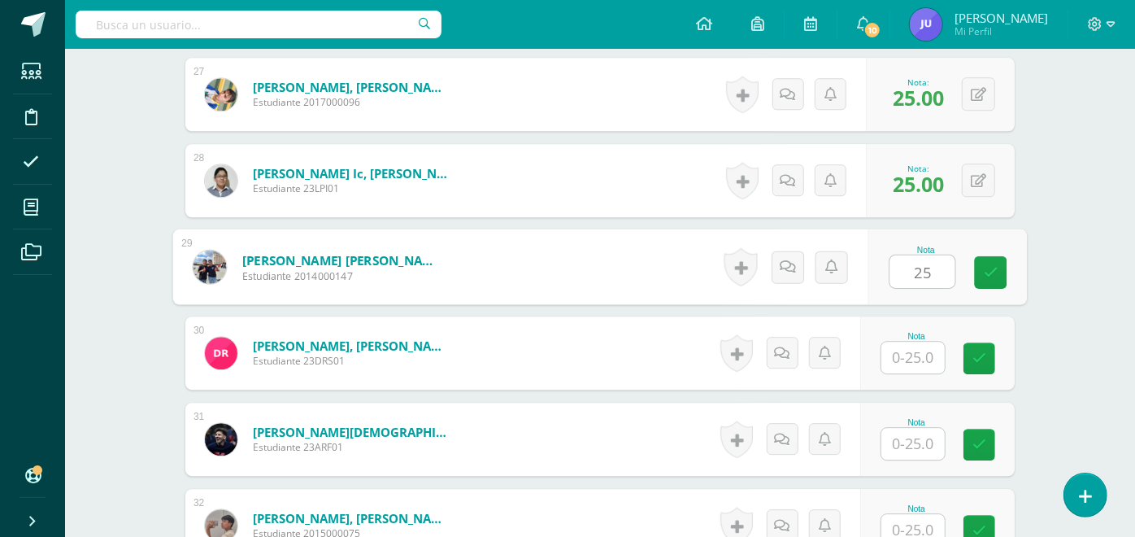
type input "25"
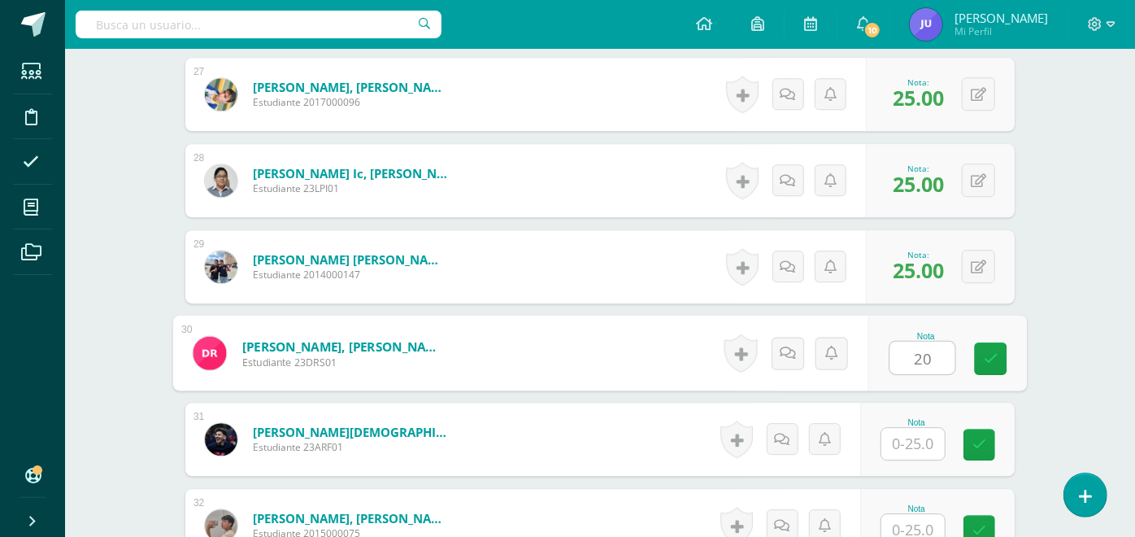
type input "20"
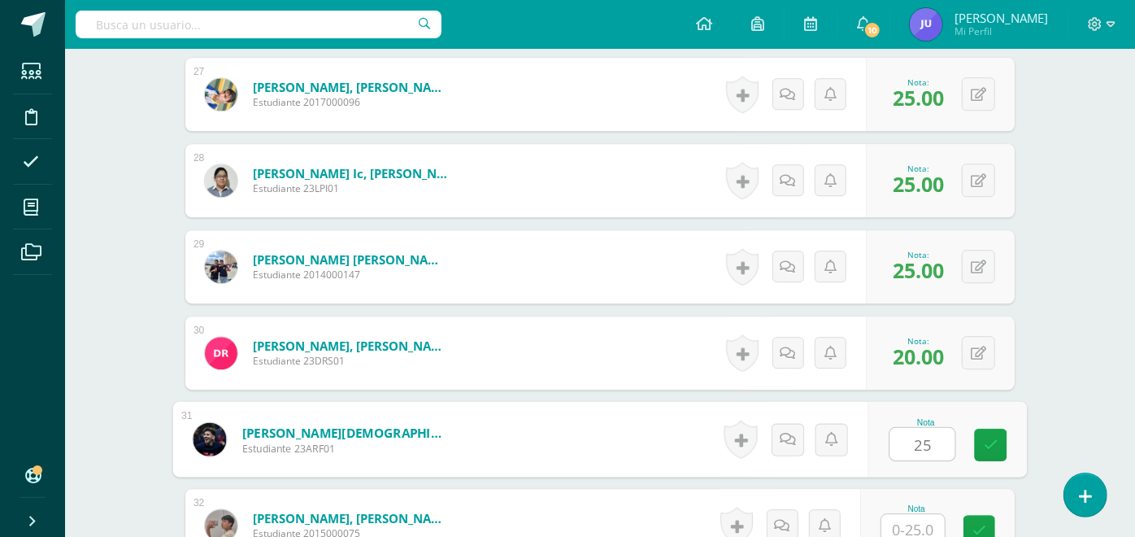
type input "25"
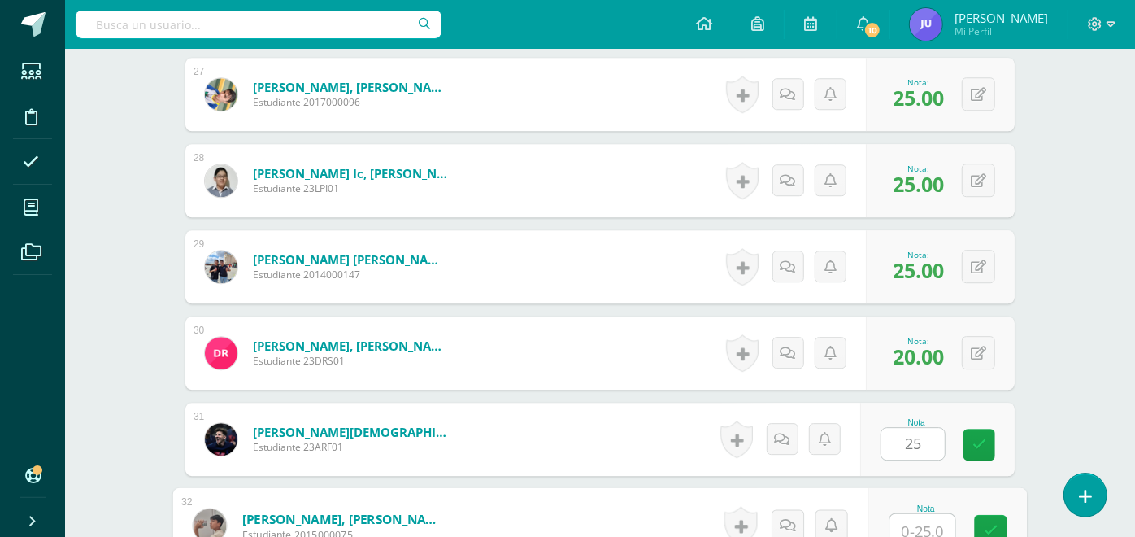
scroll to position [2769, 0]
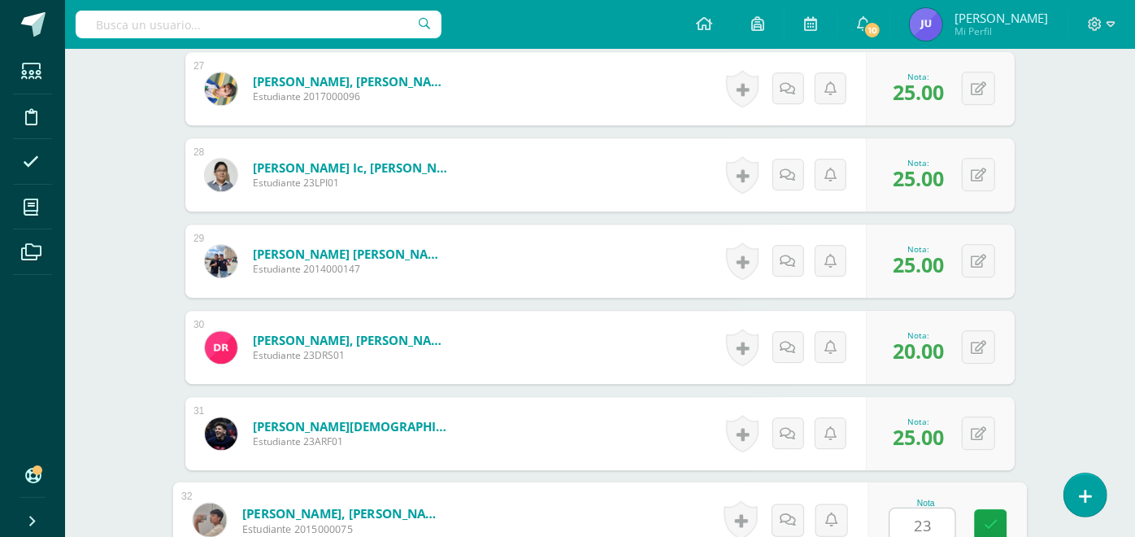
type input "23"
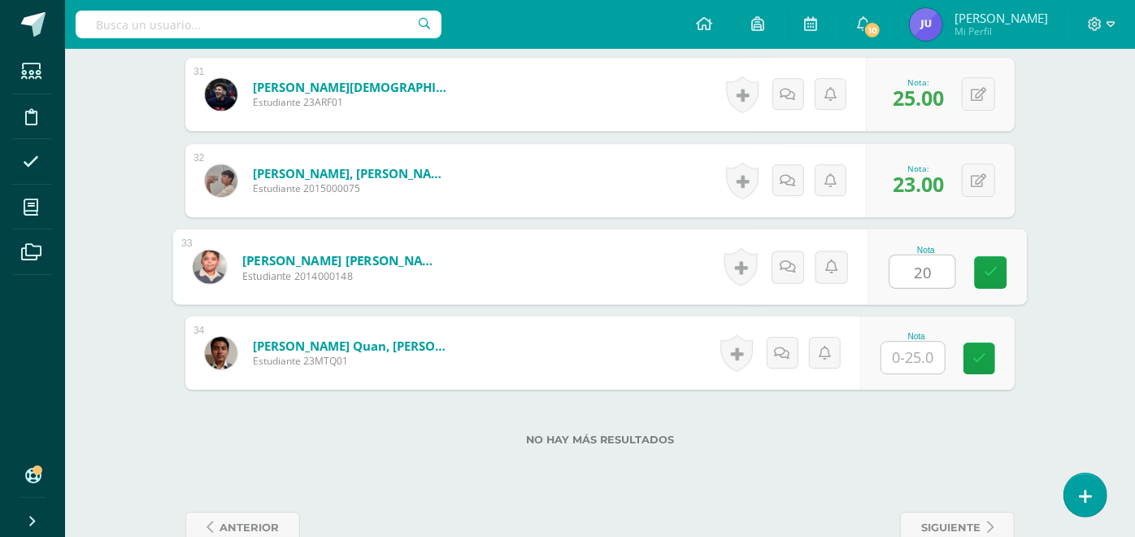
type input "20"
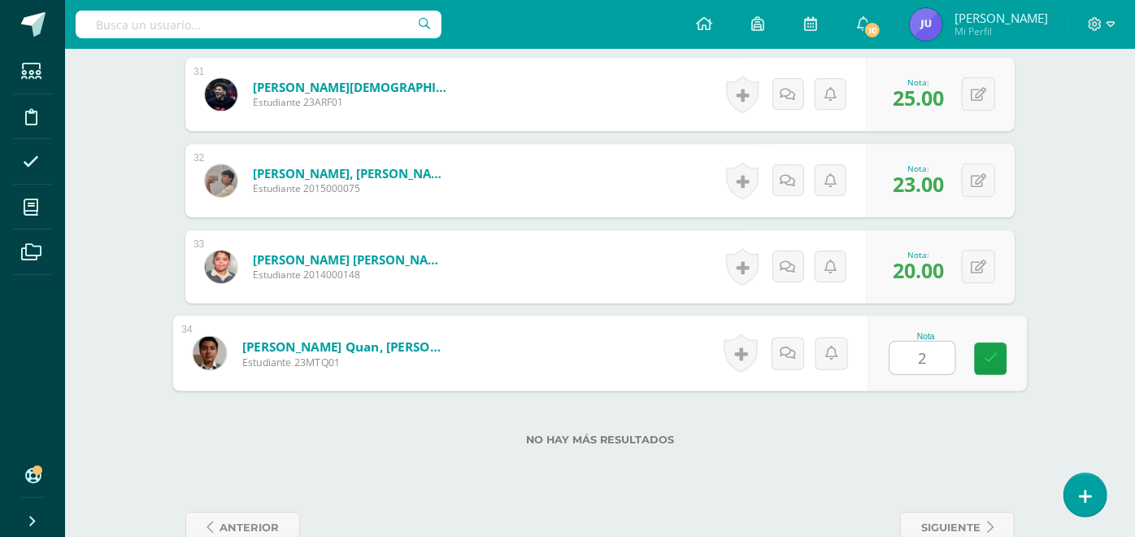
type input "25"
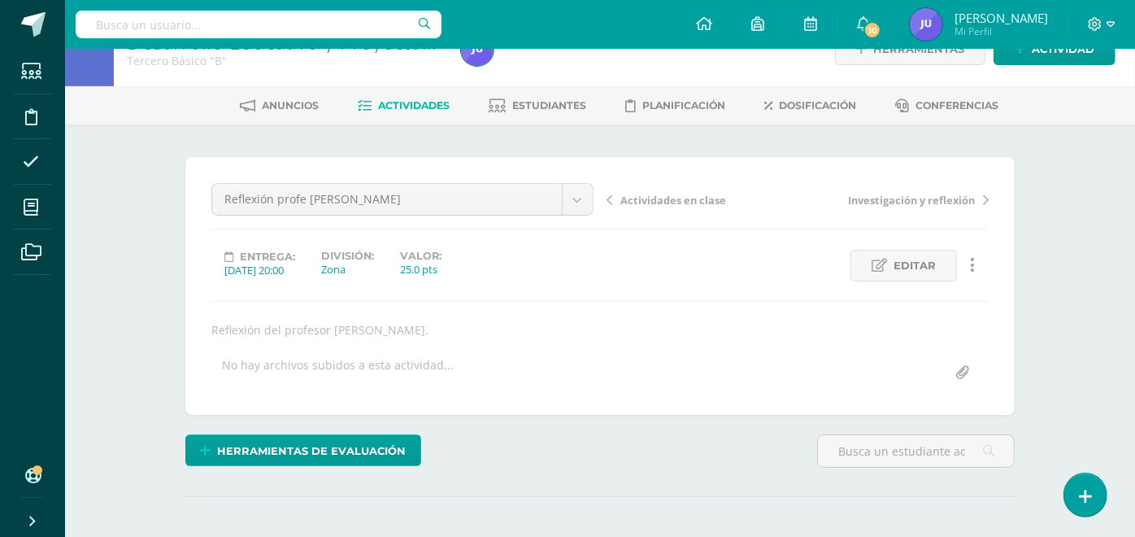
scroll to position [0, 0]
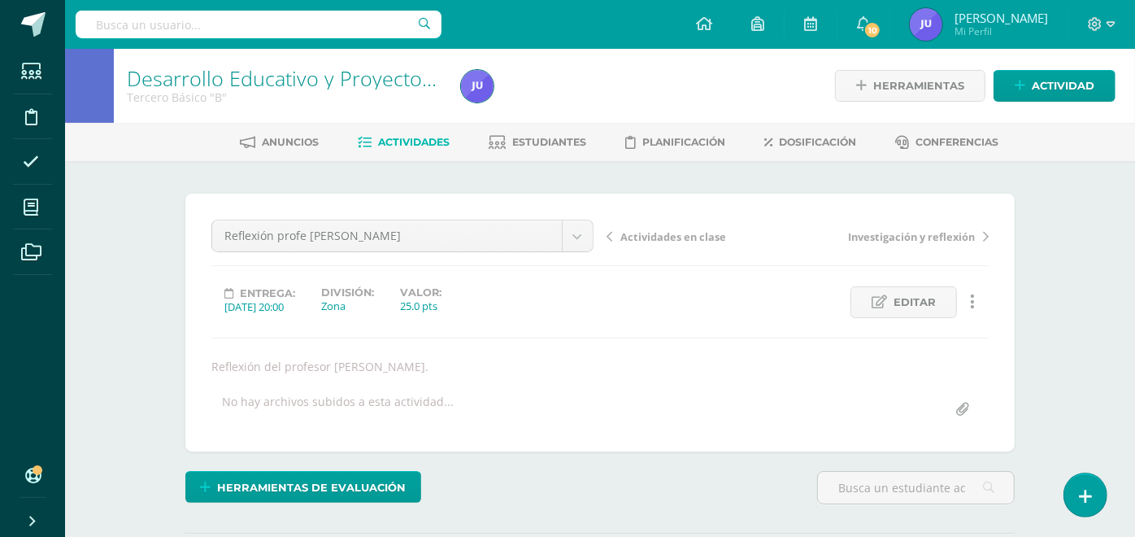
click at [676, 232] on span "Actividades en clase" at bounding box center [673, 236] width 106 height 15
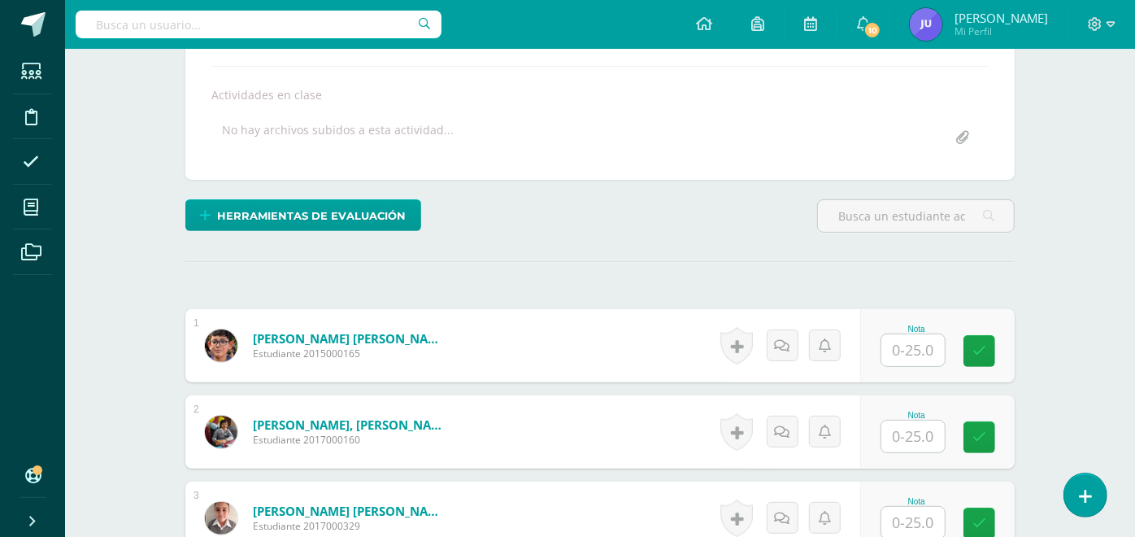
click at [923, 346] on input "text" at bounding box center [912, 350] width 63 height 32
type input "25"
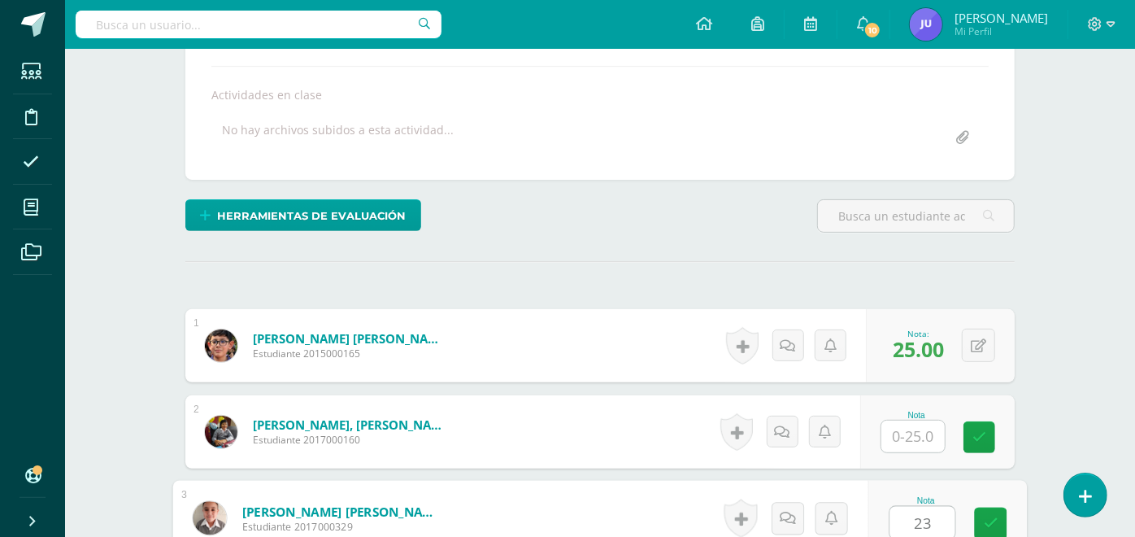
type input "23"
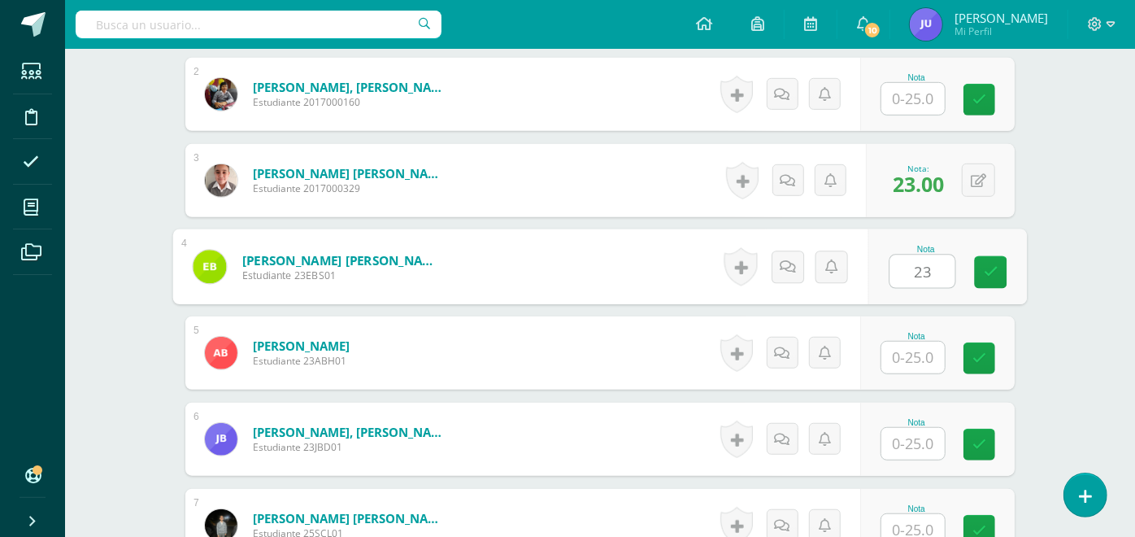
type input "23"
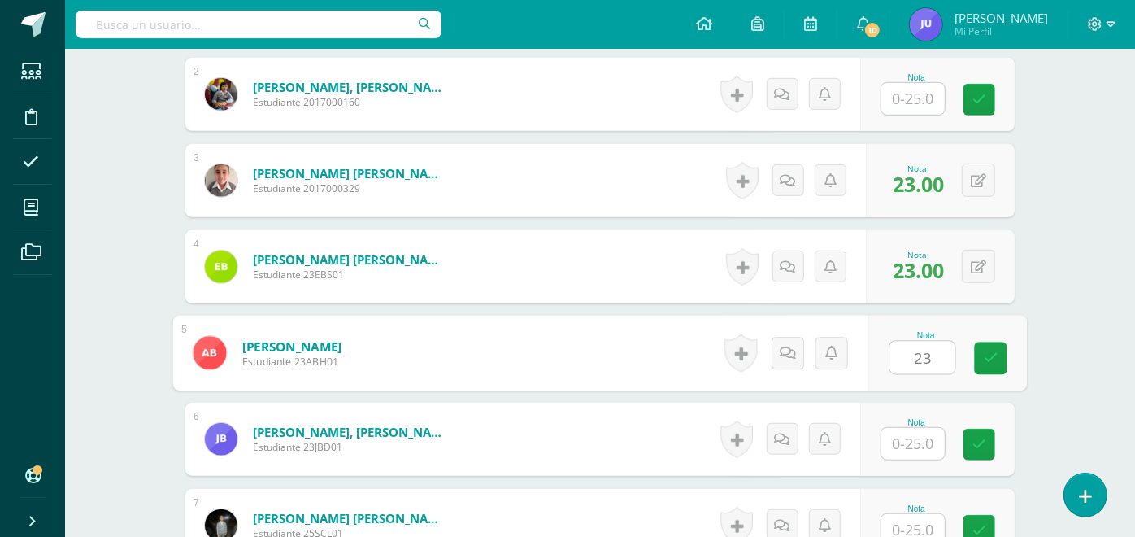
type input "23"
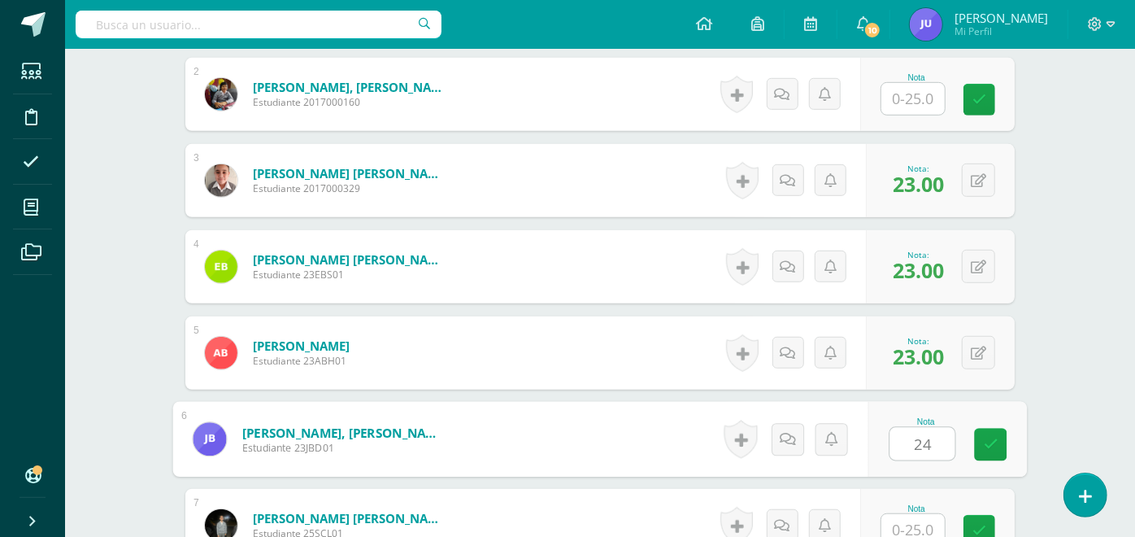
type input "24"
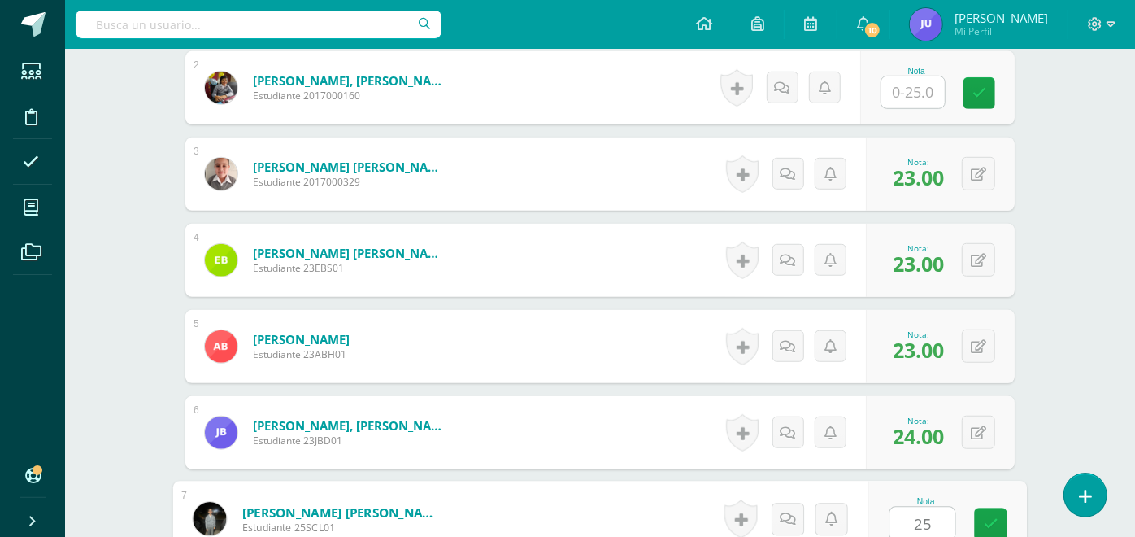
type input "25"
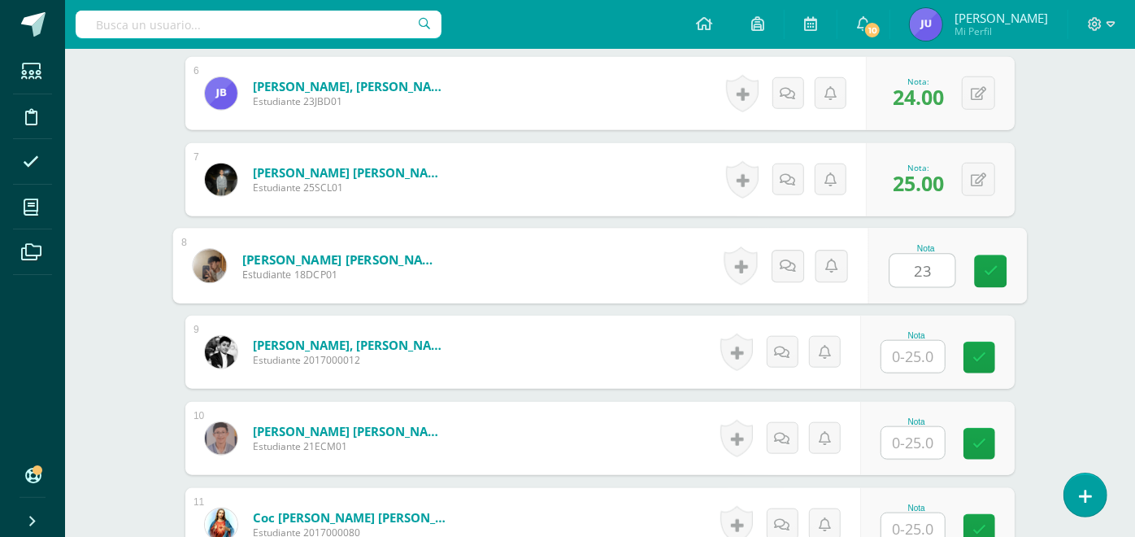
type input "23"
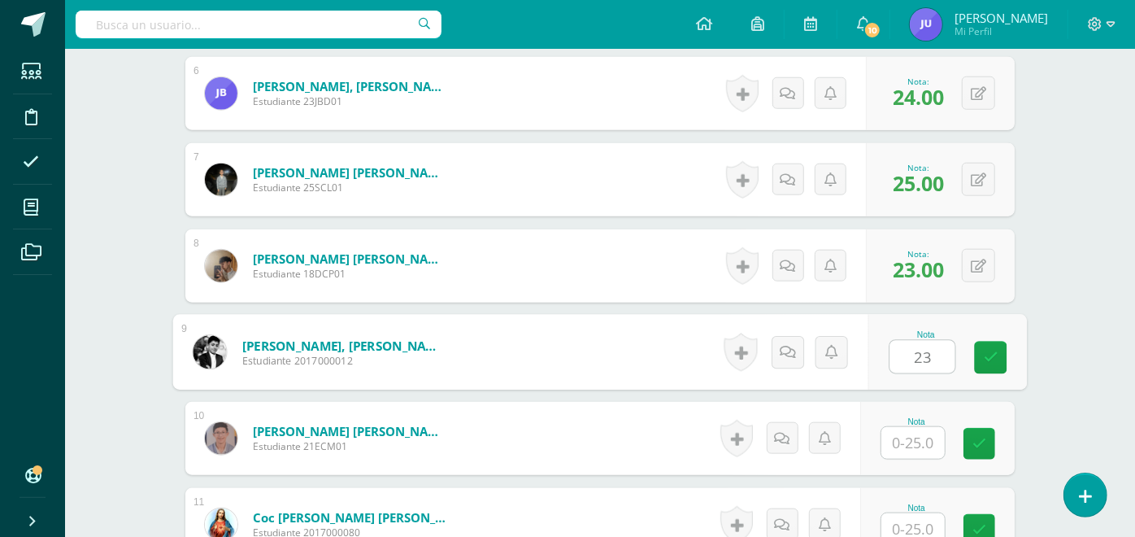
type input "23"
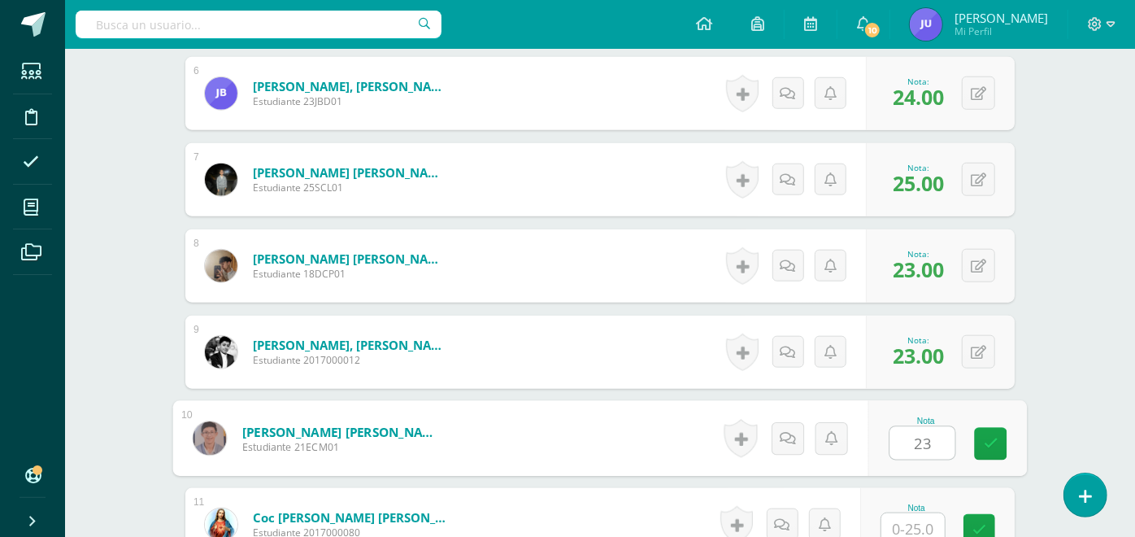
type input "23"
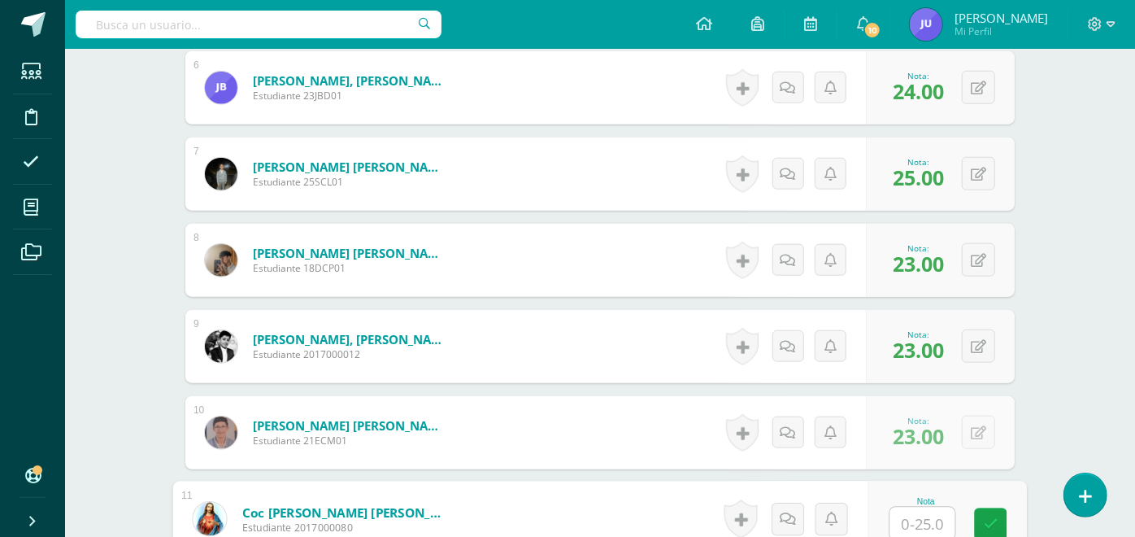
type input "3"
type input "25"
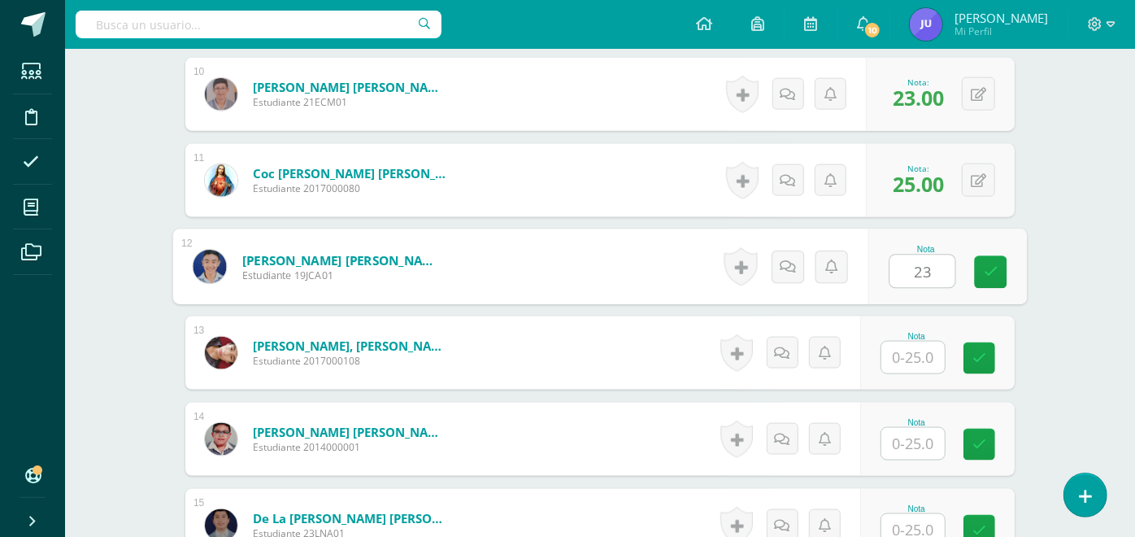
type input "23"
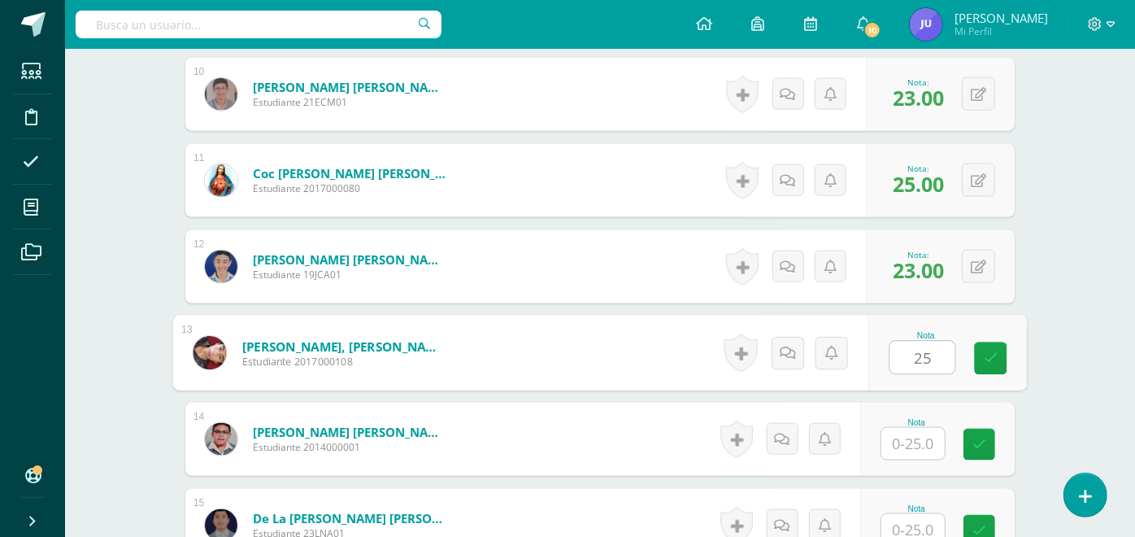
type input "25"
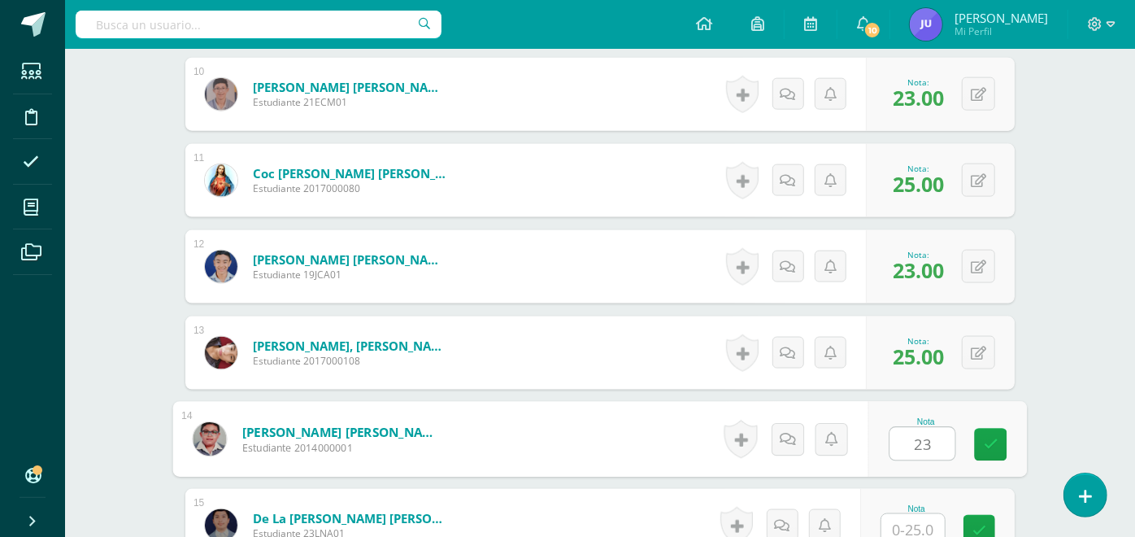
type input "23"
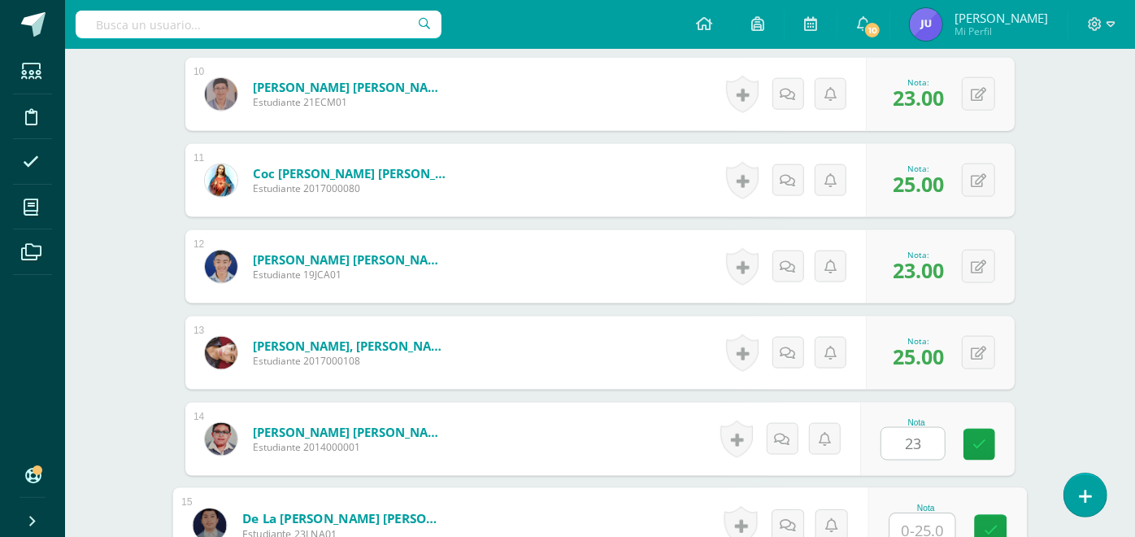
scroll to position [1305, 0]
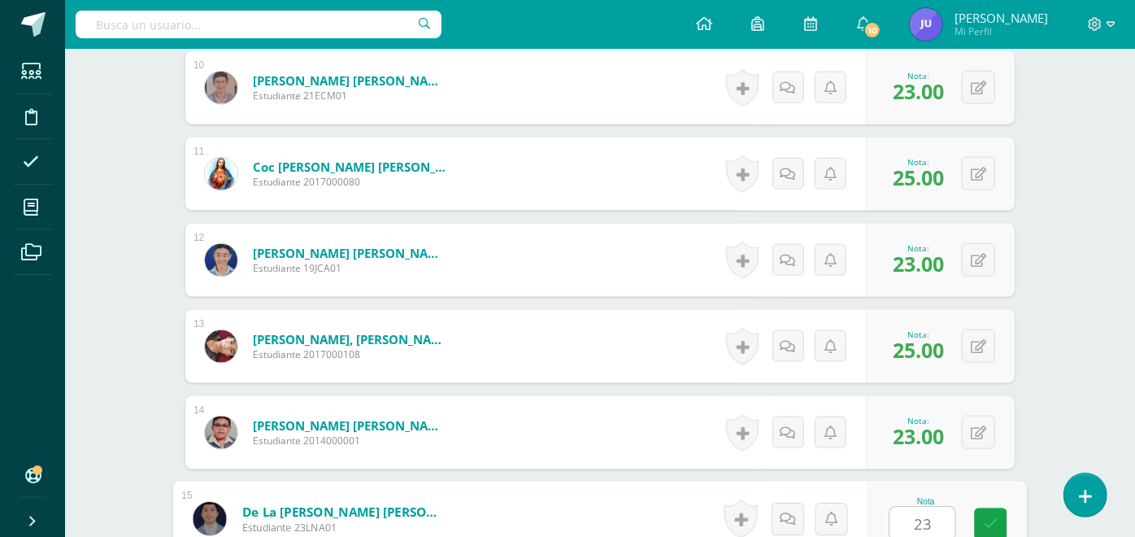
type input "23"
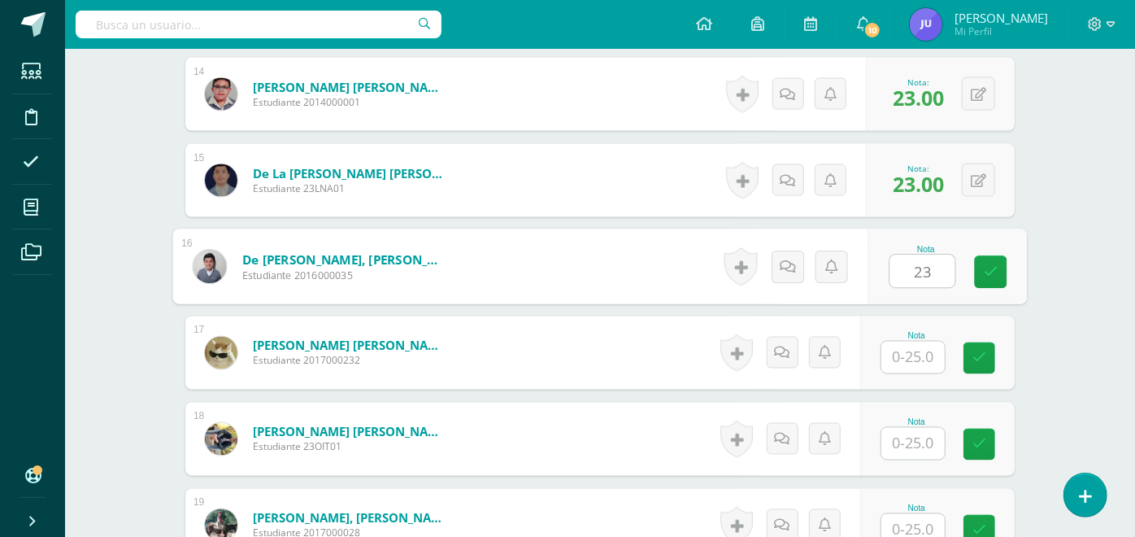
type input "23"
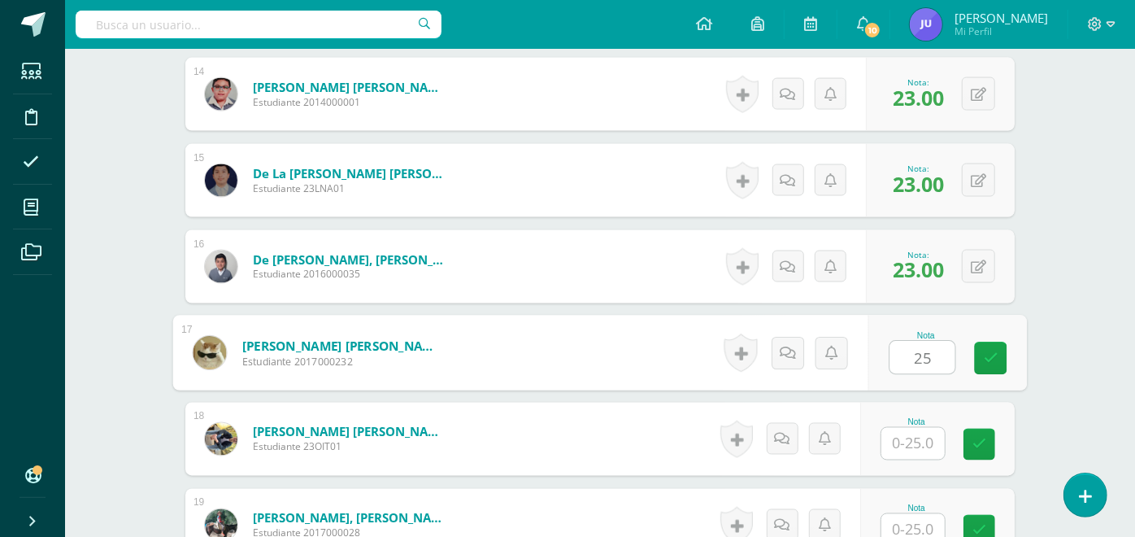
type input "25"
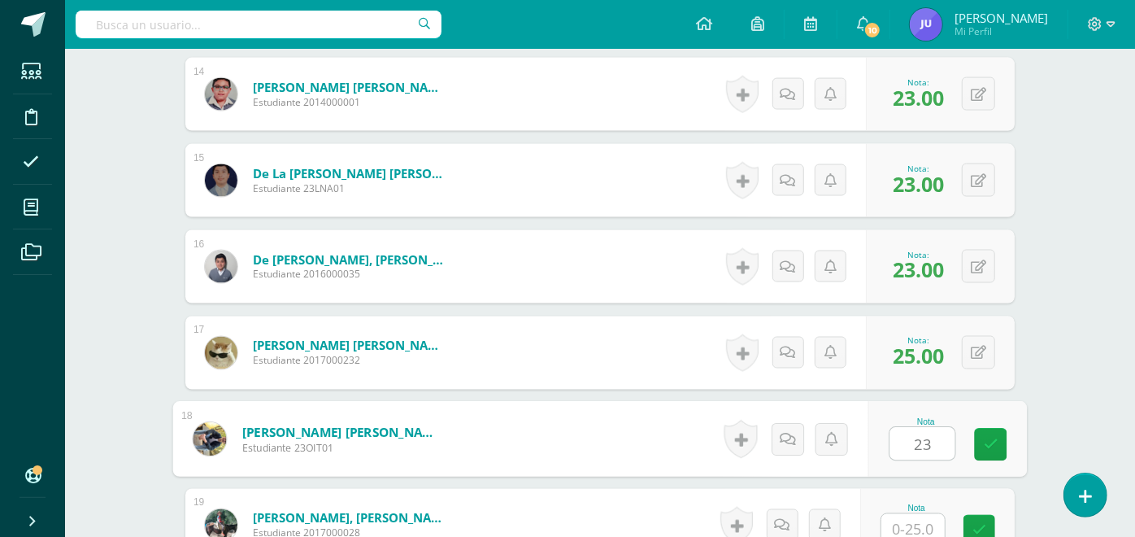
type input "23"
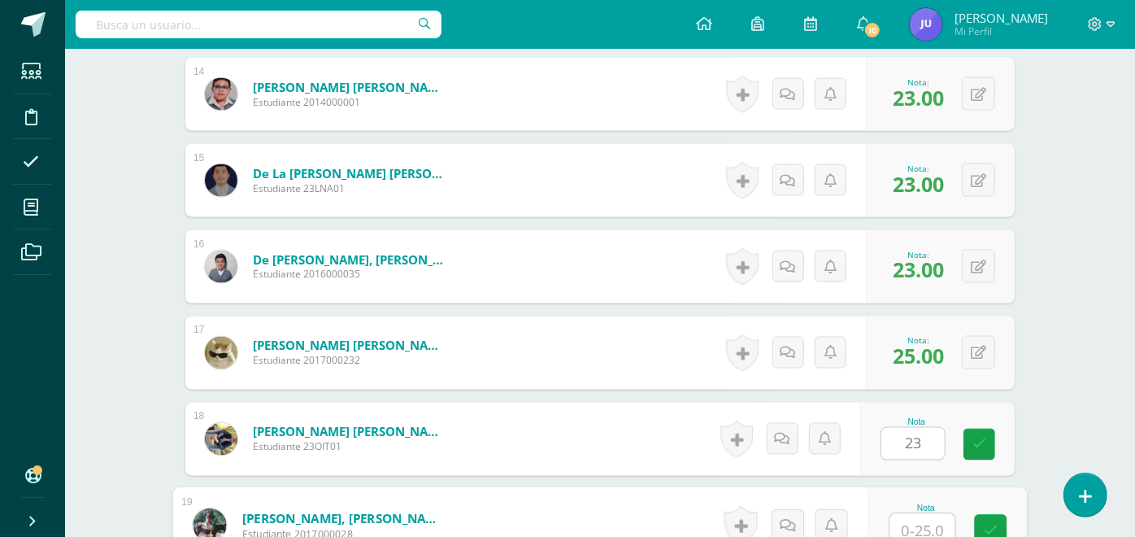
scroll to position [1649, 0]
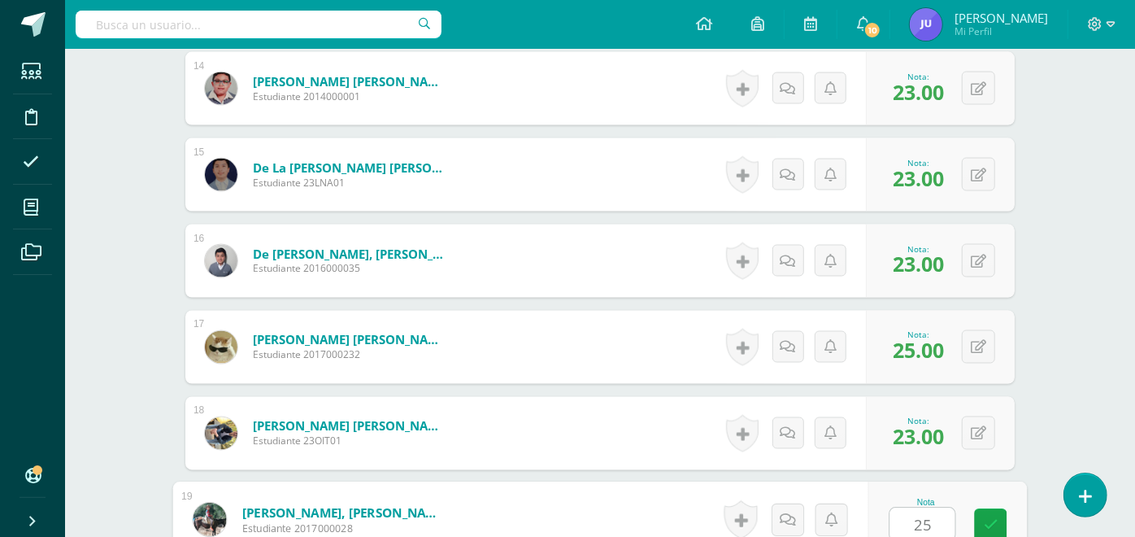
type input "25"
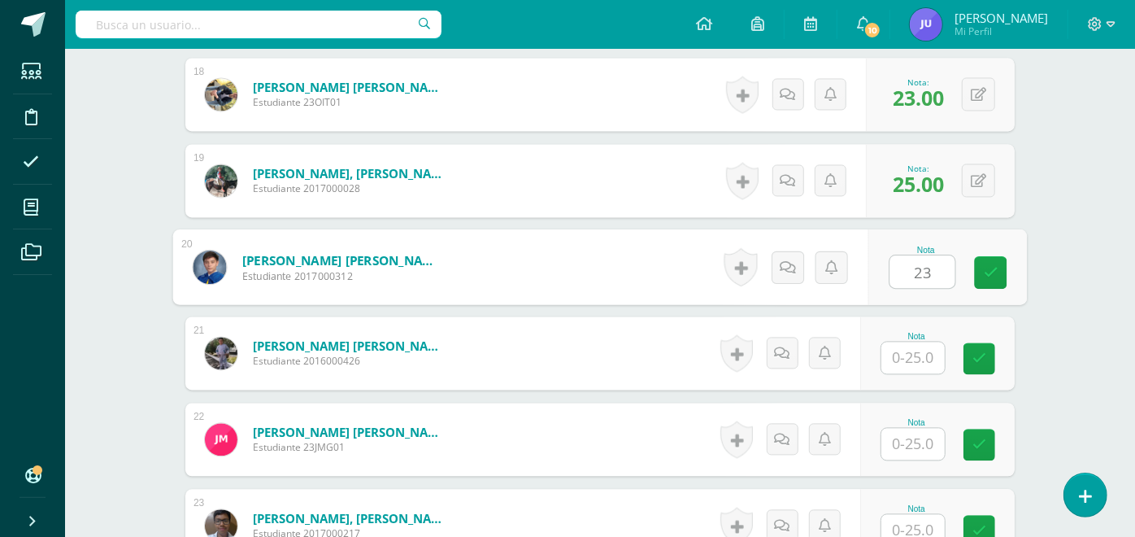
type input "23"
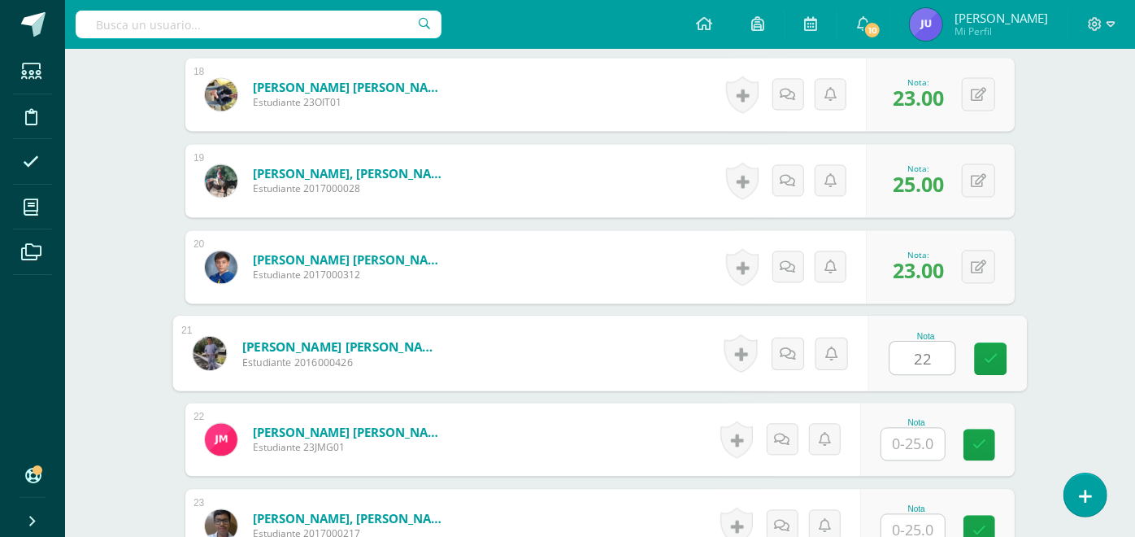
type input "22"
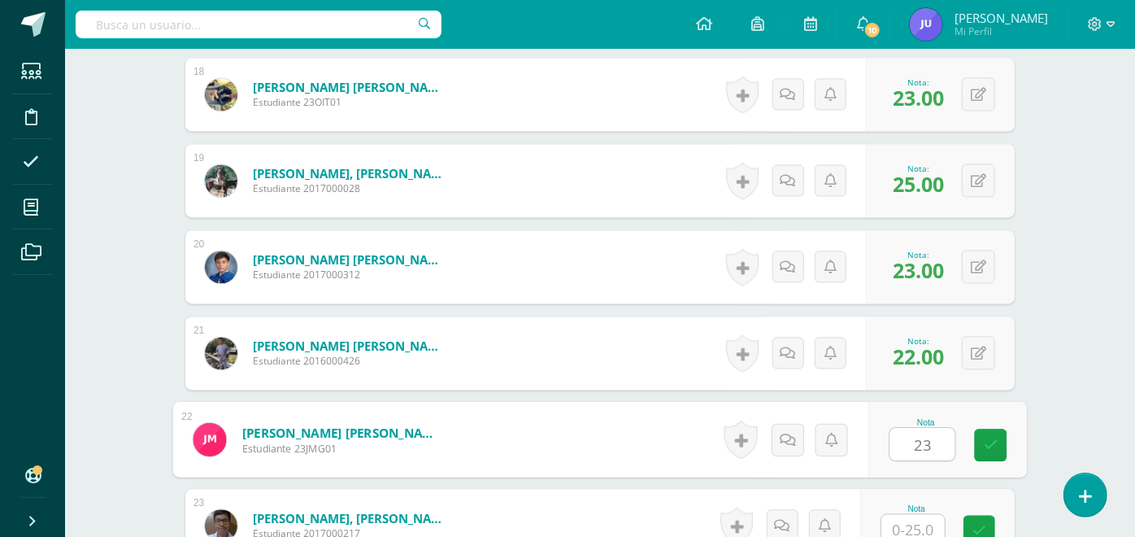
type input "23"
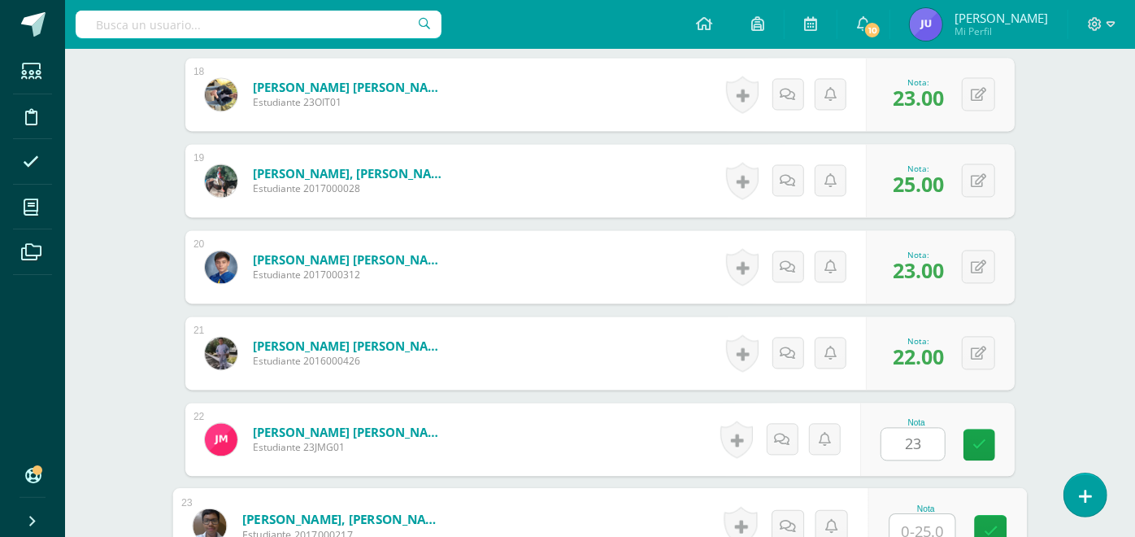
scroll to position [1994, 0]
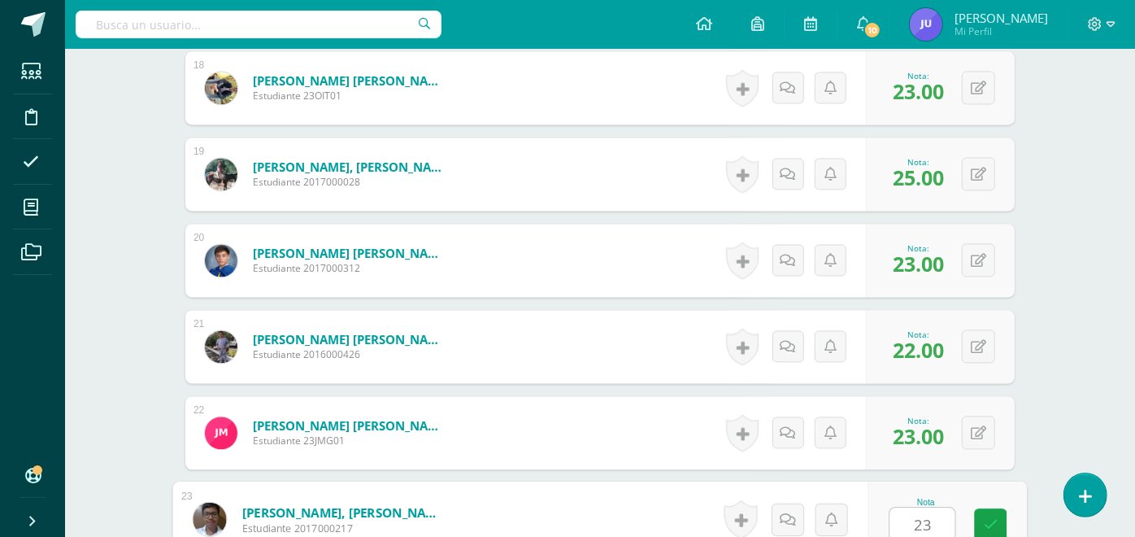
type input "23"
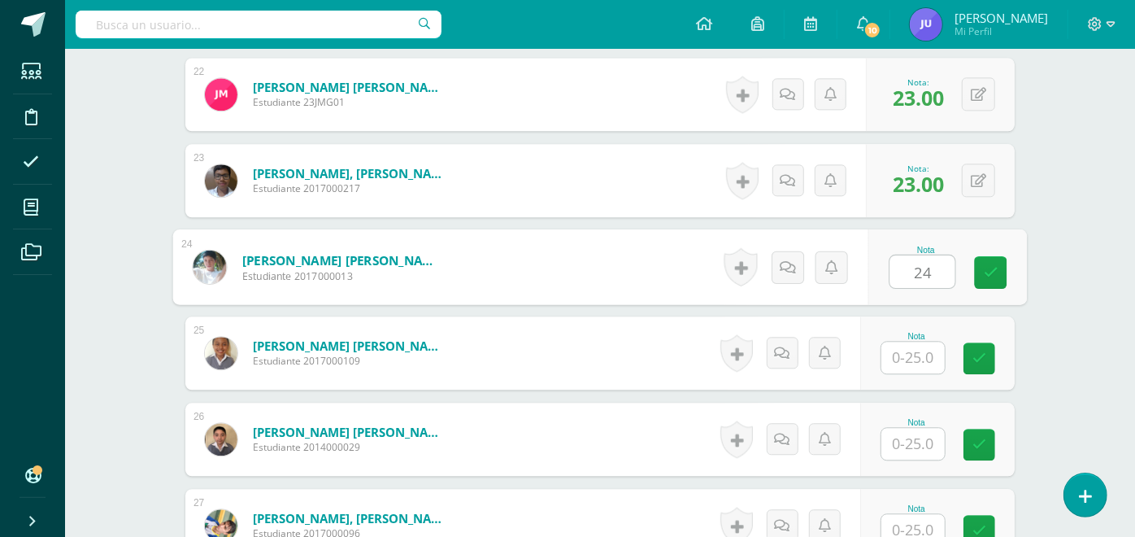
type input "24"
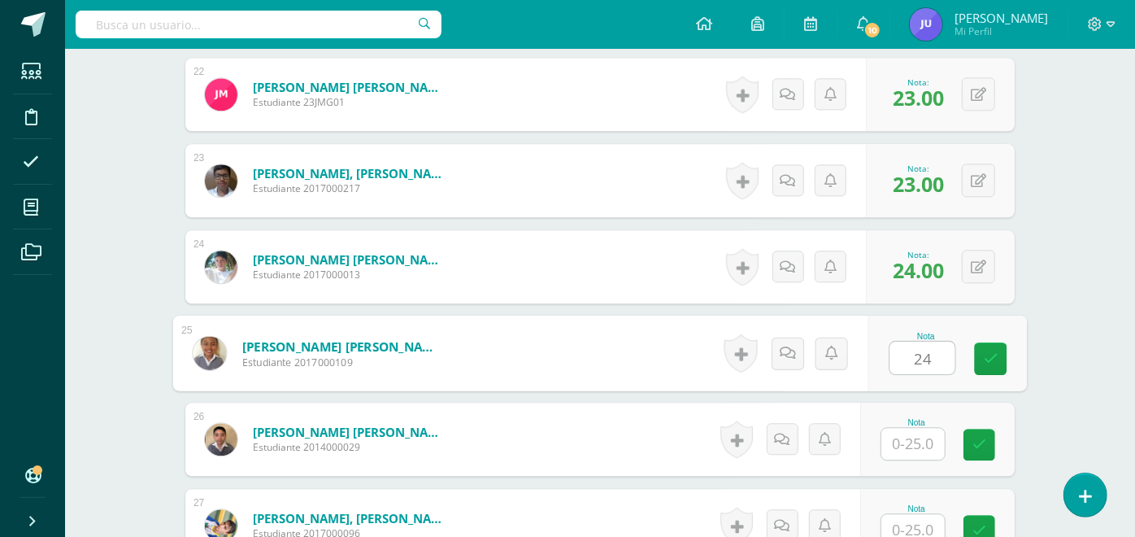
type input "24"
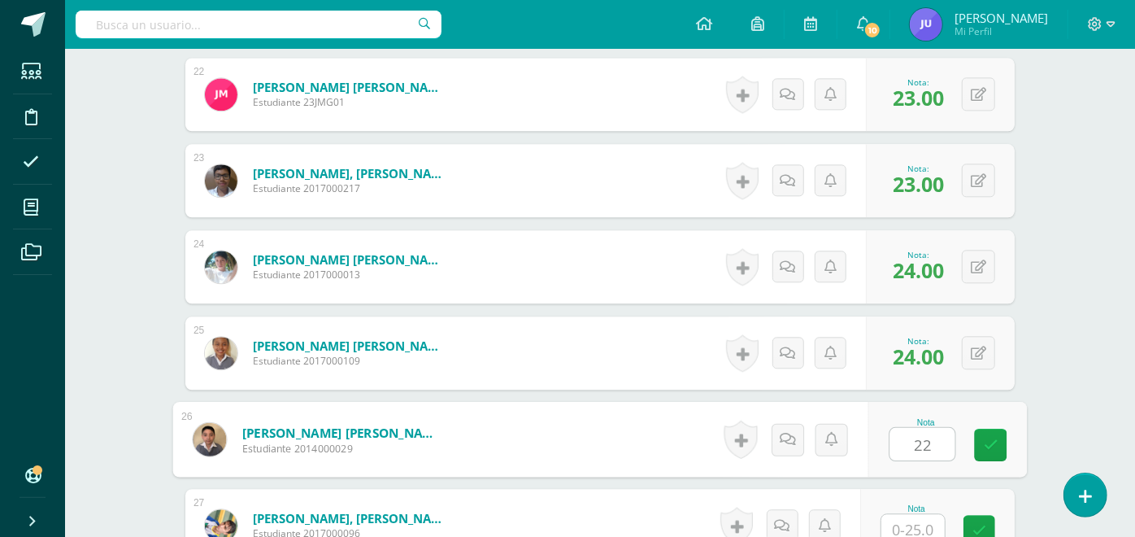
type input "22"
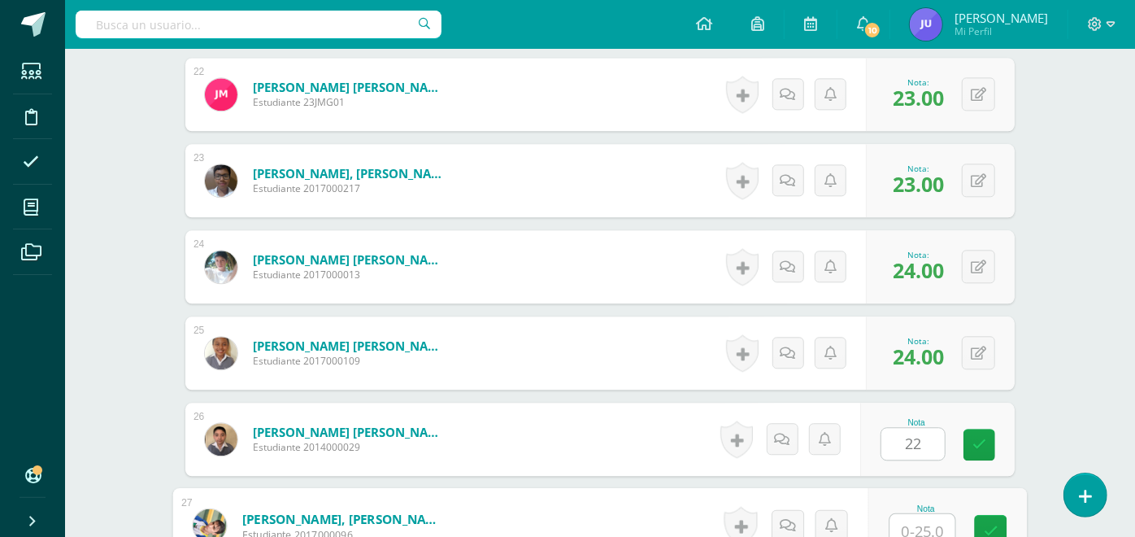
scroll to position [2339, 0]
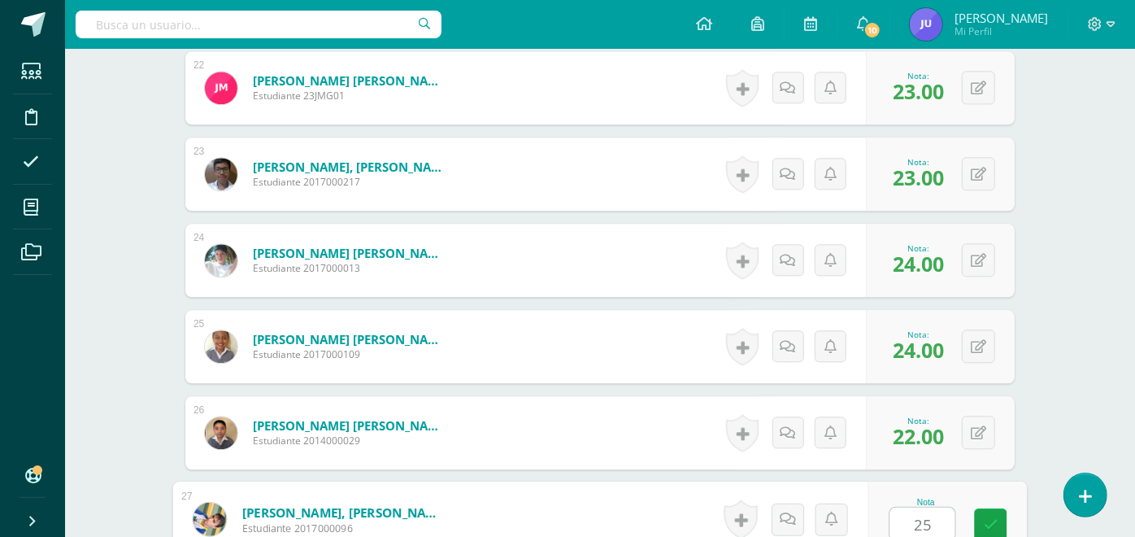
type input "25"
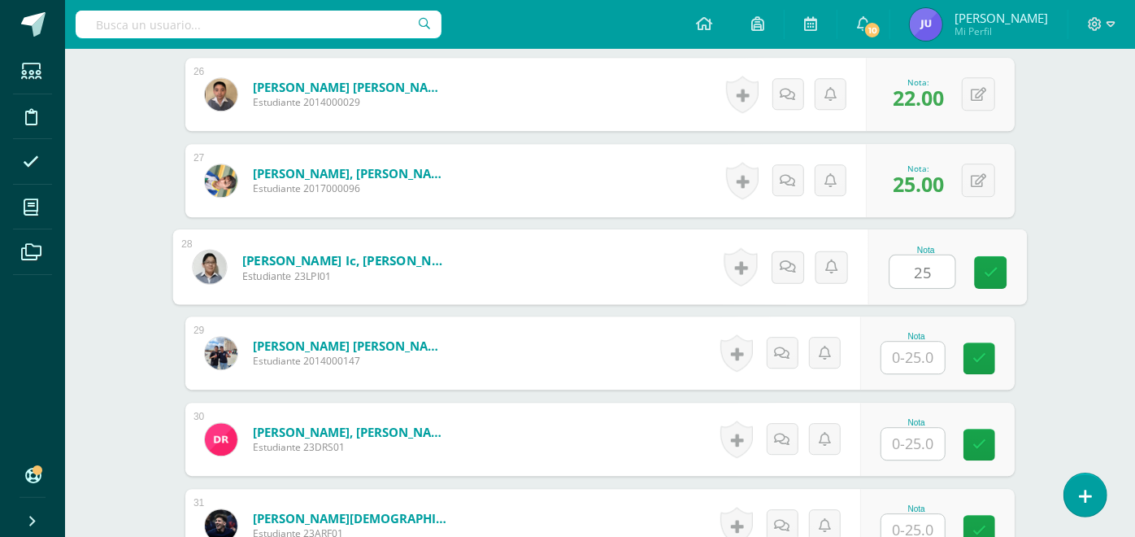
type input "25"
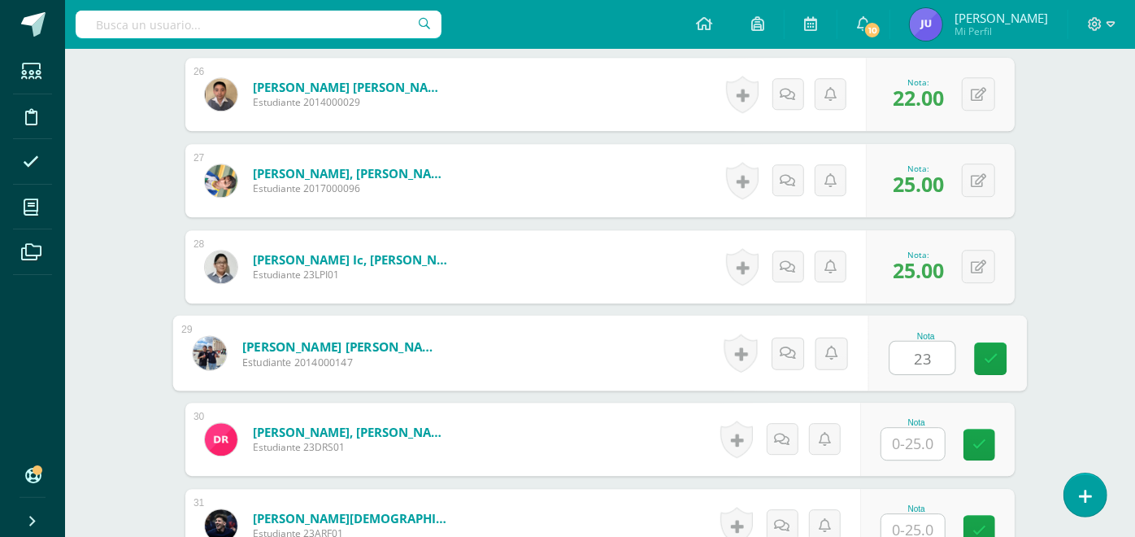
type input "23"
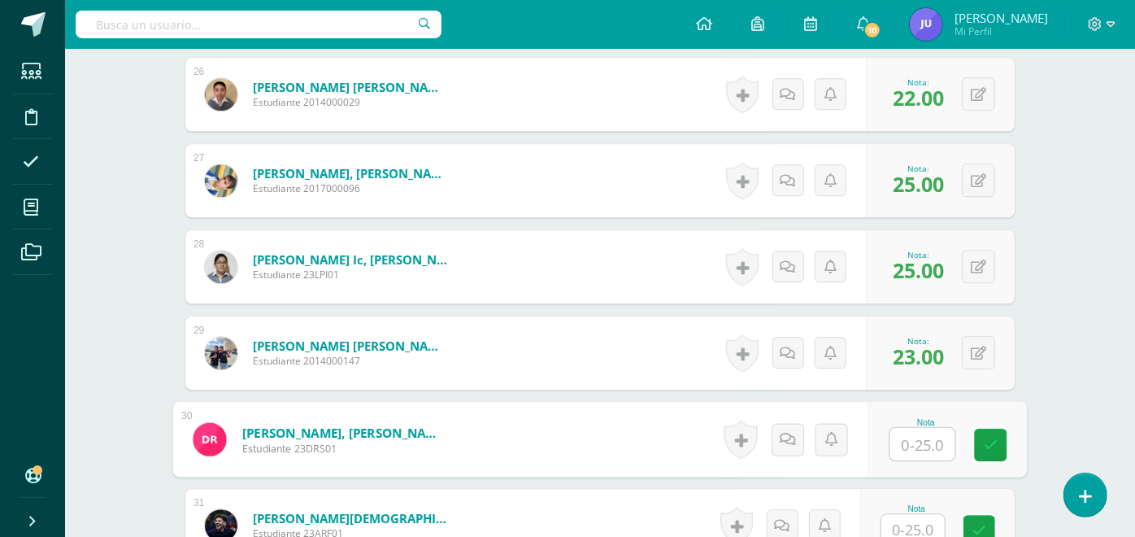
type input "2"
type input "15"
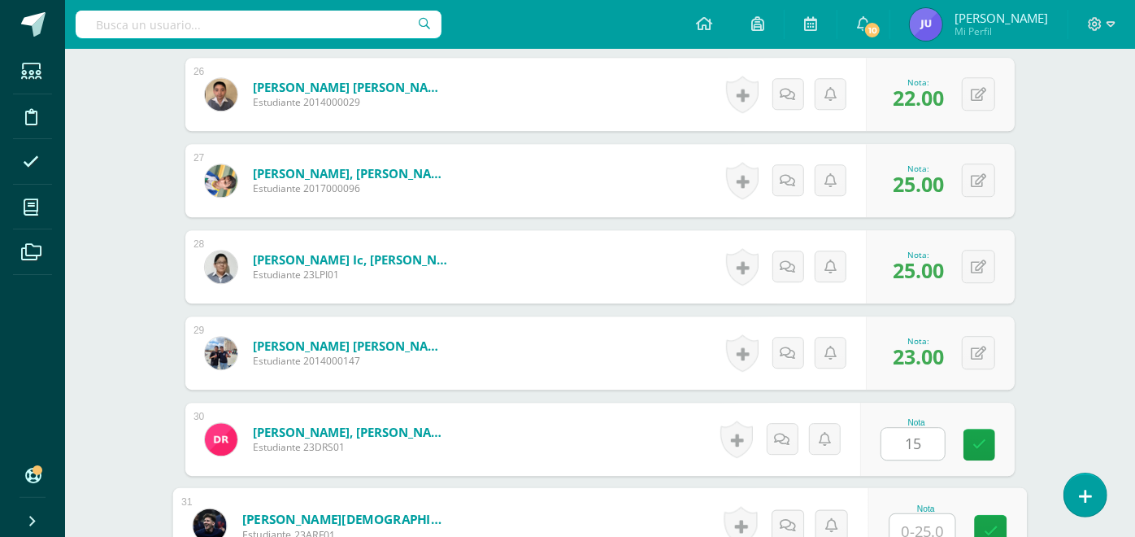
scroll to position [2683, 0]
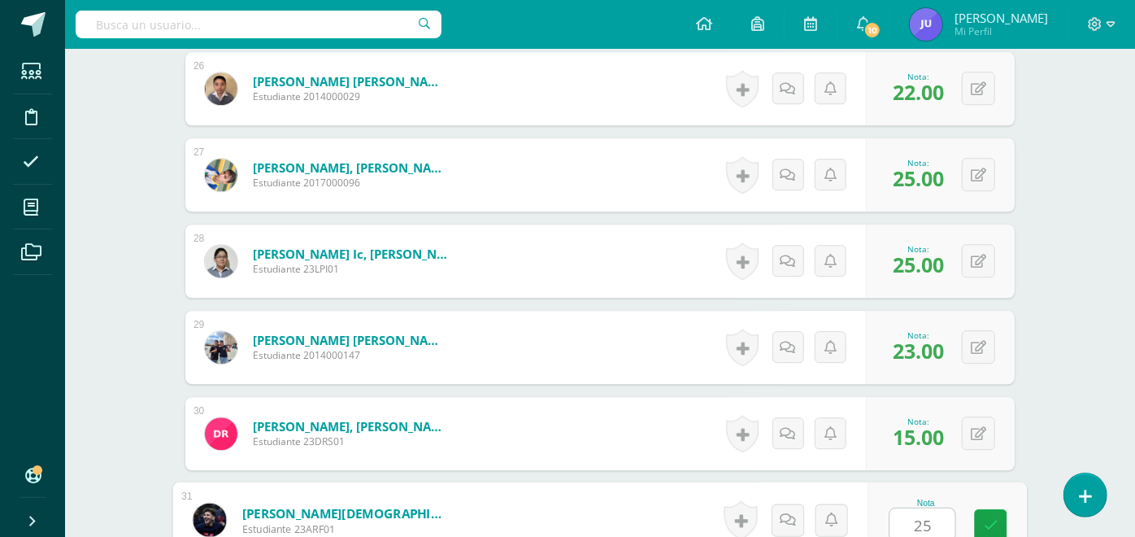
type input "25"
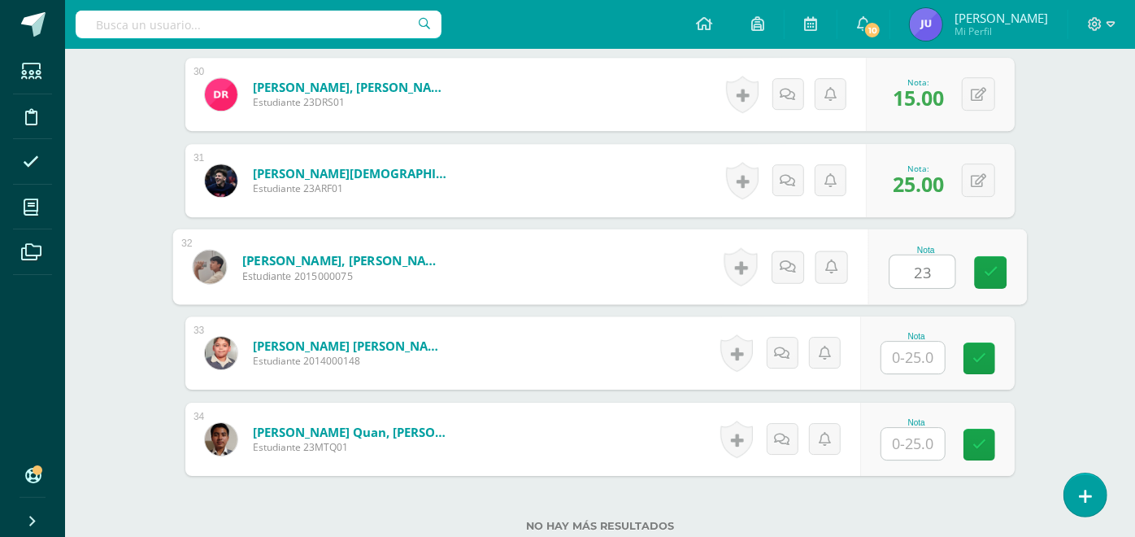
type input "23"
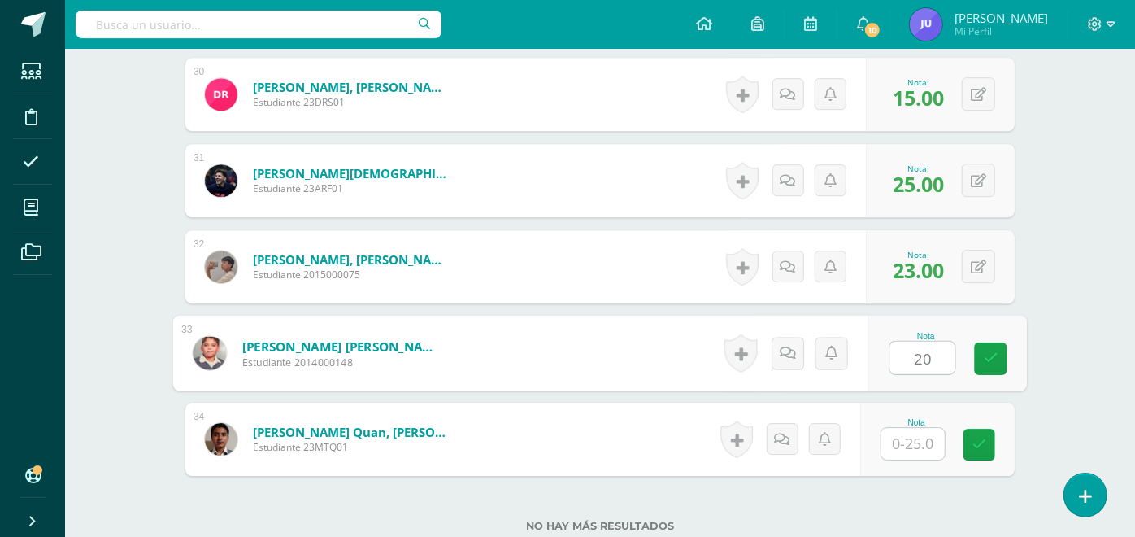
type input "20"
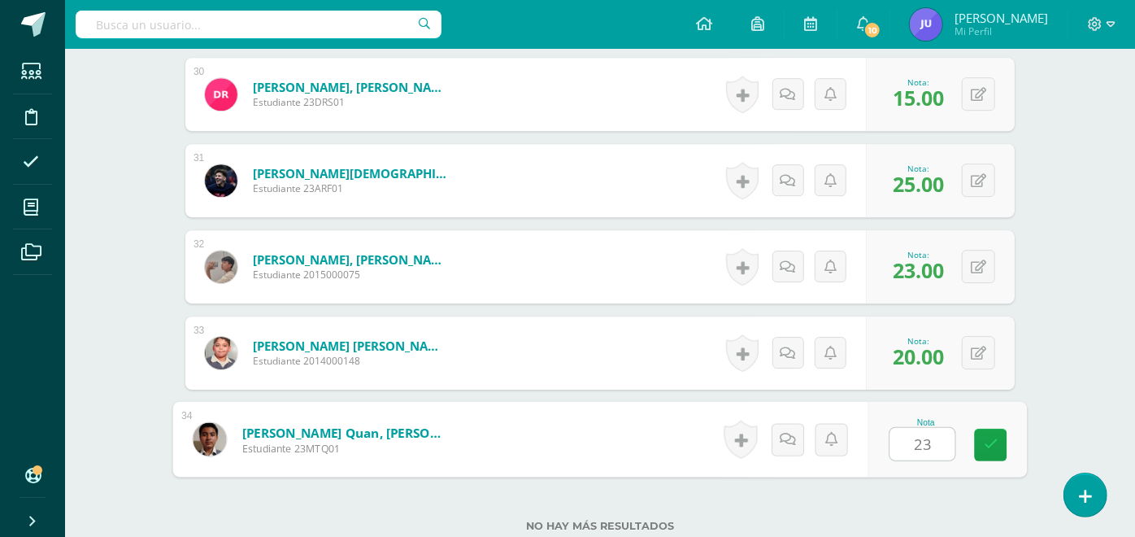
scroll to position [3145, 0]
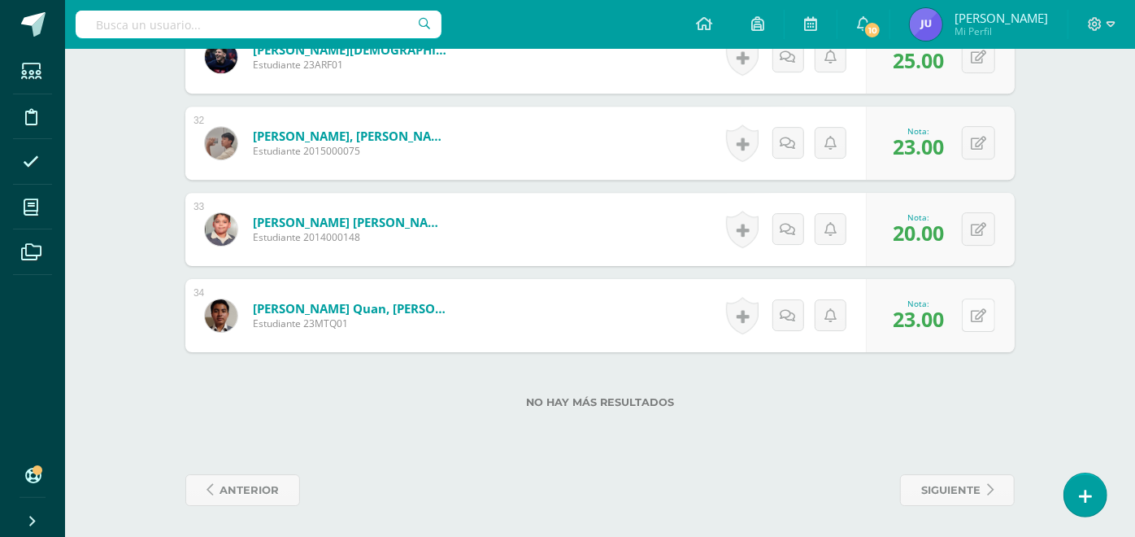
click at [965, 306] on div "0 Logros Logros obtenidos Aún no hay logros agregados Nota: 23.00" at bounding box center [940, 315] width 149 height 73
click at [984, 315] on icon at bounding box center [990, 315] width 16 height 14
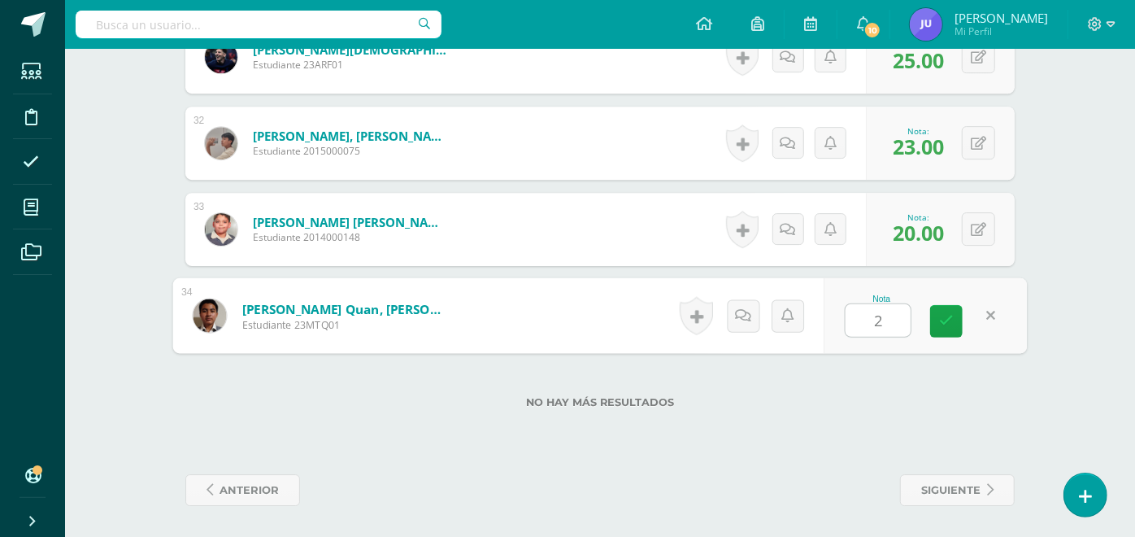
type input "25"
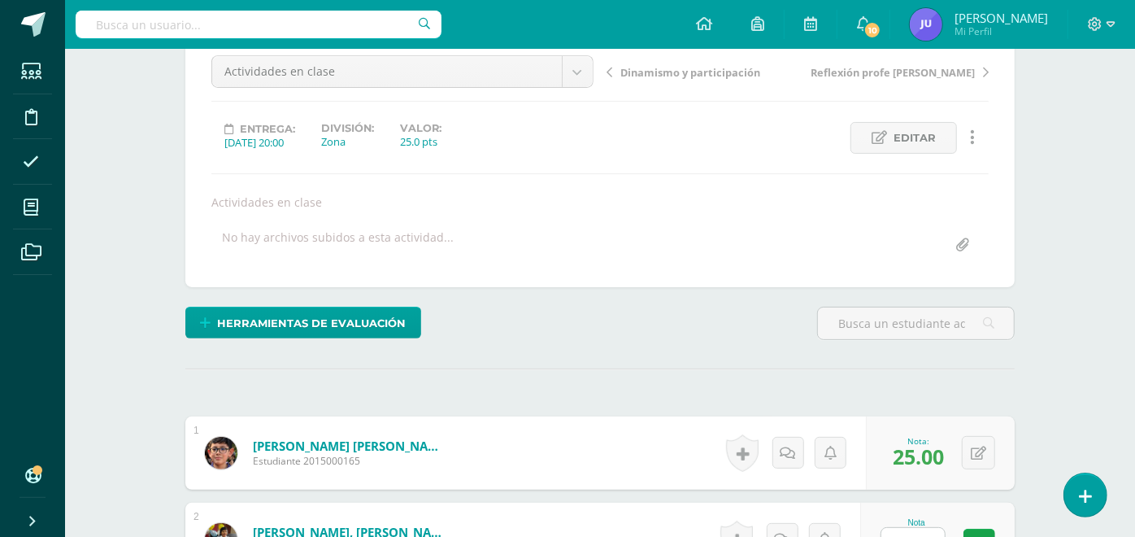
scroll to position [0, 0]
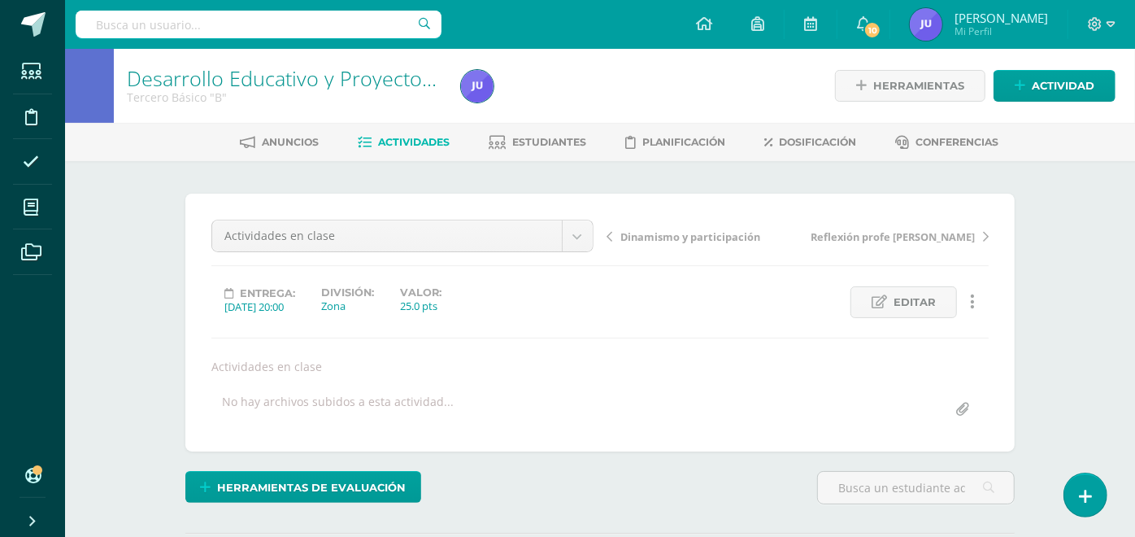
click at [643, 239] on span "Dinamismo y participación" at bounding box center [690, 236] width 140 height 15
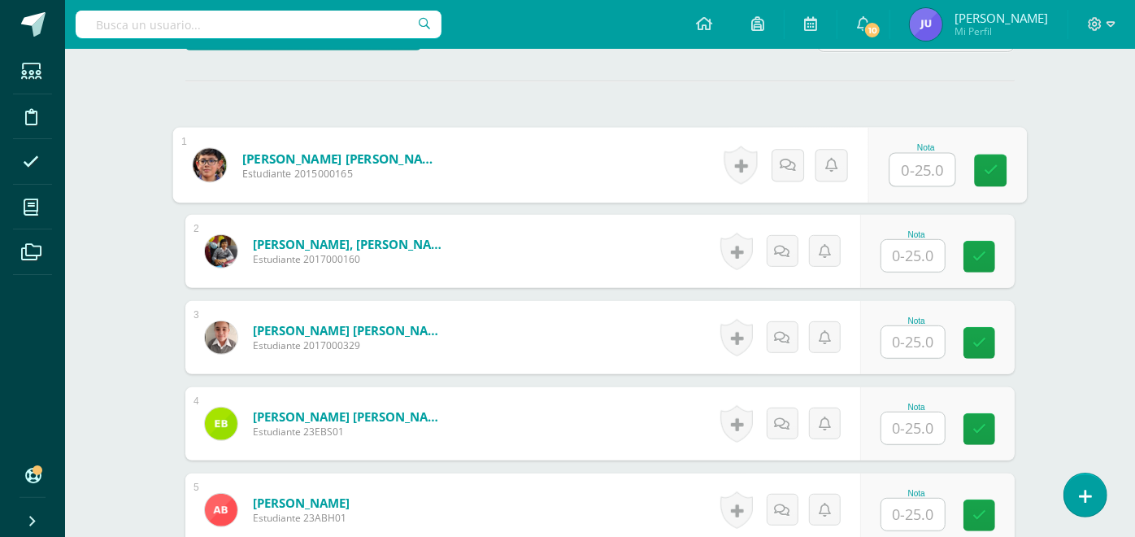
click at [937, 177] on input "text" at bounding box center [922, 170] width 65 height 33
type input "25"
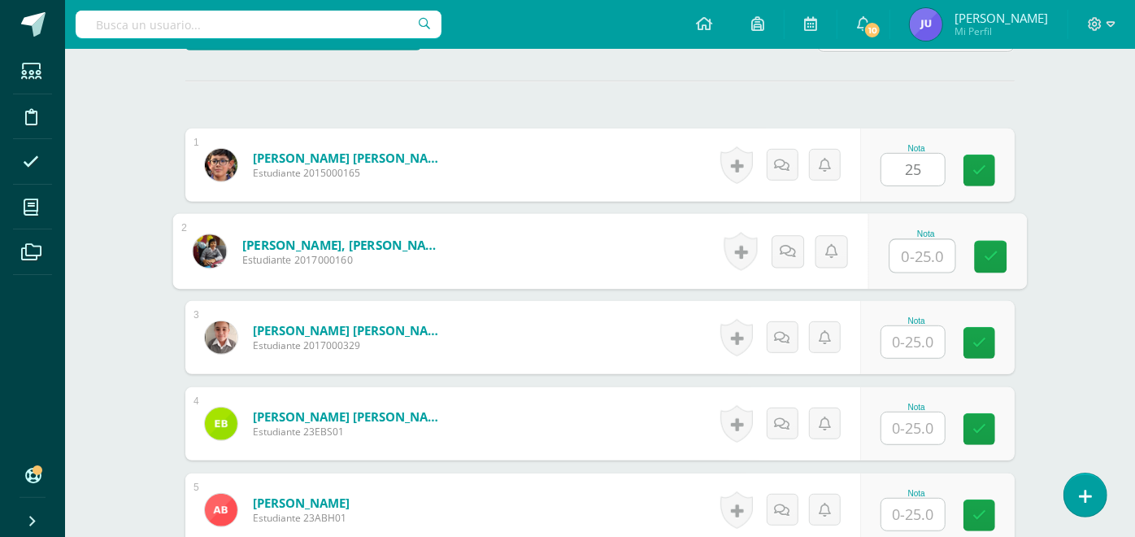
type input "2"
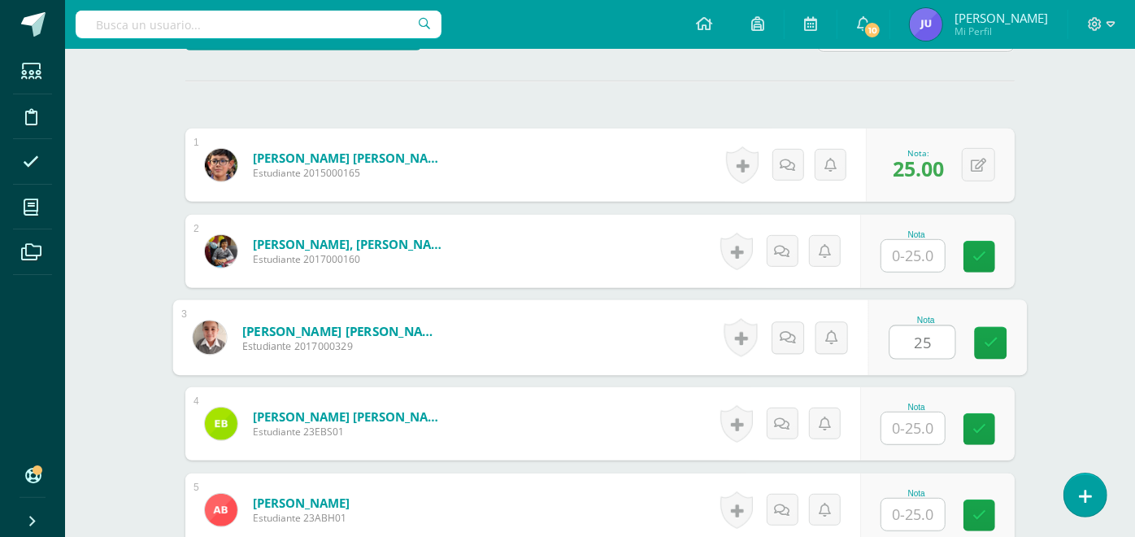
type input "25"
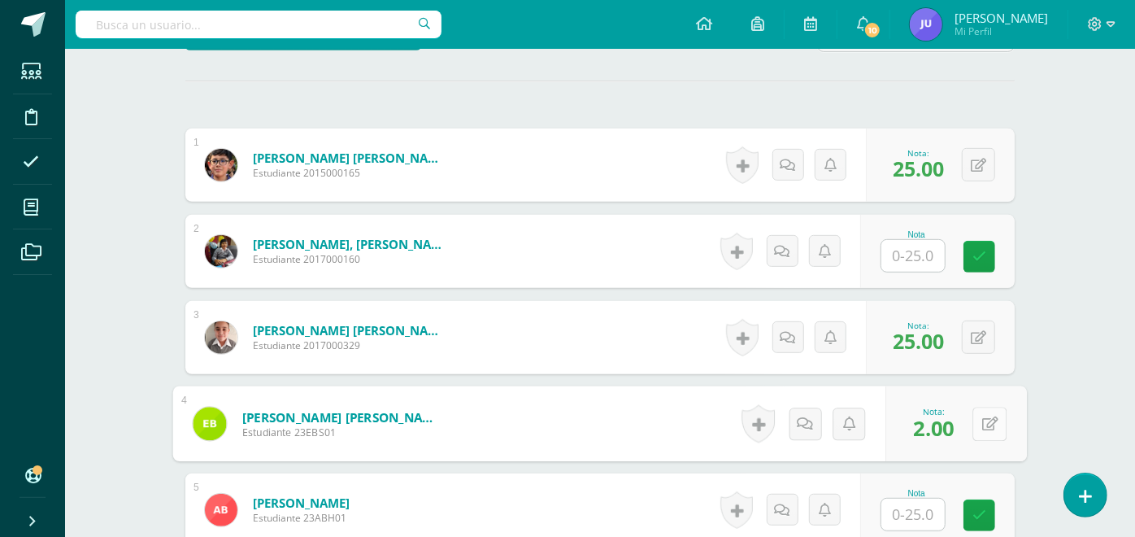
click at [972, 414] on button at bounding box center [989, 423] width 34 height 34
type input "25"
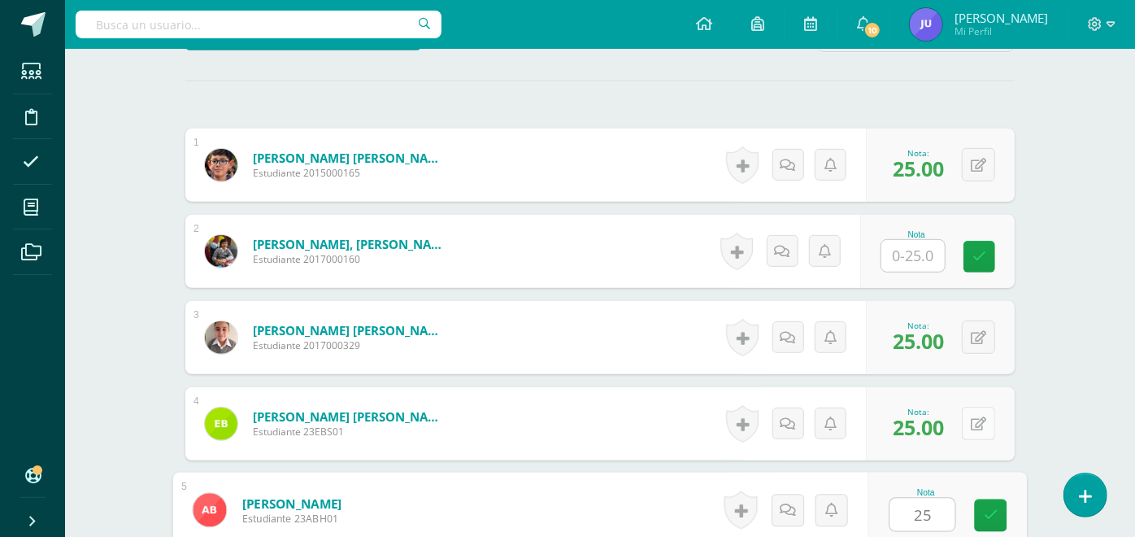
type input "25"
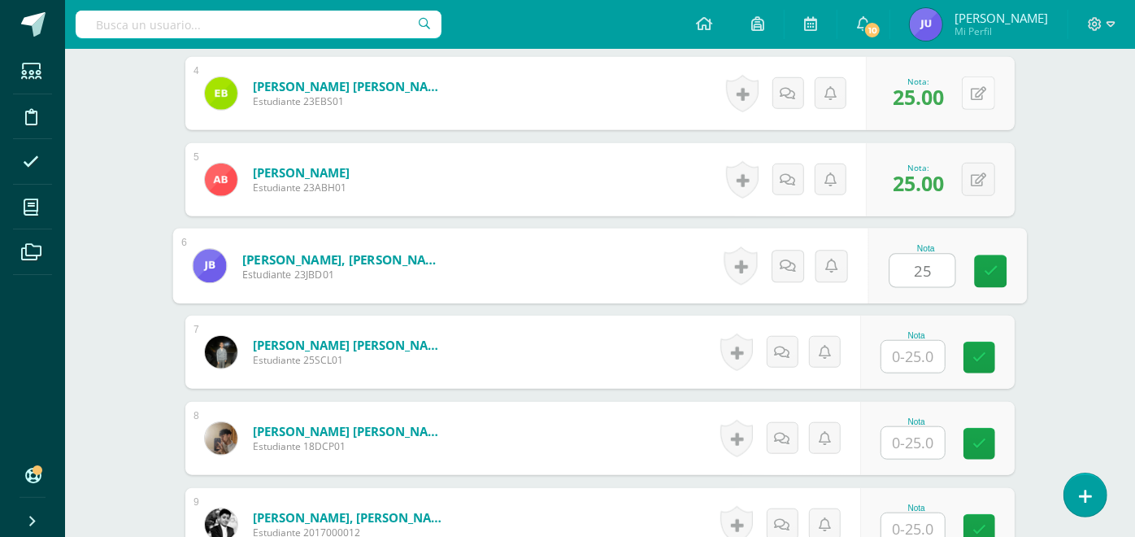
type input "25"
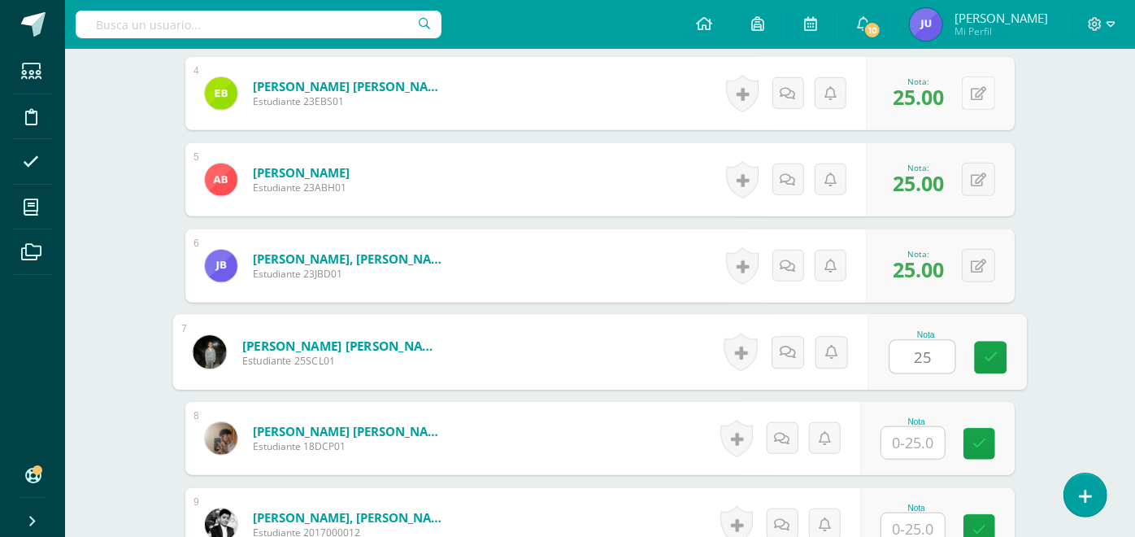
type input "25"
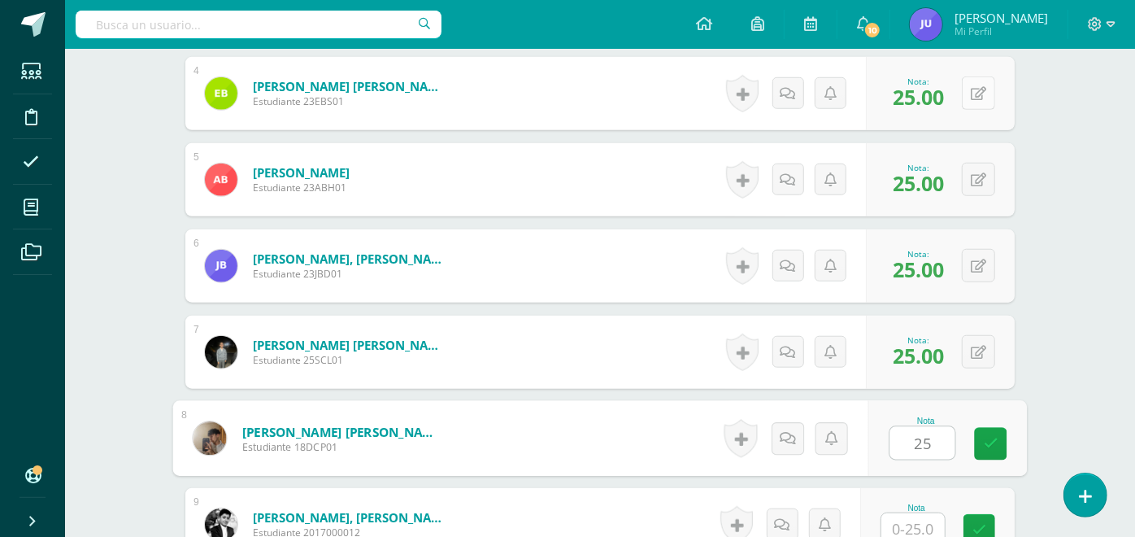
type input "25"
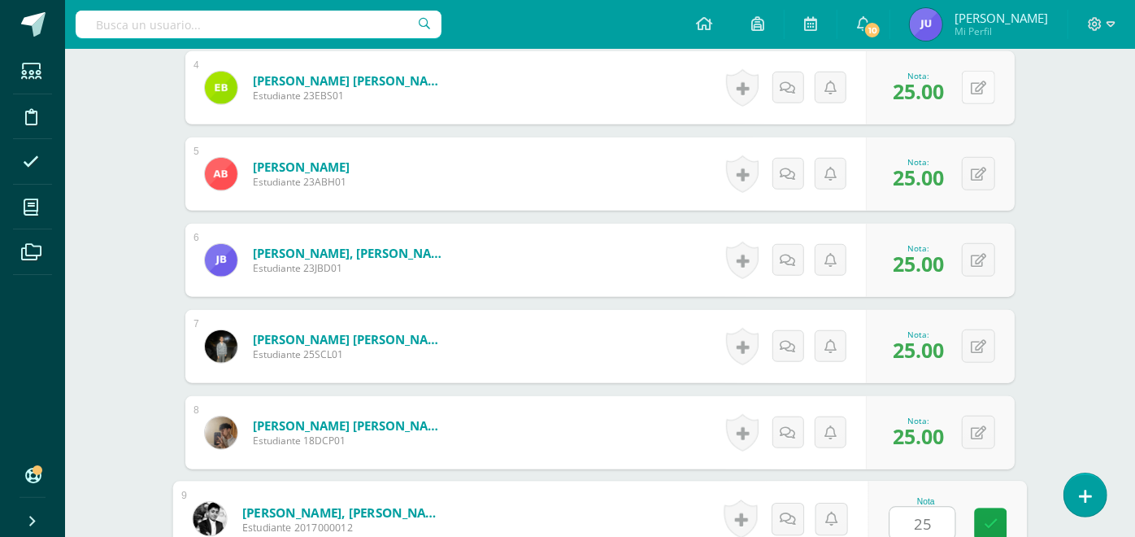
type input "25"
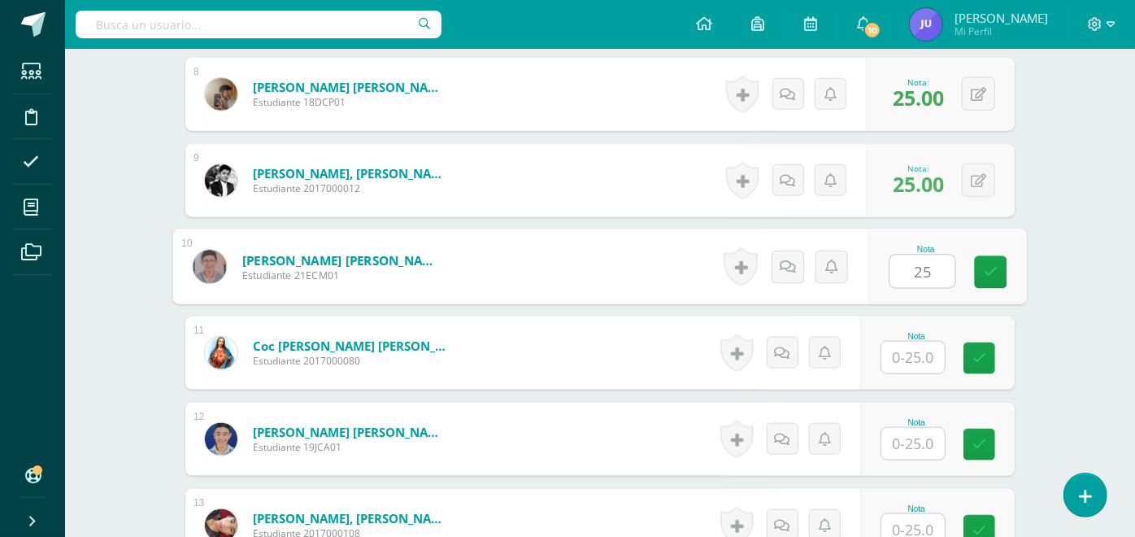
type input "25"
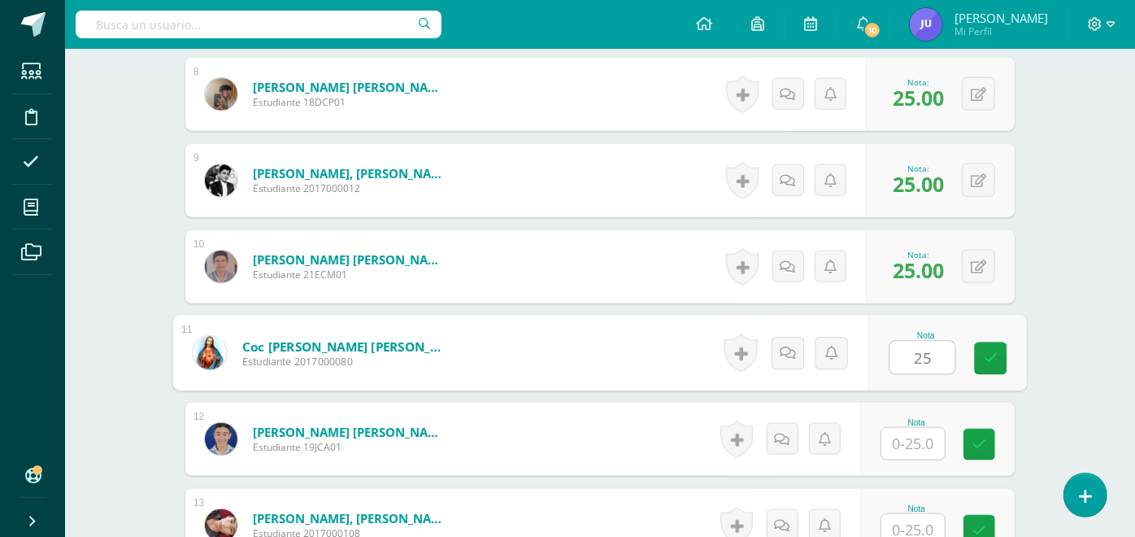
type input "25"
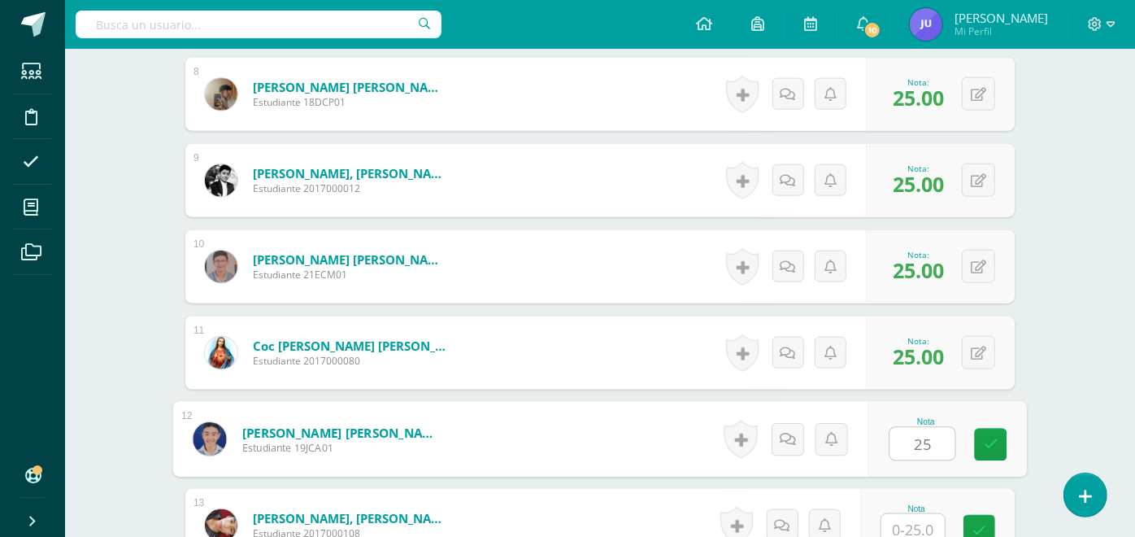
type input "25"
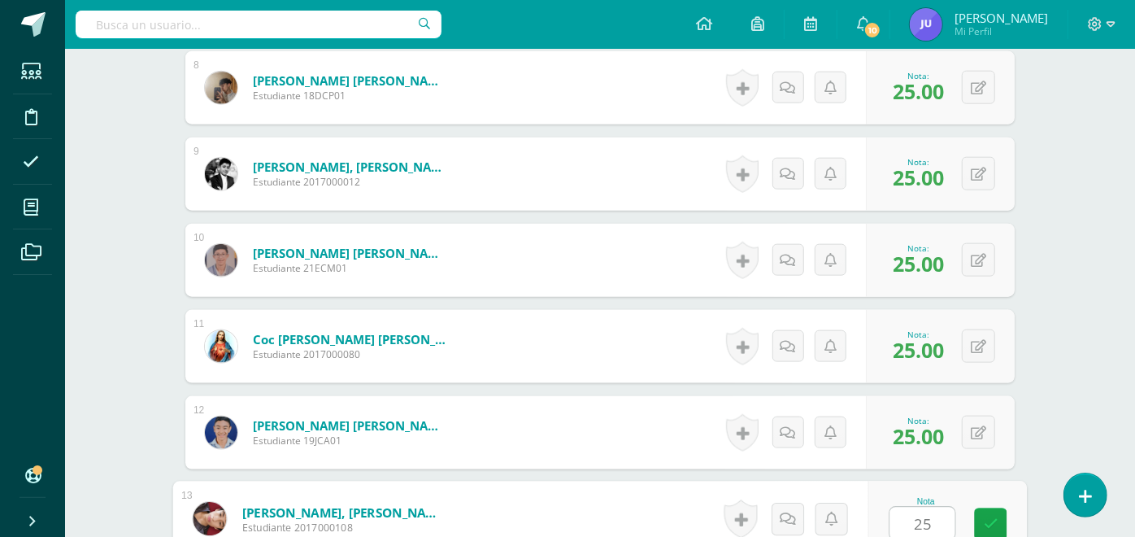
type input "25"
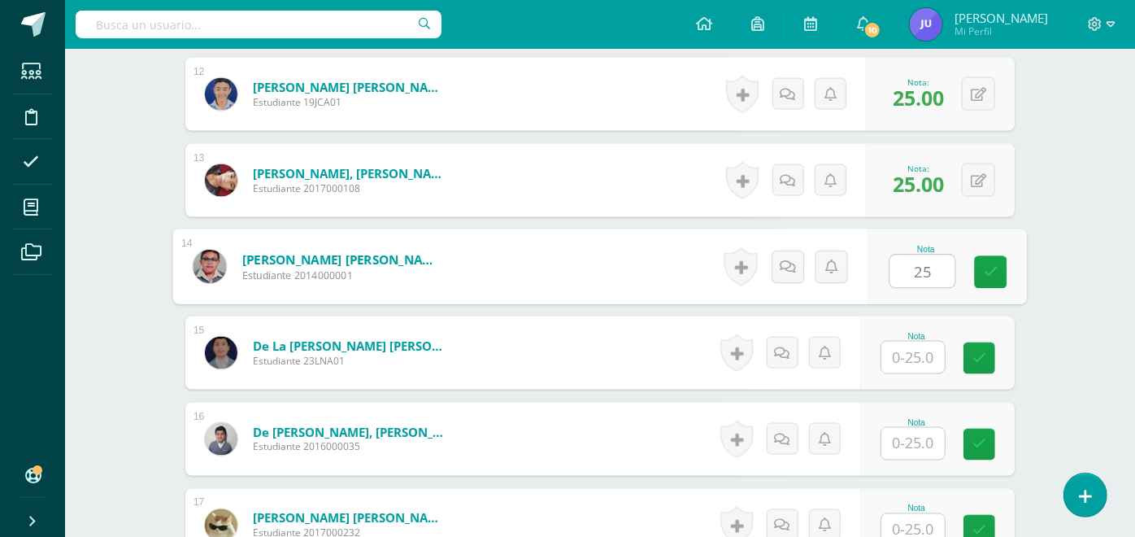
type input "25"
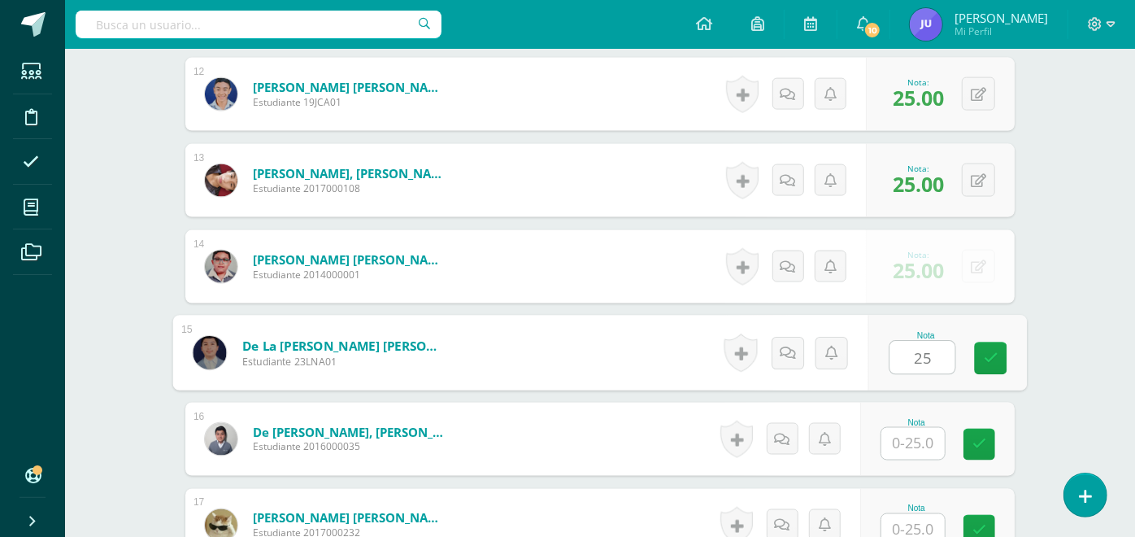
type input "25"
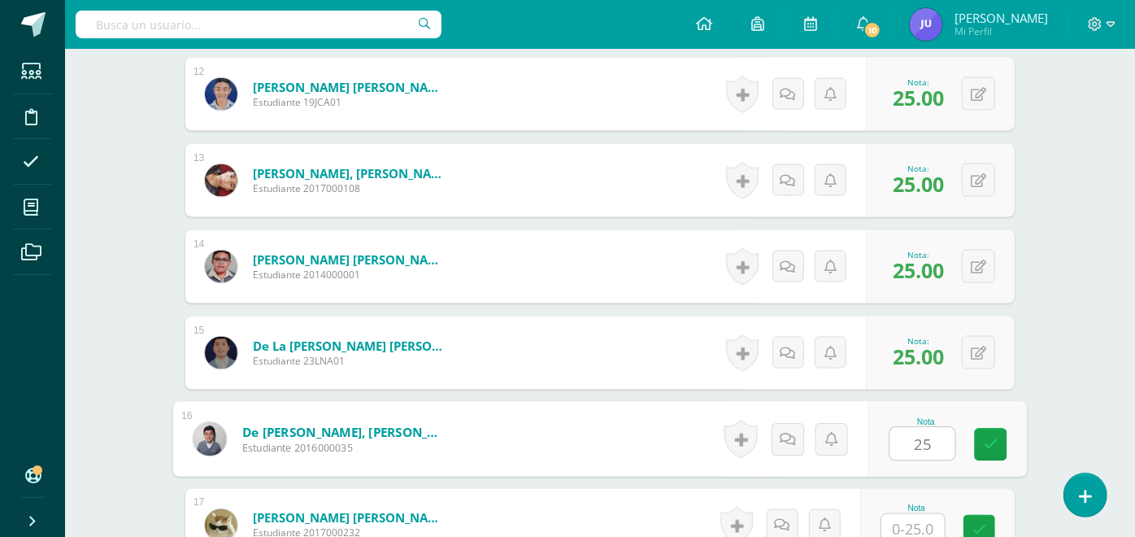
type input "25"
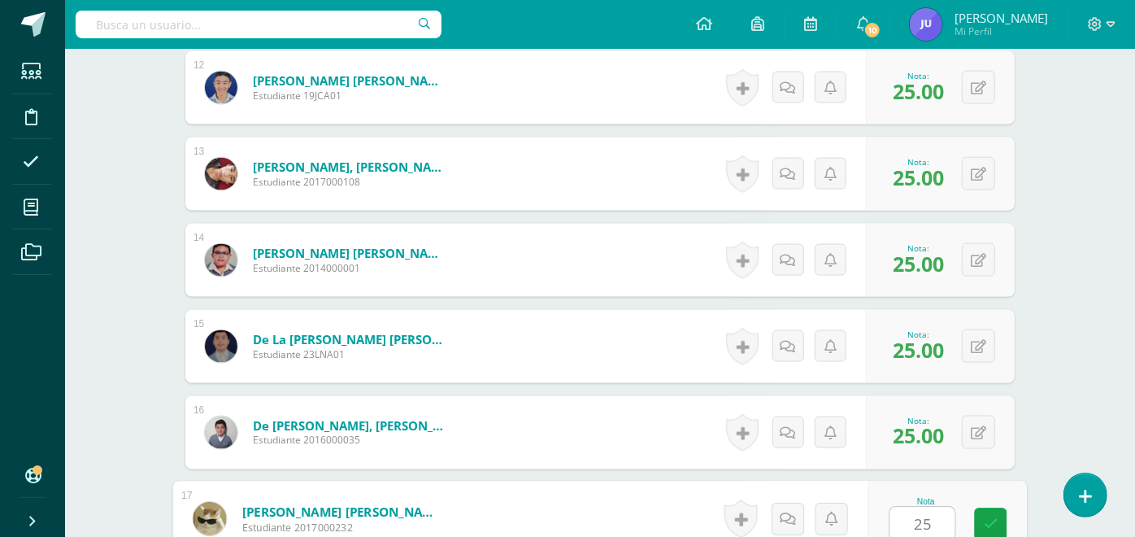
type input "25"
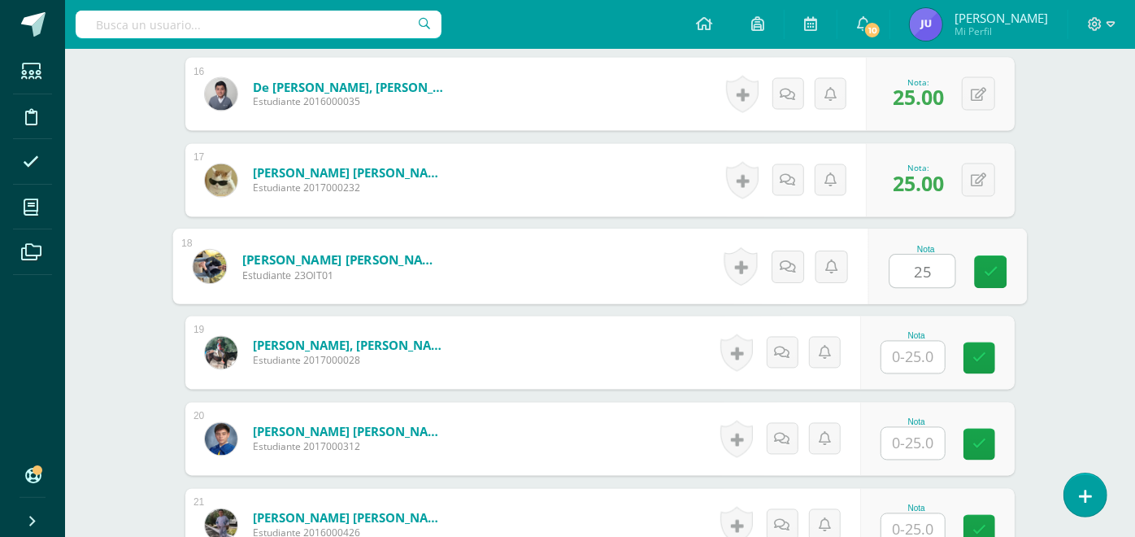
type input "25"
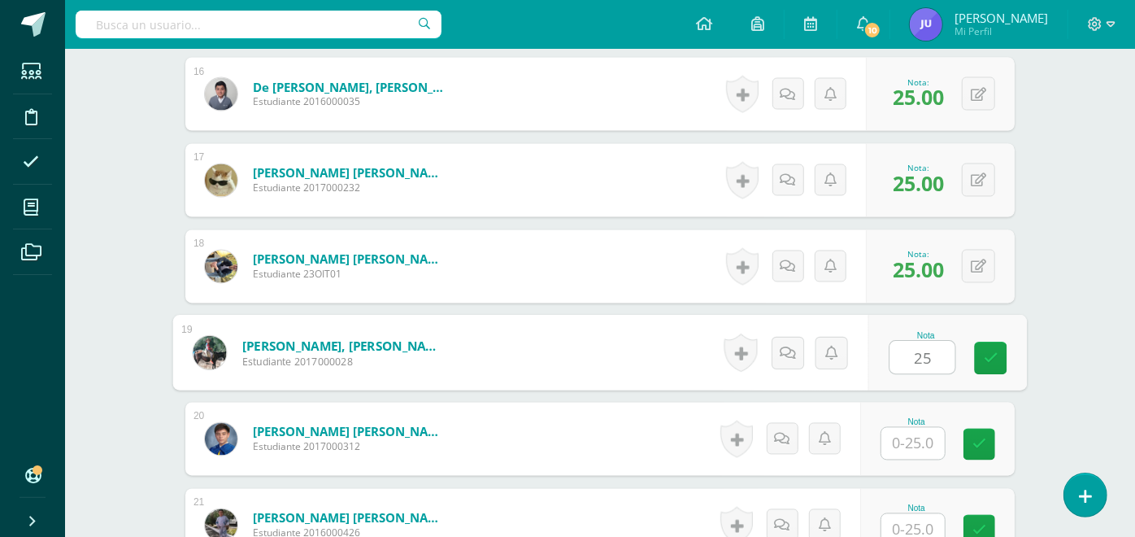
type input "25"
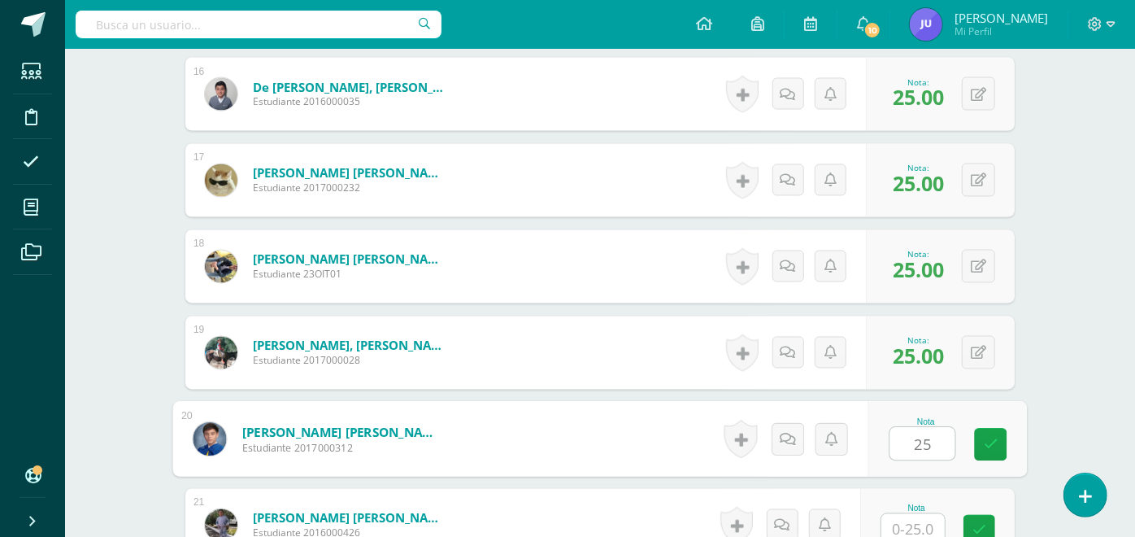
type input "25"
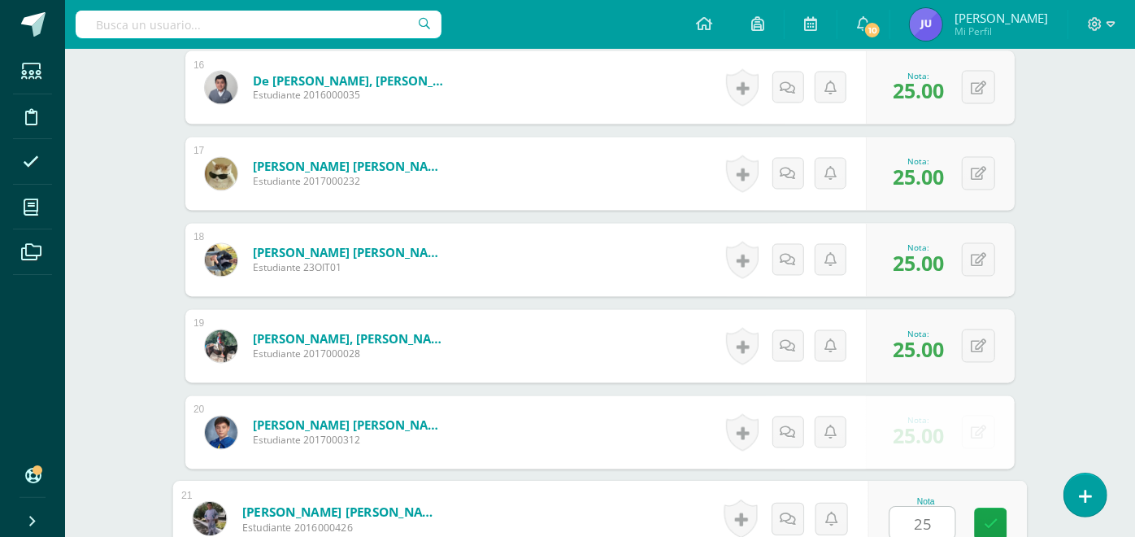
type input "25"
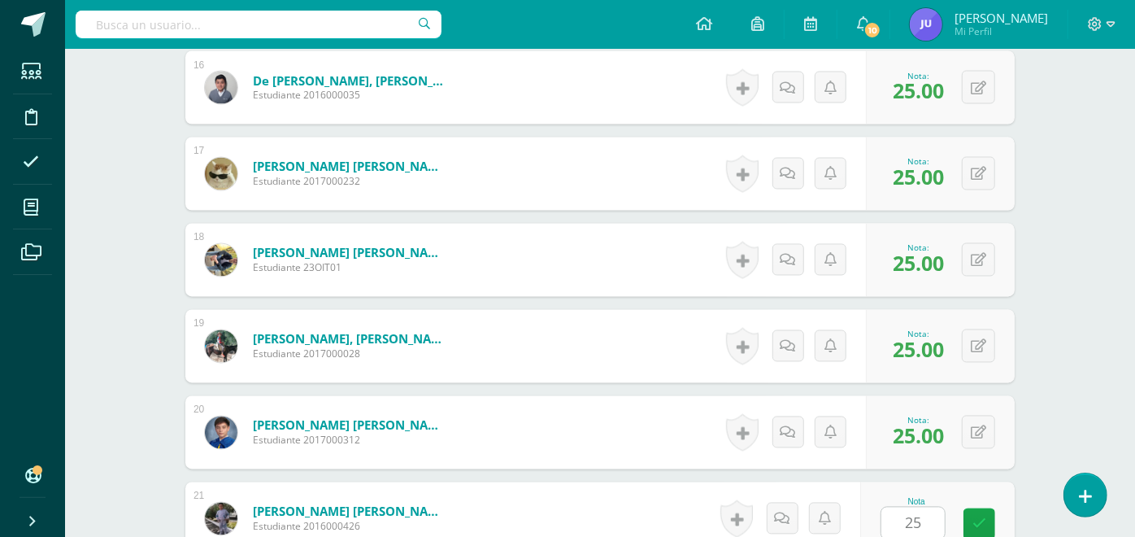
scroll to position [2160, 0]
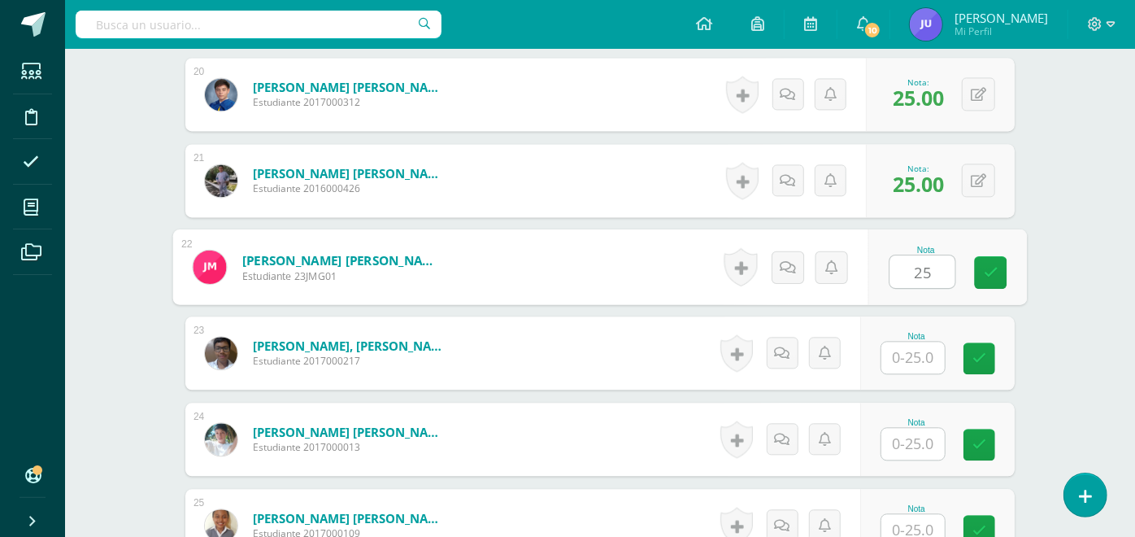
type input "25"
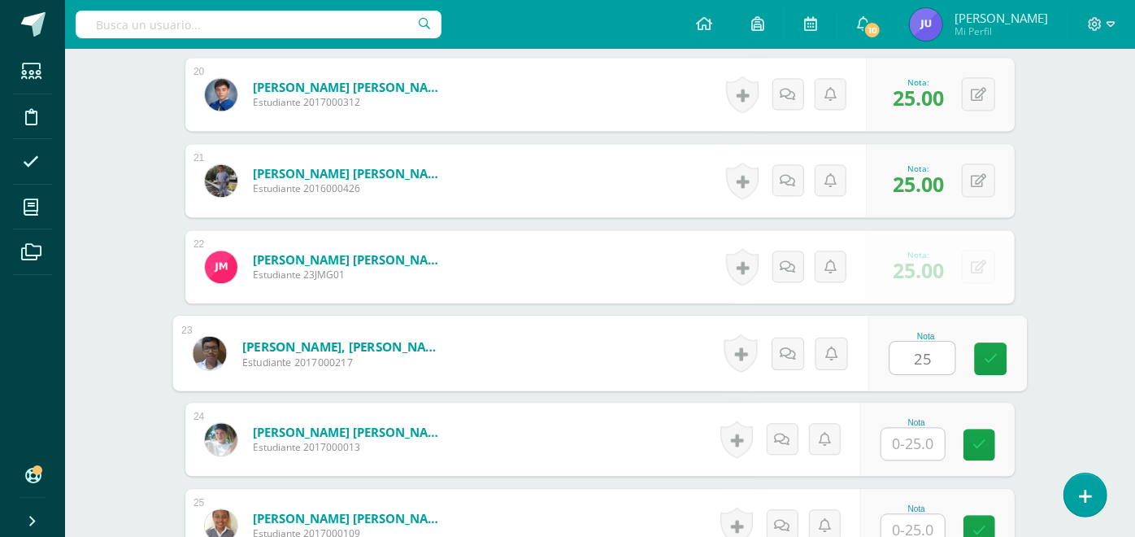
type input "25"
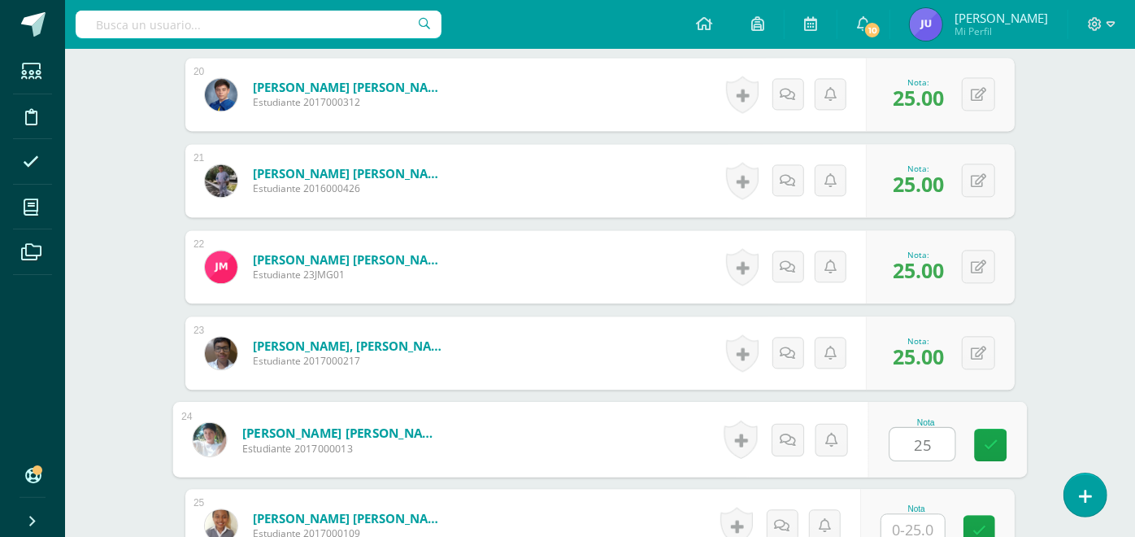
type input "25"
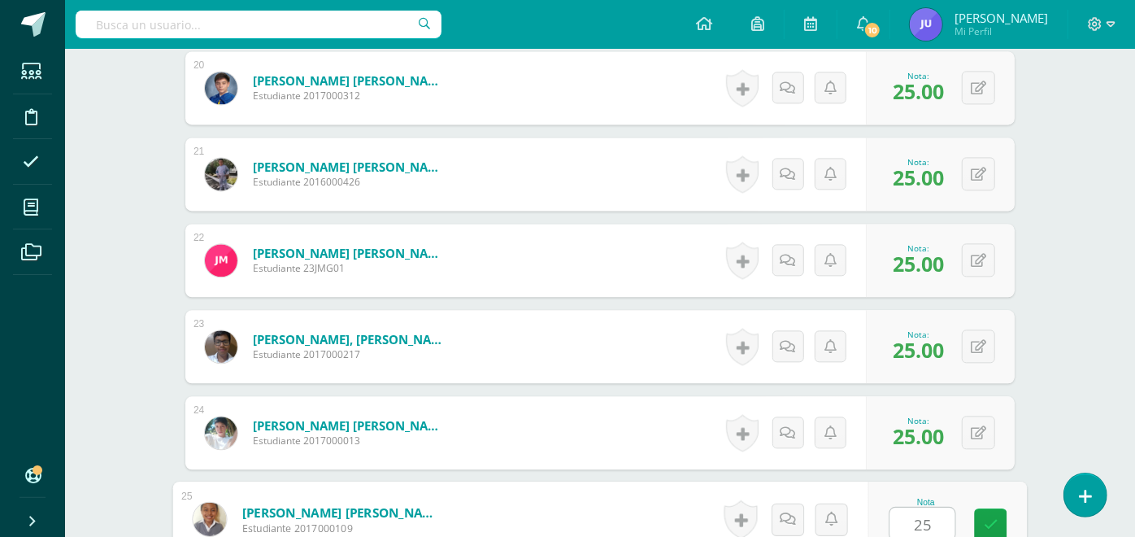
type input "25"
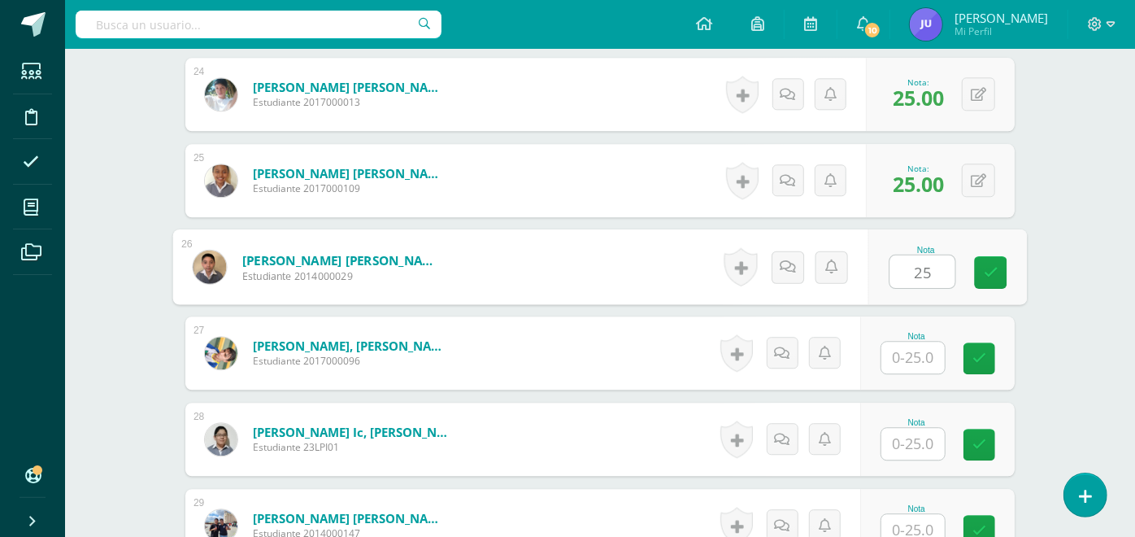
type input "25"
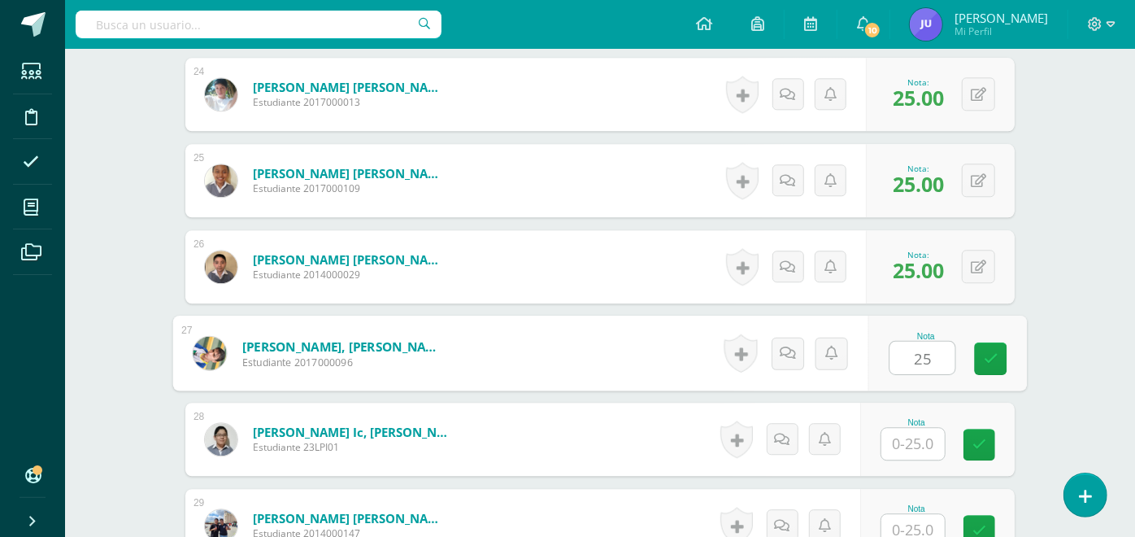
type input "25"
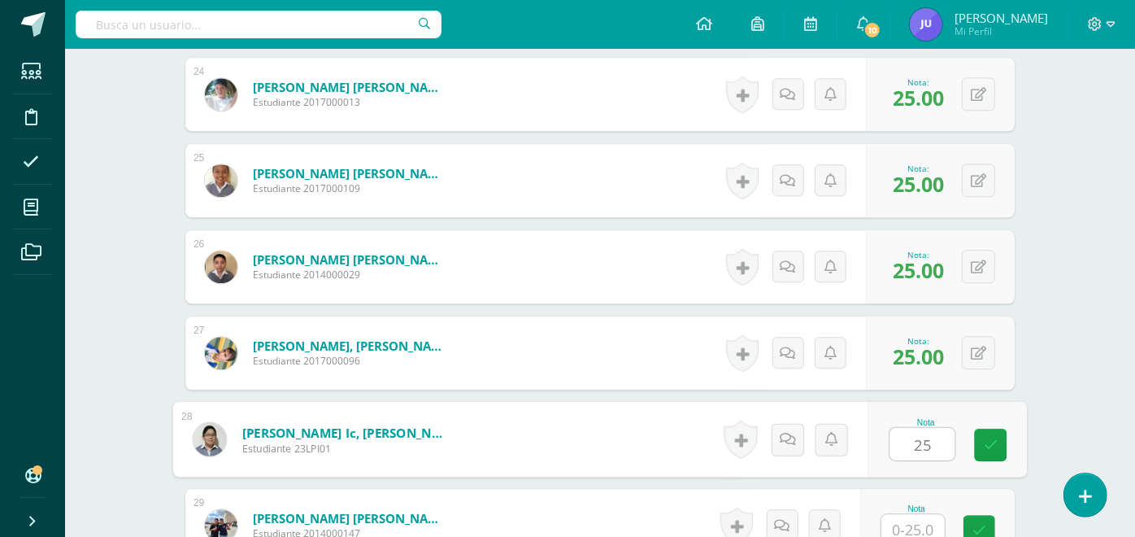
type input "25"
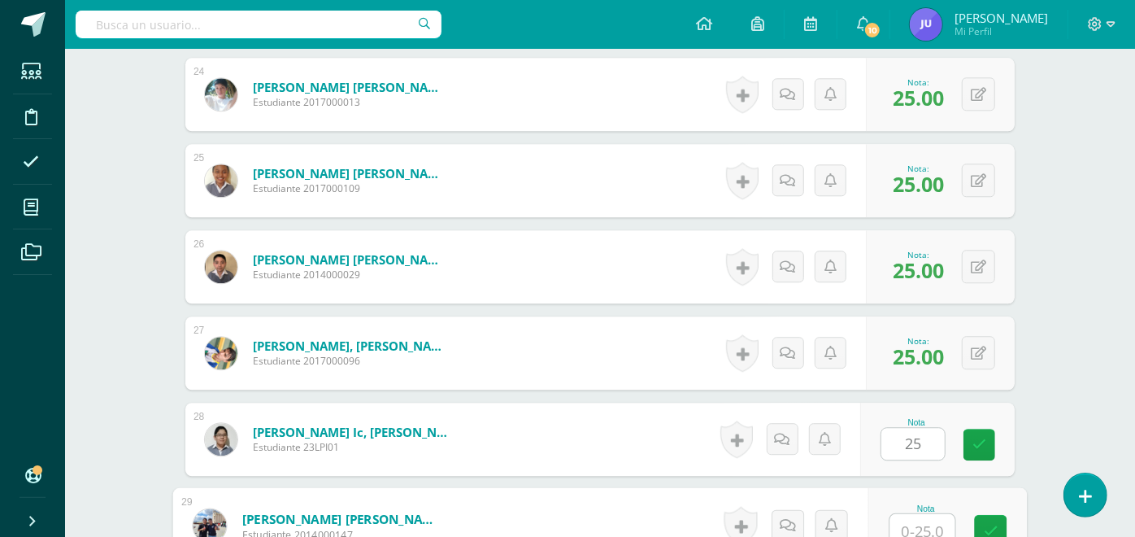
scroll to position [2510, 0]
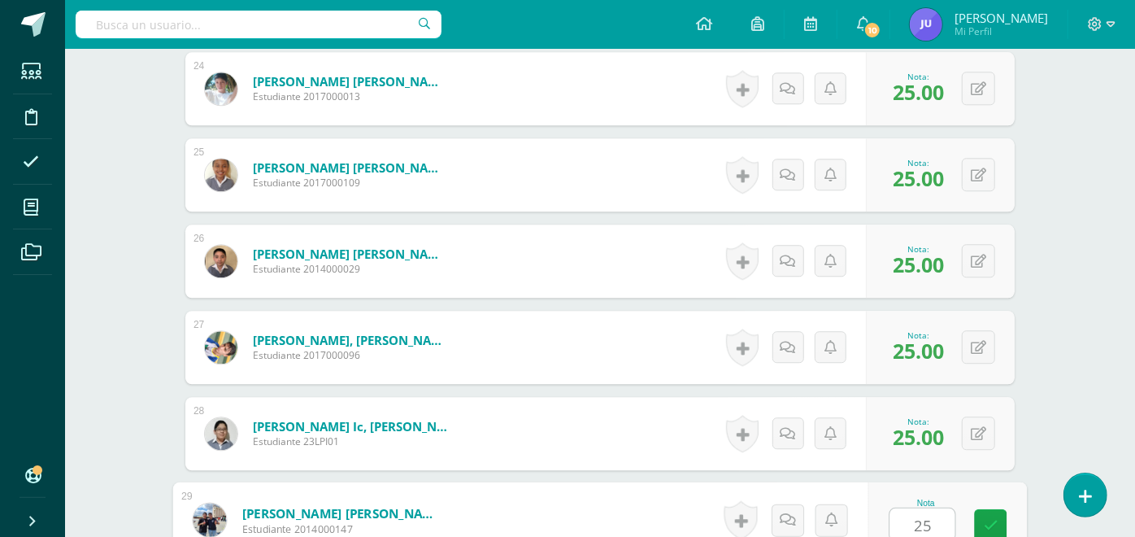
type input "25"
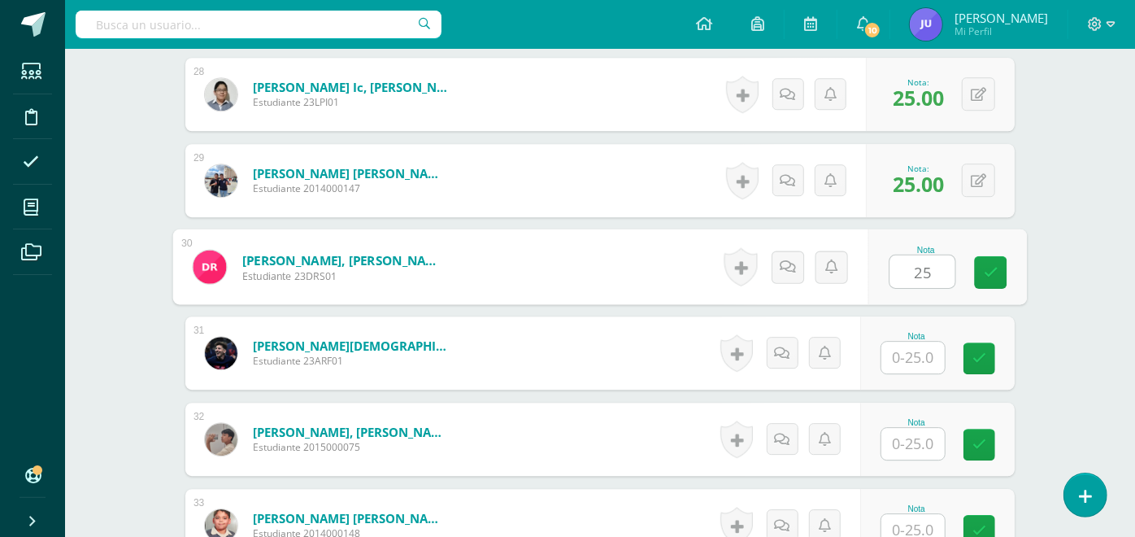
type input "25"
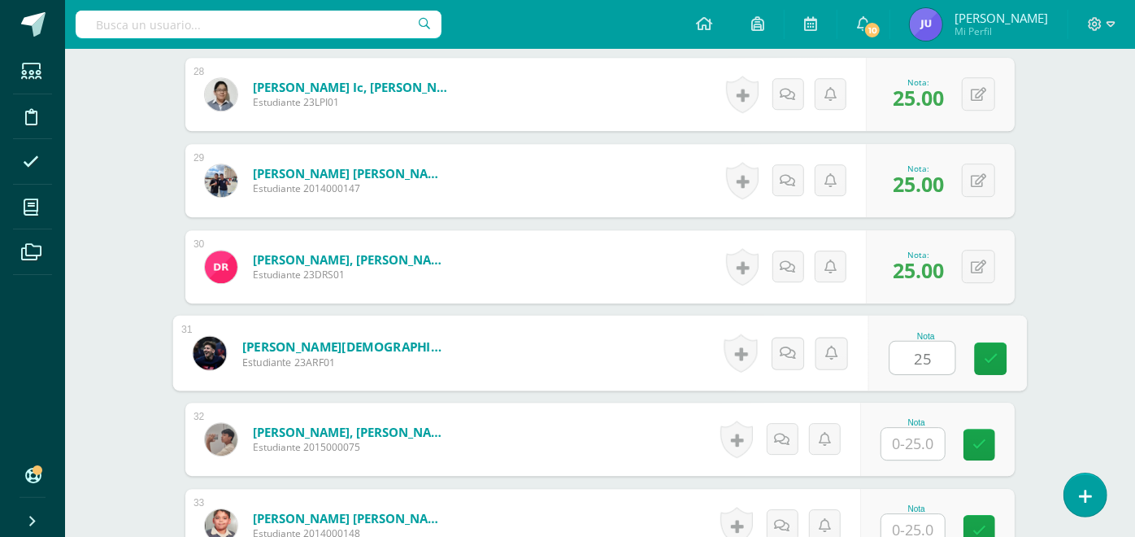
type input "25"
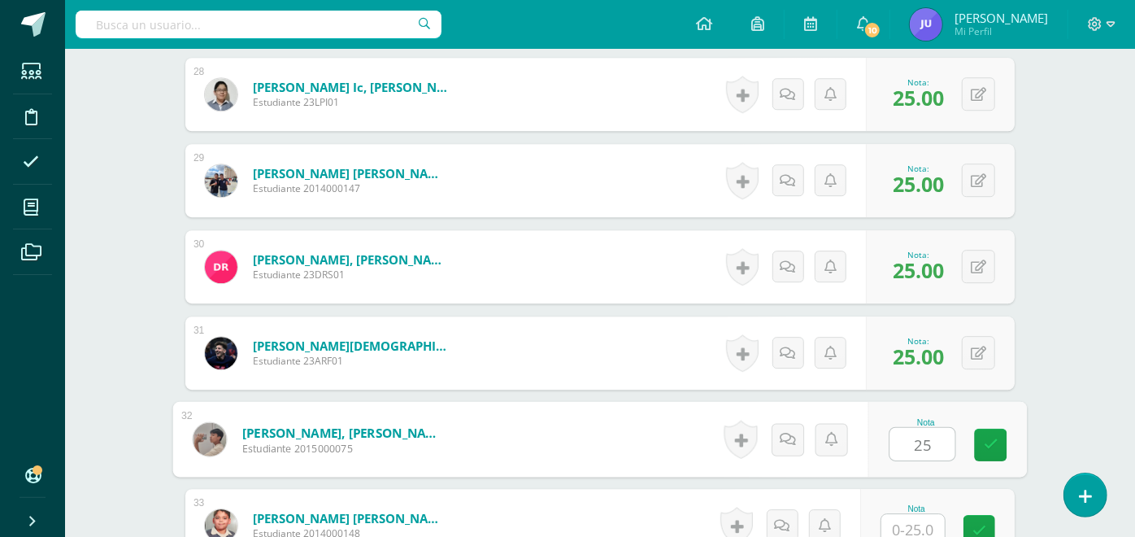
type input "25"
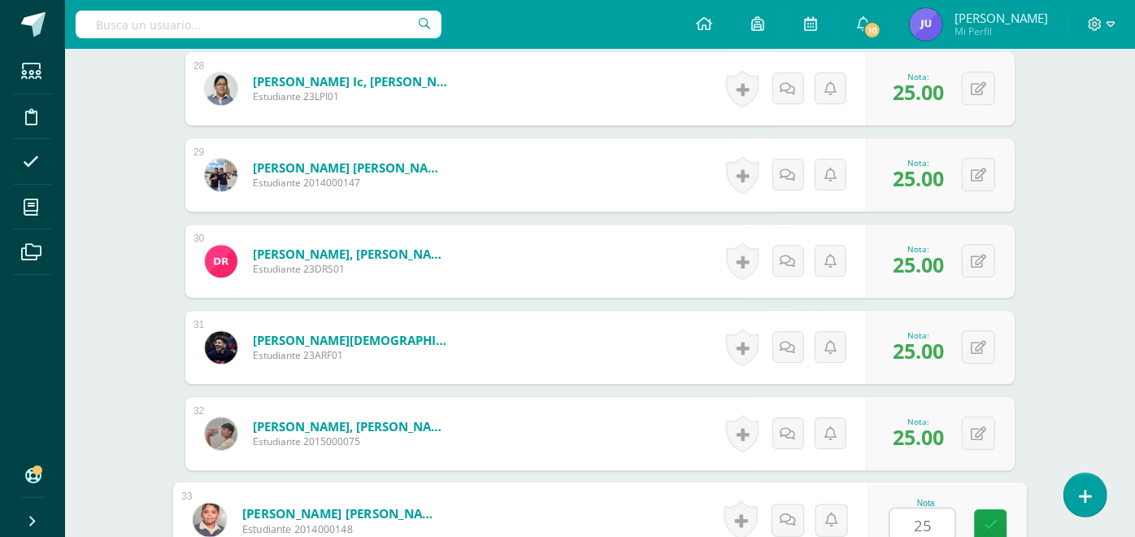
type input "25"
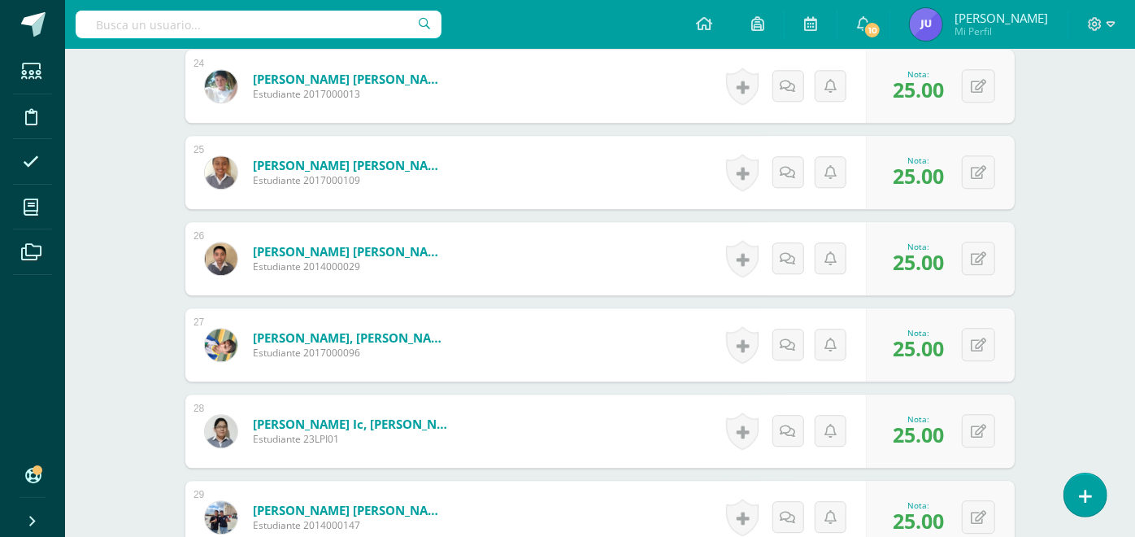
scroll to position [3145, 0]
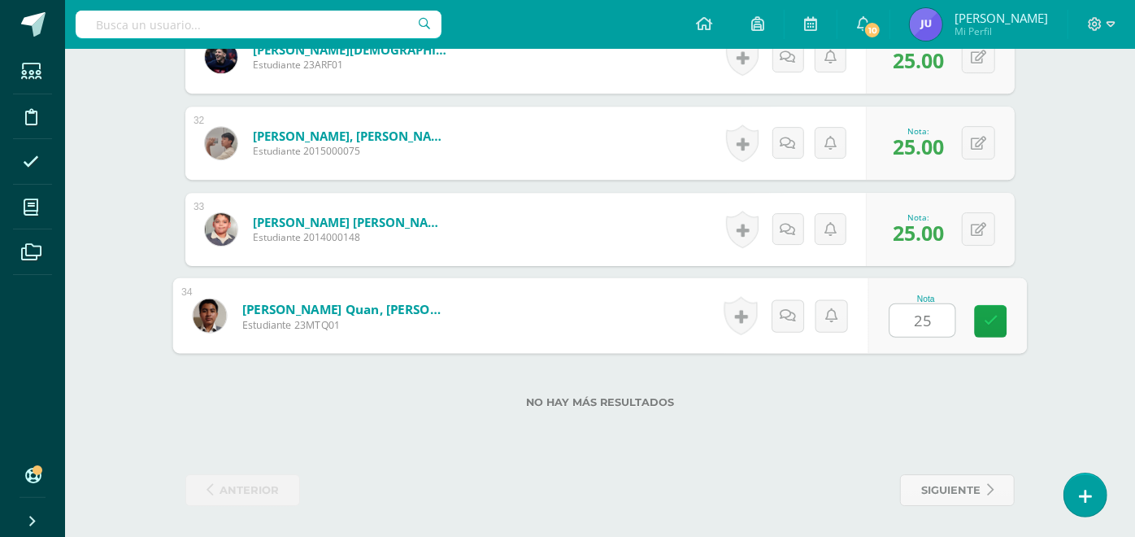
type input "25"
click at [1007, 320] on div "Nota 25" at bounding box center [947, 316] width 159 height 76
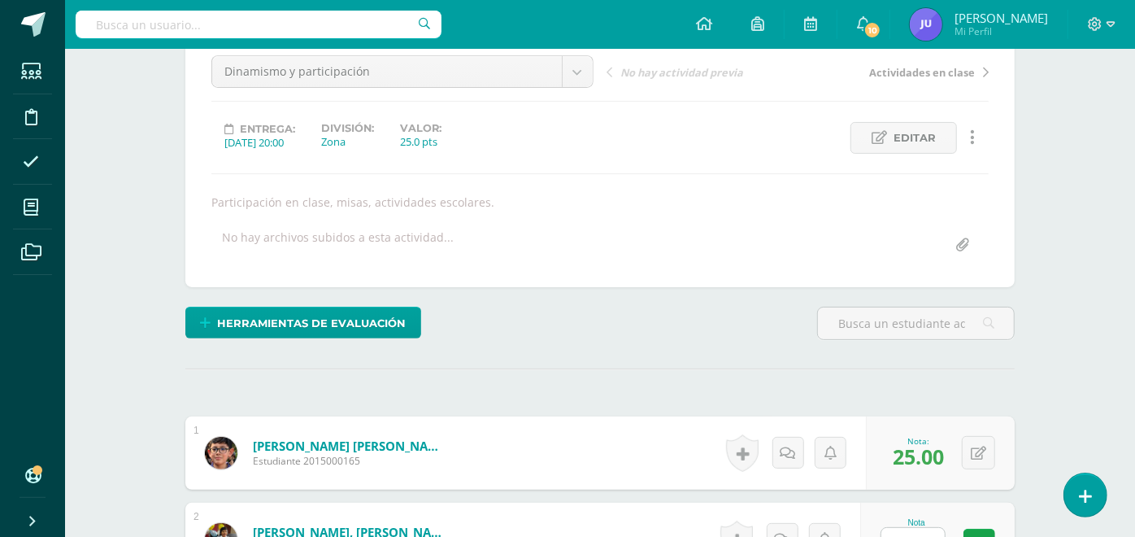
scroll to position [255, 0]
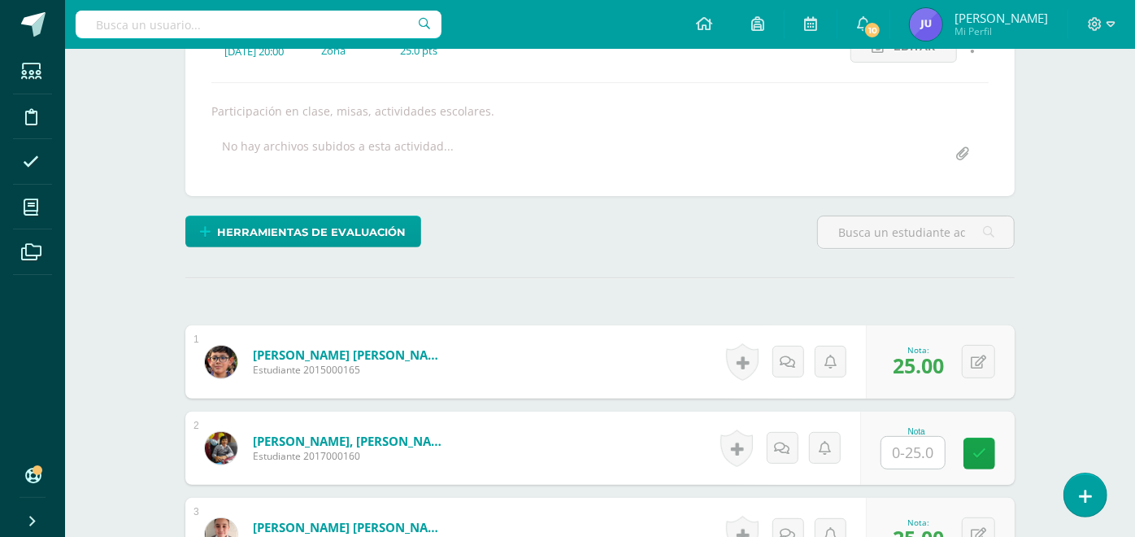
click at [224, 360] on img at bounding box center [221, 362] width 33 height 33
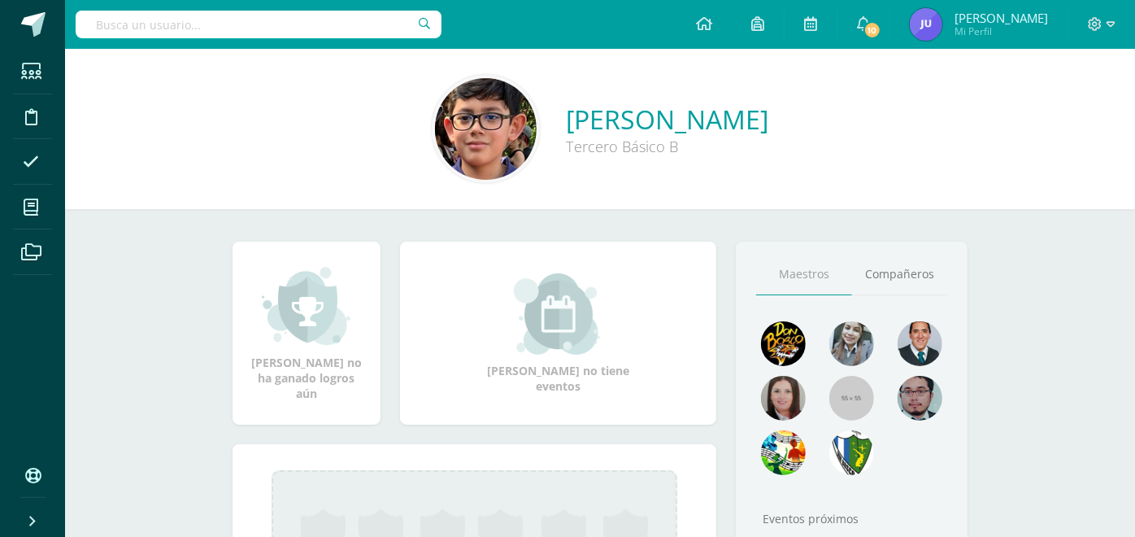
click at [435, 146] on img at bounding box center [486, 129] width 102 height 102
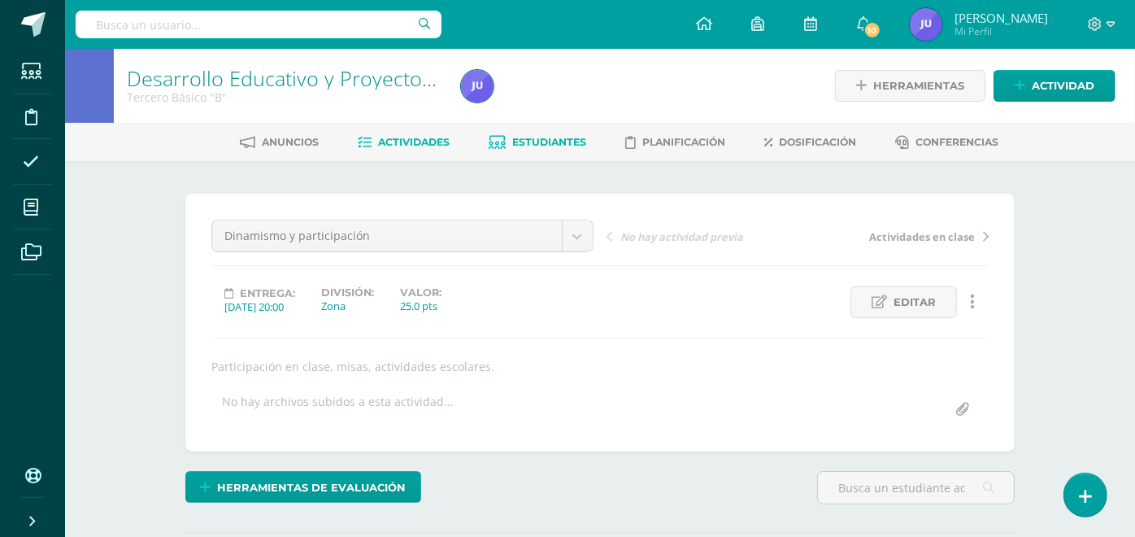
click at [553, 136] on span "Estudiantes" at bounding box center [550, 142] width 74 height 12
